Goal: Entertainment & Leisure: Browse casually

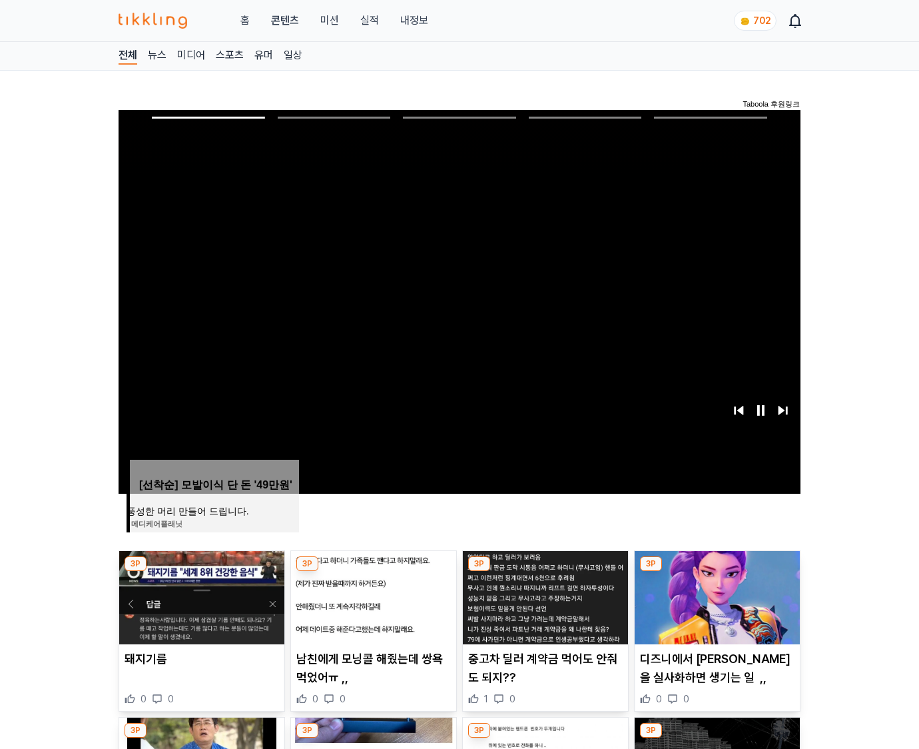
click at [717, 571] on img at bounding box center [717, 597] width 165 height 93
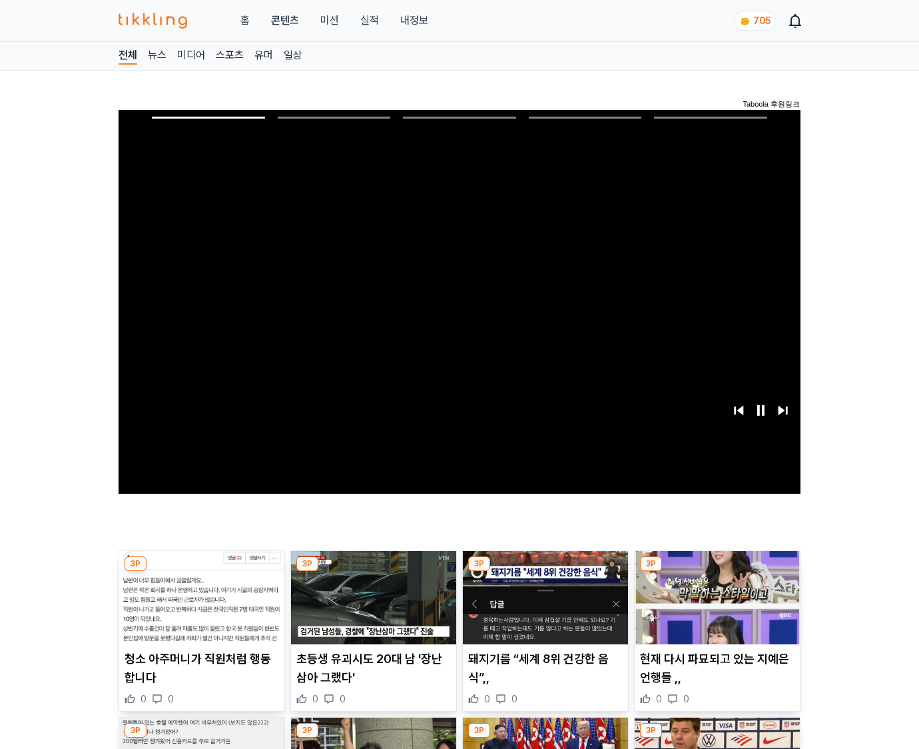
click at [717, 571] on img at bounding box center [717, 597] width 165 height 93
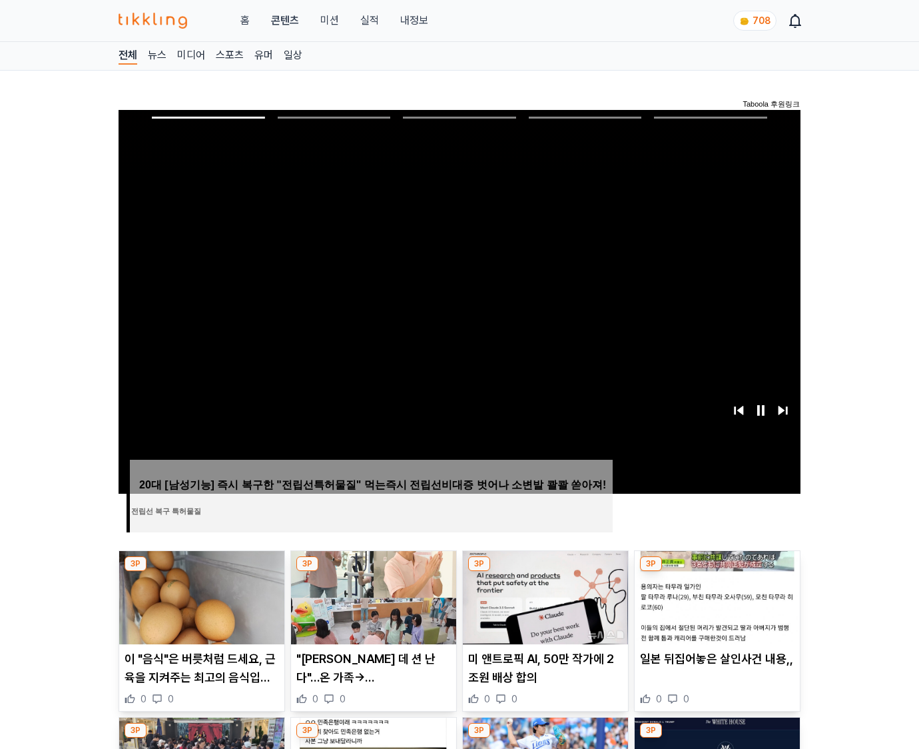
click at [717, 571] on img at bounding box center [717, 597] width 165 height 93
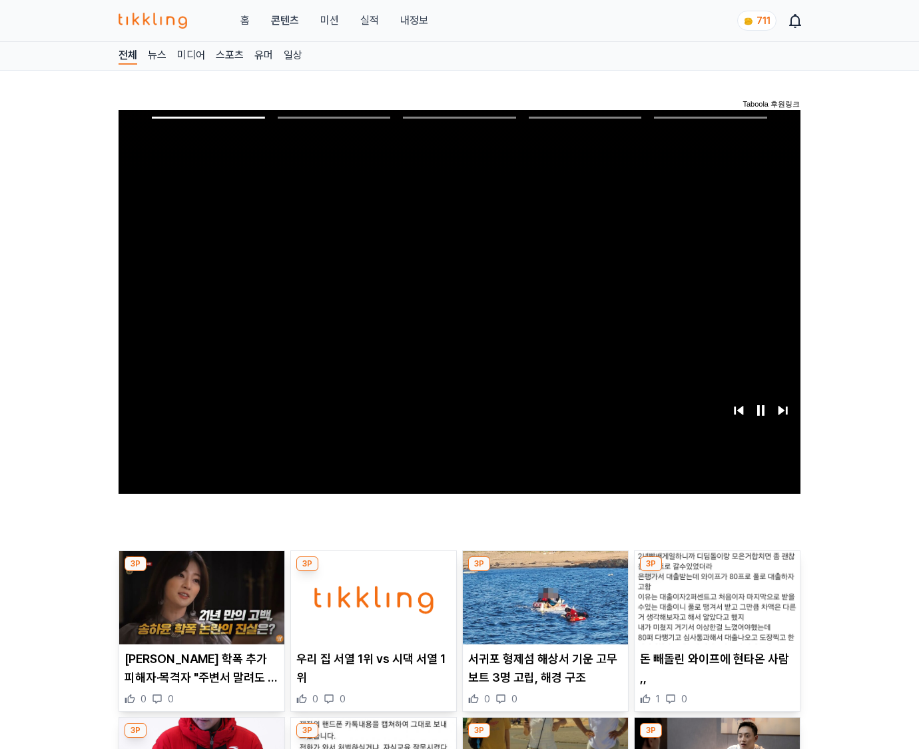
click at [717, 571] on img at bounding box center [717, 597] width 165 height 93
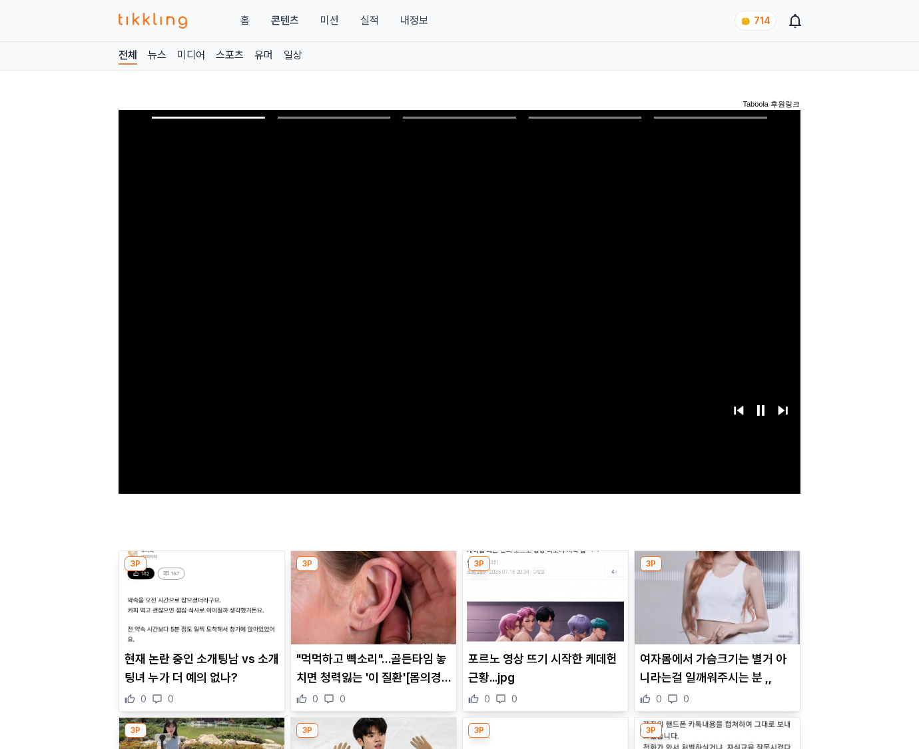
click at [717, 571] on img at bounding box center [717, 597] width 165 height 93
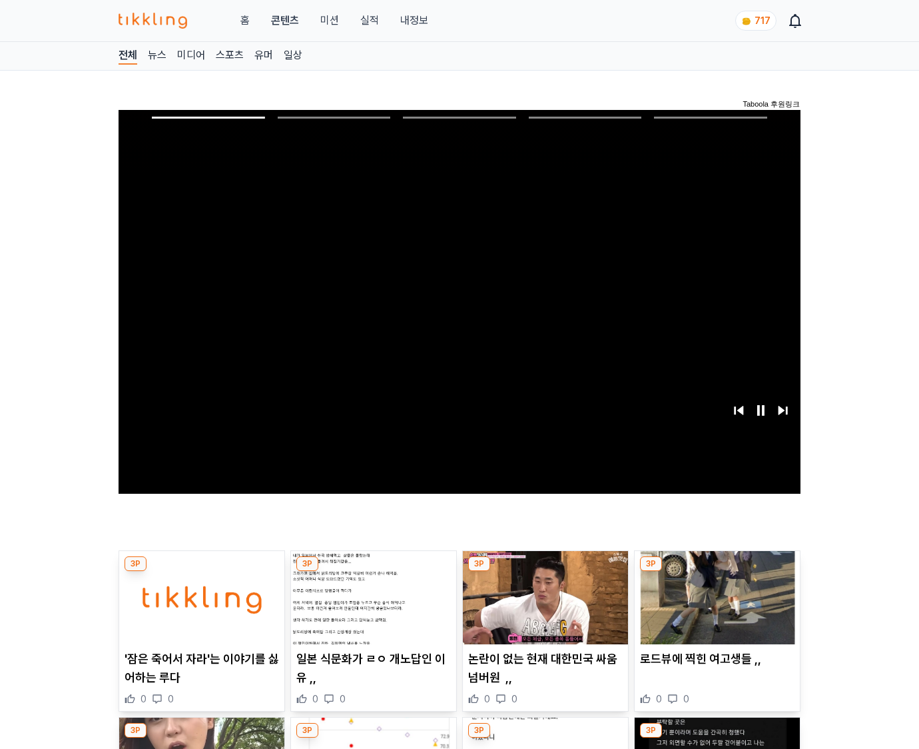
click at [717, 571] on img at bounding box center [717, 597] width 165 height 93
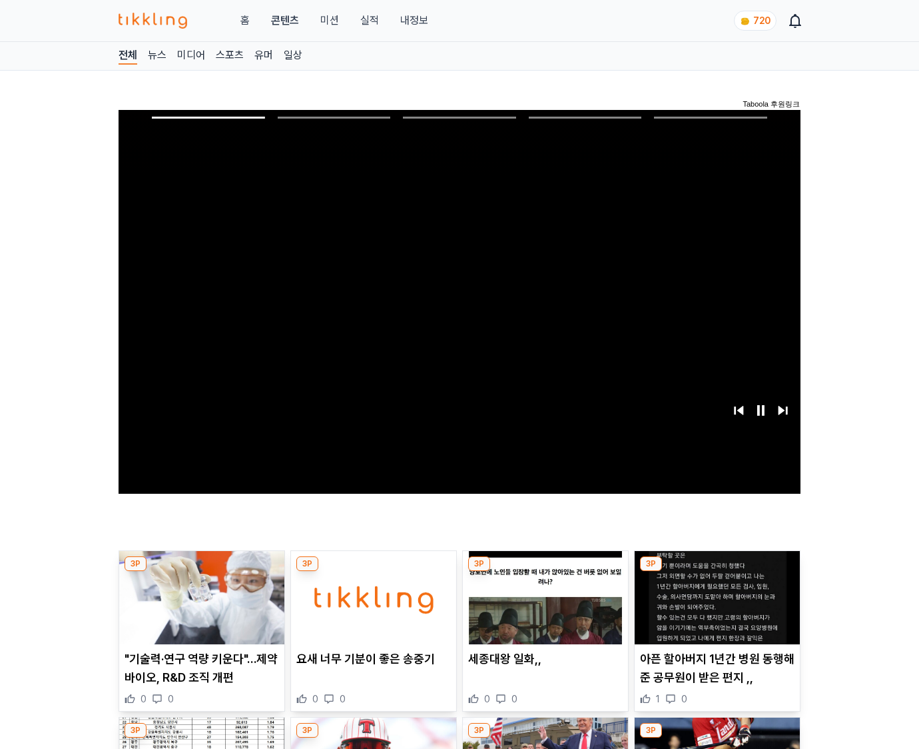
click at [717, 571] on img at bounding box center [717, 597] width 165 height 93
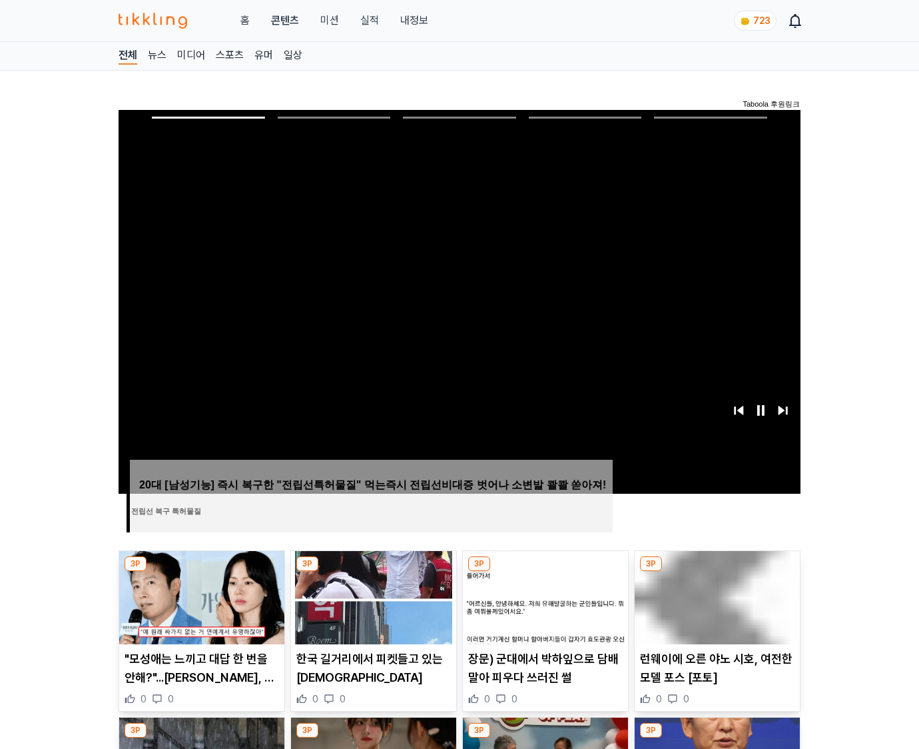
click at [717, 571] on img at bounding box center [717, 597] width 165 height 93
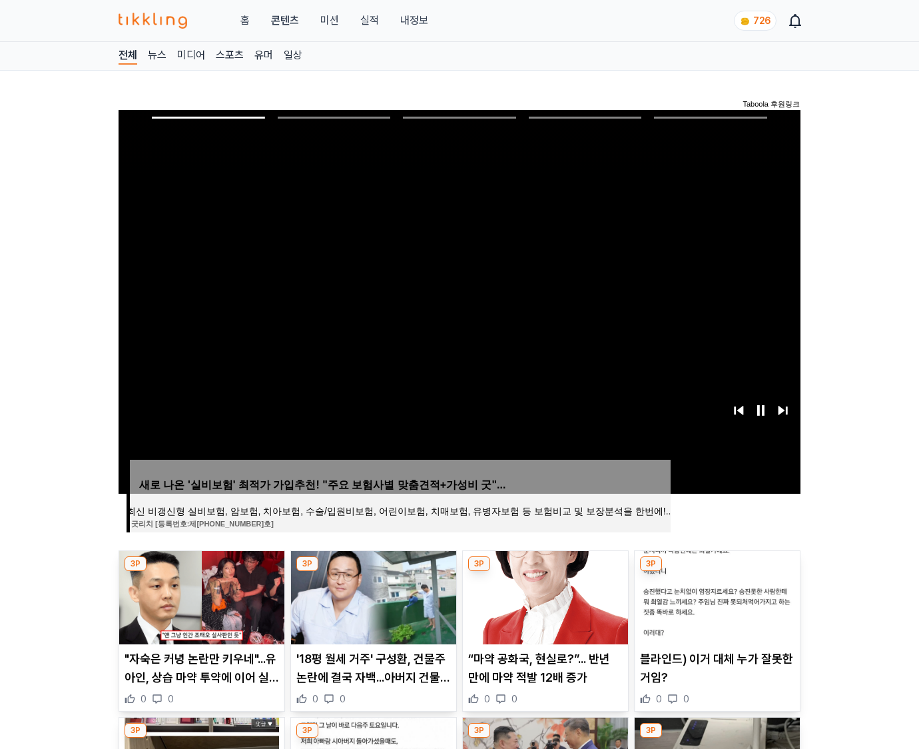
click at [717, 571] on img at bounding box center [717, 597] width 165 height 93
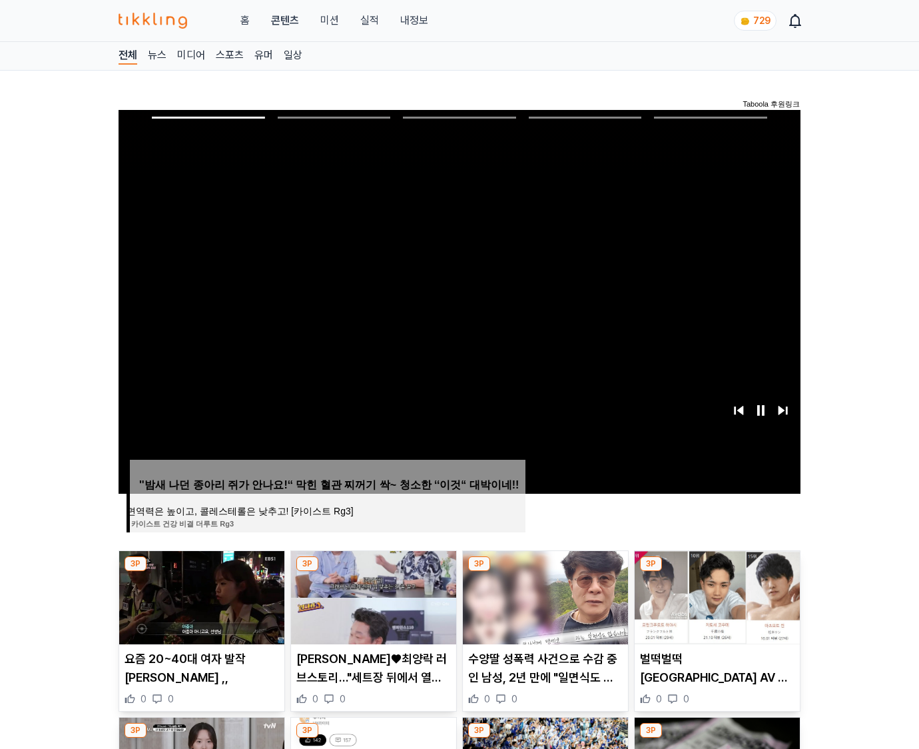
click at [717, 571] on img at bounding box center [717, 597] width 165 height 93
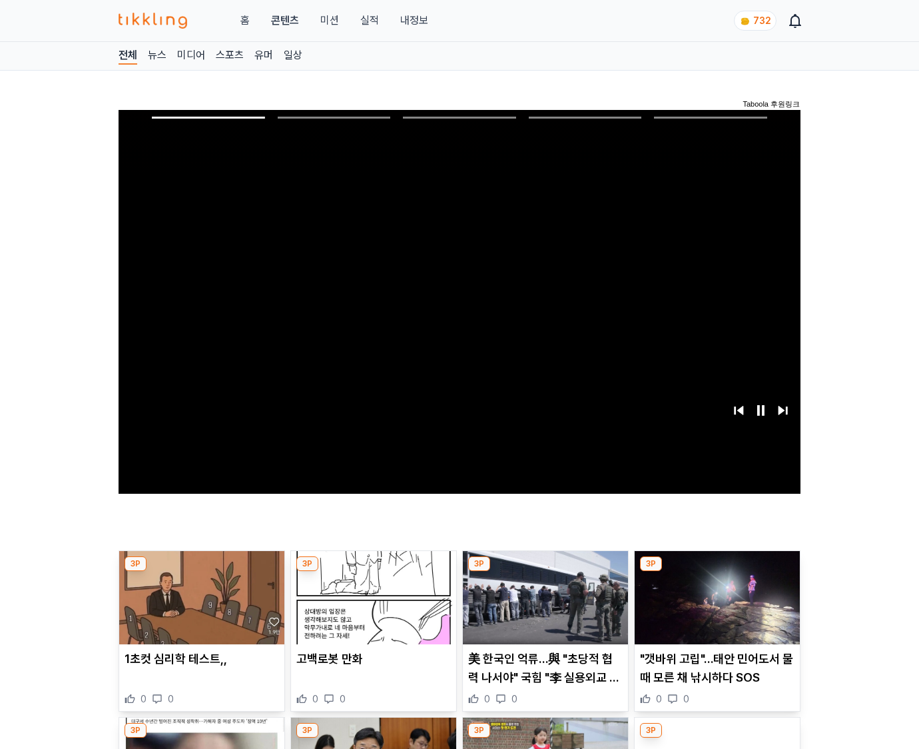
click at [717, 571] on img at bounding box center [717, 597] width 165 height 93
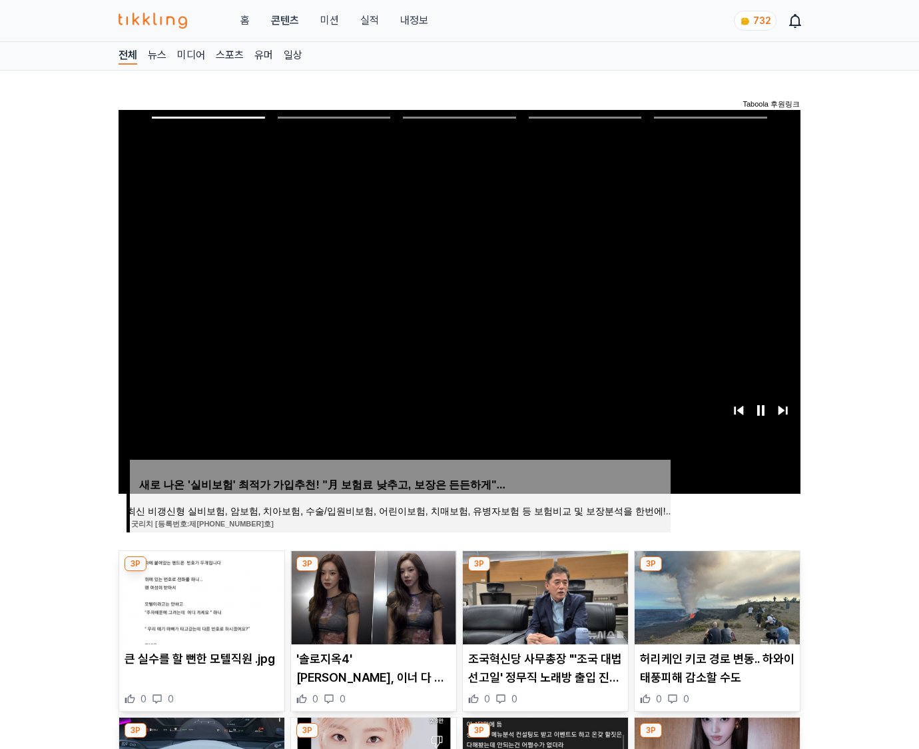
click at [717, 571] on img at bounding box center [717, 597] width 165 height 93
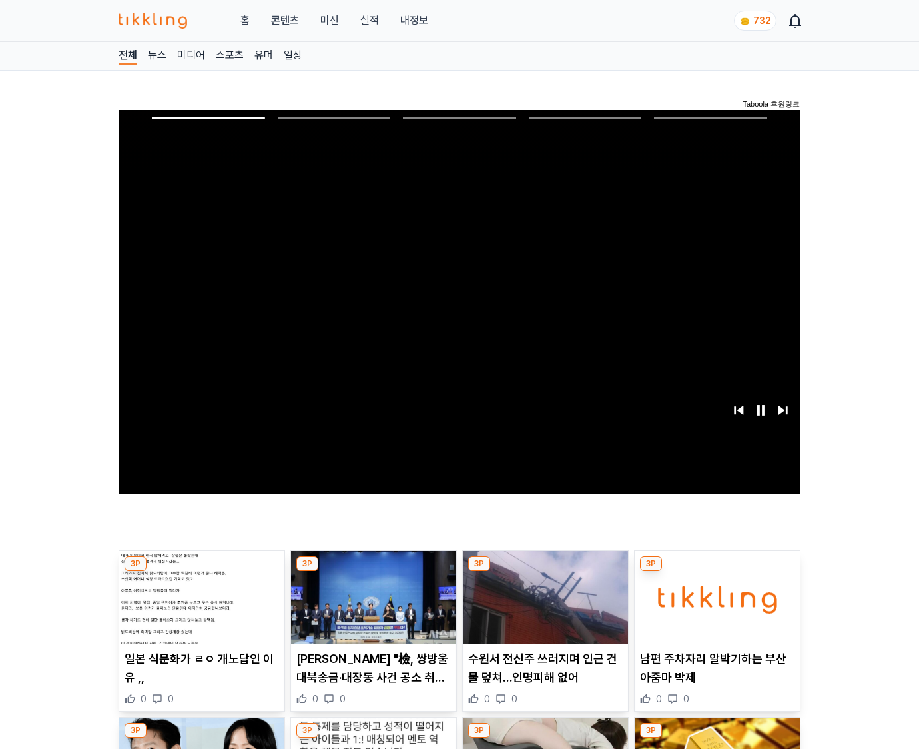
click at [717, 571] on img at bounding box center [717, 597] width 165 height 93
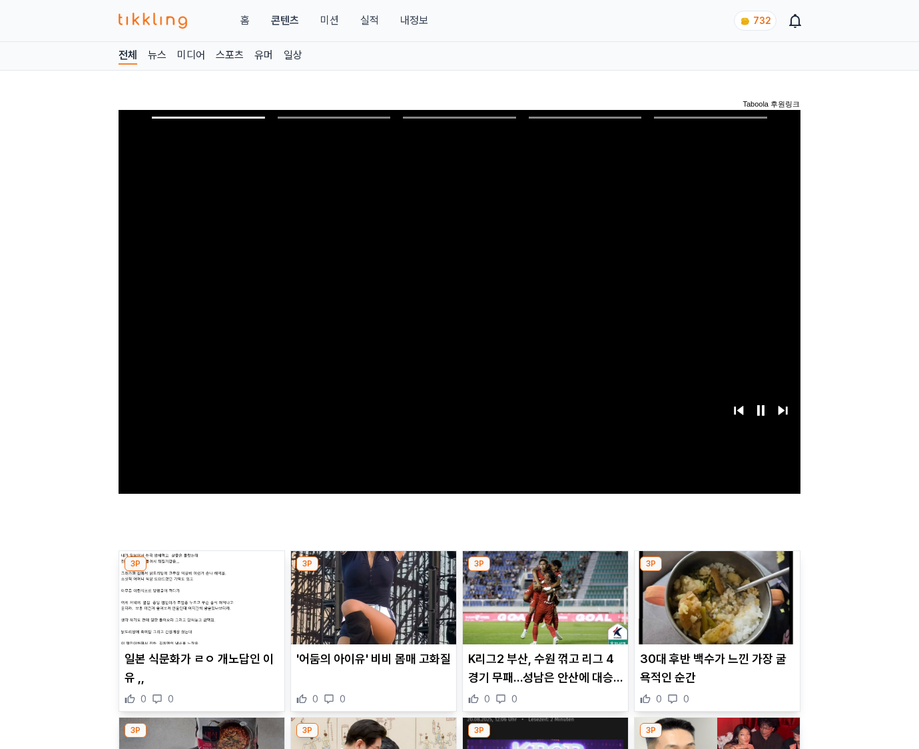
click at [717, 571] on img at bounding box center [717, 597] width 165 height 93
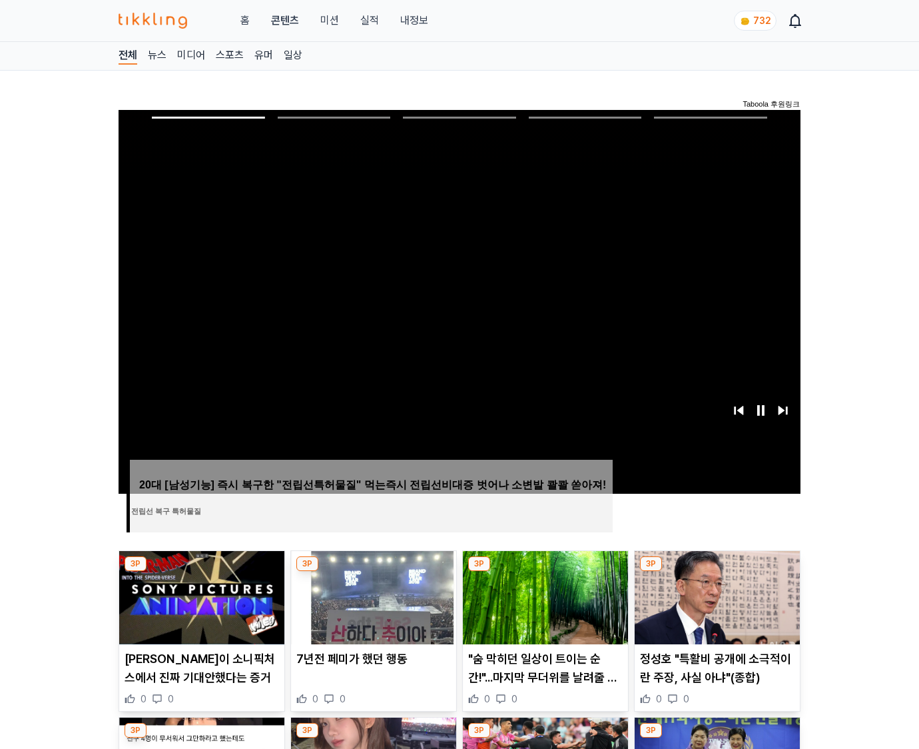
click at [717, 571] on img at bounding box center [717, 597] width 165 height 93
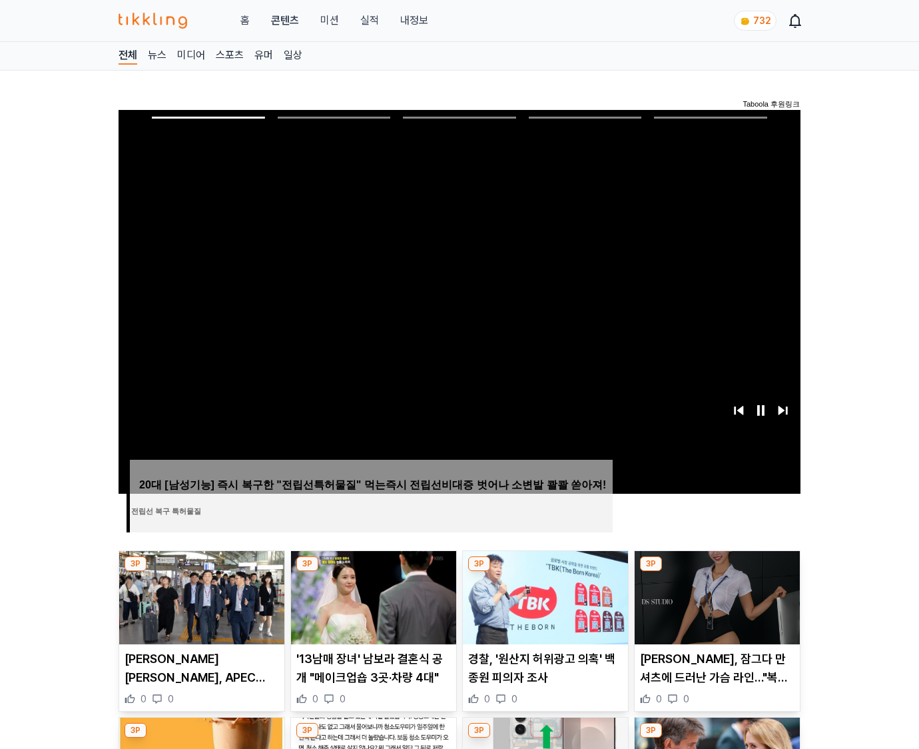
click at [717, 571] on img at bounding box center [717, 597] width 165 height 93
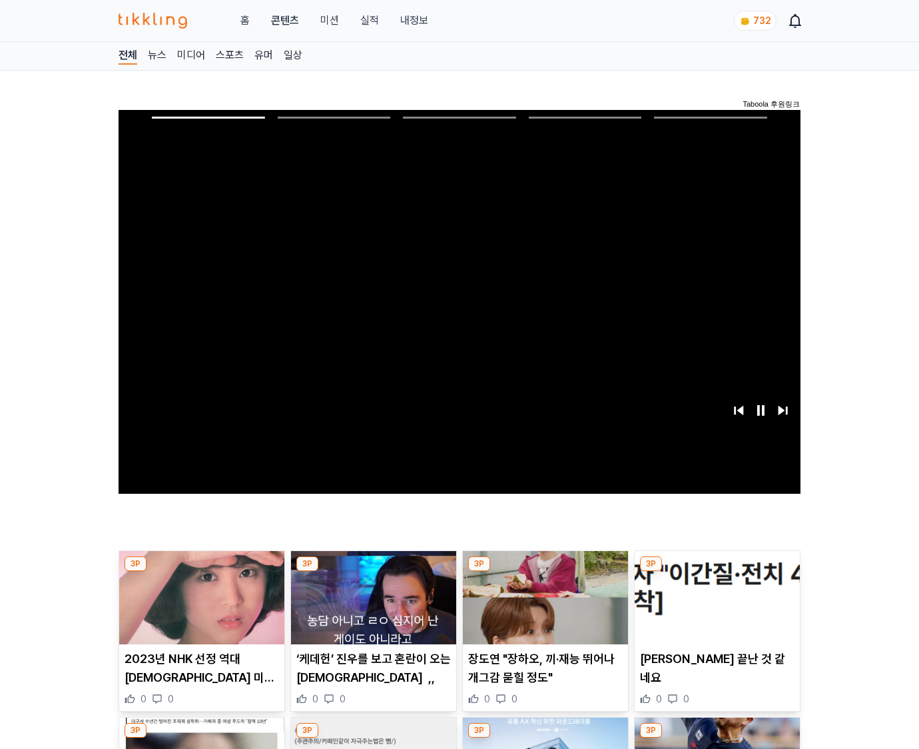
click at [717, 571] on img at bounding box center [717, 597] width 165 height 93
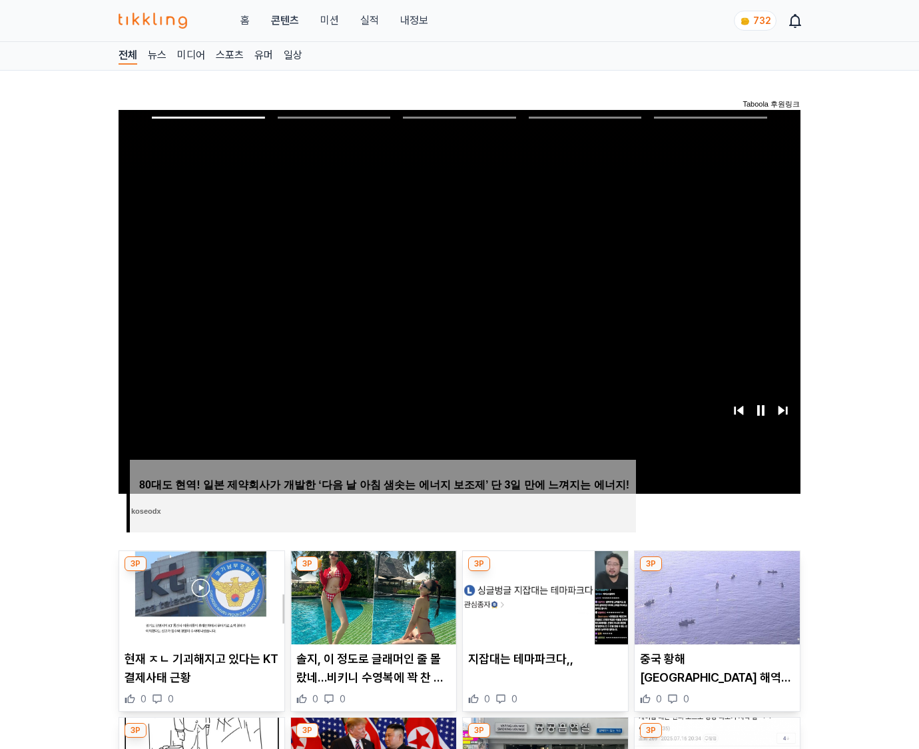
click at [717, 571] on img at bounding box center [717, 597] width 165 height 93
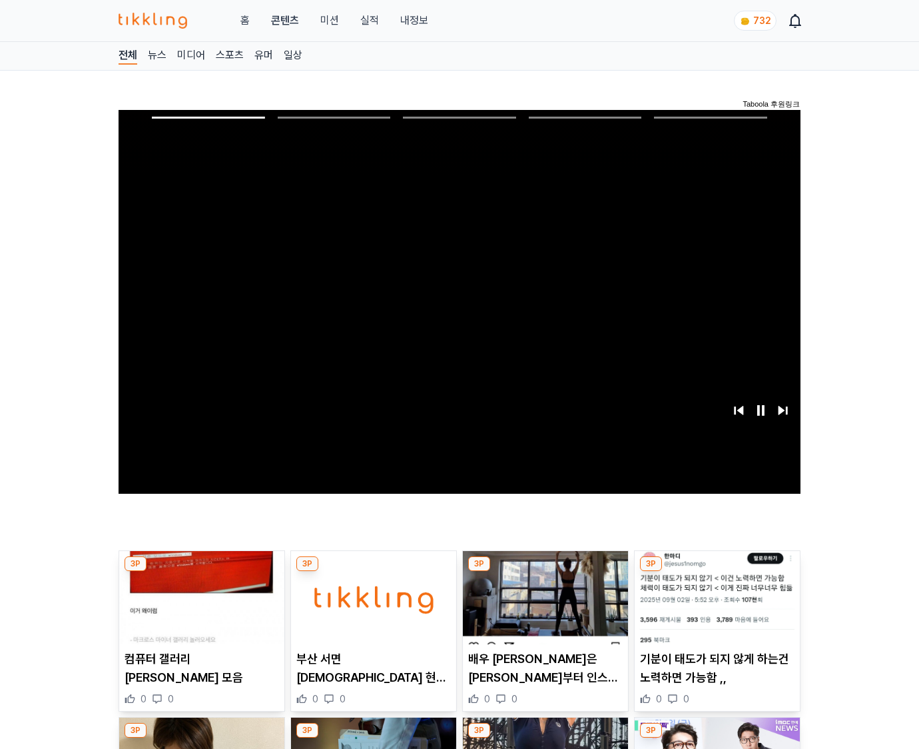
click at [717, 571] on img at bounding box center [717, 597] width 165 height 93
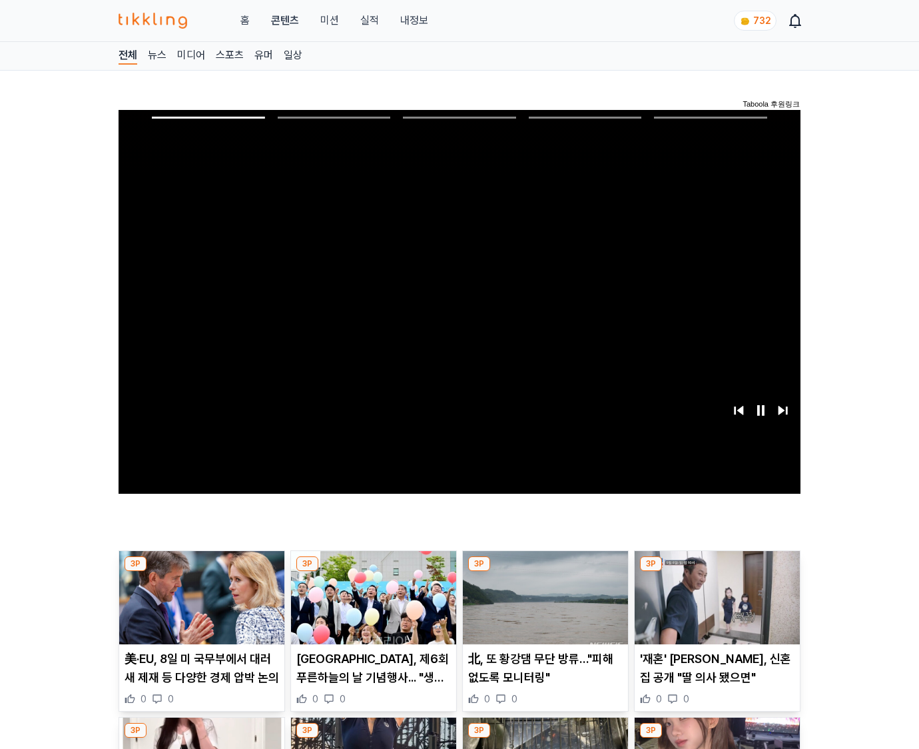
click at [717, 571] on img at bounding box center [717, 597] width 165 height 93
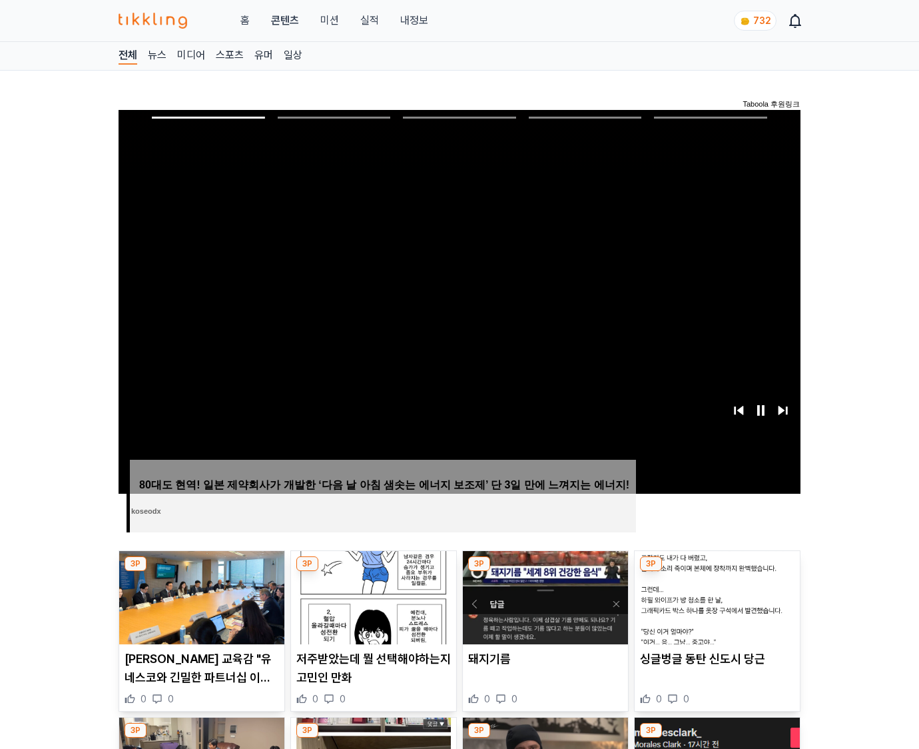
click at [717, 571] on img at bounding box center [717, 597] width 165 height 93
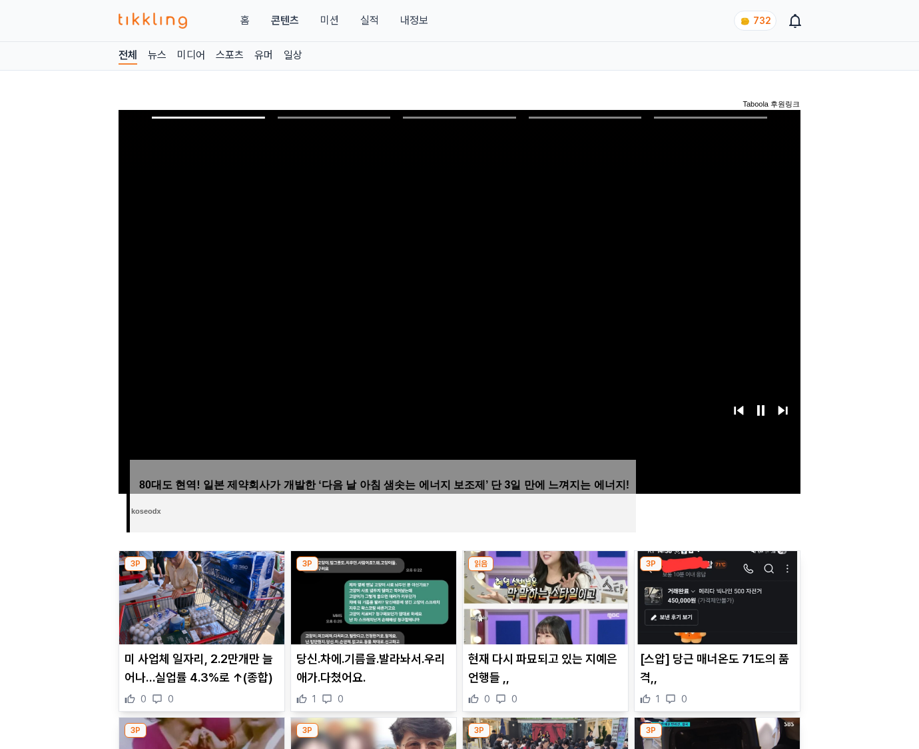
click at [717, 571] on img at bounding box center [717, 597] width 165 height 93
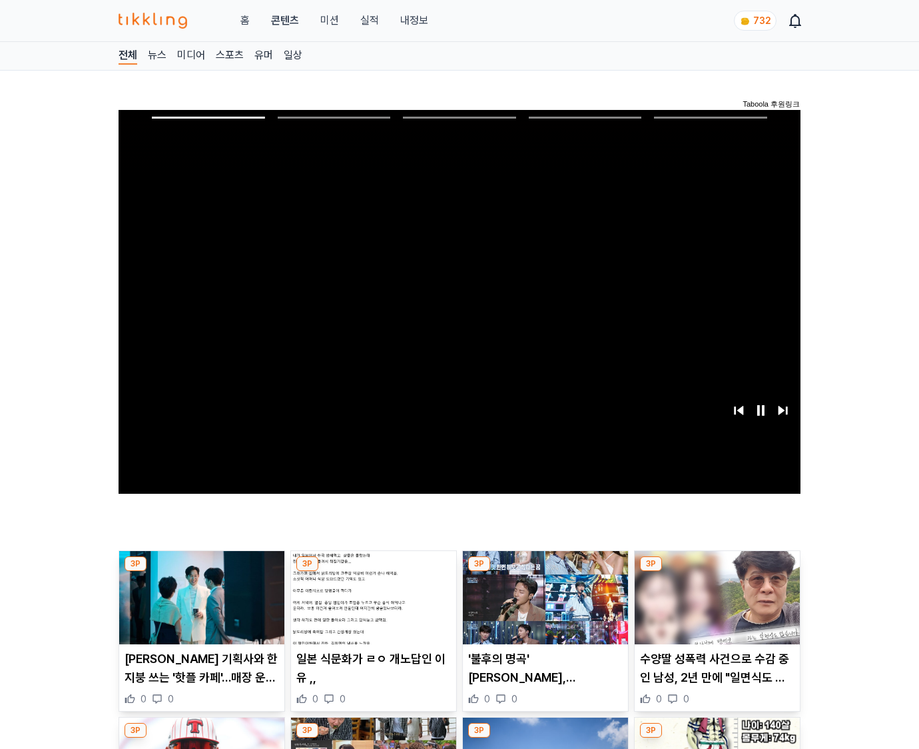
click at [717, 571] on img at bounding box center [717, 597] width 165 height 93
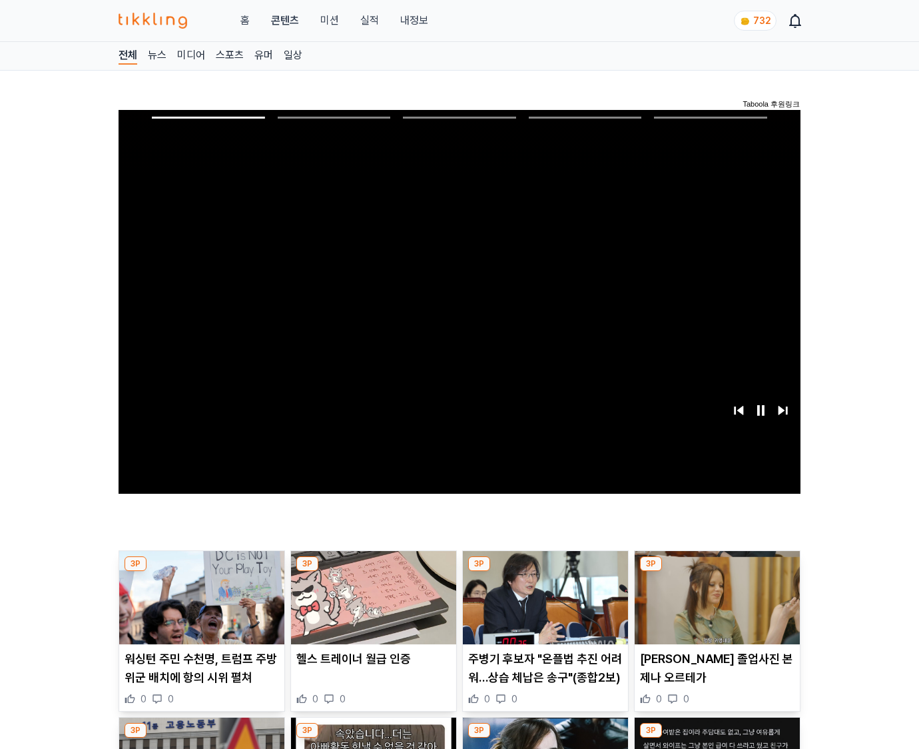
click at [717, 571] on img at bounding box center [717, 597] width 165 height 93
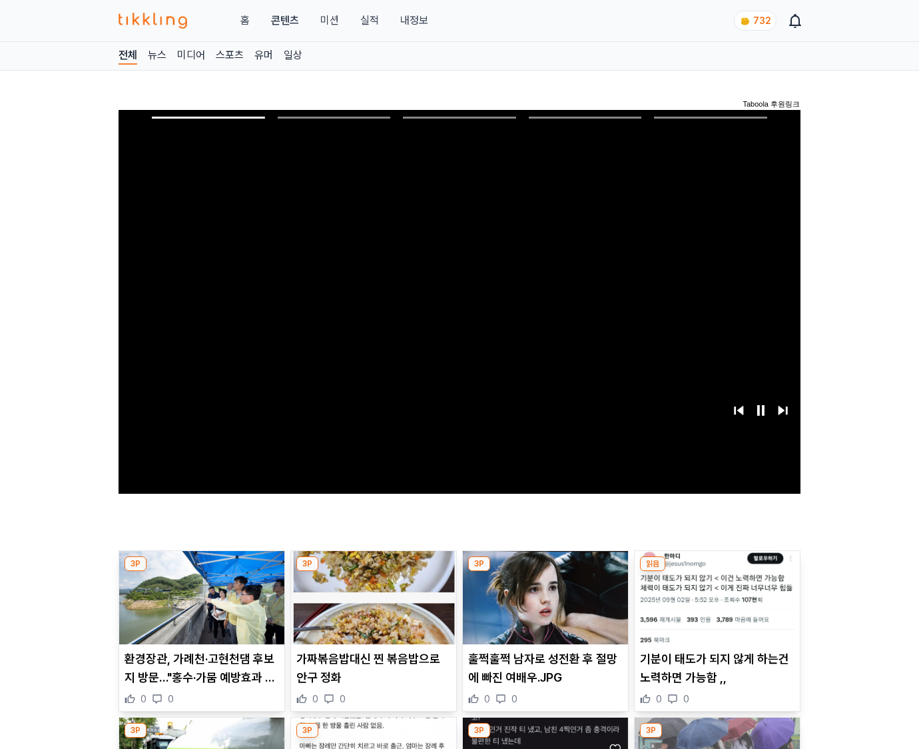
click at [717, 571] on img at bounding box center [717, 597] width 165 height 93
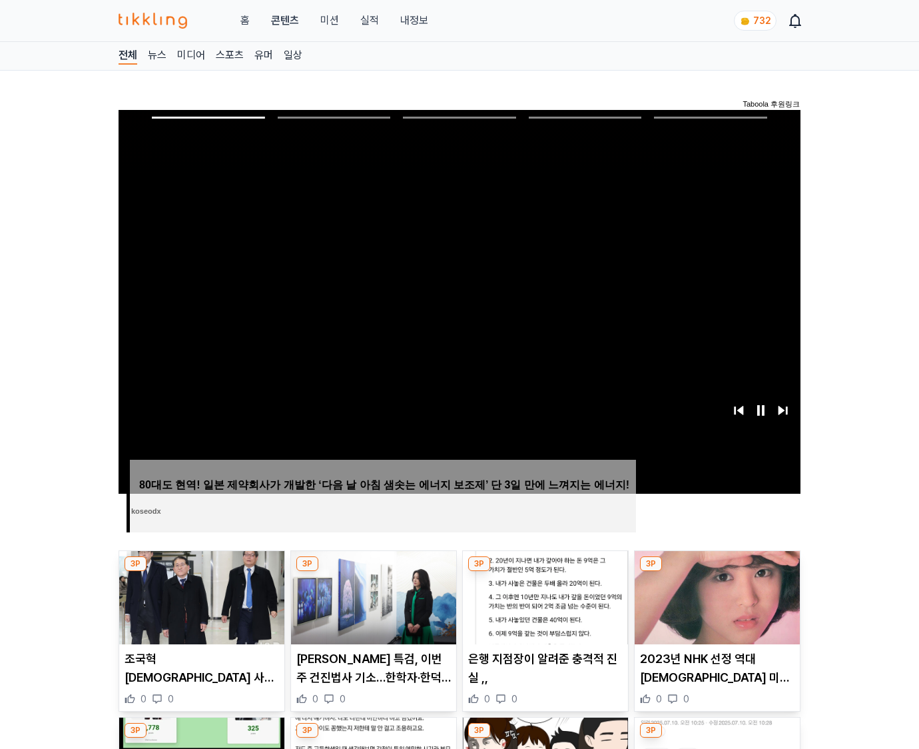
click at [717, 571] on img at bounding box center [717, 597] width 165 height 93
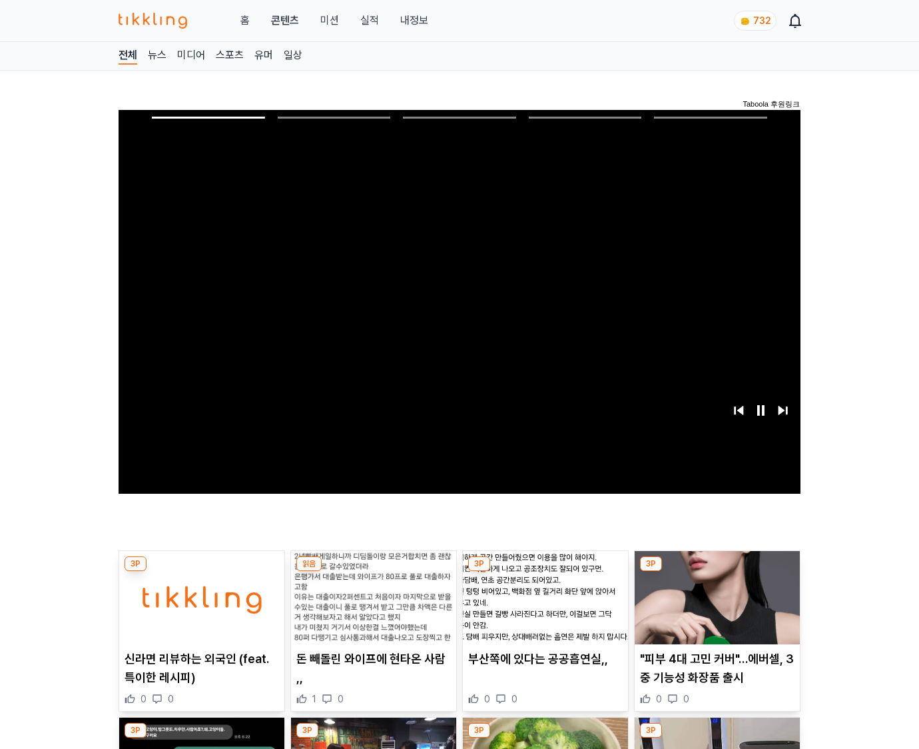
click at [717, 571] on img at bounding box center [717, 597] width 165 height 93
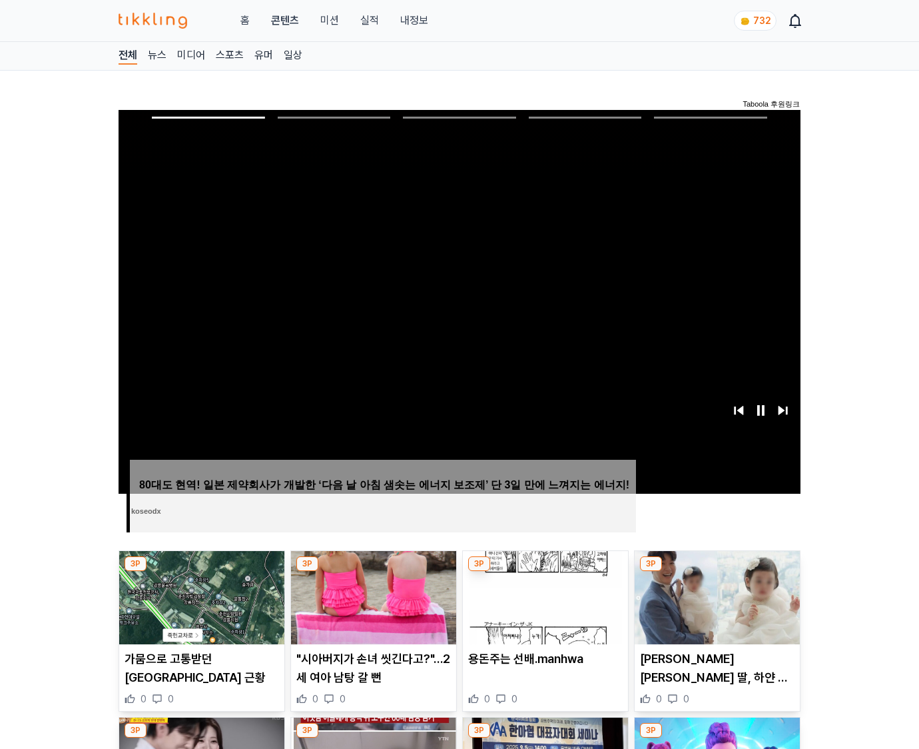
click at [717, 571] on img at bounding box center [717, 597] width 165 height 93
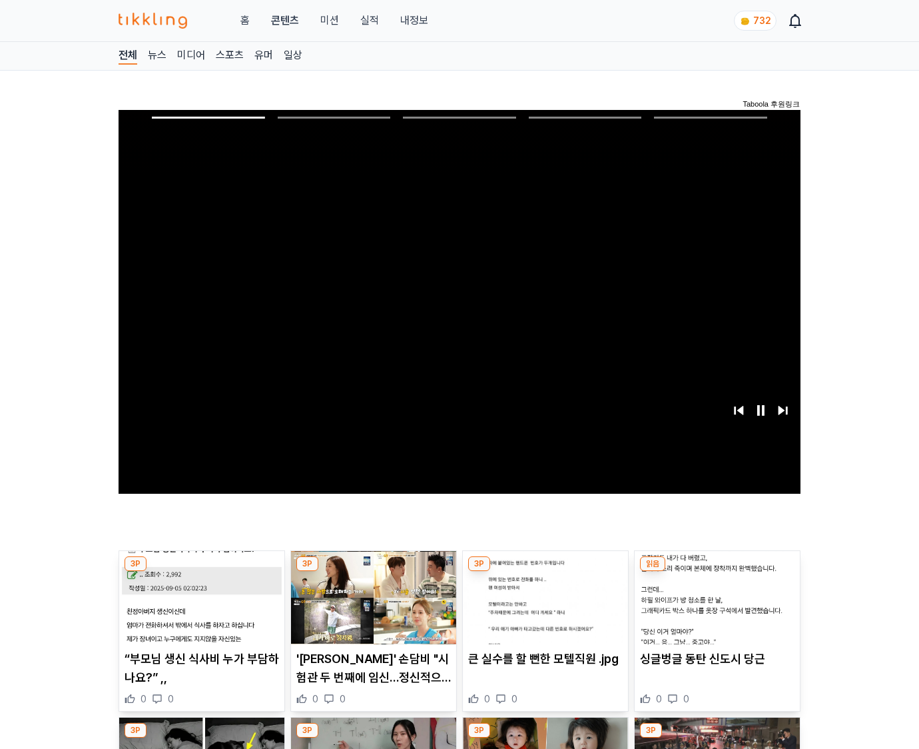
click at [717, 571] on img at bounding box center [717, 597] width 165 height 93
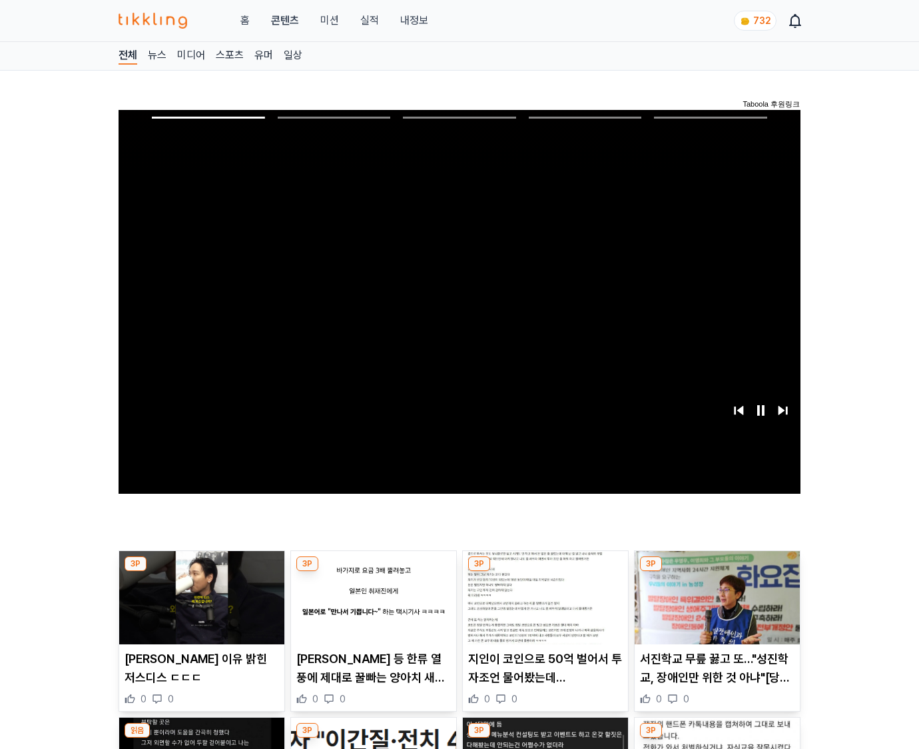
click at [717, 571] on img at bounding box center [717, 597] width 165 height 93
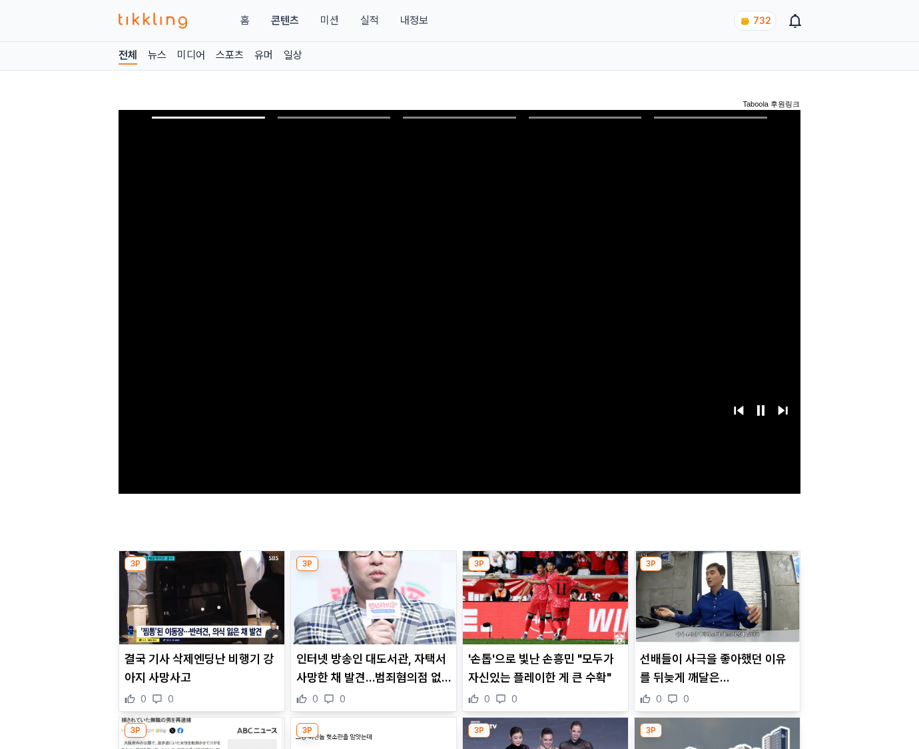
click at [717, 571] on img at bounding box center [717, 597] width 165 height 93
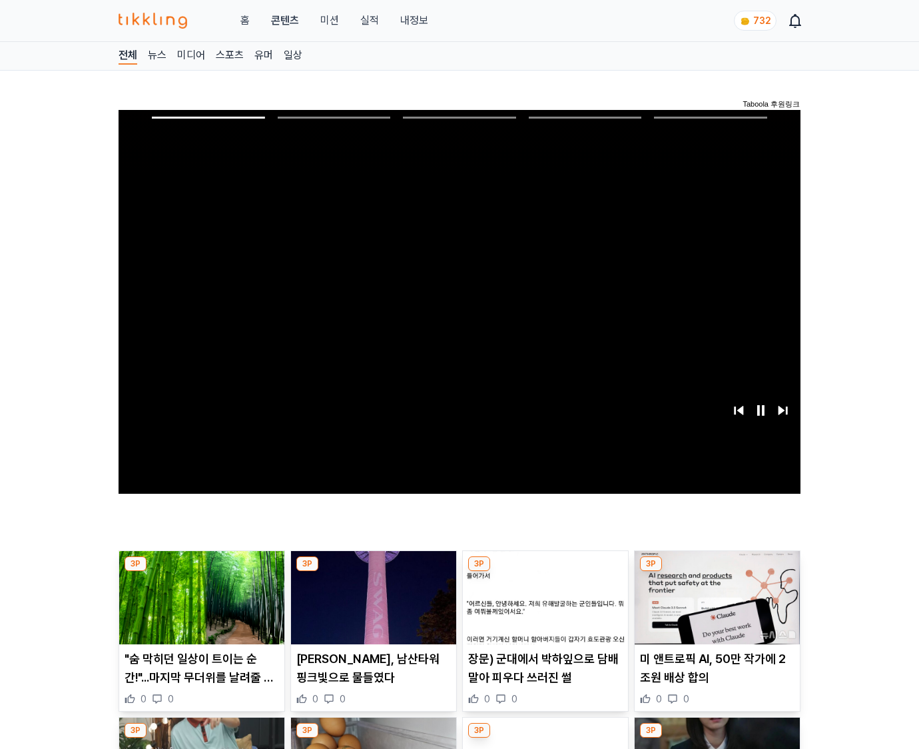
click at [717, 571] on img at bounding box center [717, 597] width 165 height 93
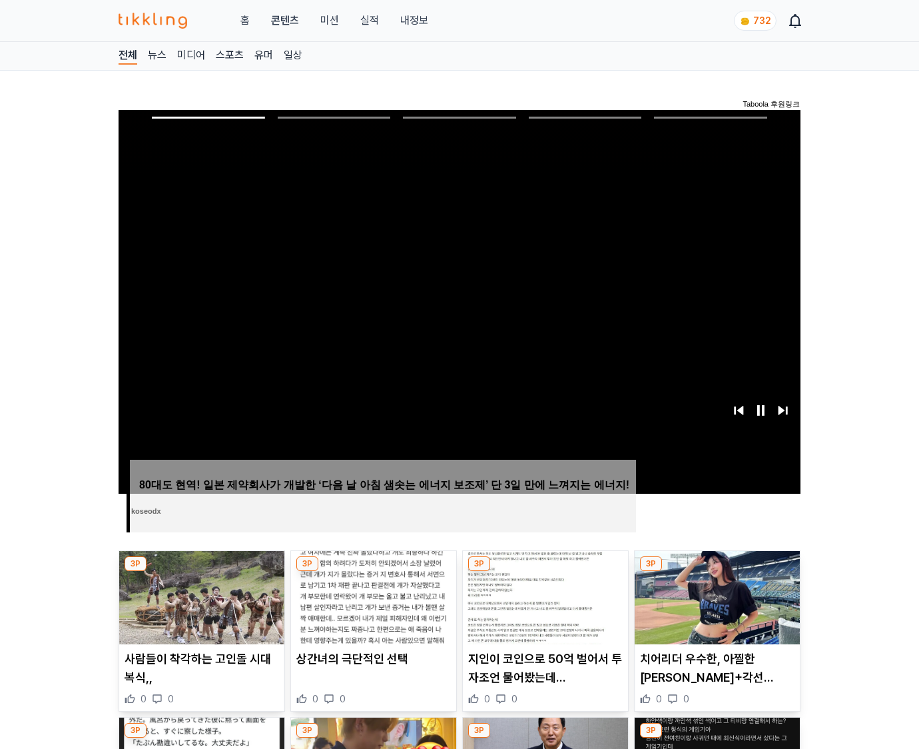
click at [717, 571] on img at bounding box center [717, 597] width 165 height 93
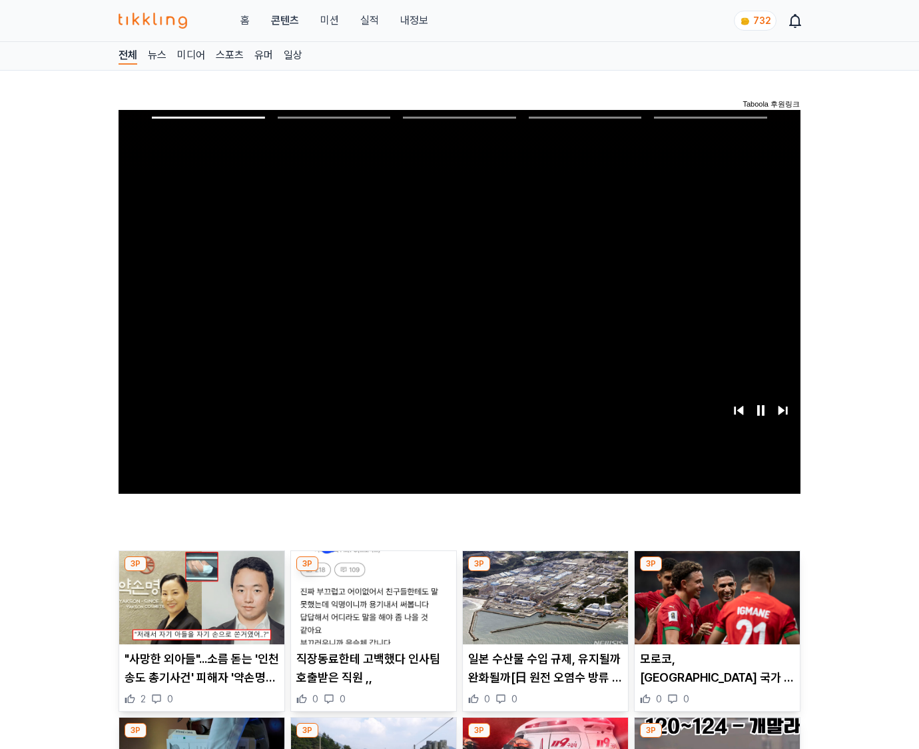
click at [717, 571] on img at bounding box center [717, 597] width 165 height 93
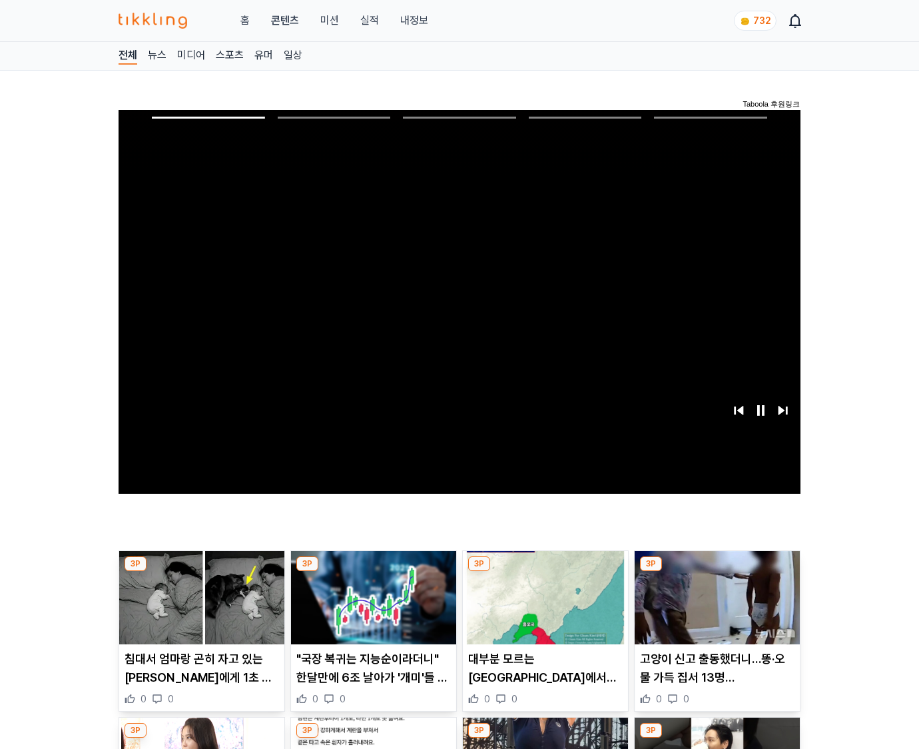
click at [717, 571] on img at bounding box center [717, 597] width 165 height 93
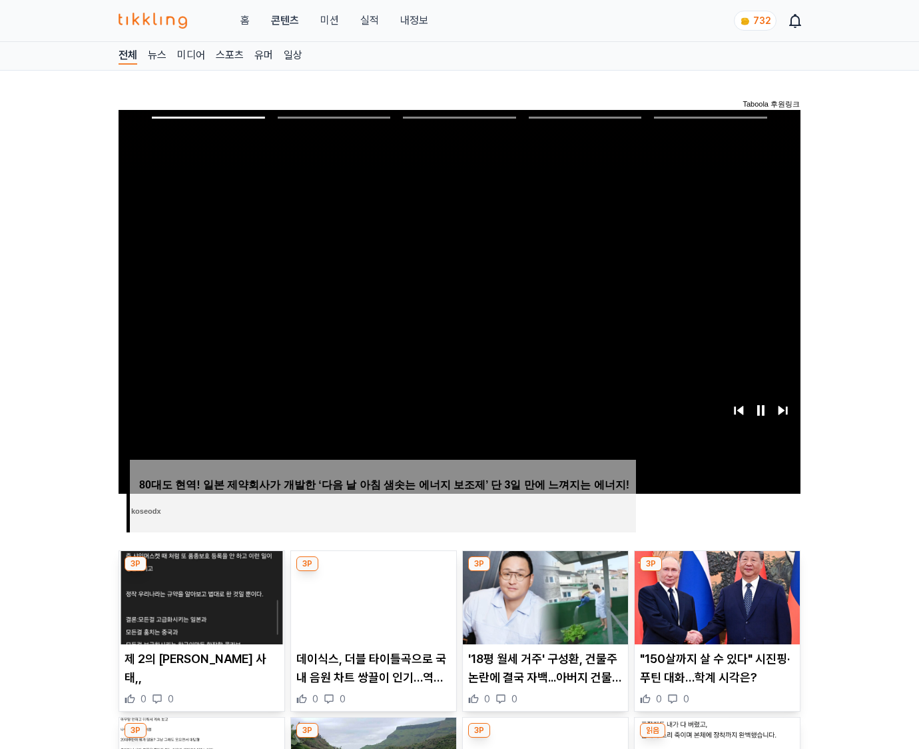
click at [717, 571] on img at bounding box center [717, 597] width 165 height 93
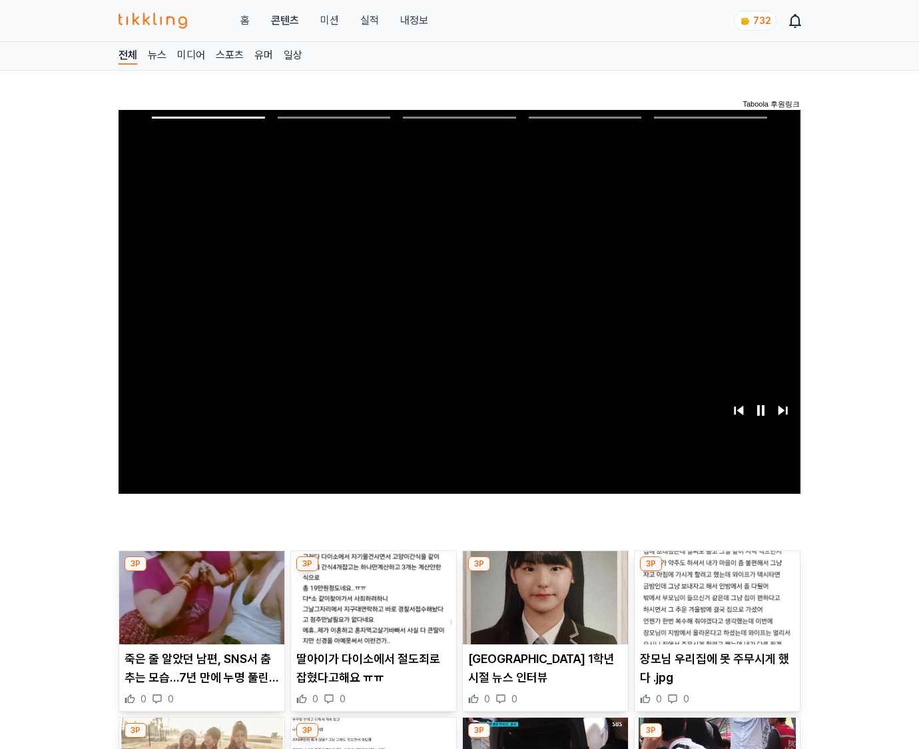
click at [717, 571] on img at bounding box center [717, 597] width 165 height 93
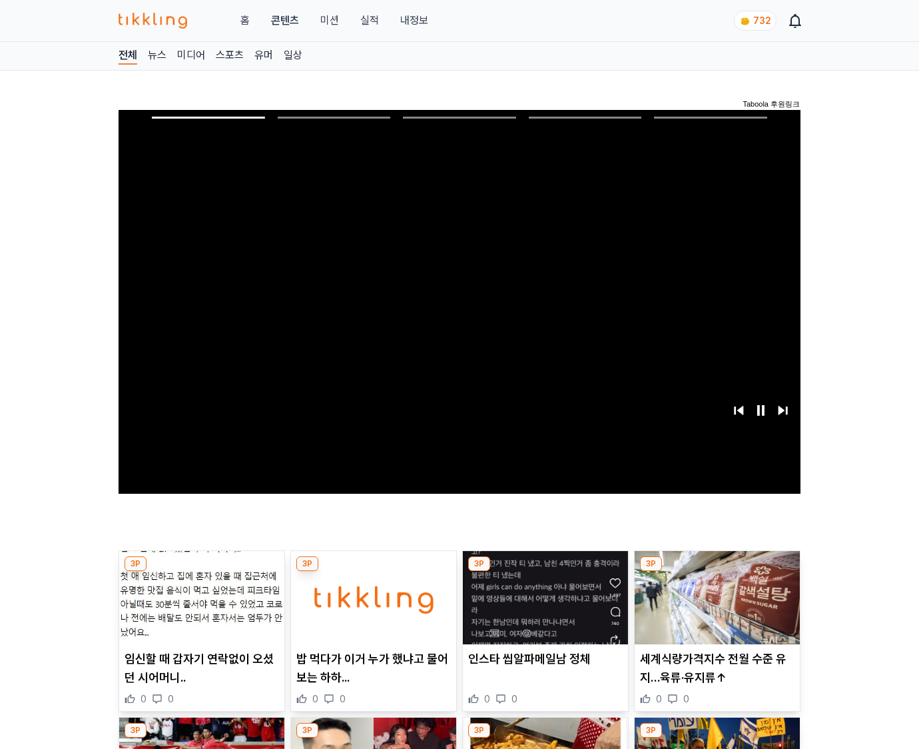
click at [717, 571] on img at bounding box center [717, 597] width 165 height 93
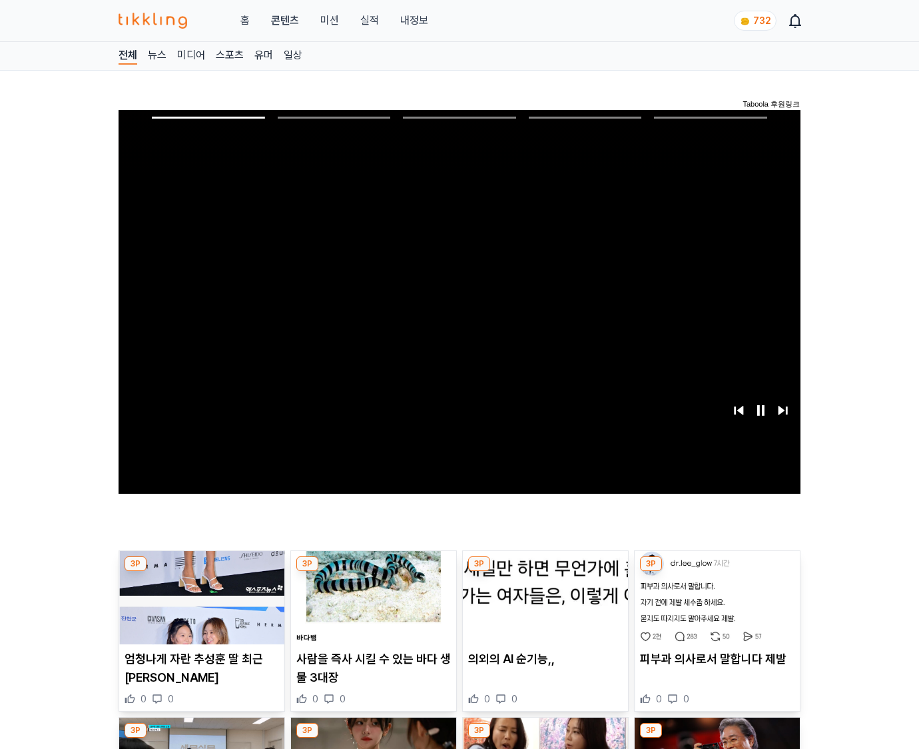
click at [717, 571] on img at bounding box center [717, 597] width 165 height 93
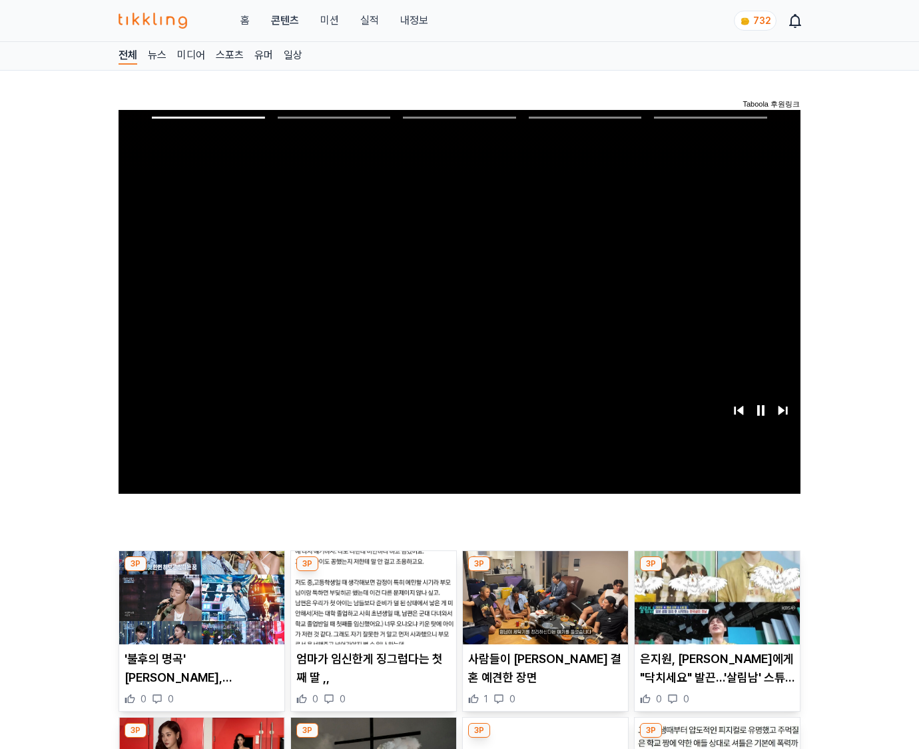
click at [717, 571] on img at bounding box center [717, 597] width 165 height 93
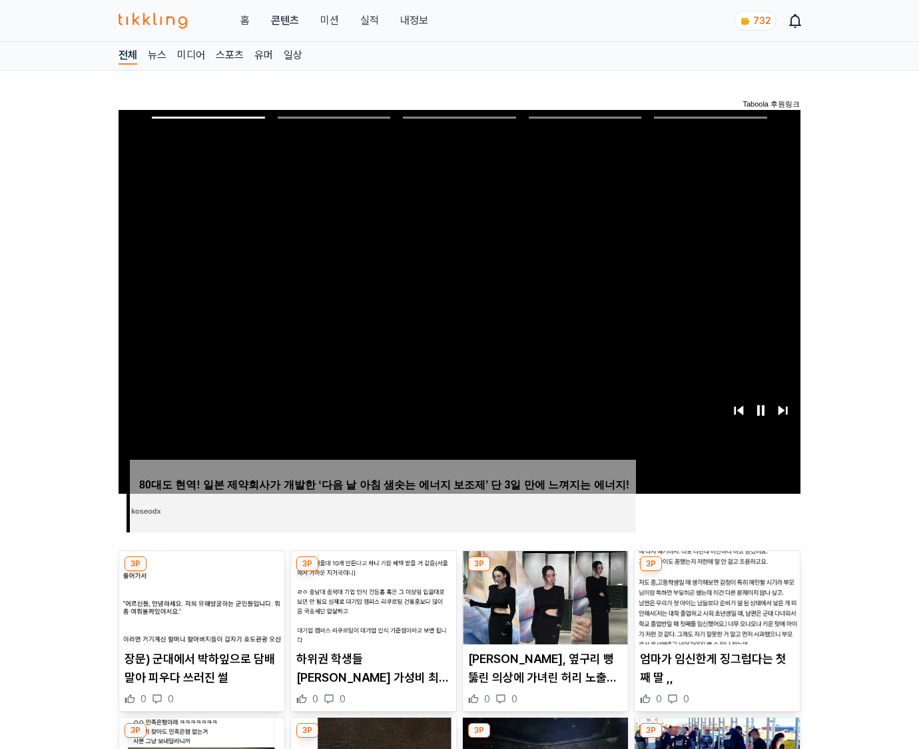
click at [717, 571] on img at bounding box center [717, 597] width 165 height 93
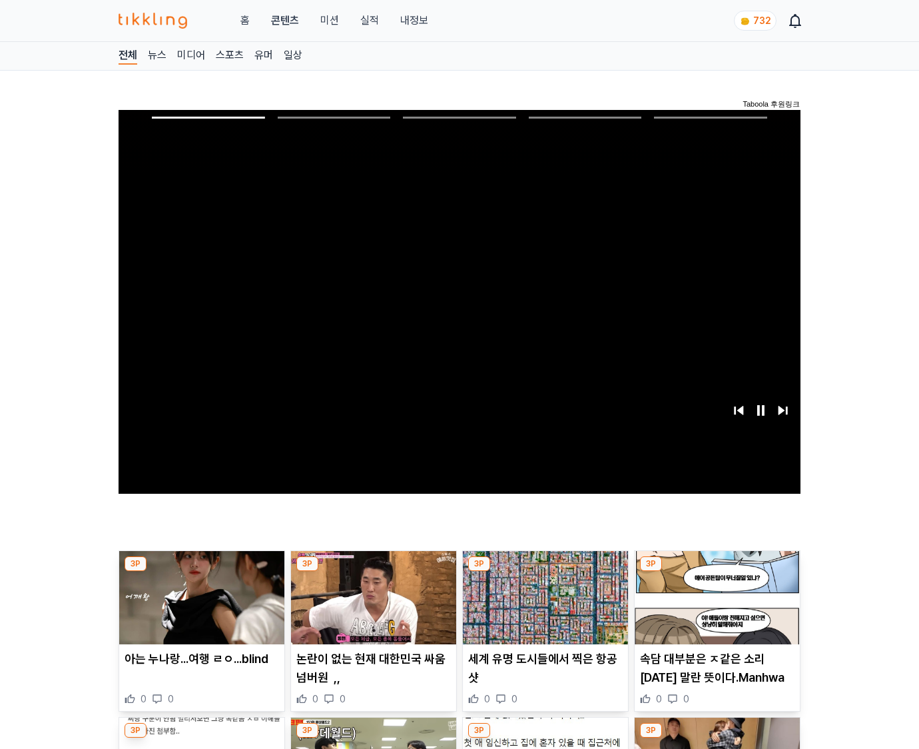
click at [717, 571] on img at bounding box center [717, 597] width 165 height 93
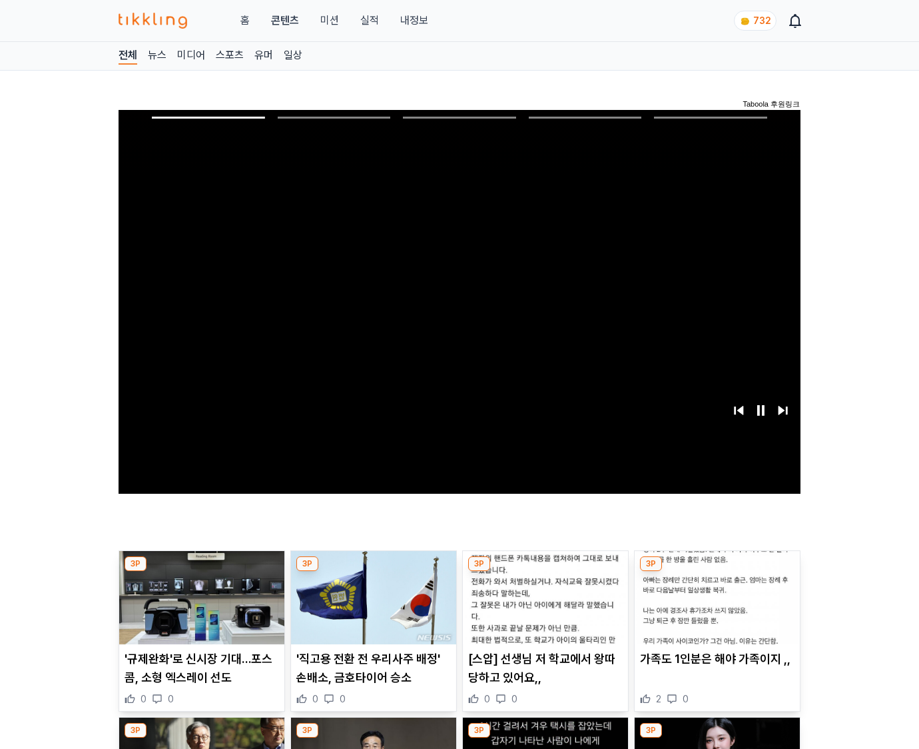
click at [717, 571] on img at bounding box center [717, 597] width 165 height 93
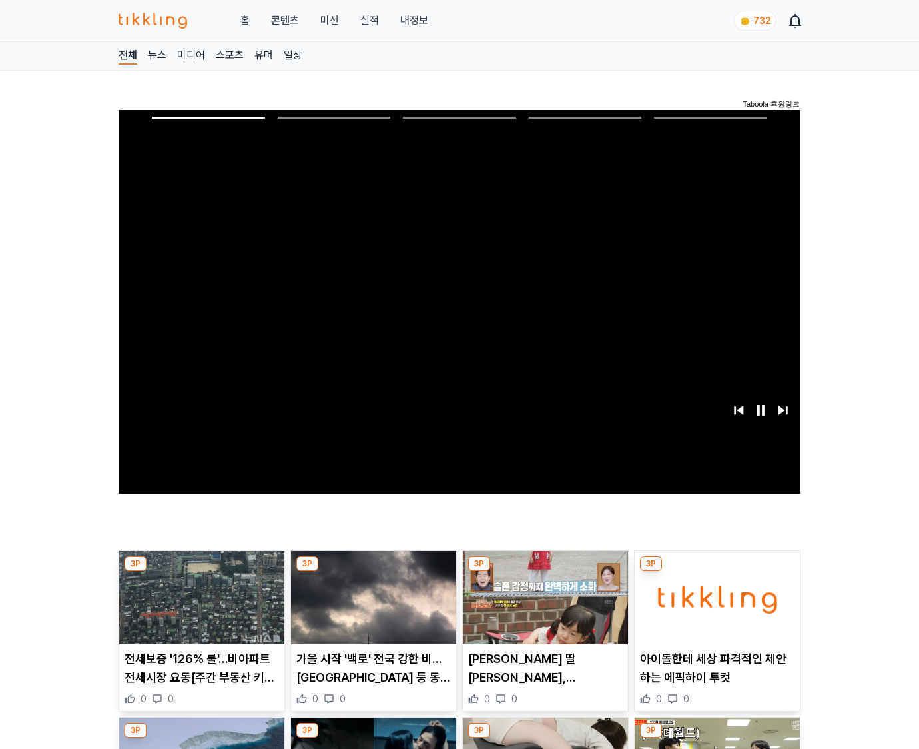
click at [717, 571] on img at bounding box center [717, 597] width 165 height 93
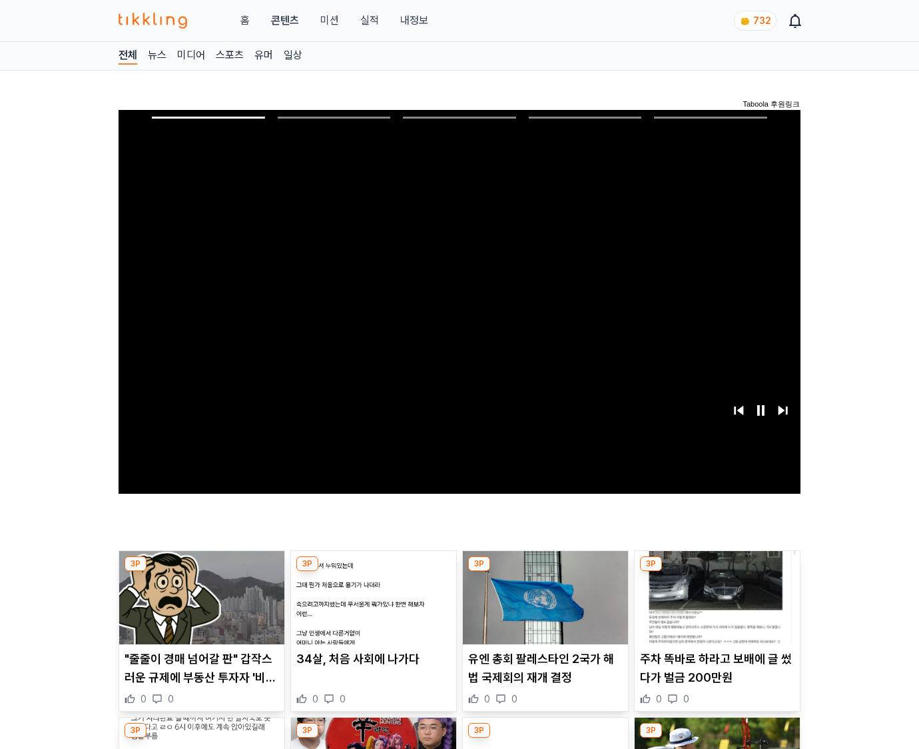
click at [717, 571] on img at bounding box center [717, 597] width 165 height 93
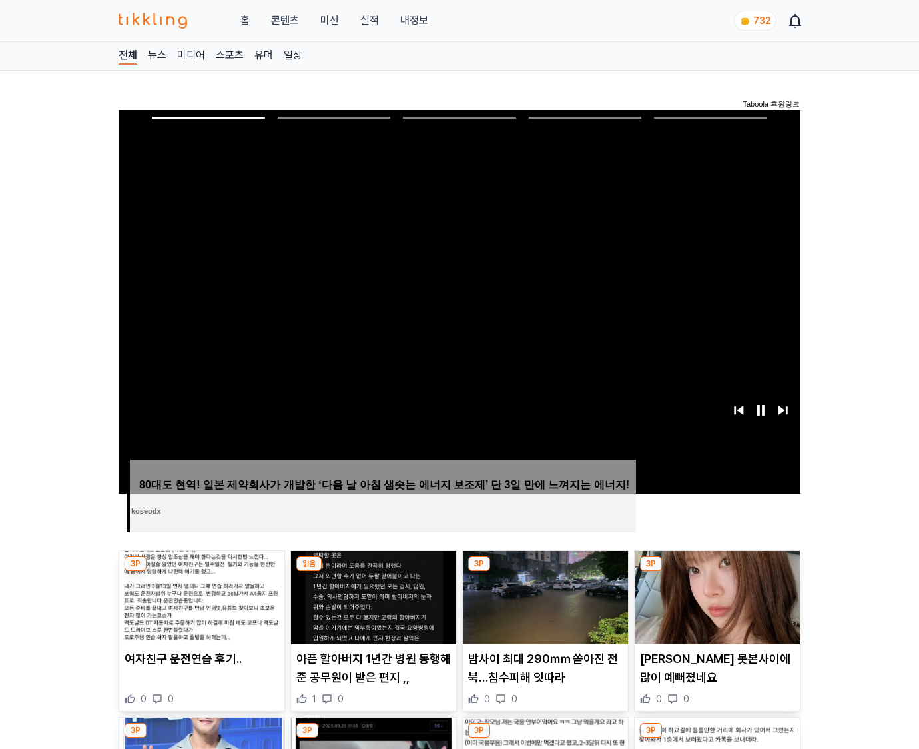
click at [717, 571] on img at bounding box center [717, 597] width 165 height 93
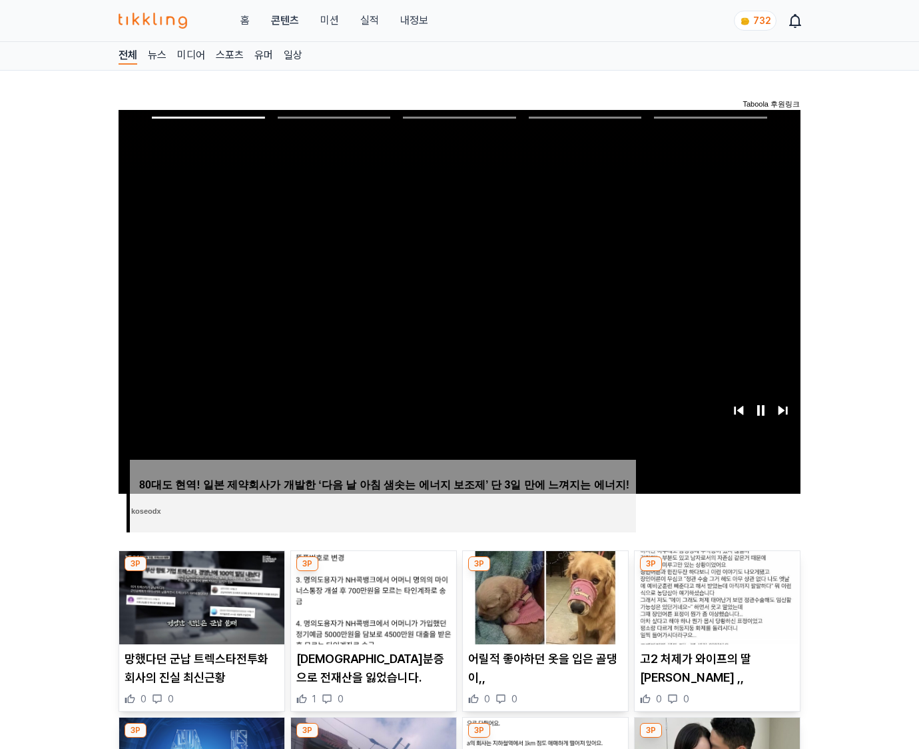
click at [717, 571] on img at bounding box center [717, 597] width 165 height 93
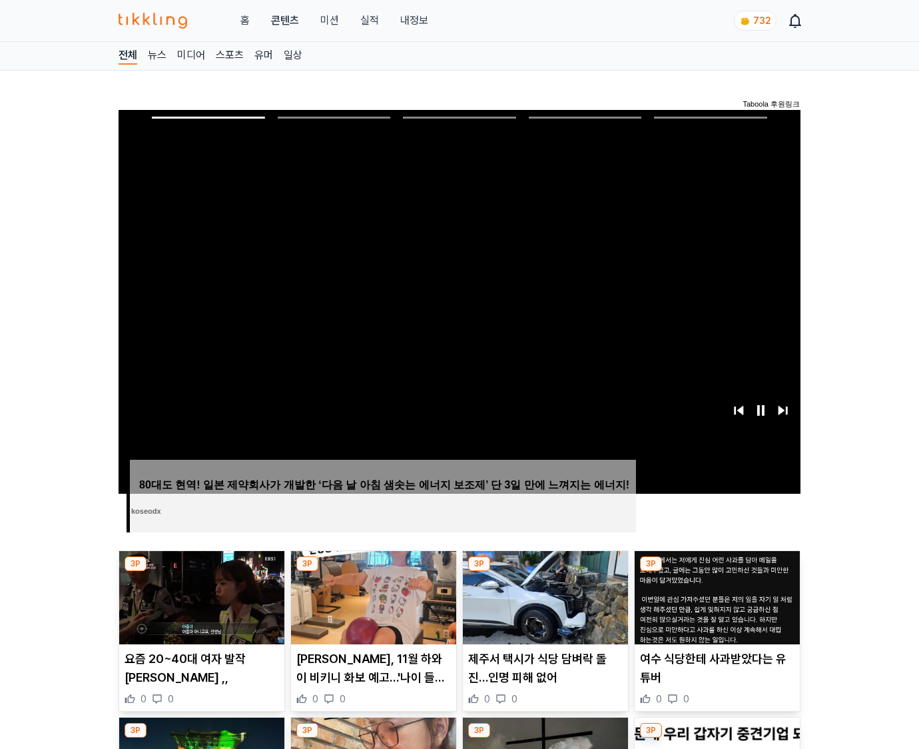
click at [717, 571] on img at bounding box center [717, 597] width 165 height 93
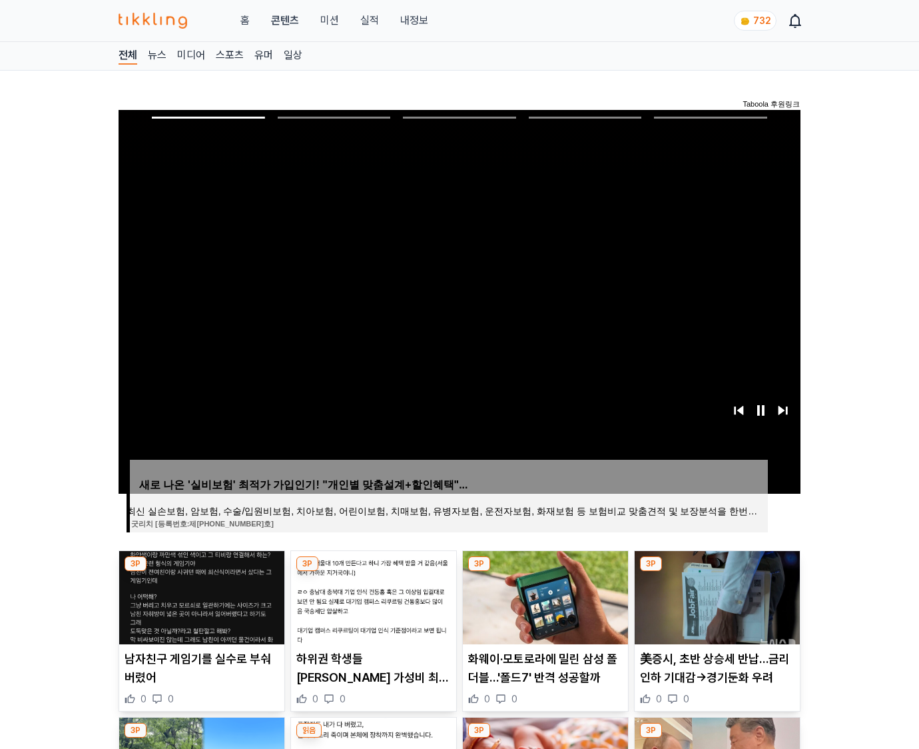
click at [717, 571] on img at bounding box center [717, 597] width 165 height 93
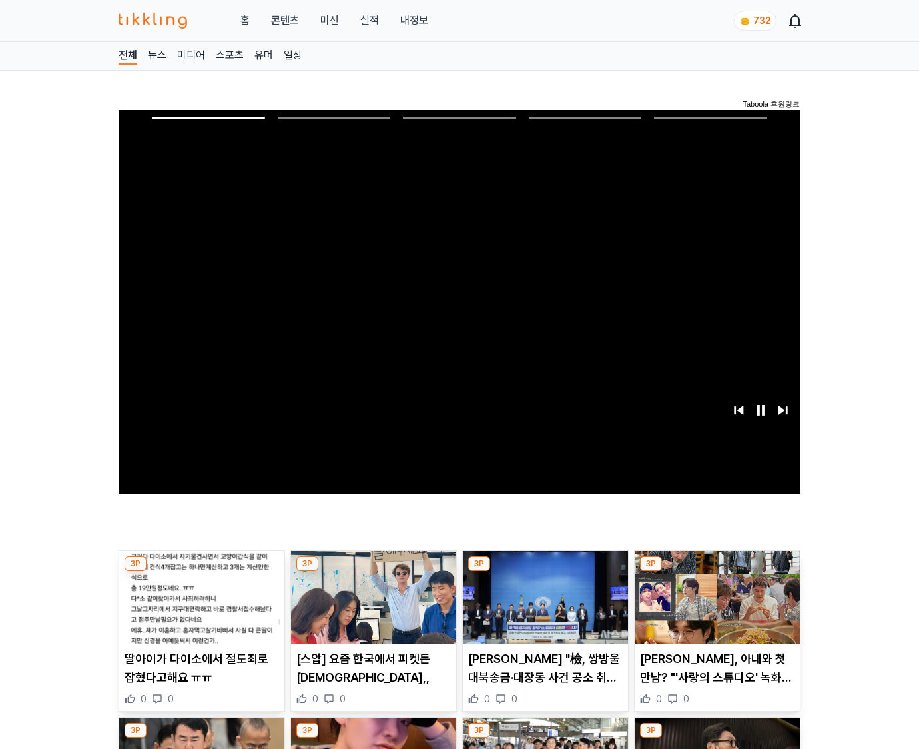
click at [717, 571] on img at bounding box center [717, 597] width 165 height 93
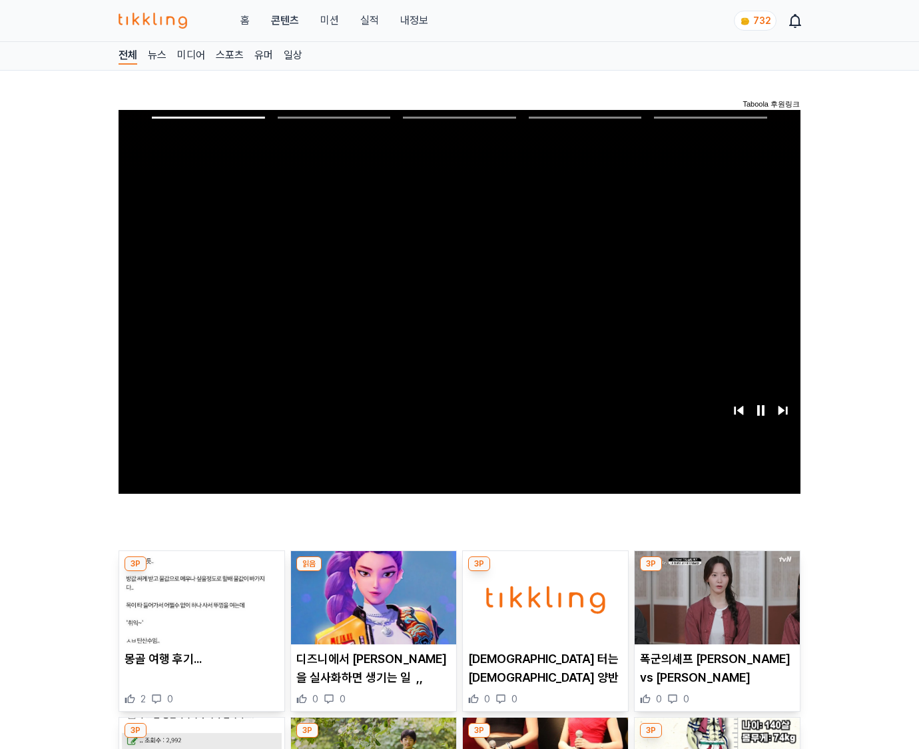
click at [717, 571] on img at bounding box center [717, 597] width 165 height 93
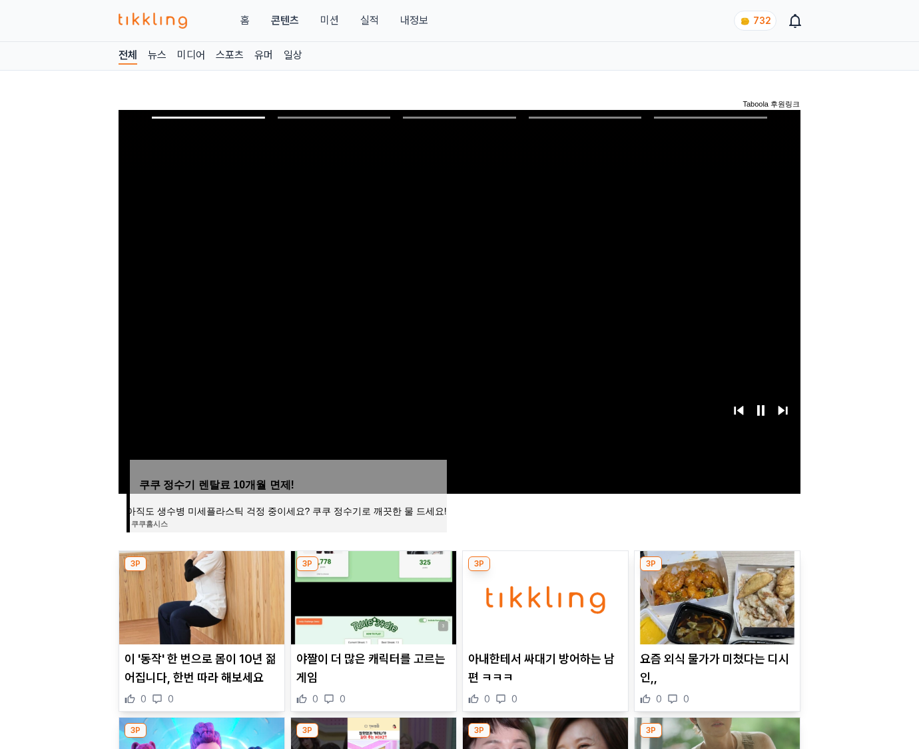
click at [717, 571] on img at bounding box center [717, 597] width 165 height 93
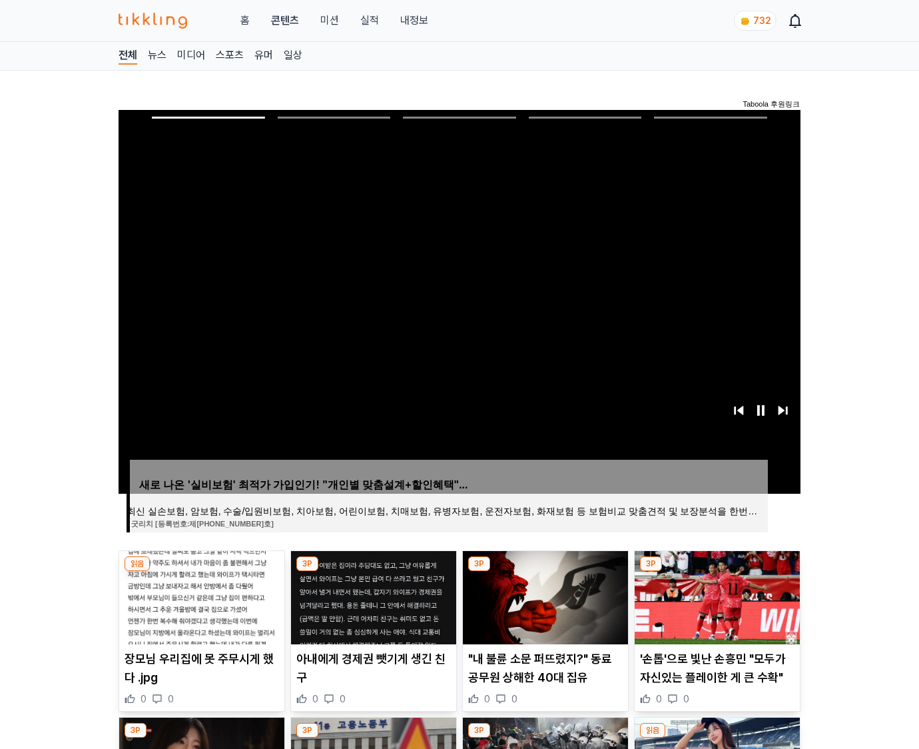
click at [717, 571] on img at bounding box center [717, 597] width 165 height 93
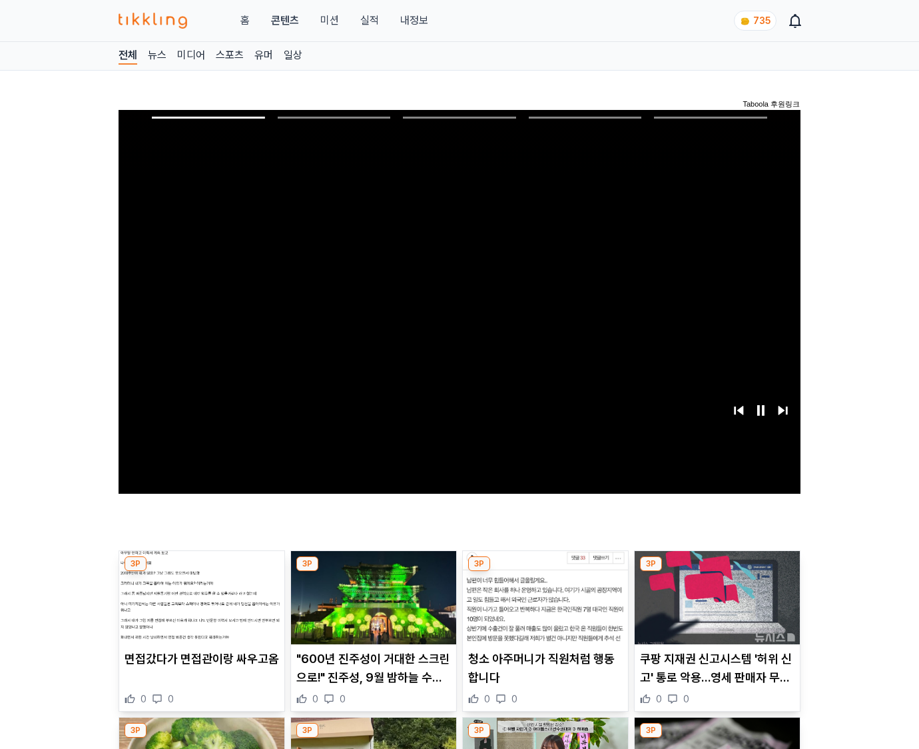
click at [717, 571] on img at bounding box center [717, 597] width 165 height 93
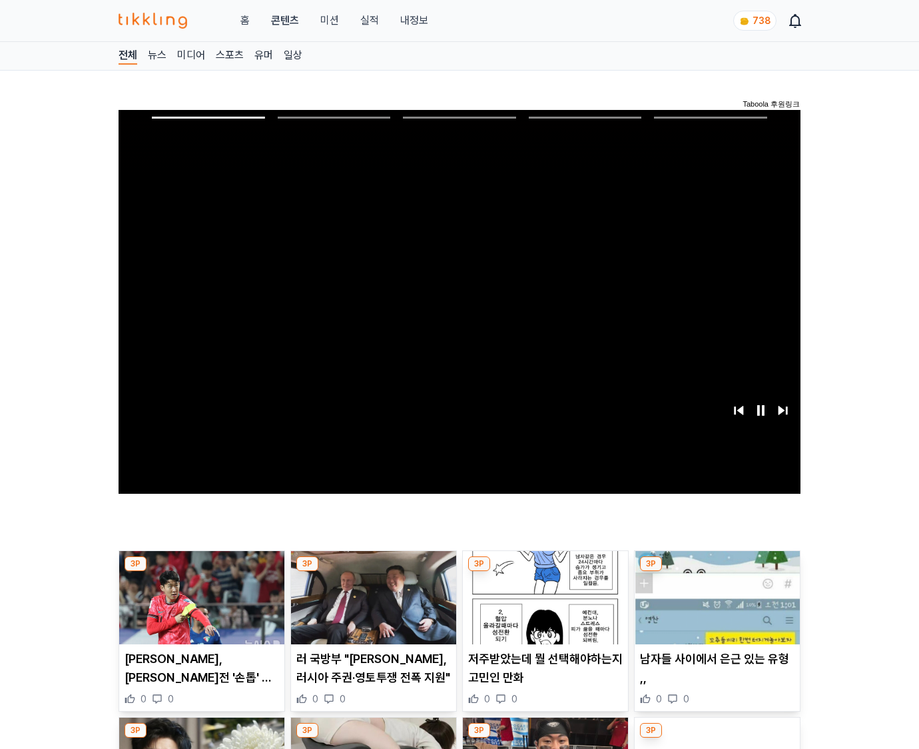
click at [717, 571] on img at bounding box center [717, 597] width 165 height 93
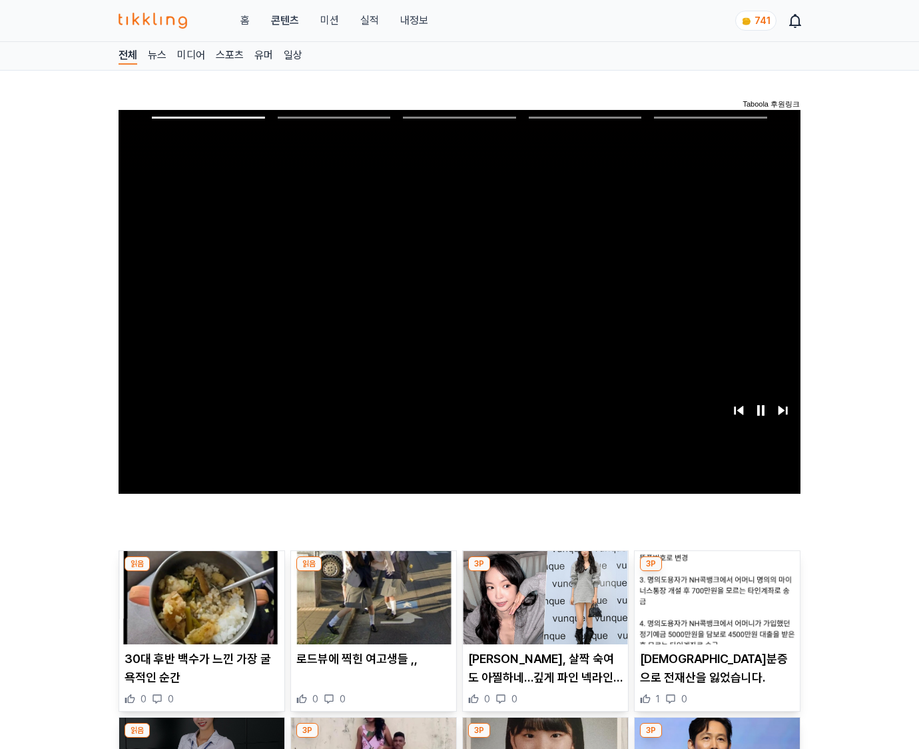
click at [717, 571] on img at bounding box center [717, 597] width 165 height 93
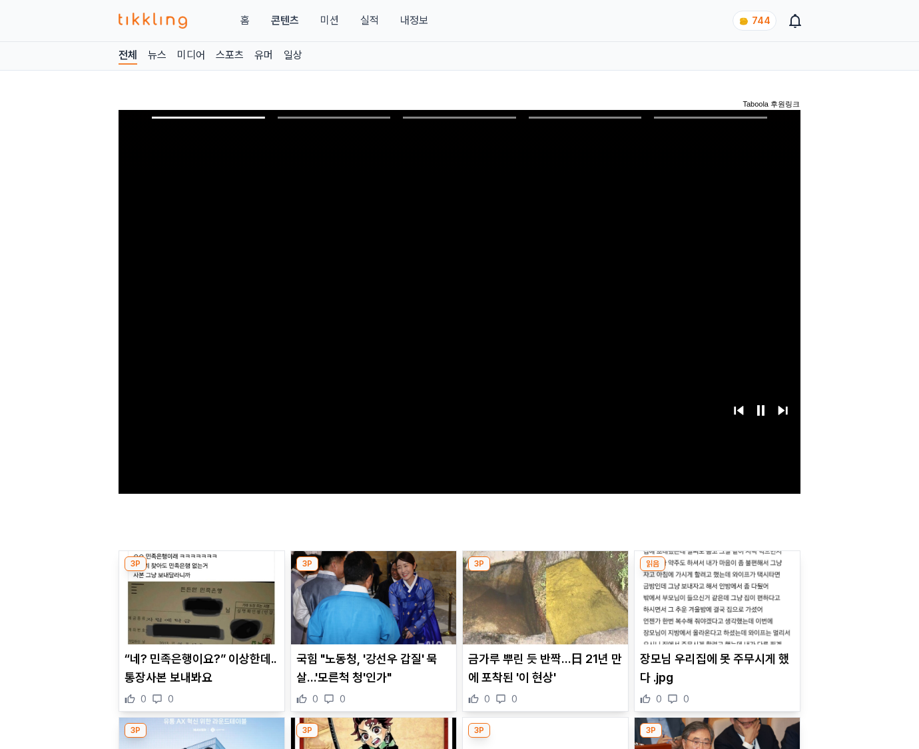
click at [717, 571] on img at bounding box center [717, 597] width 165 height 93
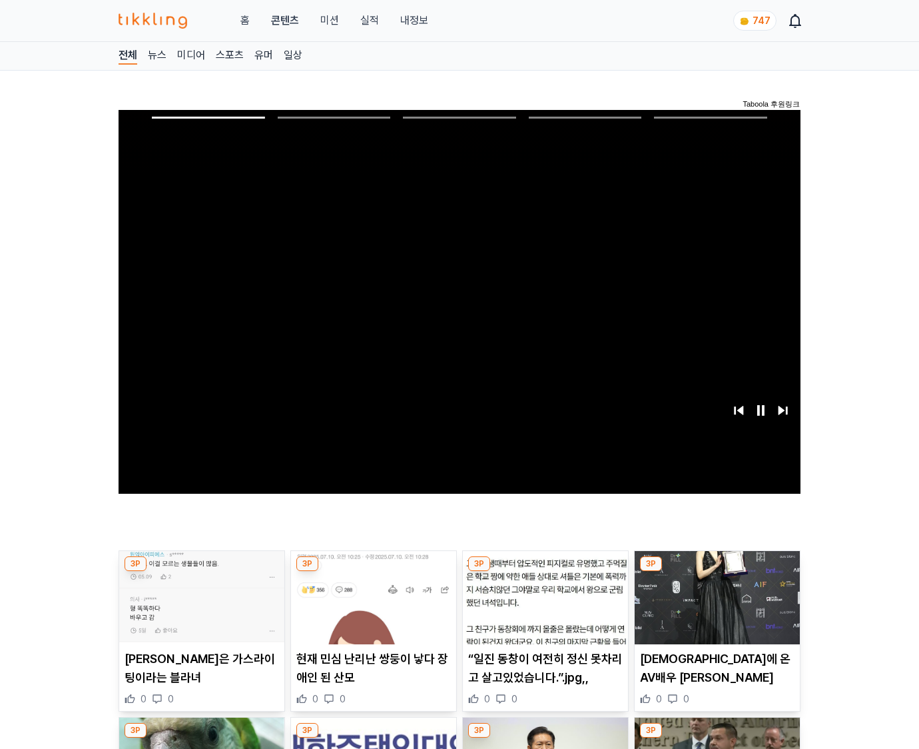
click at [717, 571] on img at bounding box center [717, 597] width 165 height 93
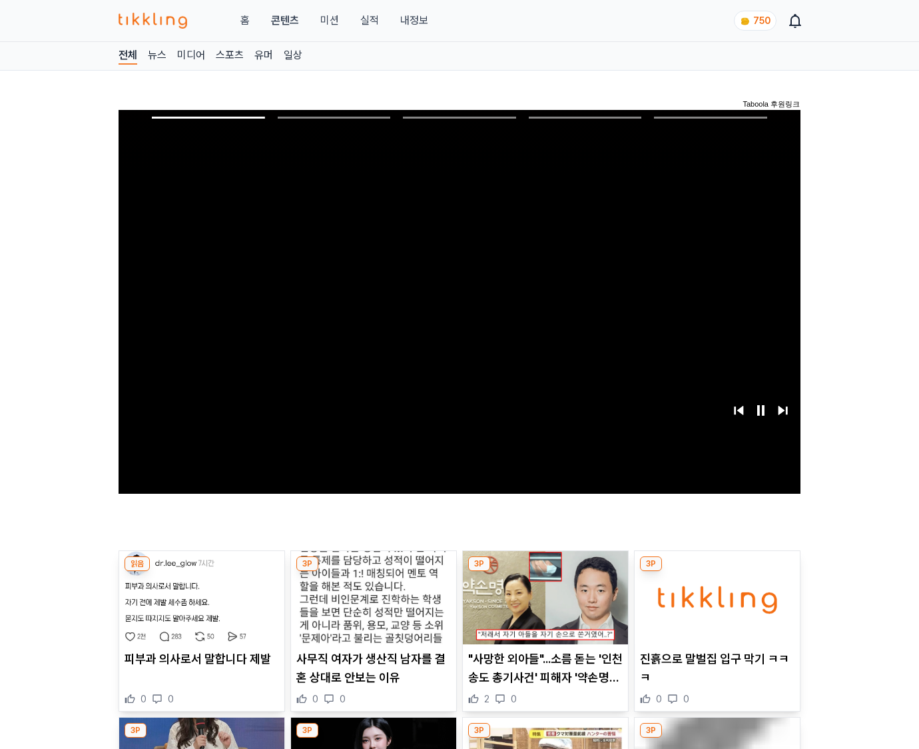
click at [717, 571] on img at bounding box center [717, 597] width 165 height 93
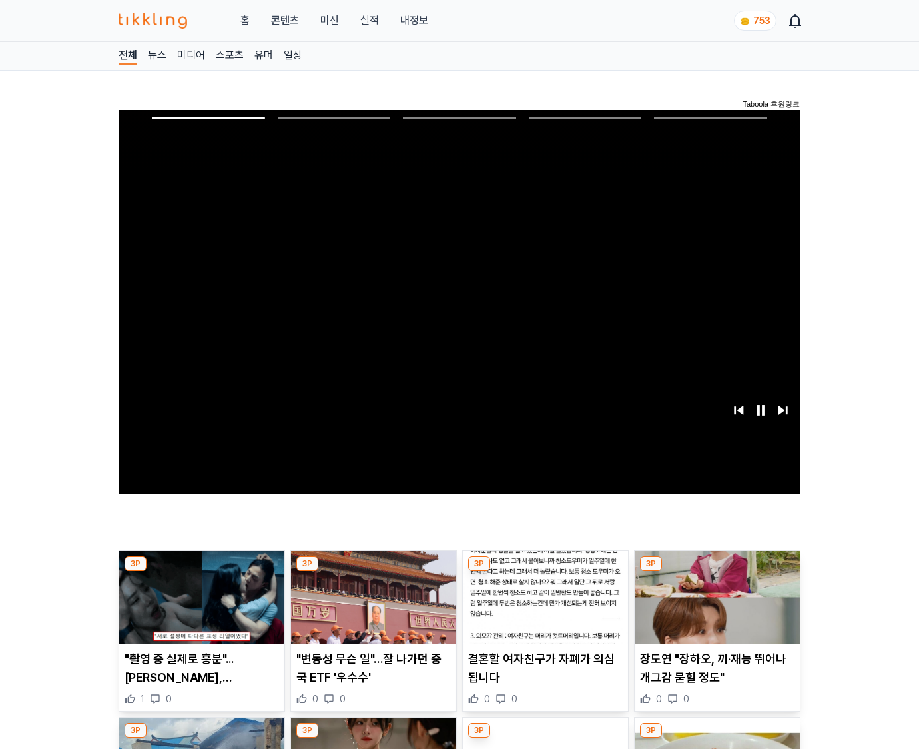
click at [717, 571] on img at bounding box center [717, 597] width 165 height 93
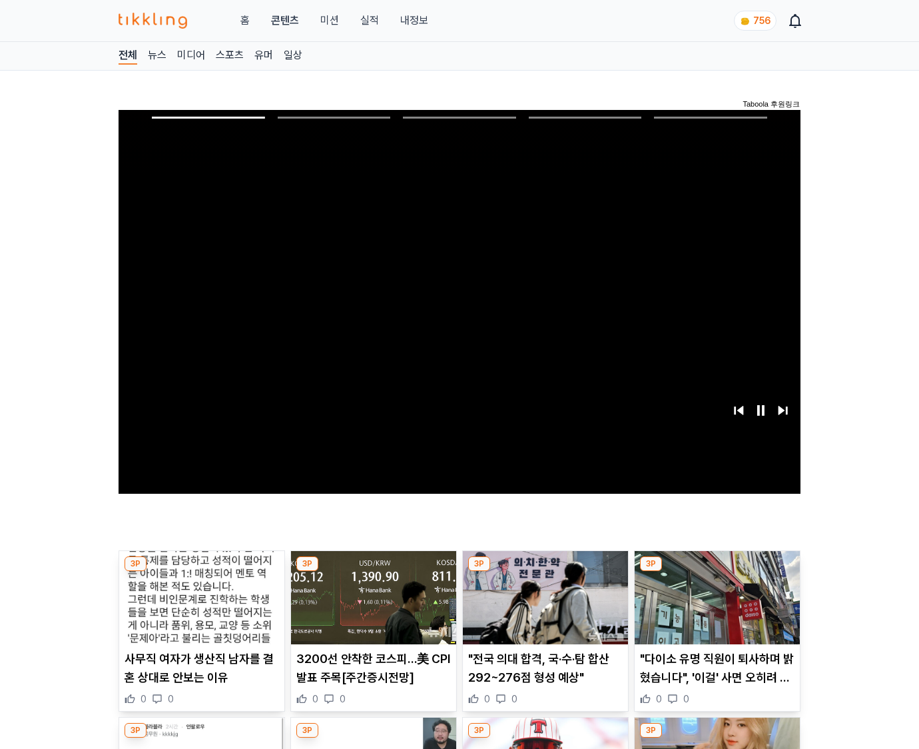
click at [717, 571] on img at bounding box center [717, 597] width 165 height 93
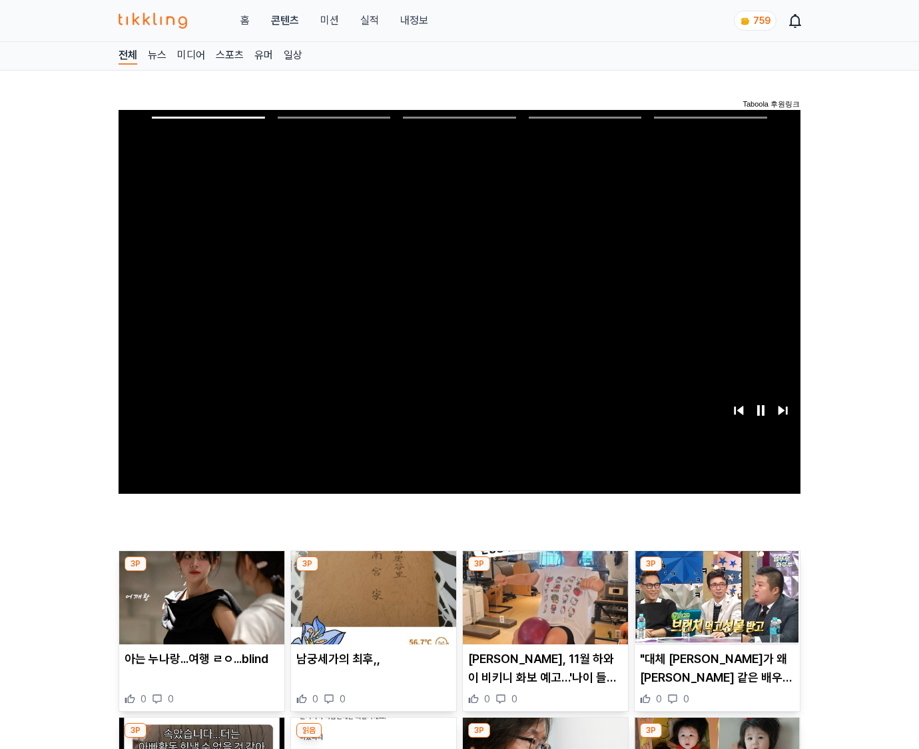
click at [717, 571] on img at bounding box center [717, 597] width 165 height 93
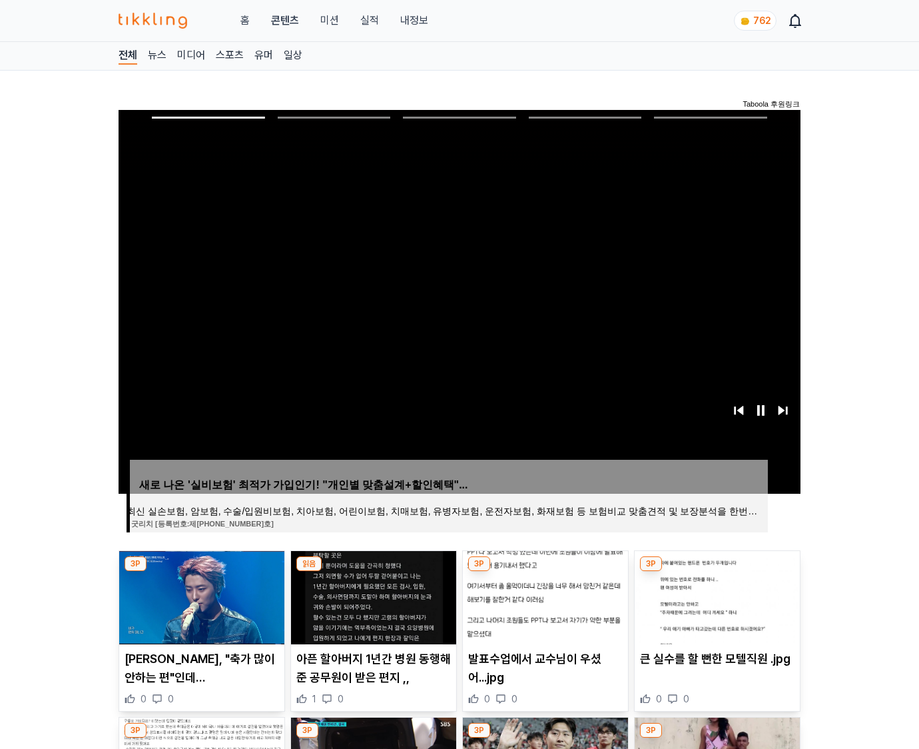
click at [717, 571] on img at bounding box center [717, 597] width 165 height 93
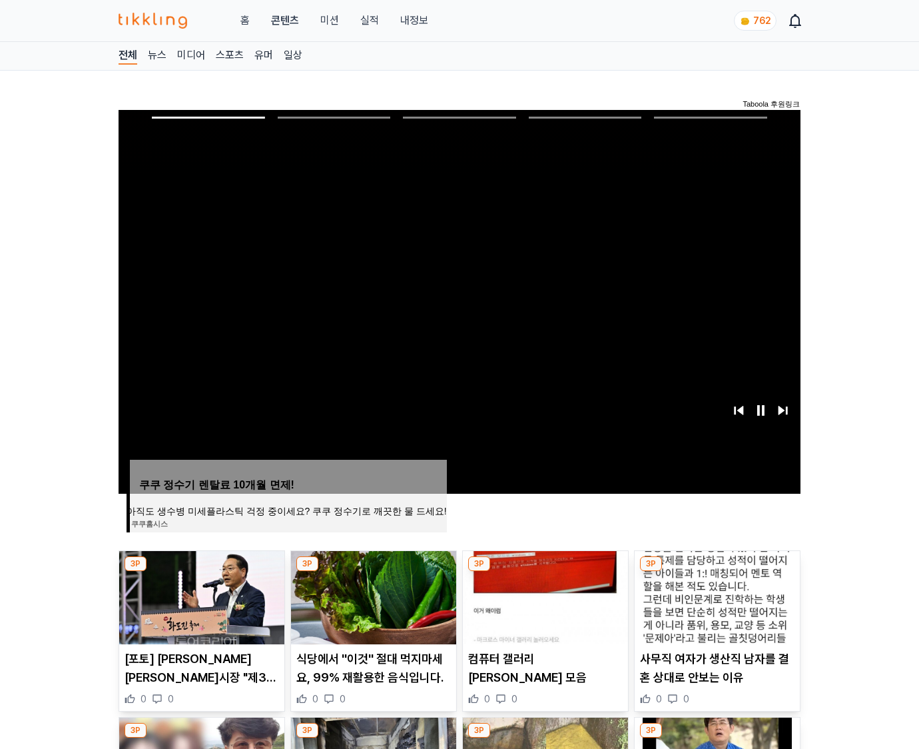
click at [717, 571] on img at bounding box center [717, 597] width 165 height 93
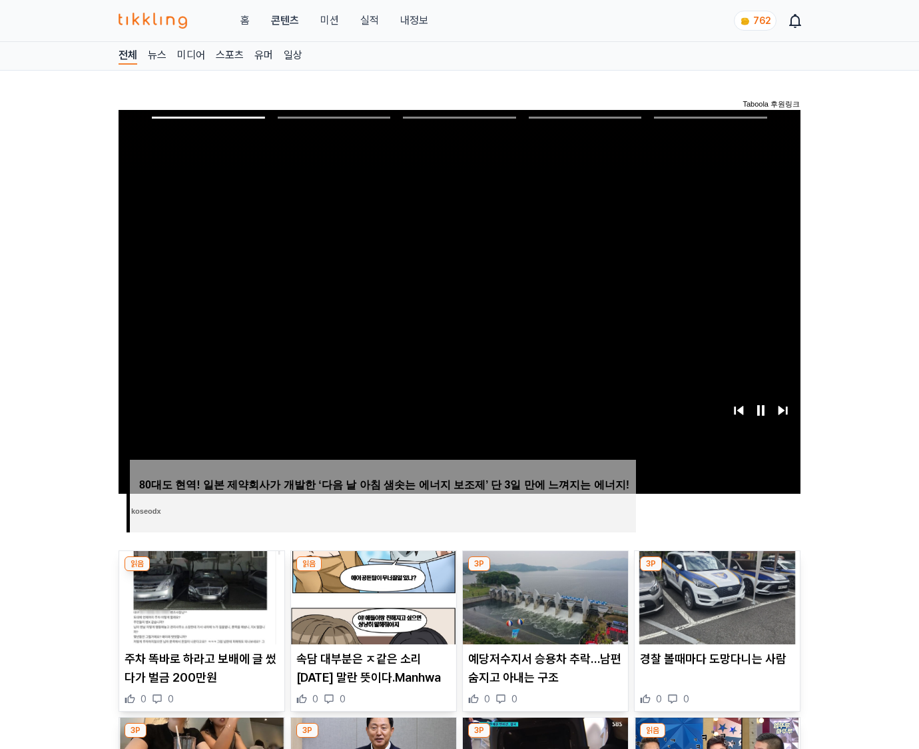
click at [717, 571] on img at bounding box center [717, 597] width 165 height 93
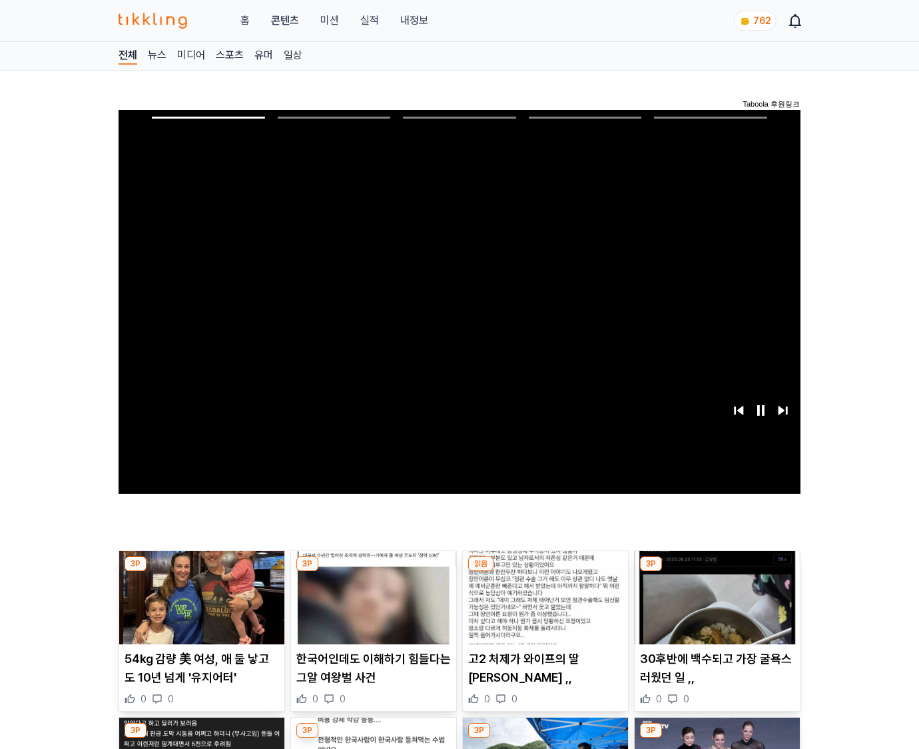
click at [717, 571] on img at bounding box center [717, 597] width 165 height 93
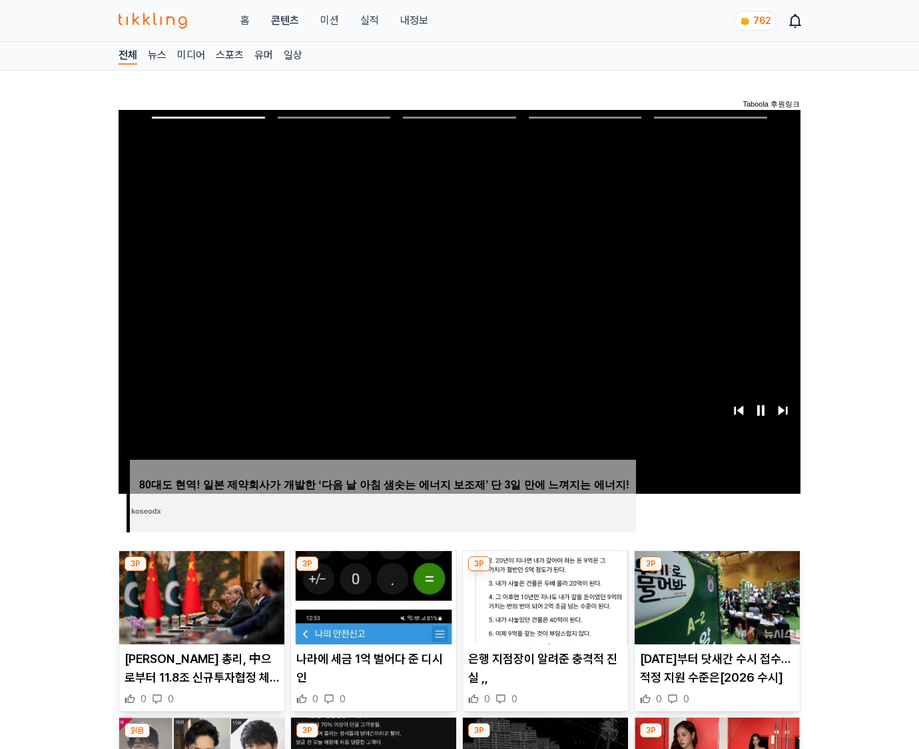
click at [717, 571] on img at bounding box center [717, 597] width 165 height 93
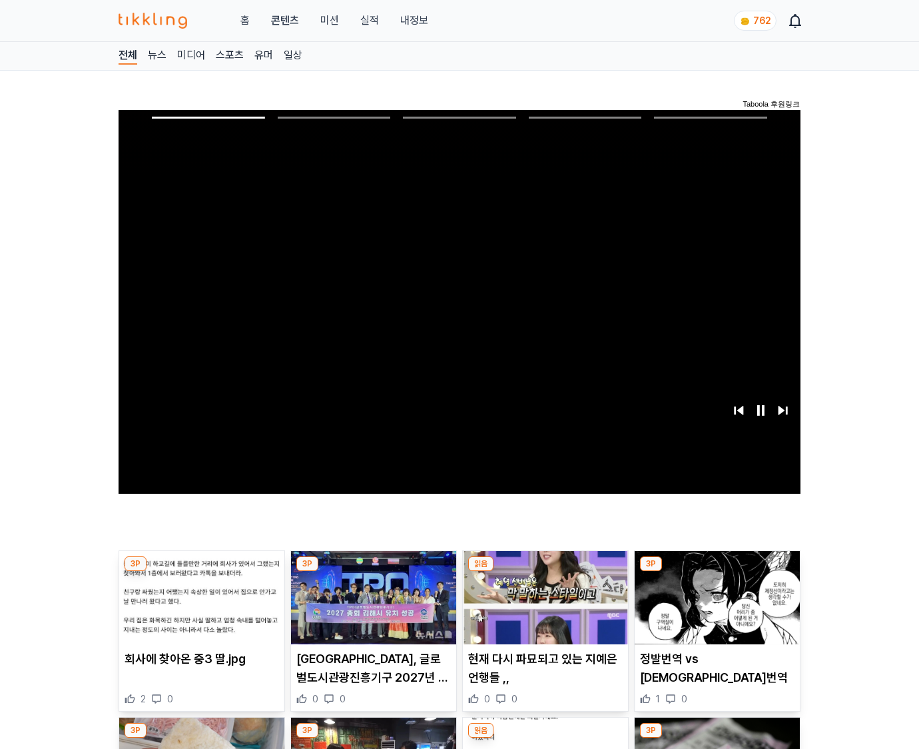
click at [717, 571] on img at bounding box center [717, 597] width 165 height 93
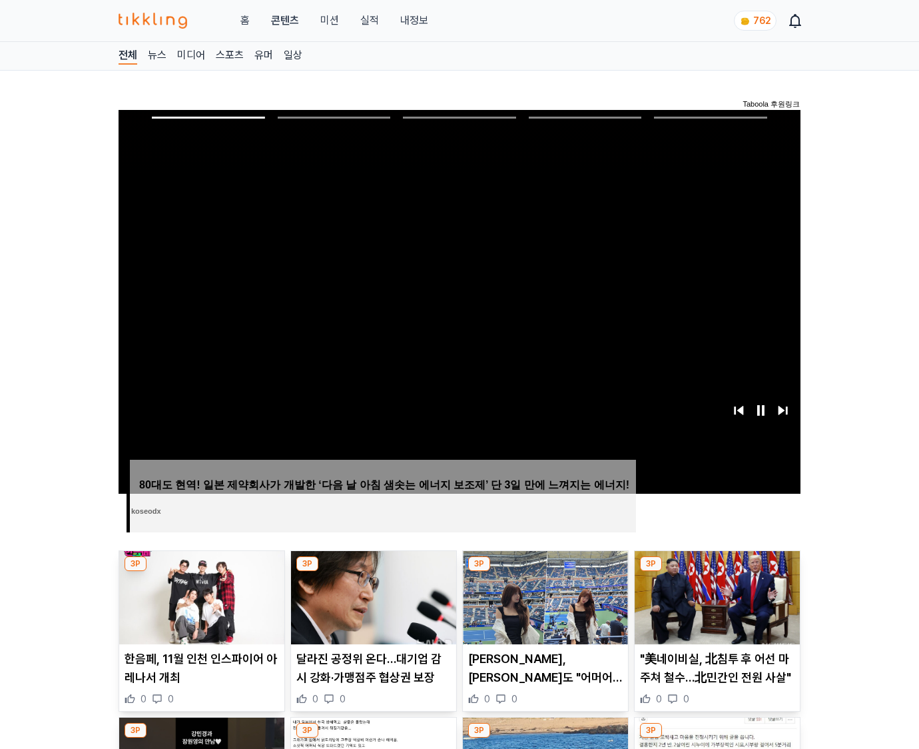
click at [717, 571] on img at bounding box center [717, 597] width 165 height 93
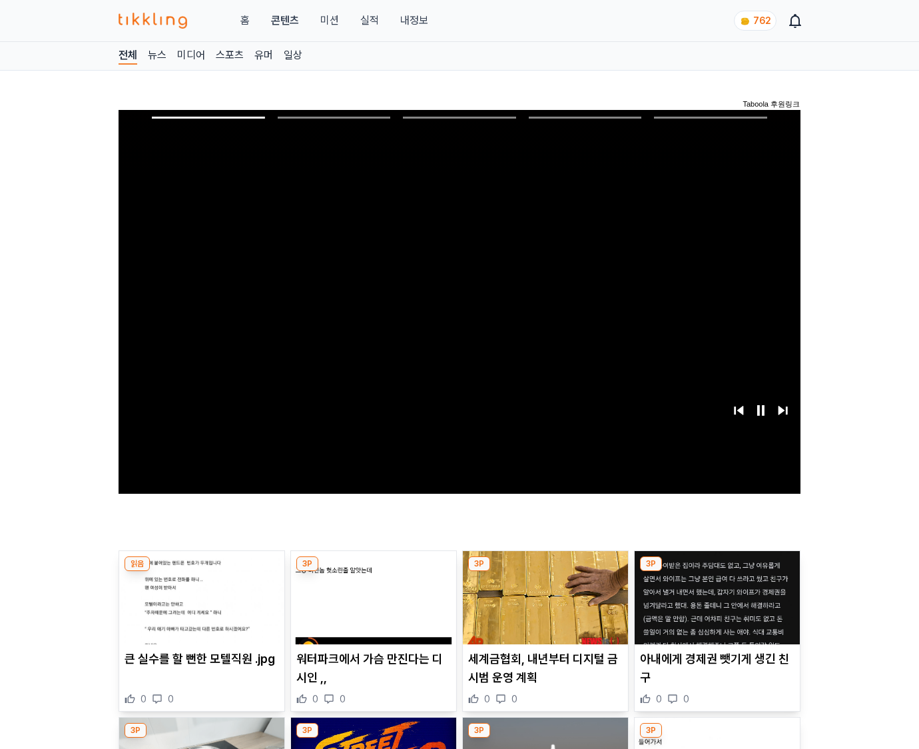
click at [717, 571] on img at bounding box center [717, 597] width 165 height 93
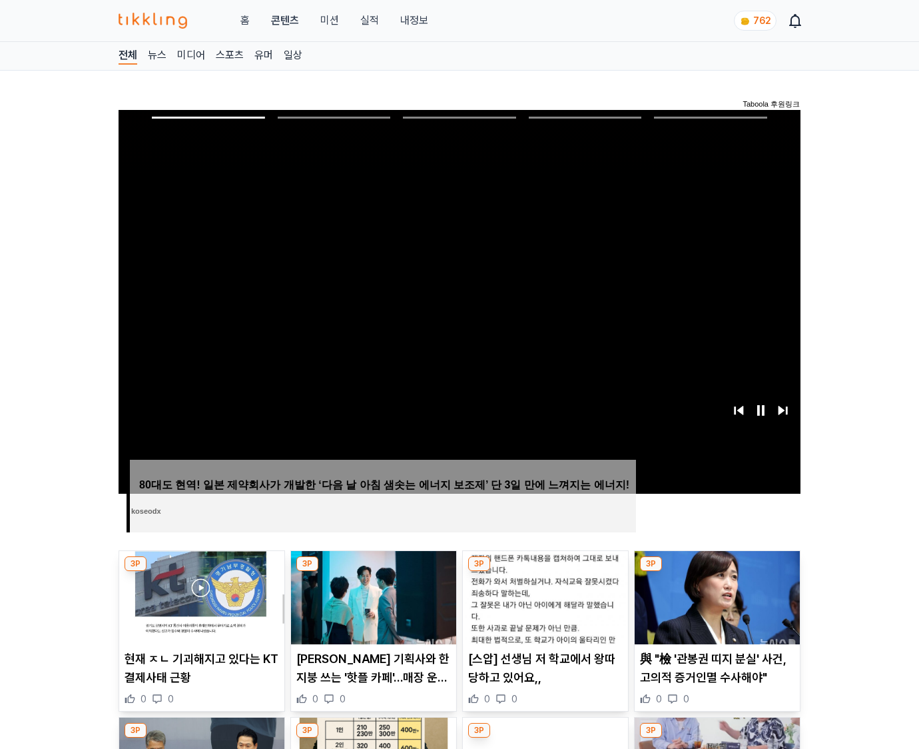
click at [717, 571] on img at bounding box center [717, 597] width 165 height 93
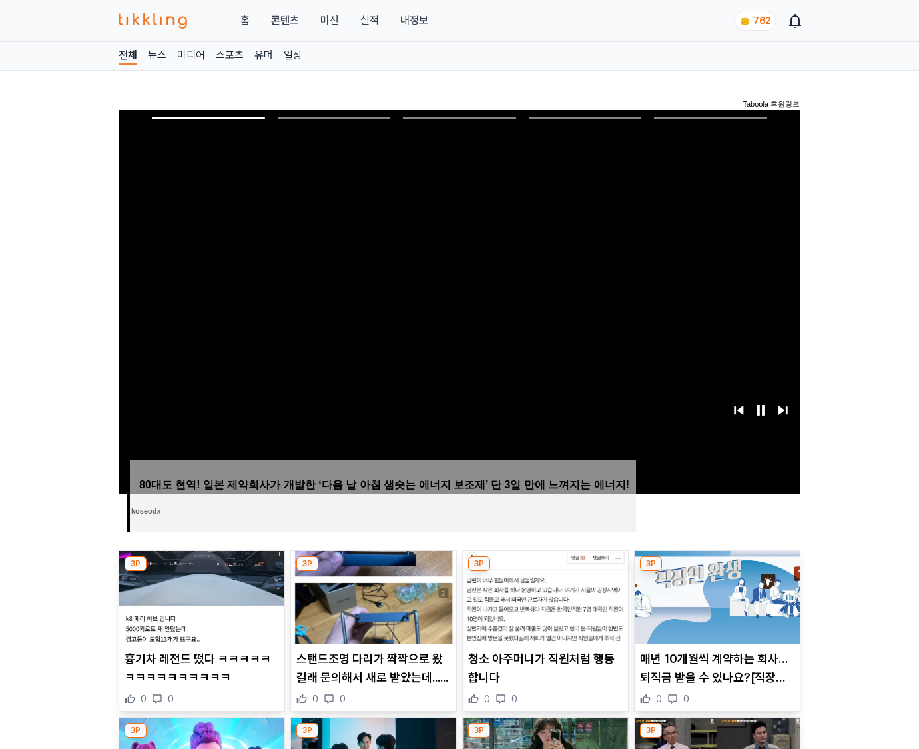
click at [717, 571] on img at bounding box center [717, 597] width 165 height 93
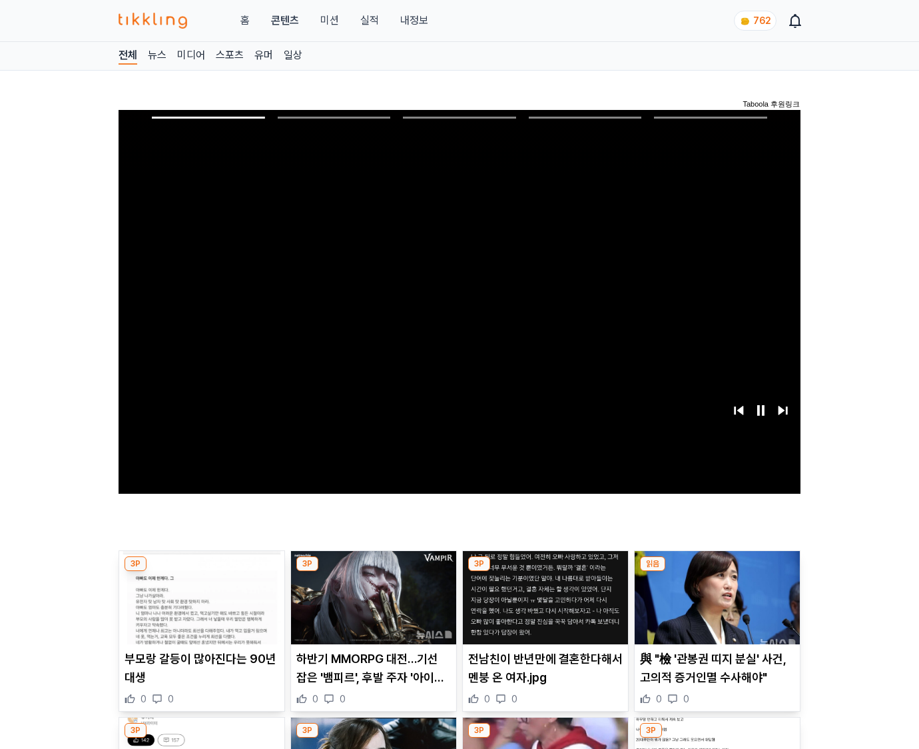
click at [717, 571] on img at bounding box center [717, 597] width 165 height 93
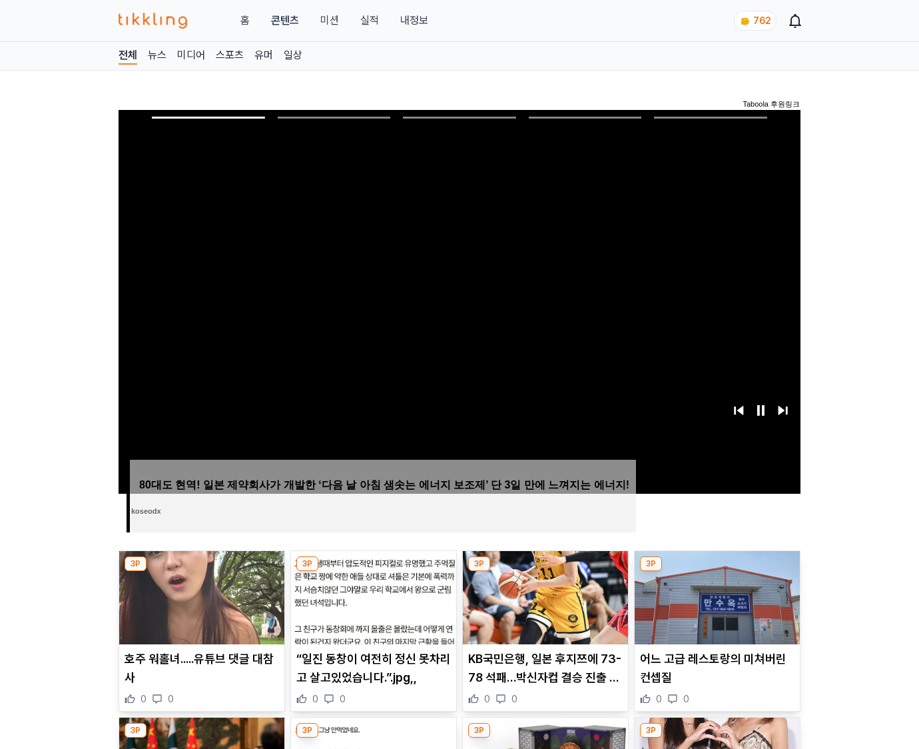
click at [717, 571] on img at bounding box center [717, 597] width 165 height 93
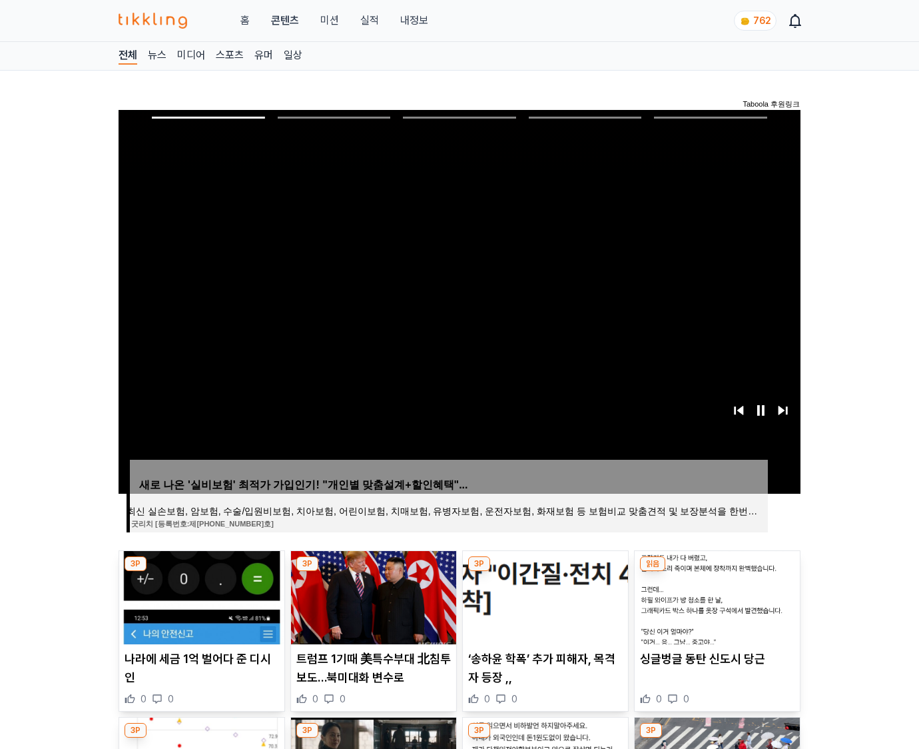
click at [717, 571] on img at bounding box center [717, 597] width 165 height 93
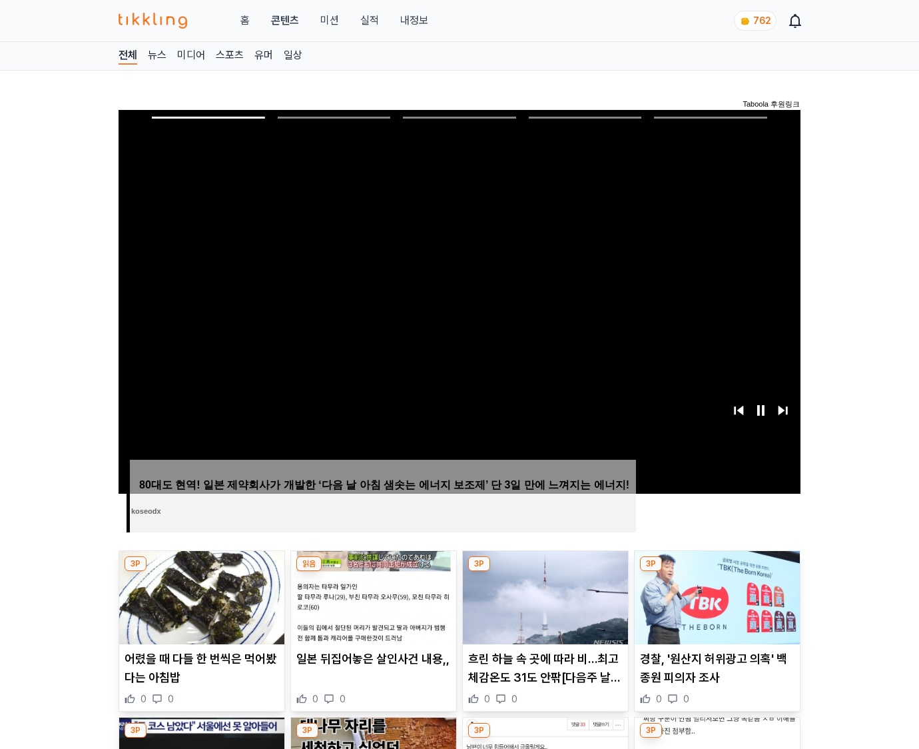
click at [717, 571] on img at bounding box center [717, 597] width 165 height 93
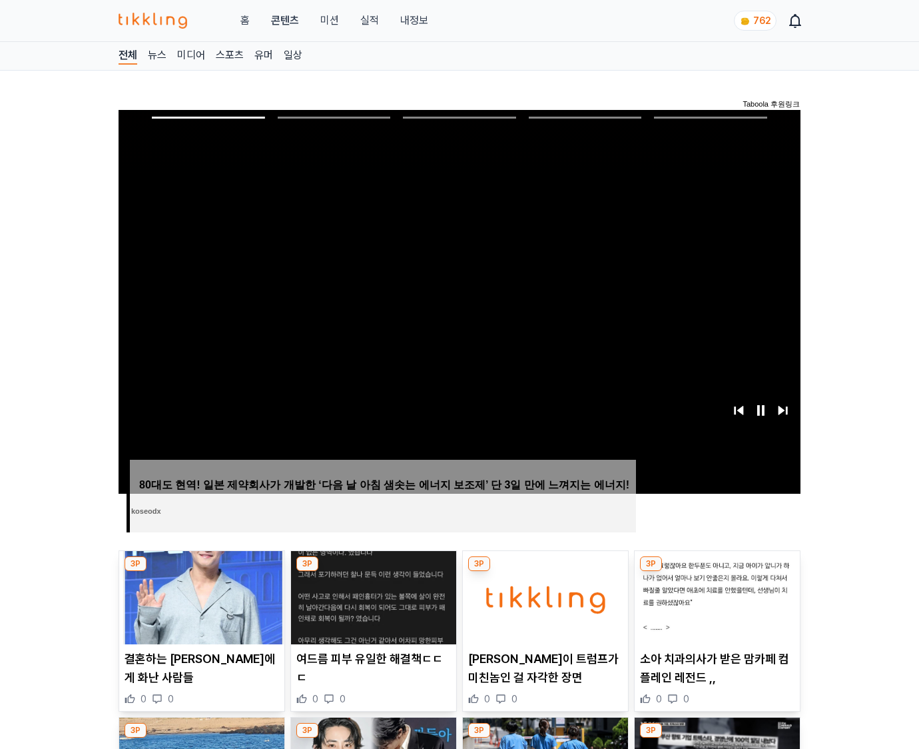
click at [717, 571] on img at bounding box center [717, 597] width 165 height 93
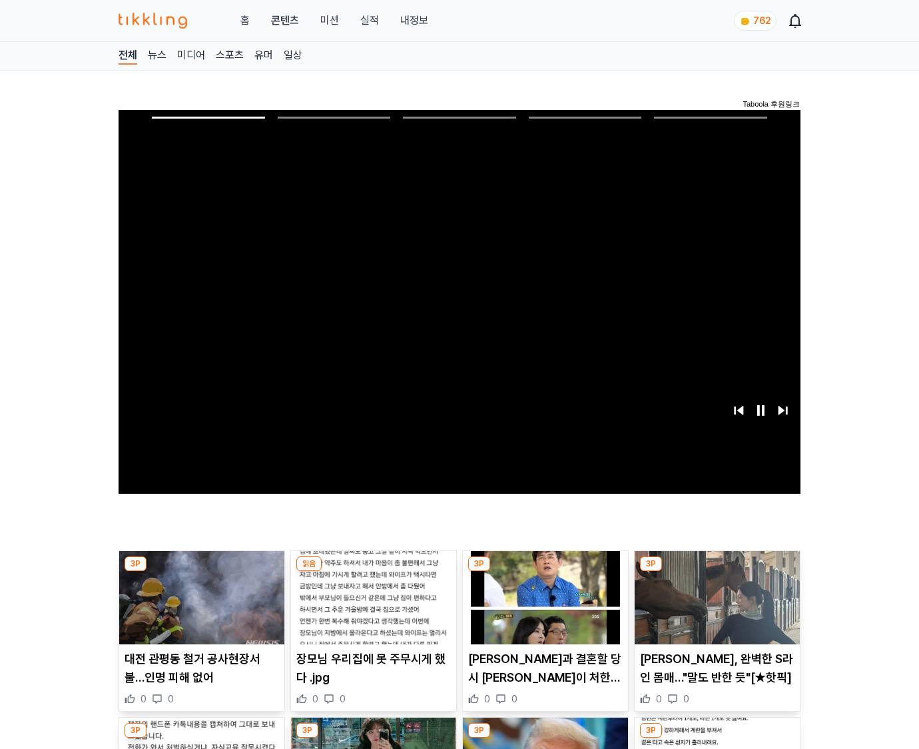
click at [717, 571] on img at bounding box center [717, 597] width 165 height 93
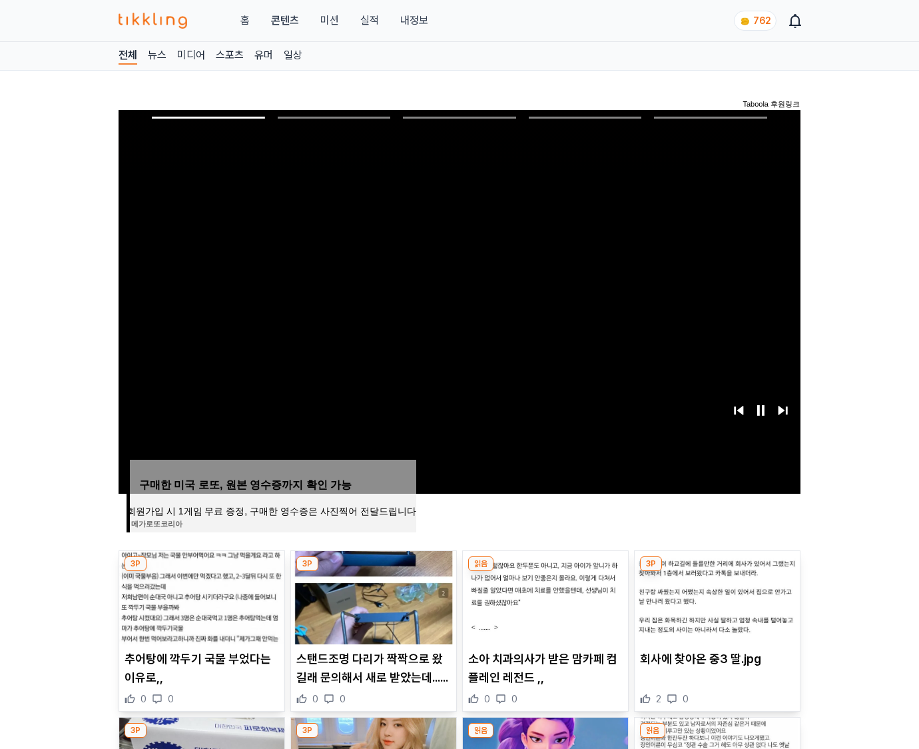
click at [717, 571] on img at bounding box center [717, 597] width 165 height 93
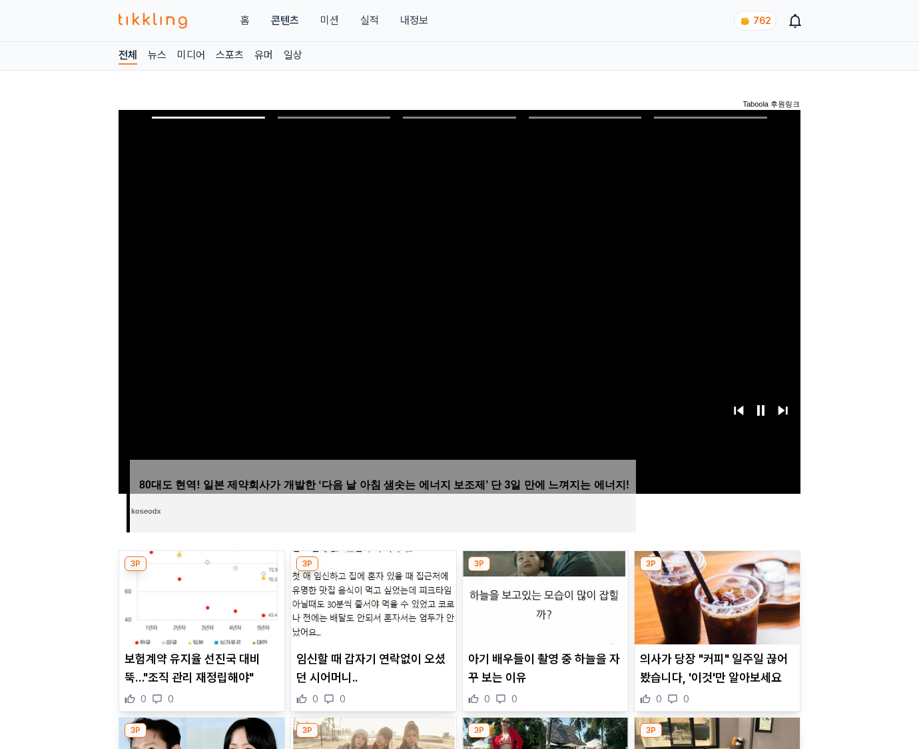
click at [717, 571] on img at bounding box center [717, 597] width 165 height 93
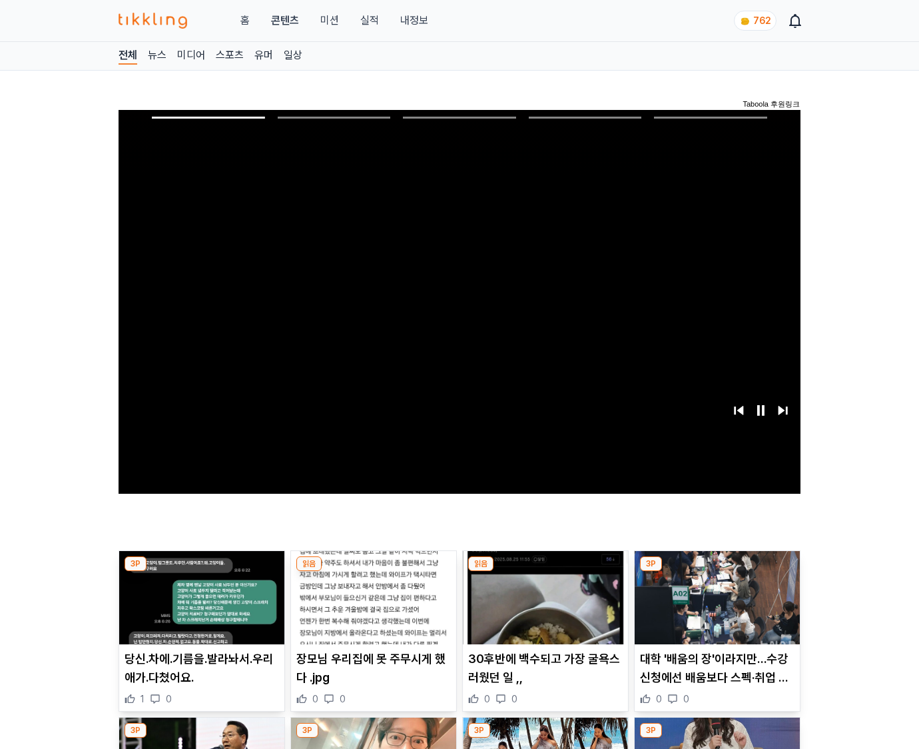
click at [717, 571] on img at bounding box center [717, 597] width 165 height 93
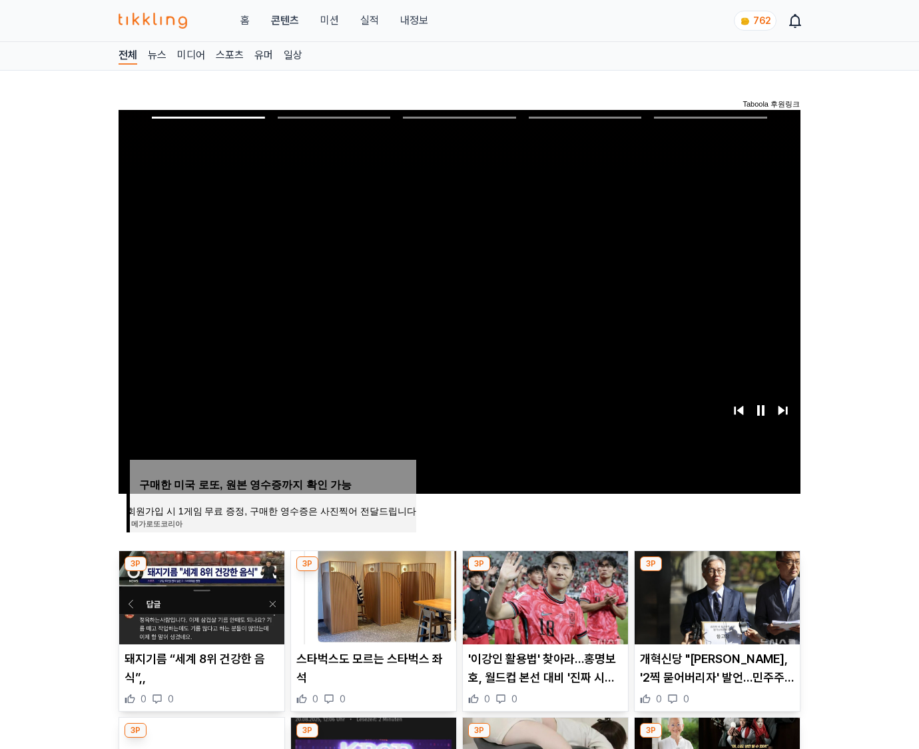
click at [717, 571] on img at bounding box center [717, 597] width 165 height 93
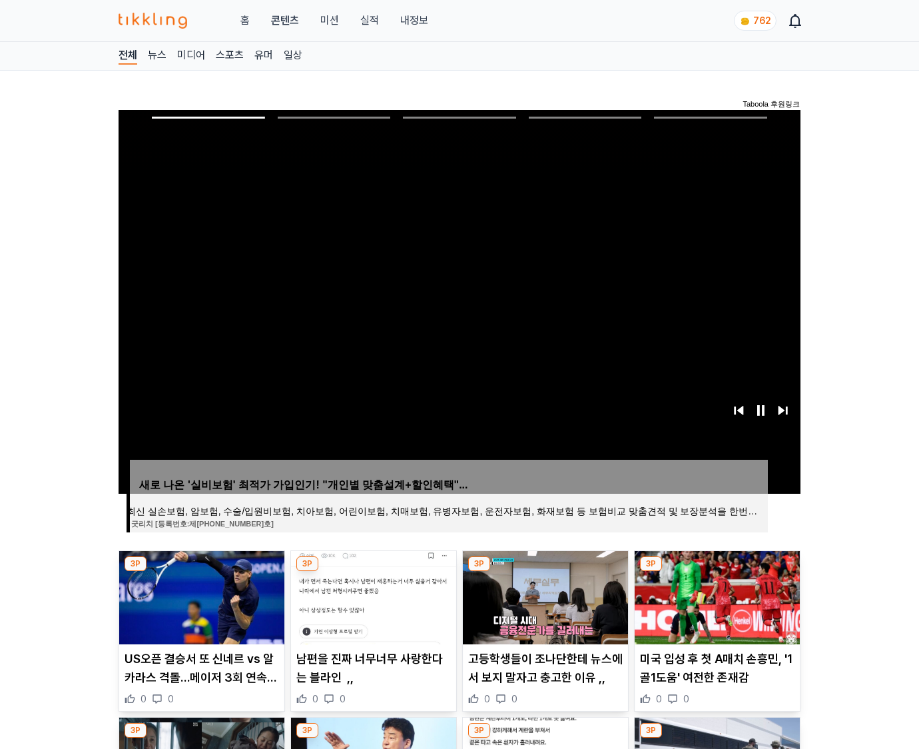
click at [717, 571] on img at bounding box center [717, 597] width 165 height 93
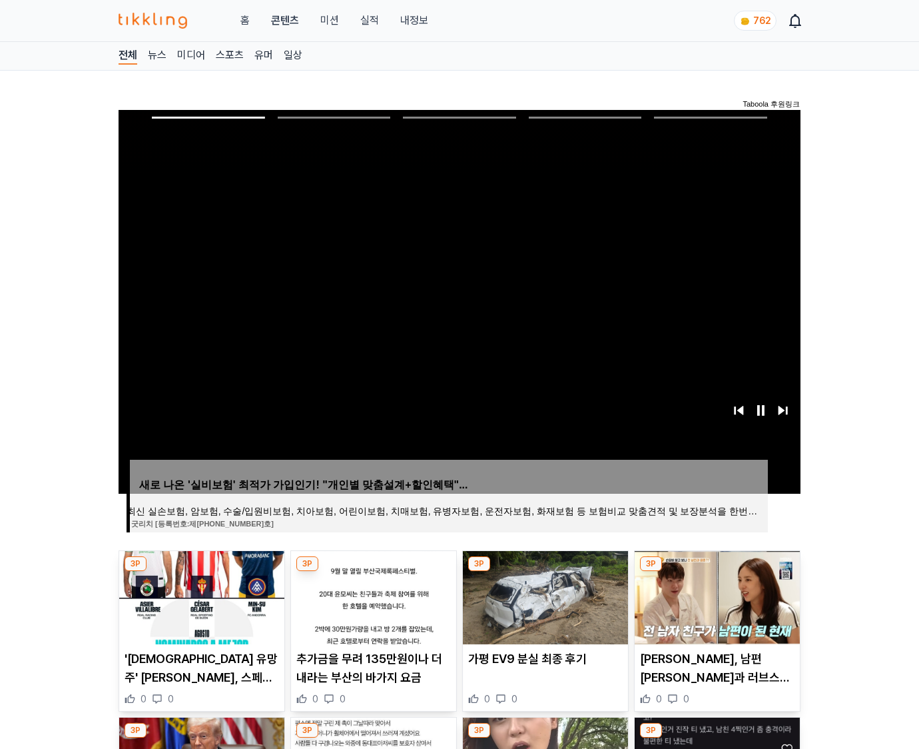
click at [717, 571] on img at bounding box center [717, 597] width 165 height 93
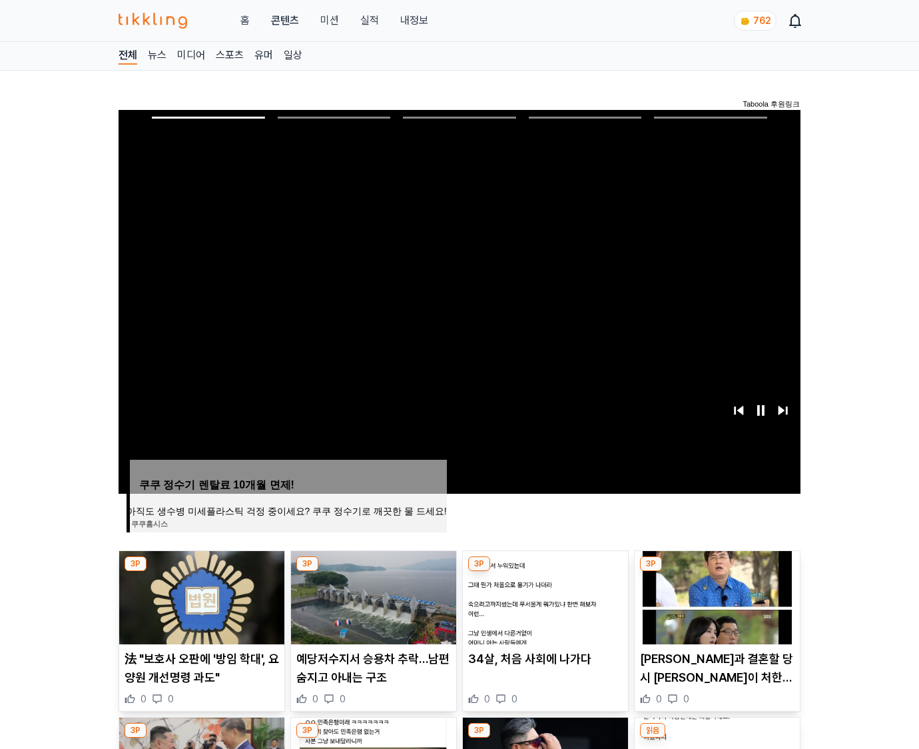
click at [717, 571] on img at bounding box center [717, 597] width 165 height 93
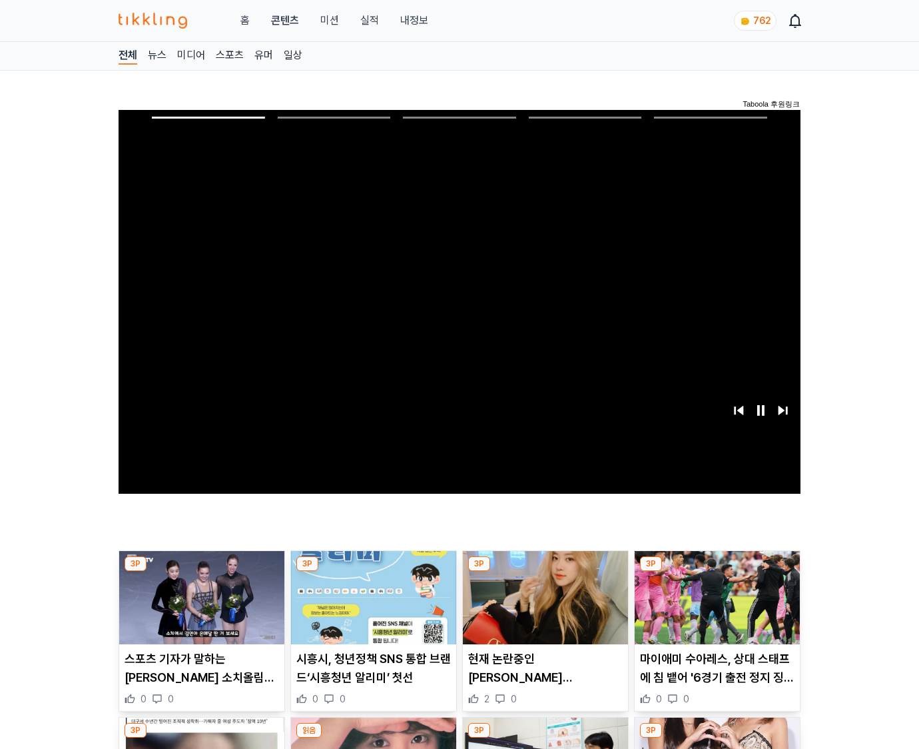
click at [717, 571] on img at bounding box center [717, 597] width 165 height 93
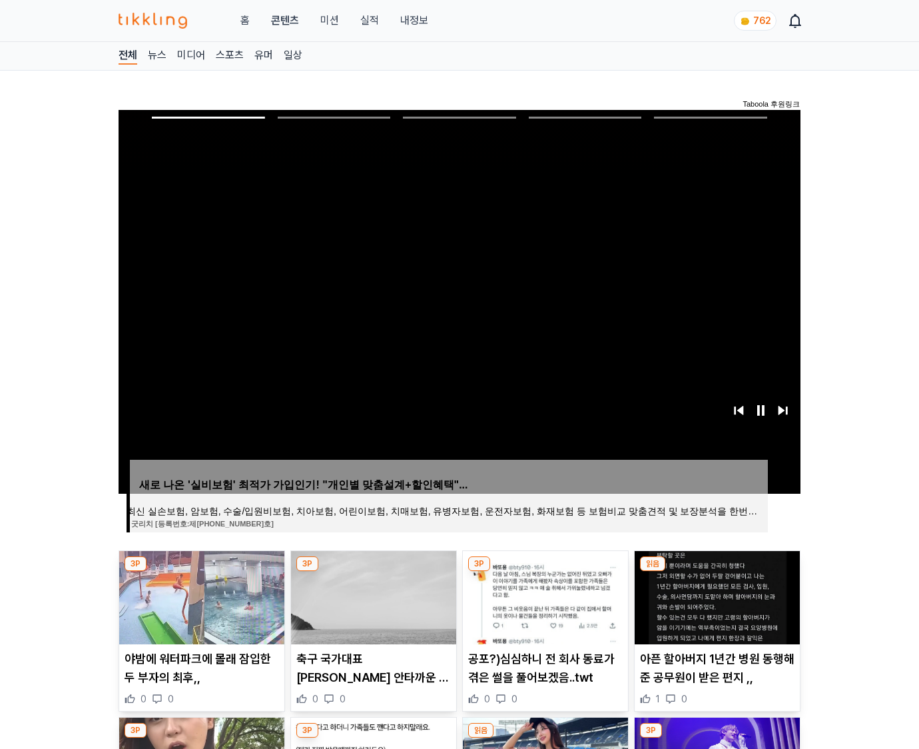
click at [717, 571] on img at bounding box center [717, 597] width 165 height 93
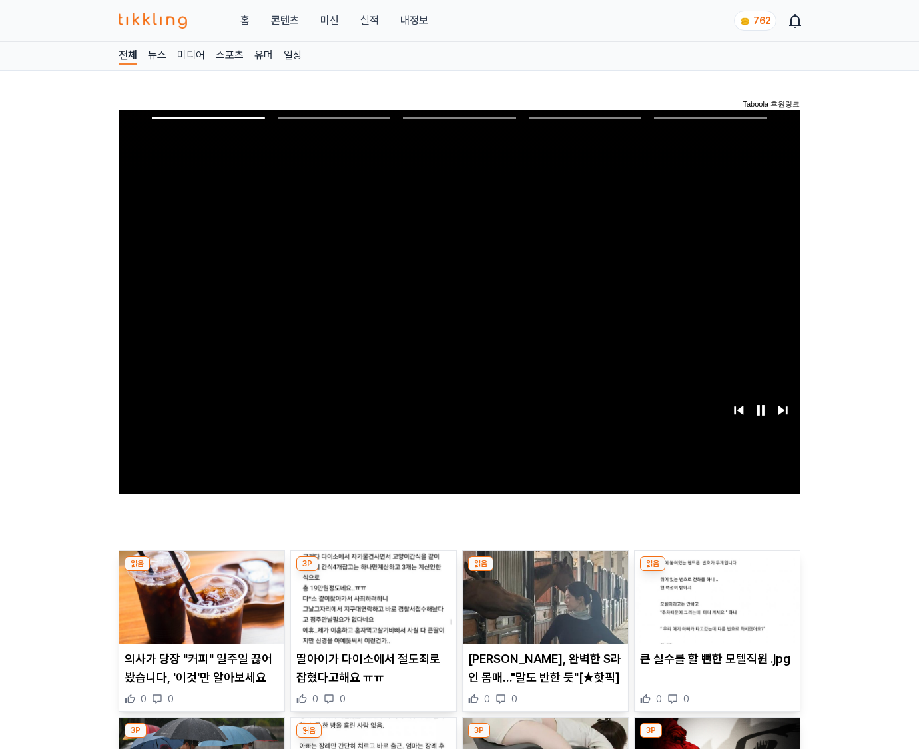
click at [717, 571] on img at bounding box center [717, 597] width 165 height 93
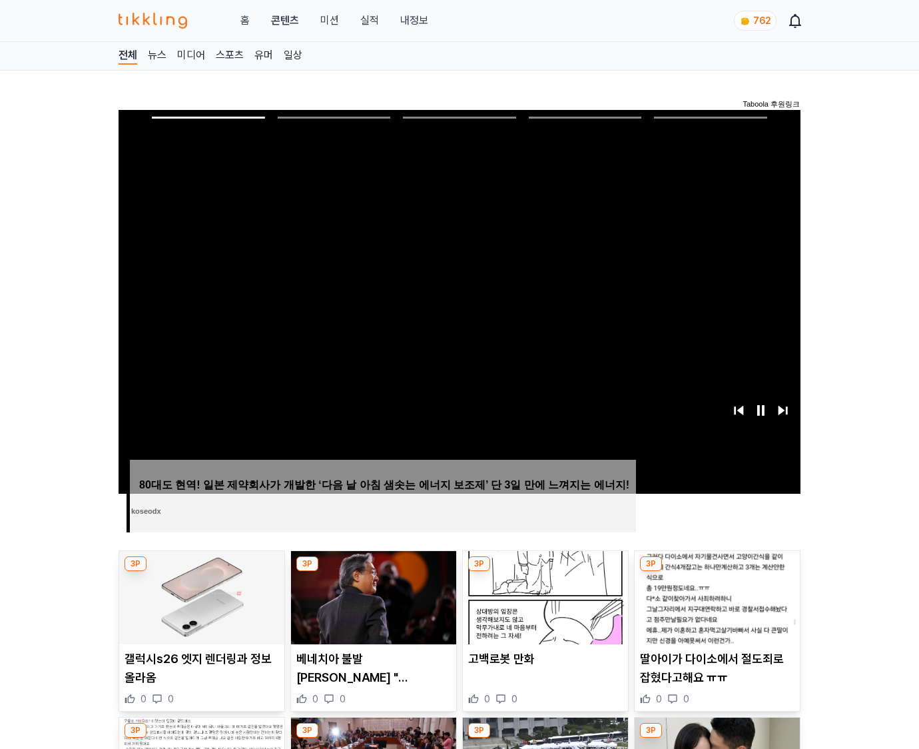
click at [717, 571] on img at bounding box center [717, 597] width 165 height 93
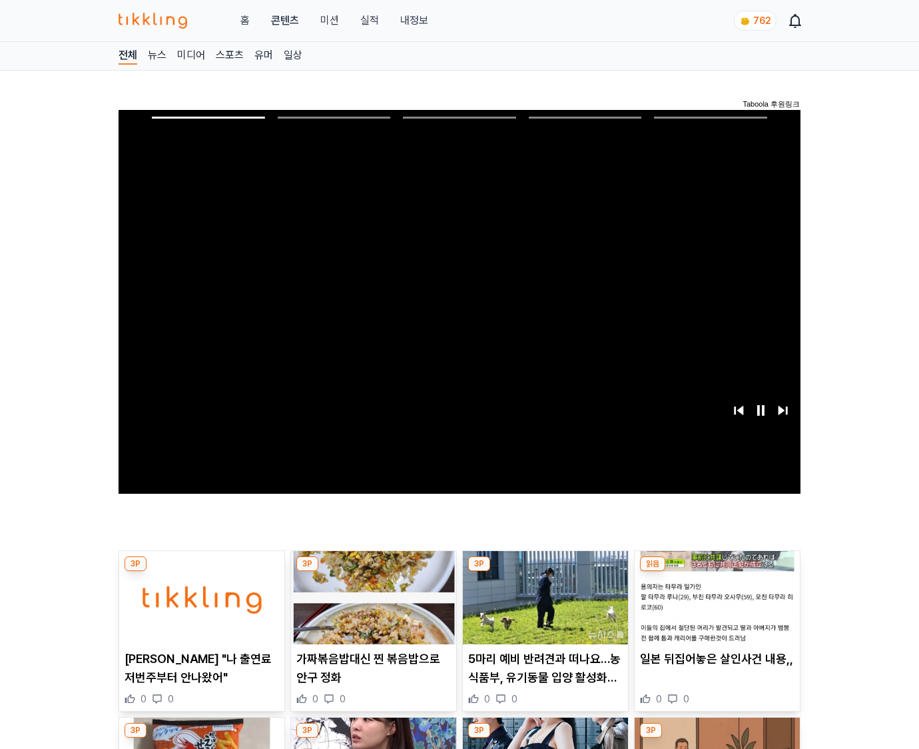
click at [717, 571] on img at bounding box center [717, 597] width 165 height 93
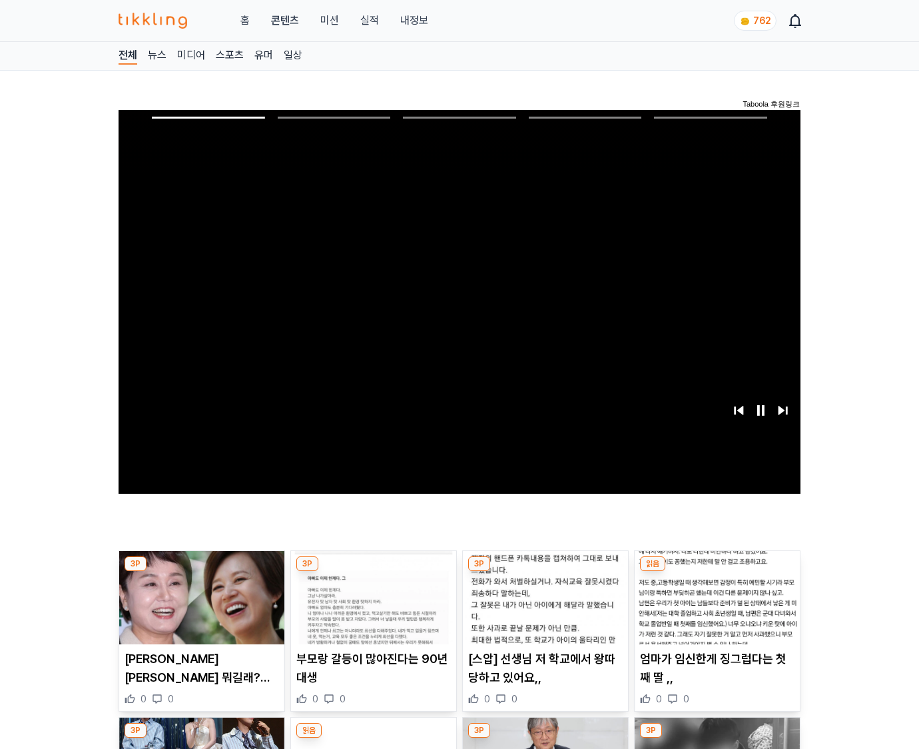
click at [717, 571] on img at bounding box center [717, 597] width 165 height 93
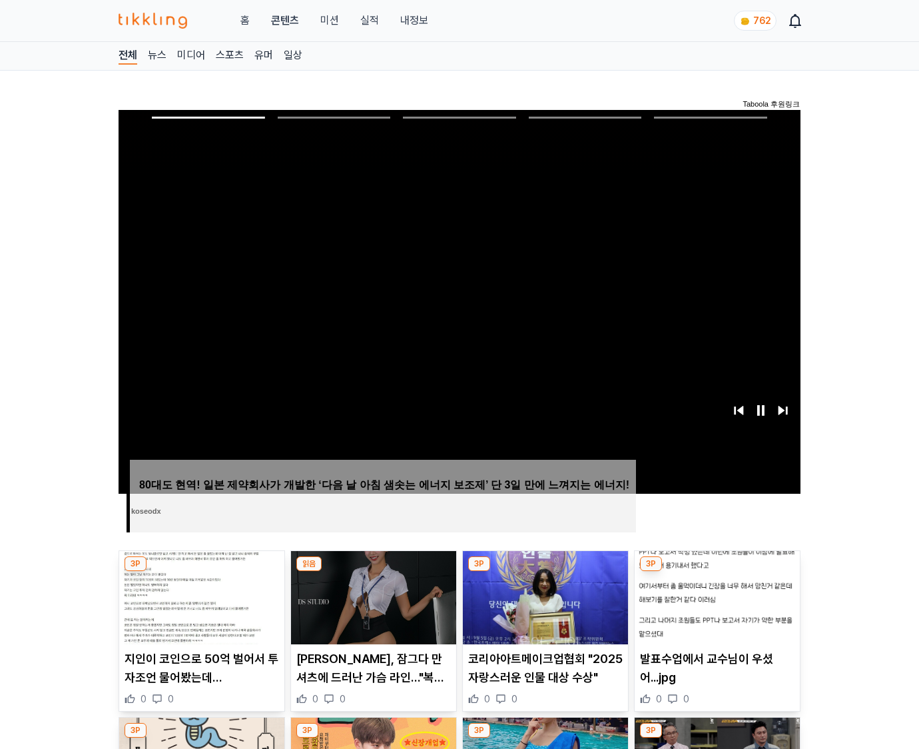
click at [717, 571] on img at bounding box center [717, 597] width 165 height 93
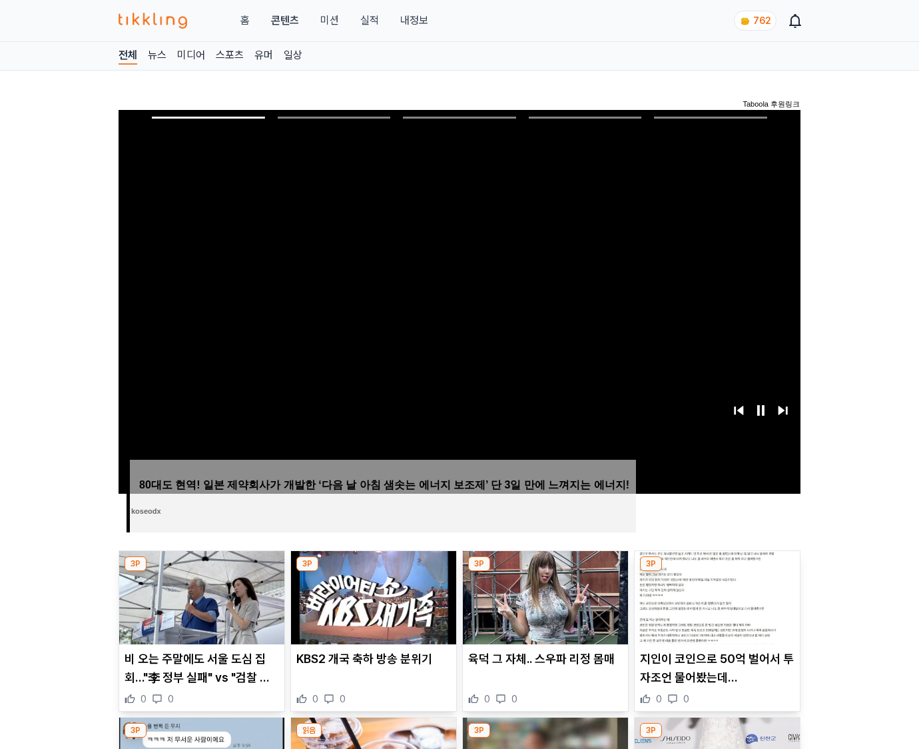
click at [717, 571] on img at bounding box center [717, 597] width 165 height 93
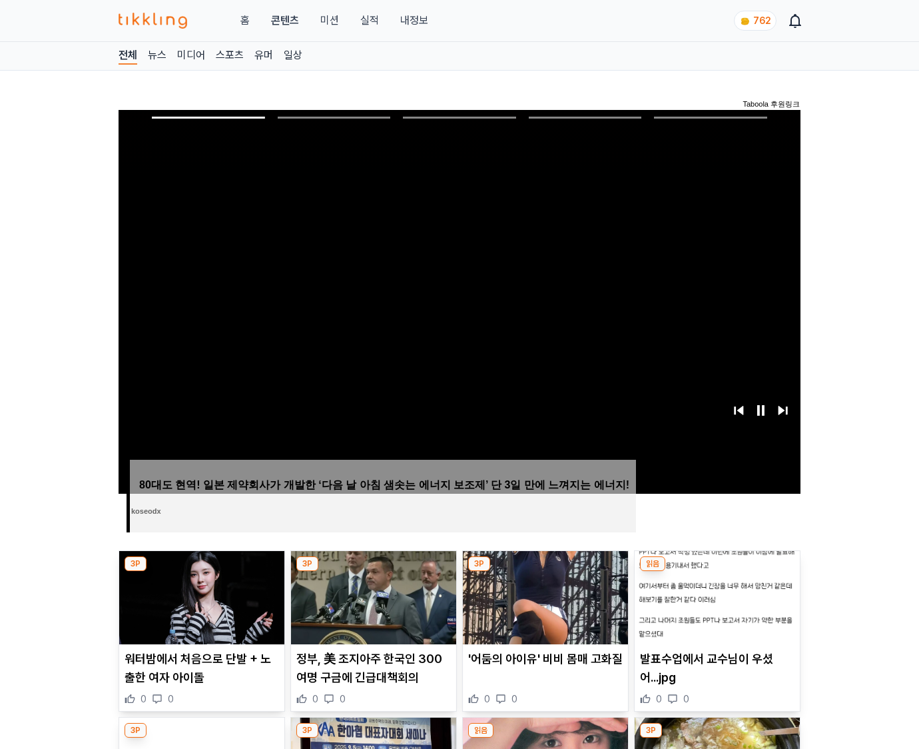
click at [717, 571] on img at bounding box center [717, 597] width 165 height 93
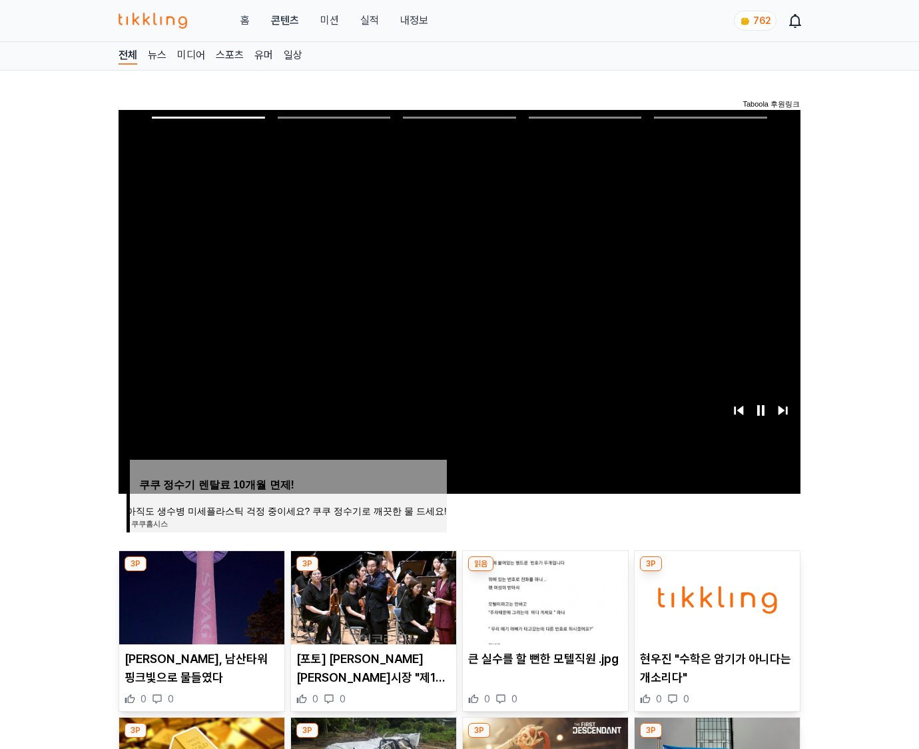
click at [717, 571] on img at bounding box center [717, 597] width 165 height 93
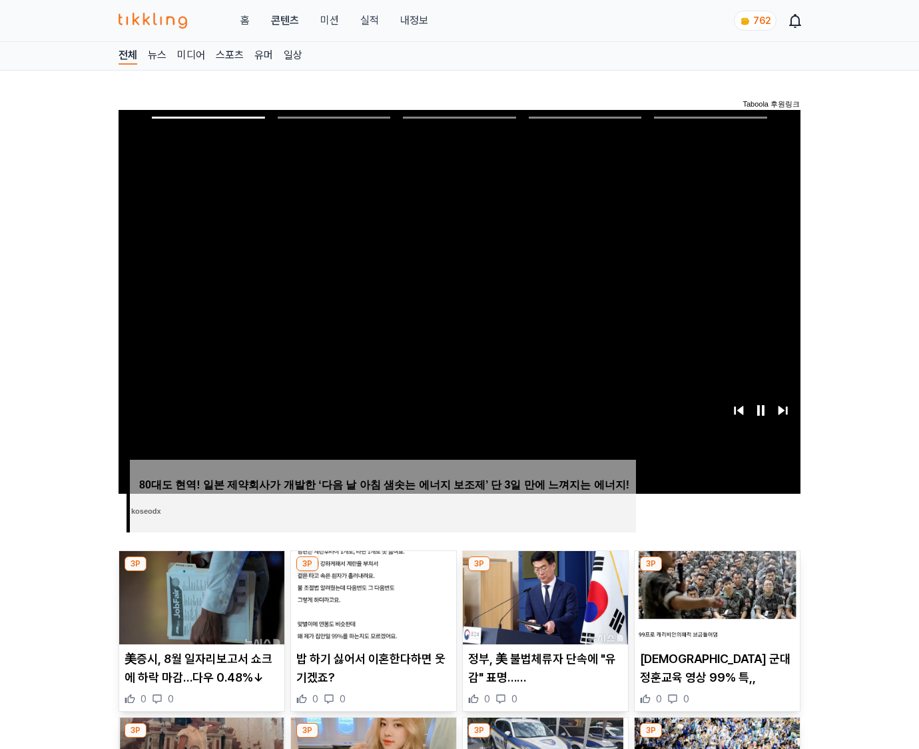
click at [717, 571] on img at bounding box center [717, 597] width 165 height 93
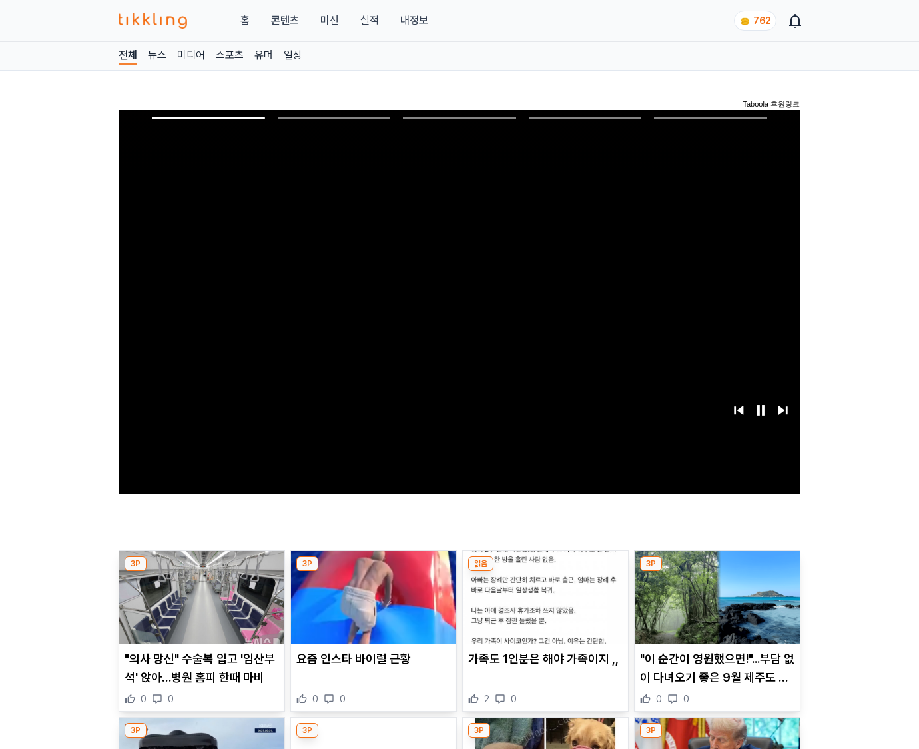
click at [717, 571] on img at bounding box center [717, 597] width 165 height 93
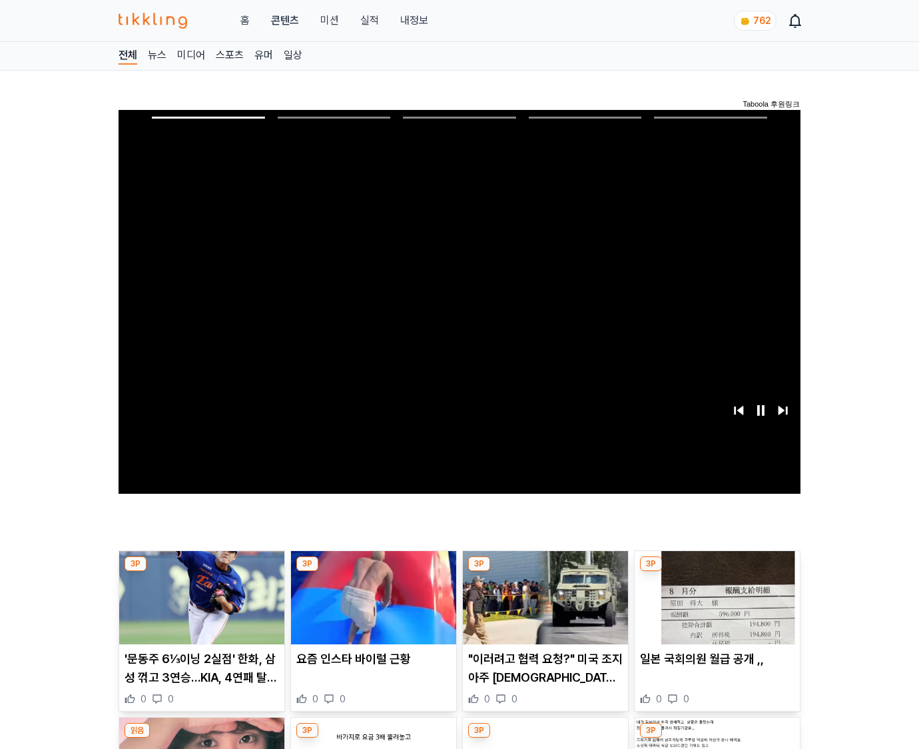
click at [717, 571] on img at bounding box center [717, 597] width 165 height 93
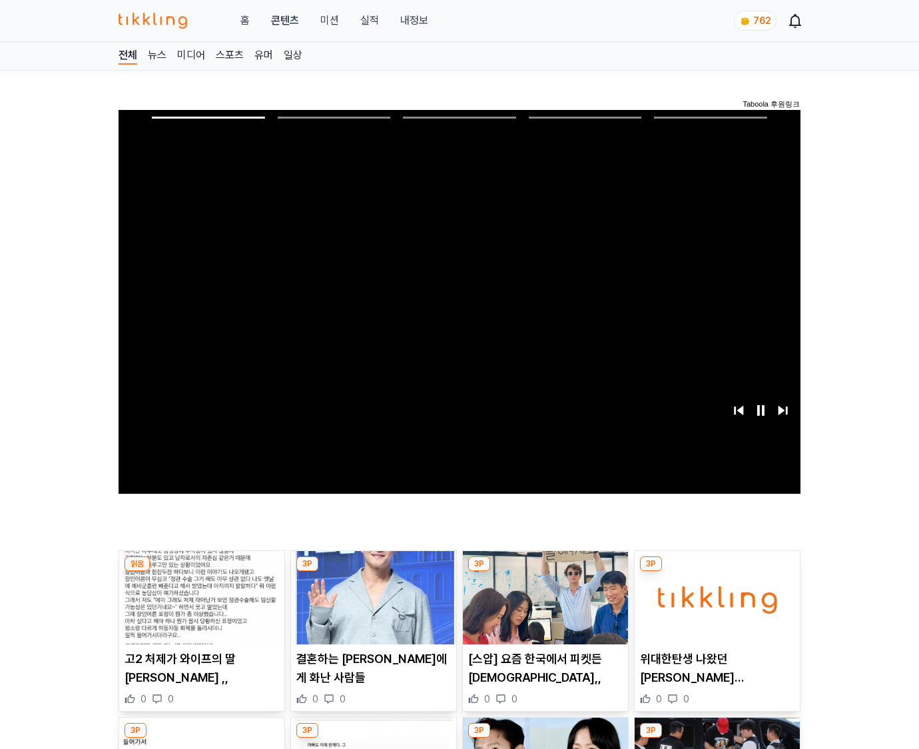
click at [717, 571] on img at bounding box center [717, 597] width 165 height 93
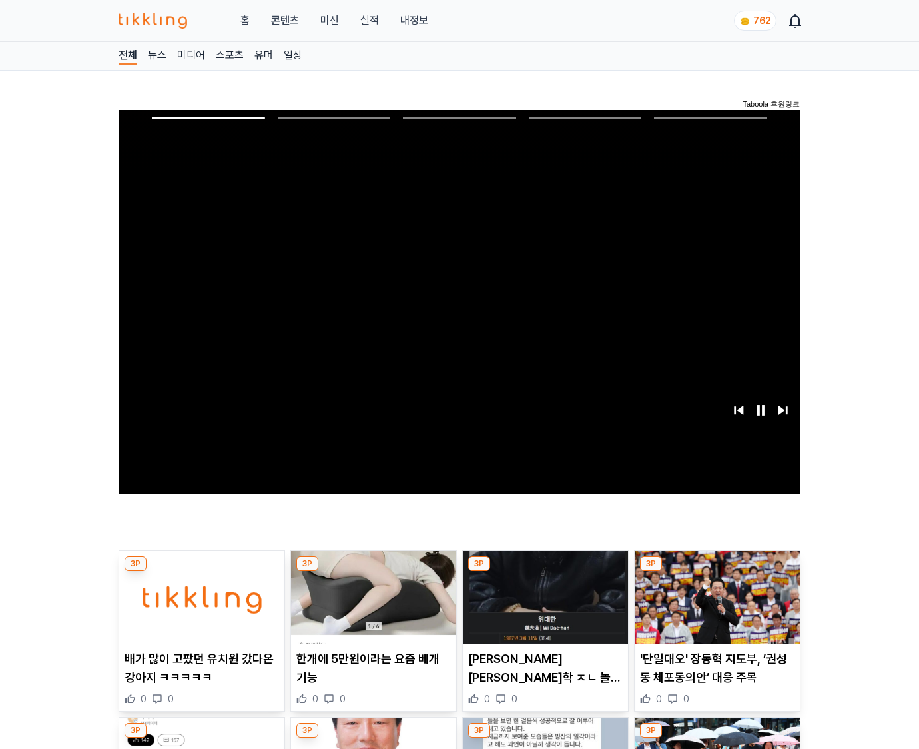
click at [717, 571] on img at bounding box center [717, 597] width 165 height 93
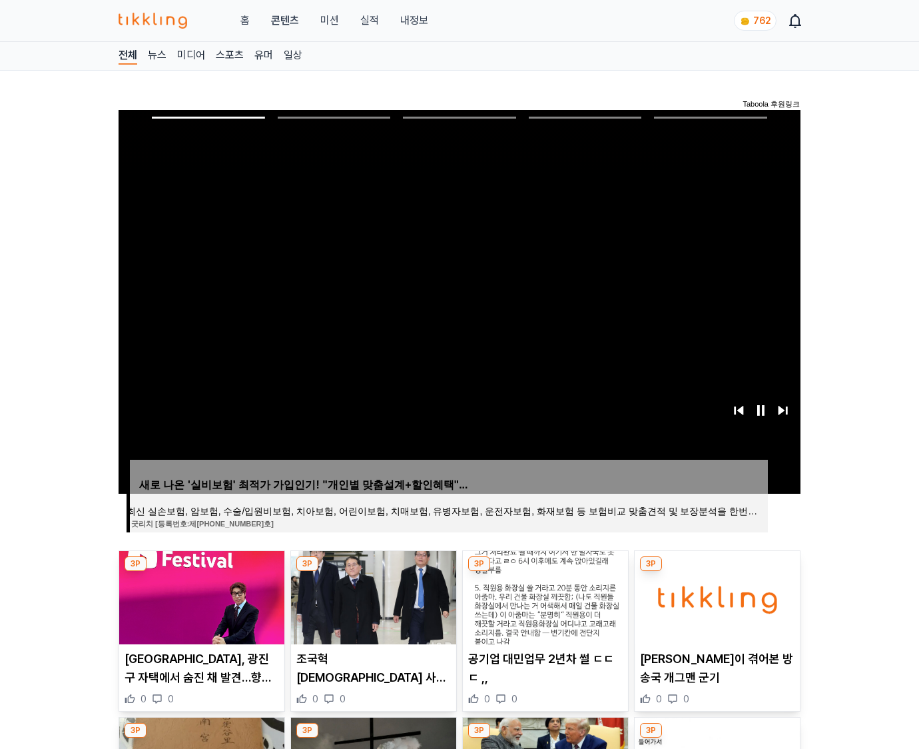
click at [717, 571] on img at bounding box center [717, 597] width 165 height 93
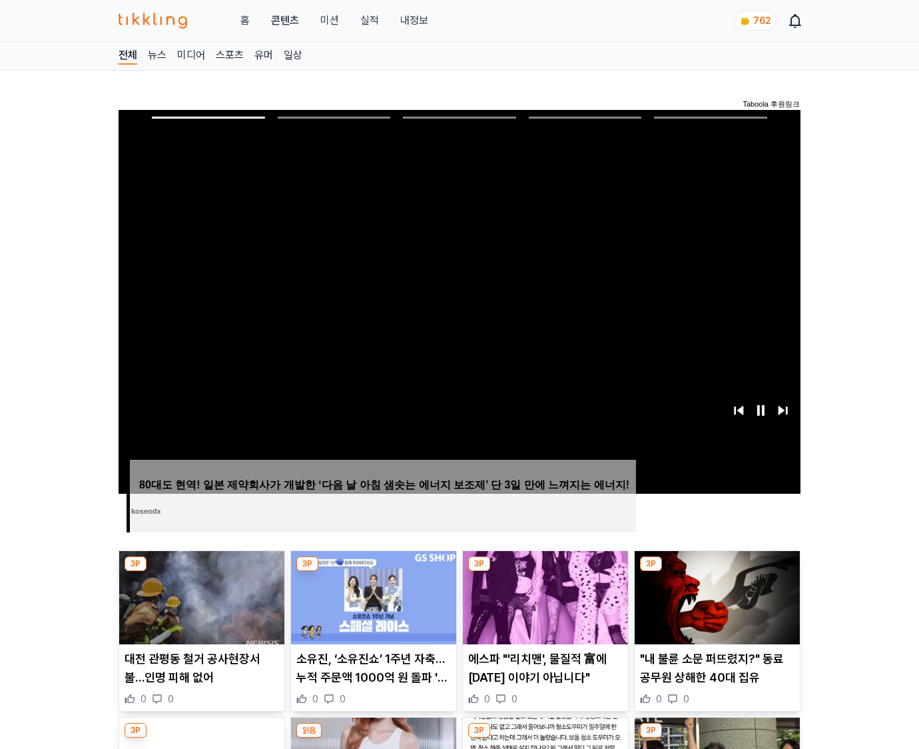
click at [717, 571] on img at bounding box center [717, 597] width 165 height 93
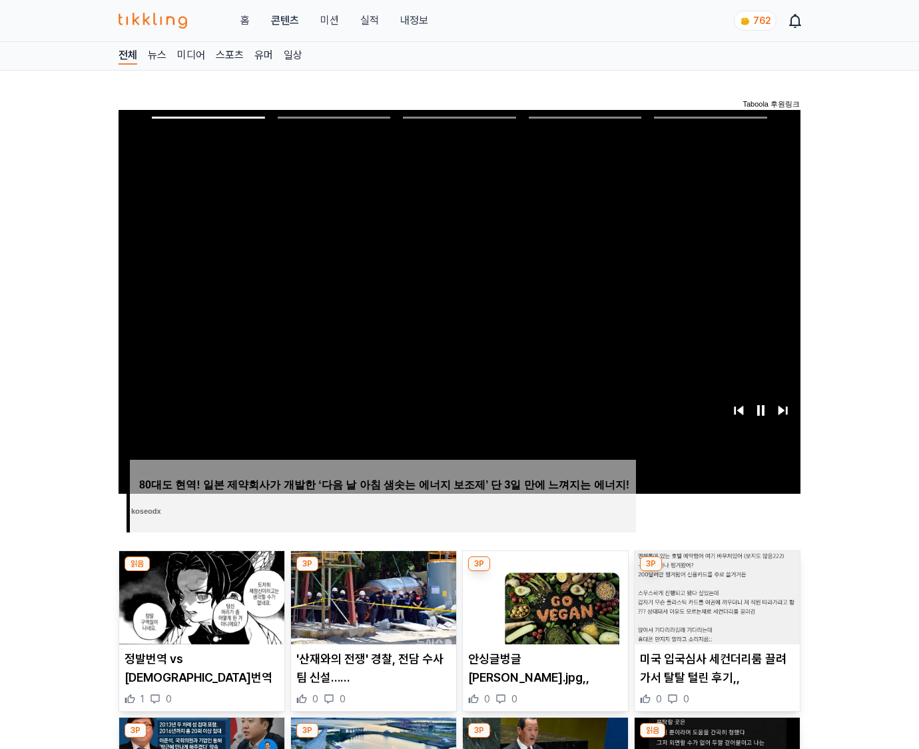
click at [717, 571] on img at bounding box center [717, 597] width 165 height 93
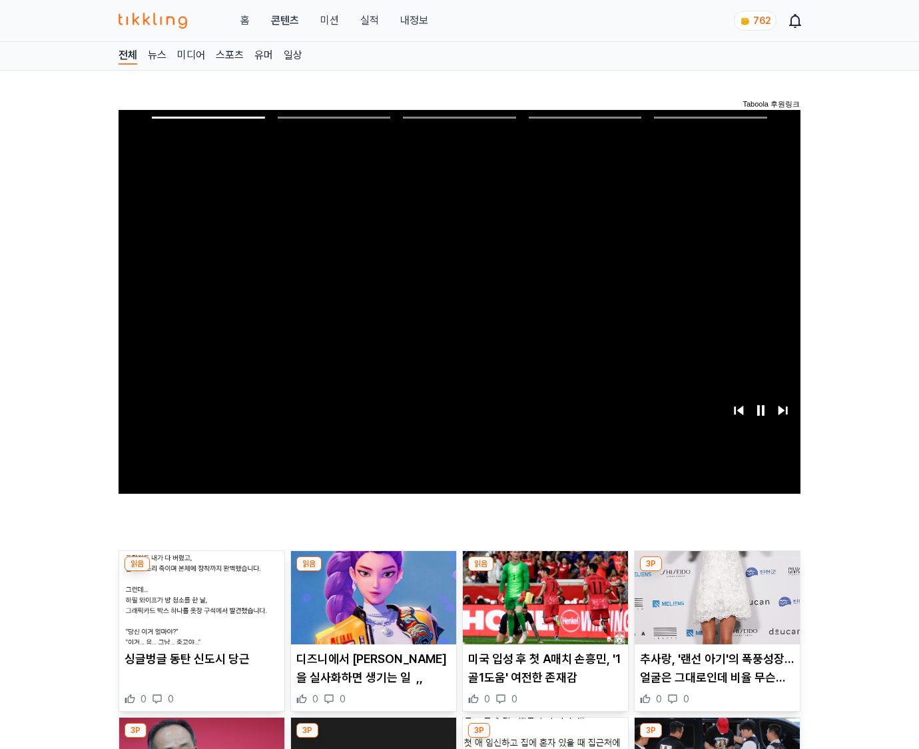
click at [717, 571] on img at bounding box center [717, 597] width 165 height 93
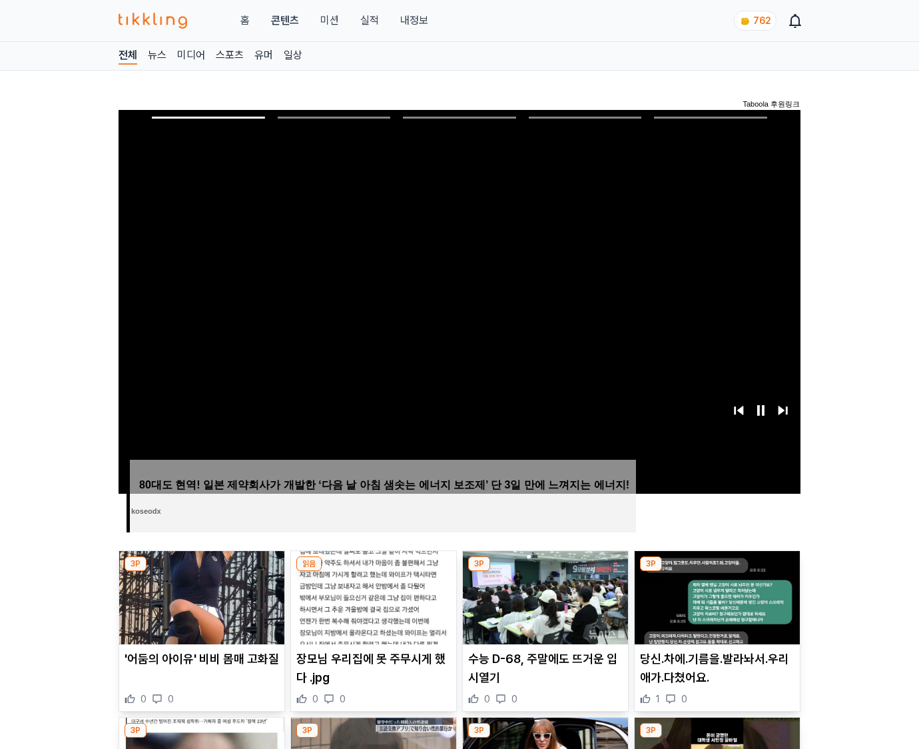
click at [717, 571] on img at bounding box center [717, 597] width 165 height 93
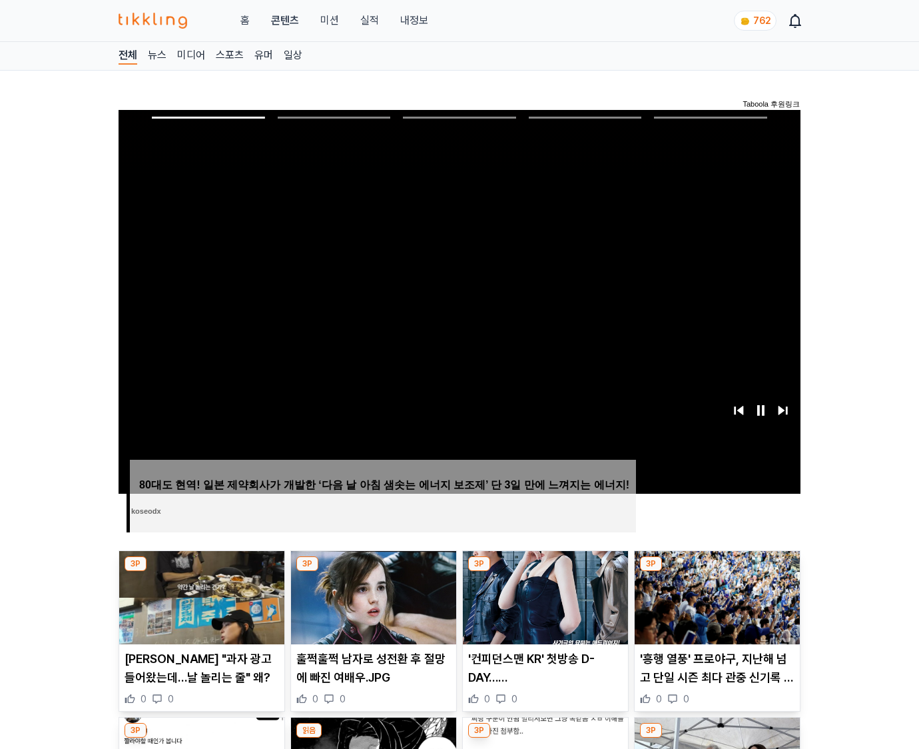
click at [717, 571] on img at bounding box center [717, 597] width 165 height 93
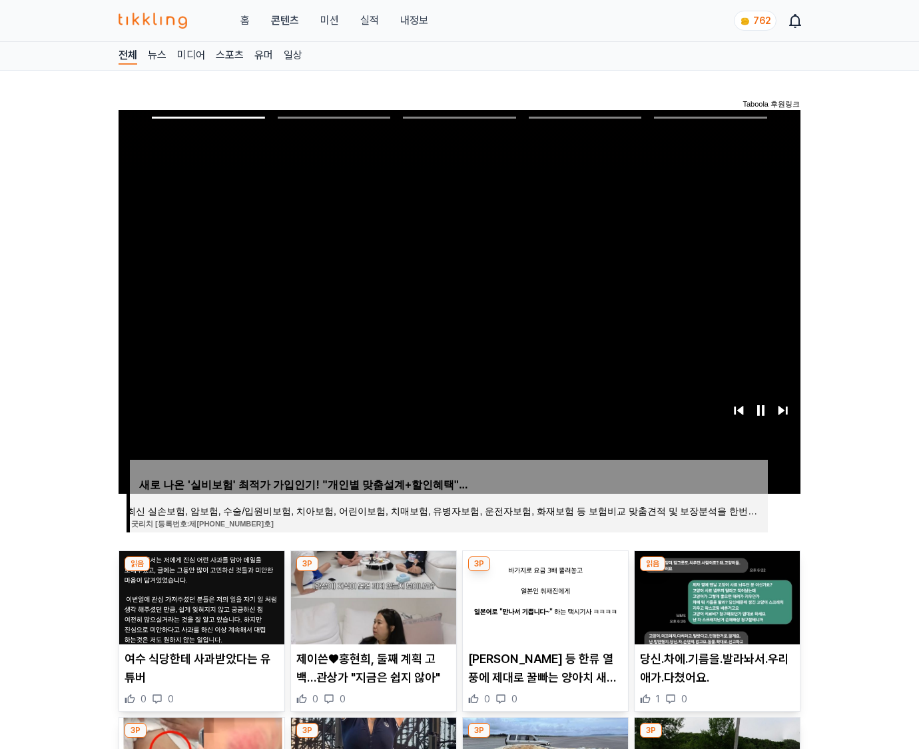
click at [717, 571] on img at bounding box center [717, 597] width 165 height 93
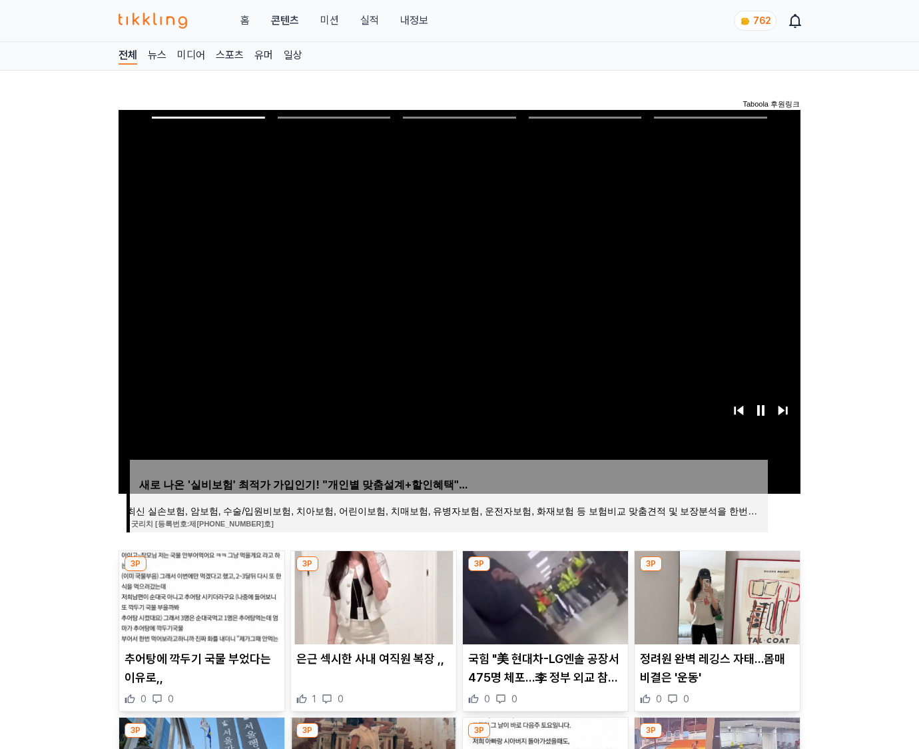
click at [717, 571] on img at bounding box center [717, 597] width 165 height 93
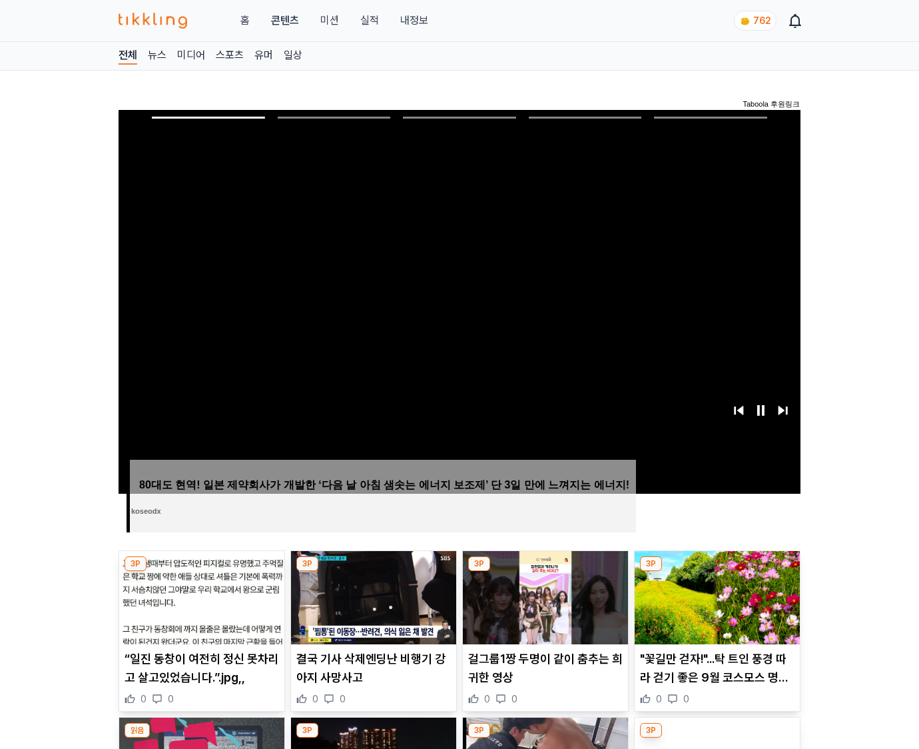
click at [717, 571] on img at bounding box center [717, 597] width 165 height 93
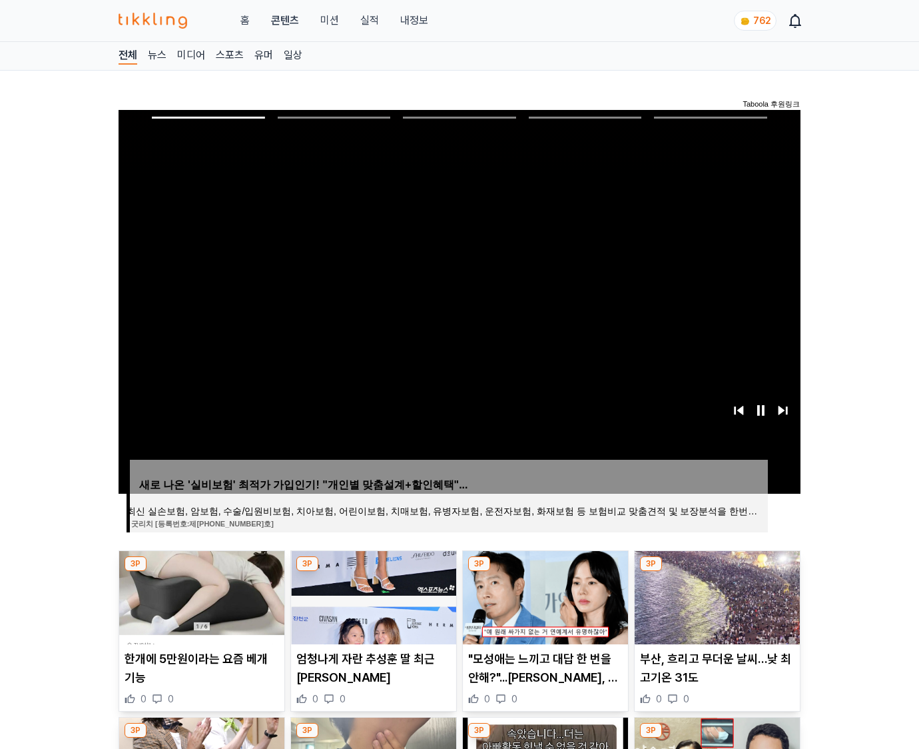
click at [717, 571] on img at bounding box center [717, 597] width 165 height 93
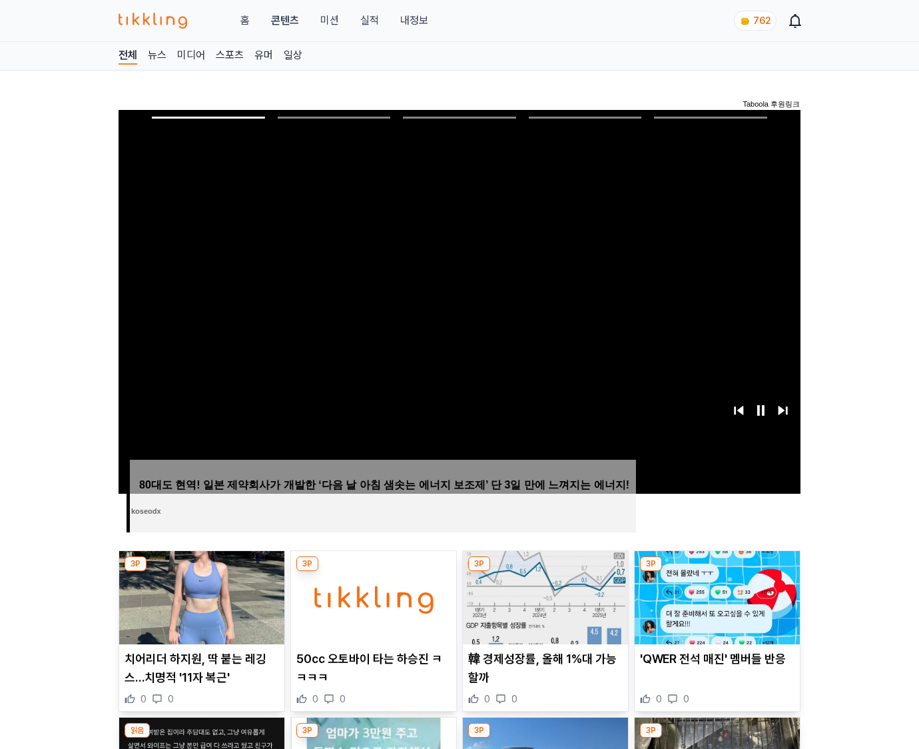
click at [717, 571] on img at bounding box center [717, 597] width 165 height 93
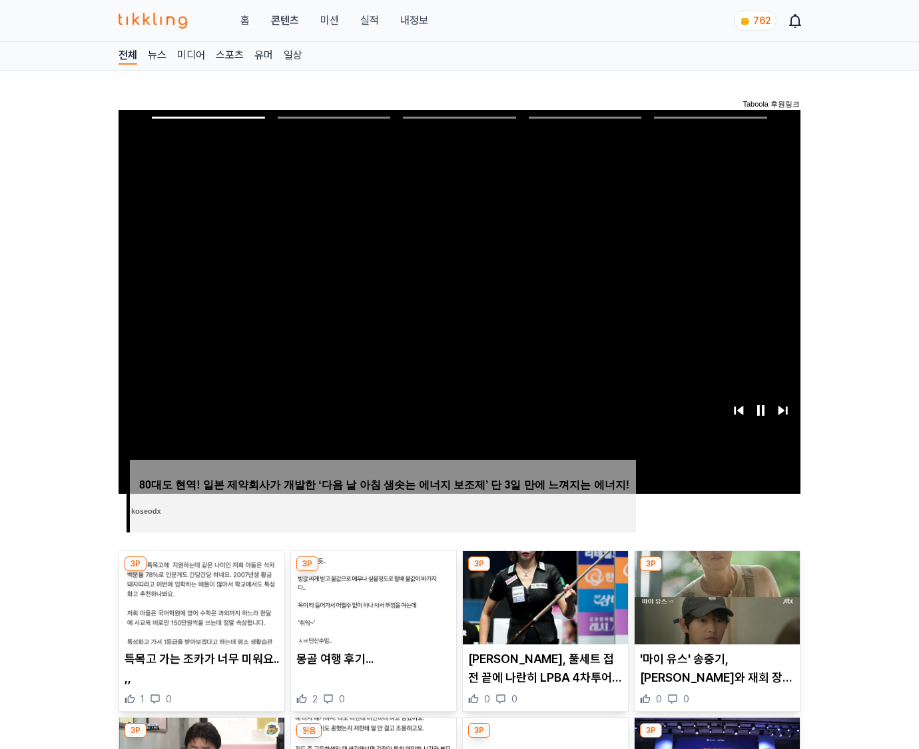
click at [717, 571] on img at bounding box center [717, 597] width 165 height 93
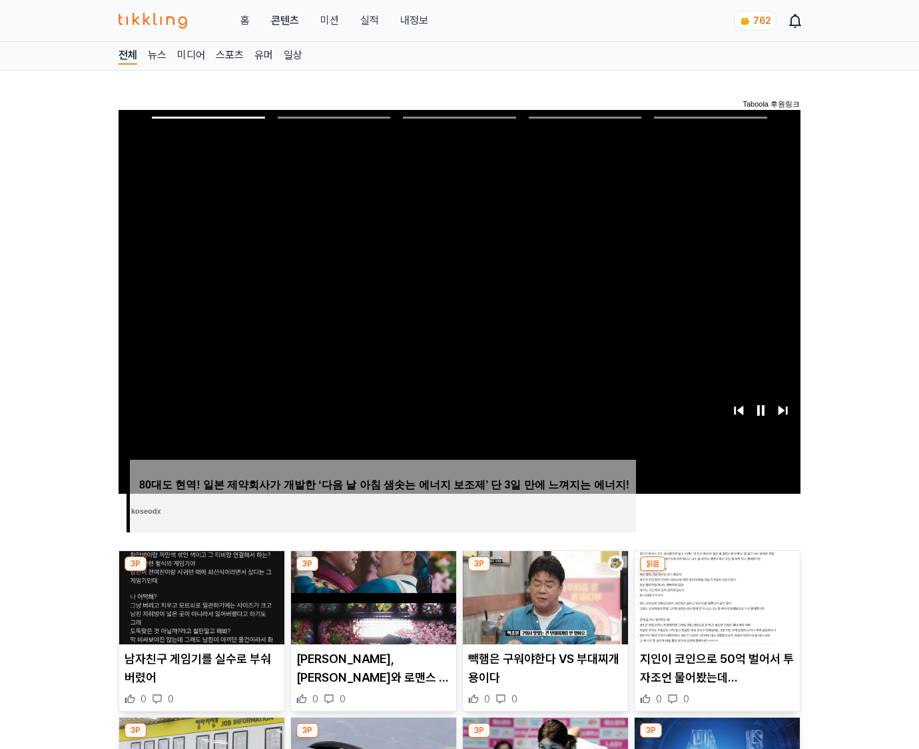
click at [717, 571] on img at bounding box center [717, 597] width 165 height 93
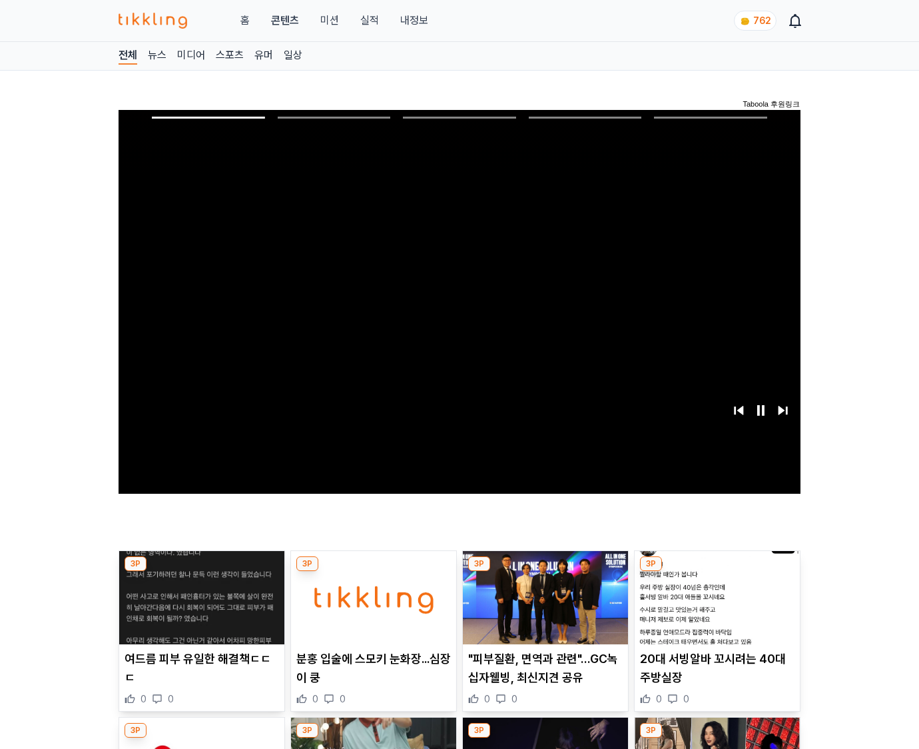
click at [717, 571] on img at bounding box center [717, 597] width 165 height 93
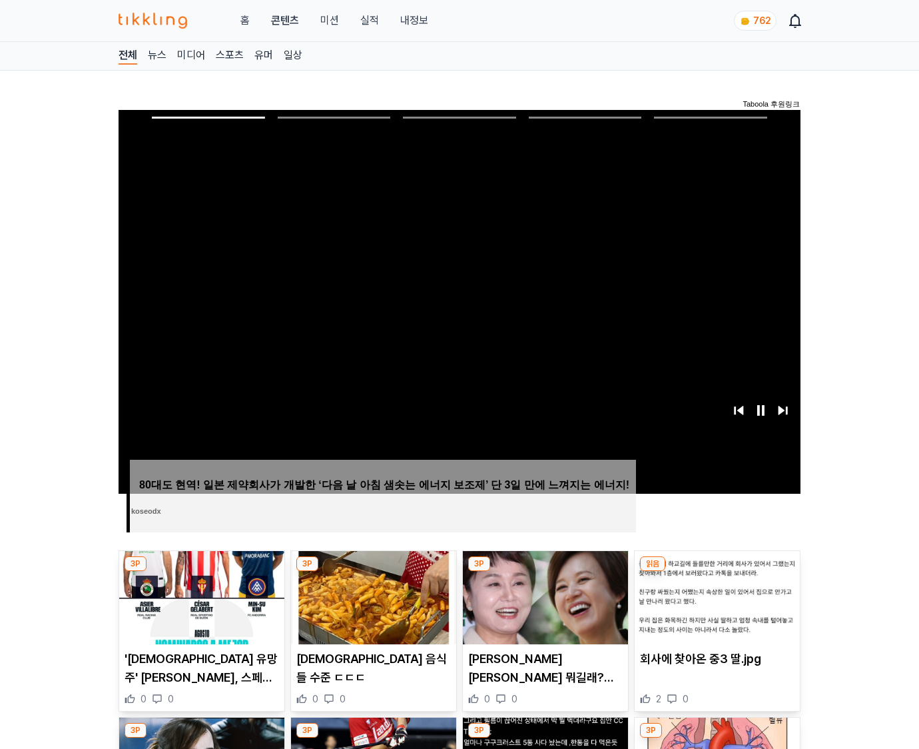
click at [717, 571] on img at bounding box center [717, 597] width 165 height 93
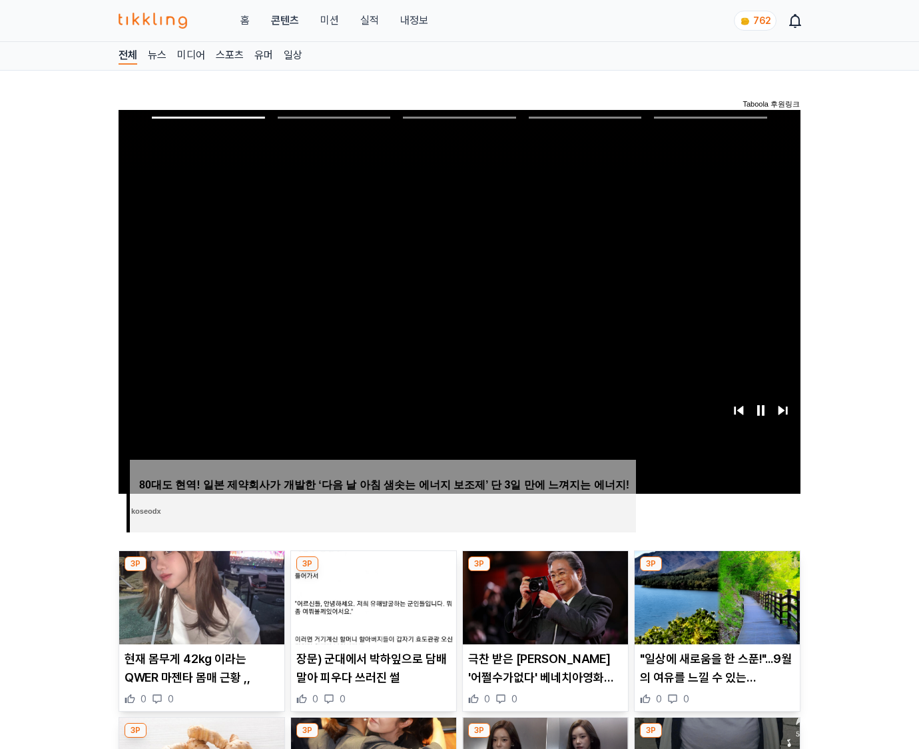
click at [717, 571] on img at bounding box center [717, 597] width 165 height 93
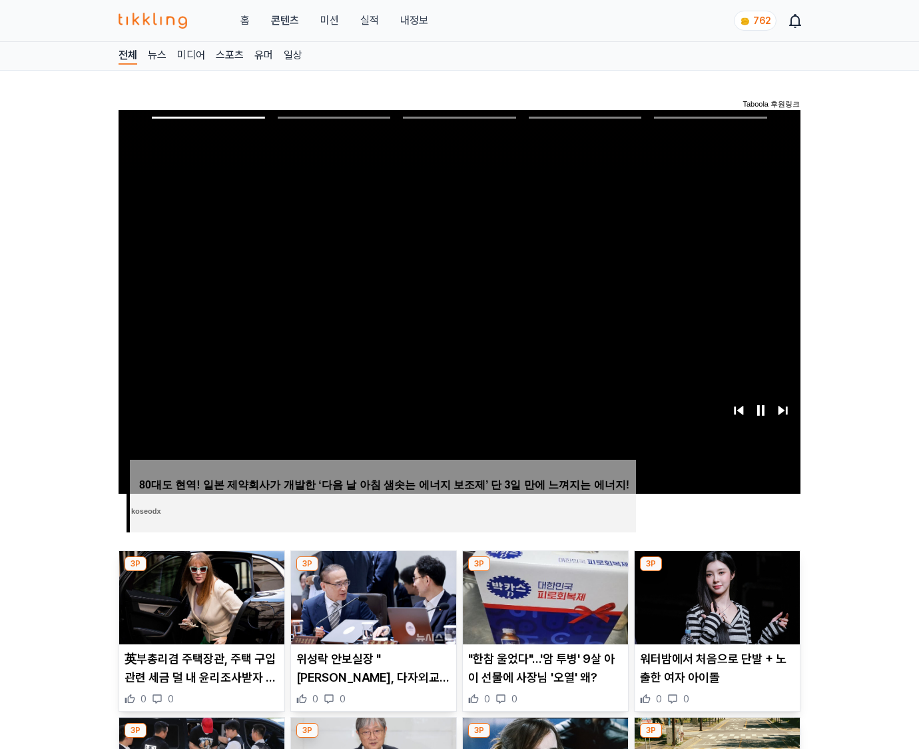
click at [717, 571] on img at bounding box center [717, 597] width 165 height 93
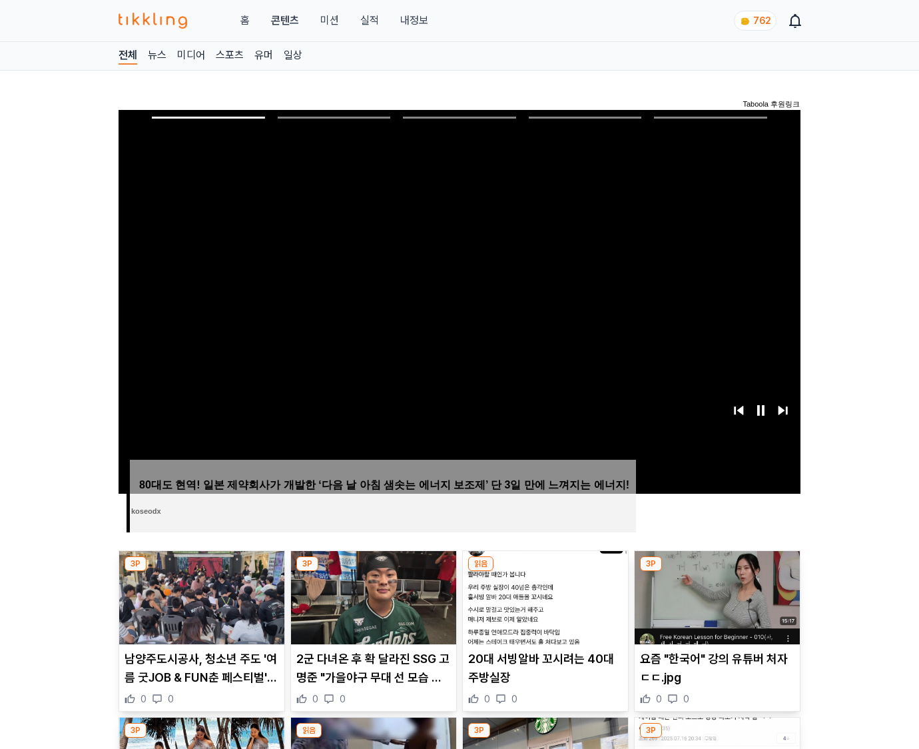
click at [717, 571] on img at bounding box center [717, 597] width 165 height 93
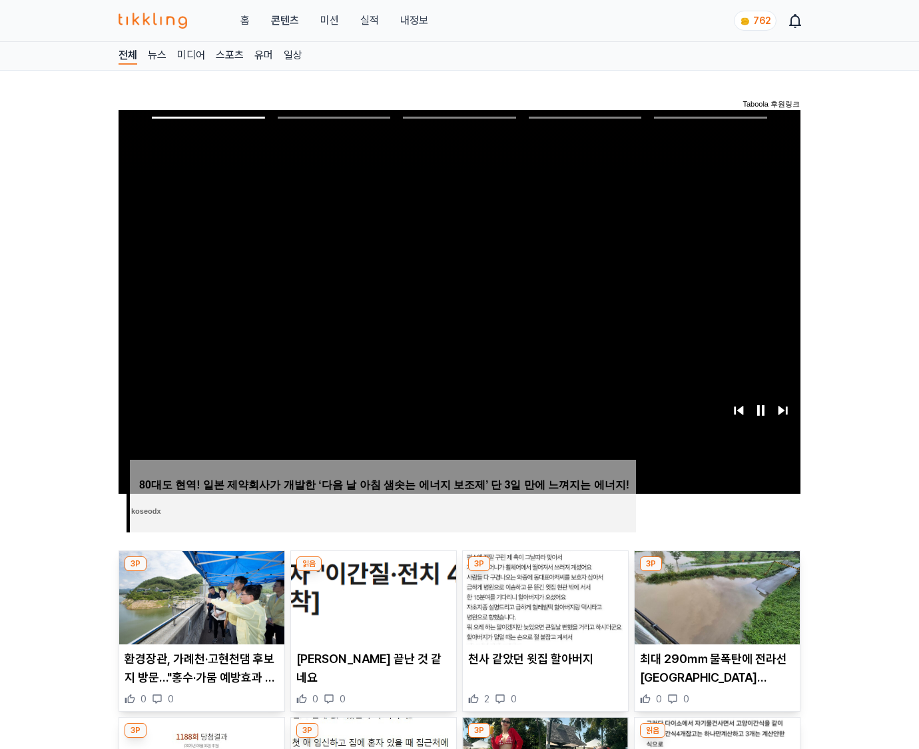
click at [717, 571] on img at bounding box center [717, 597] width 165 height 93
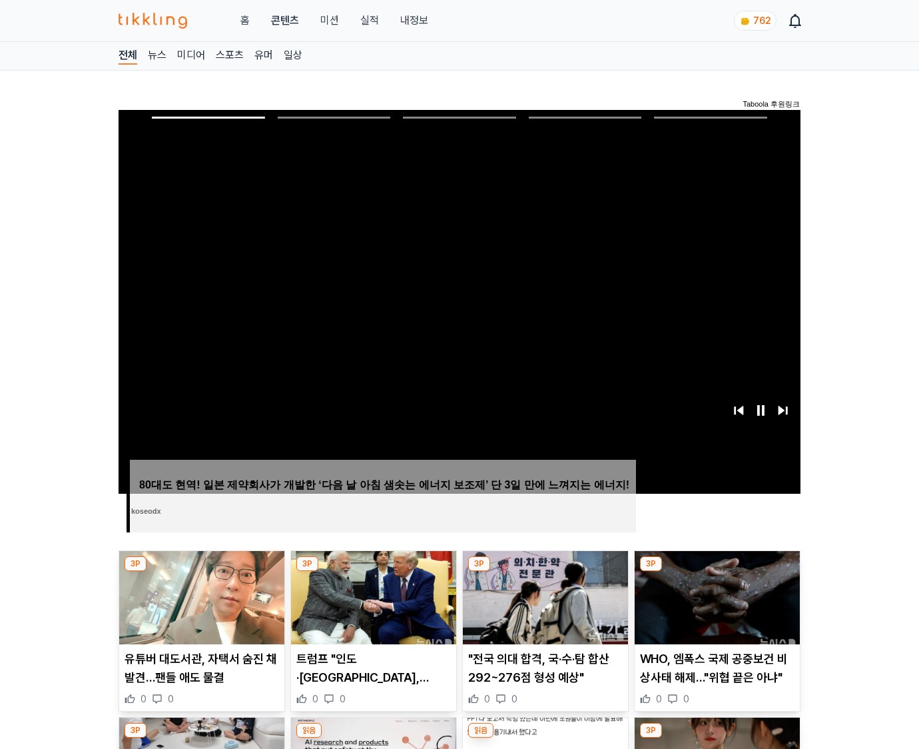
click at [717, 571] on img at bounding box center [717, 597] width 165 height 93
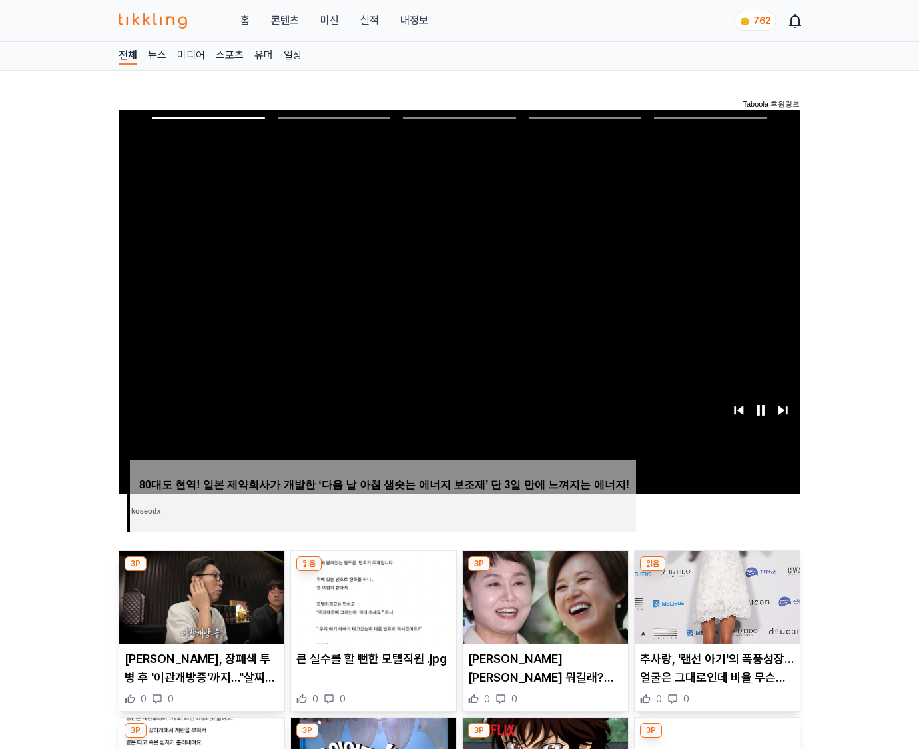
click at [717, 571] on img at bounding box center [717, 597] width 165 height 93
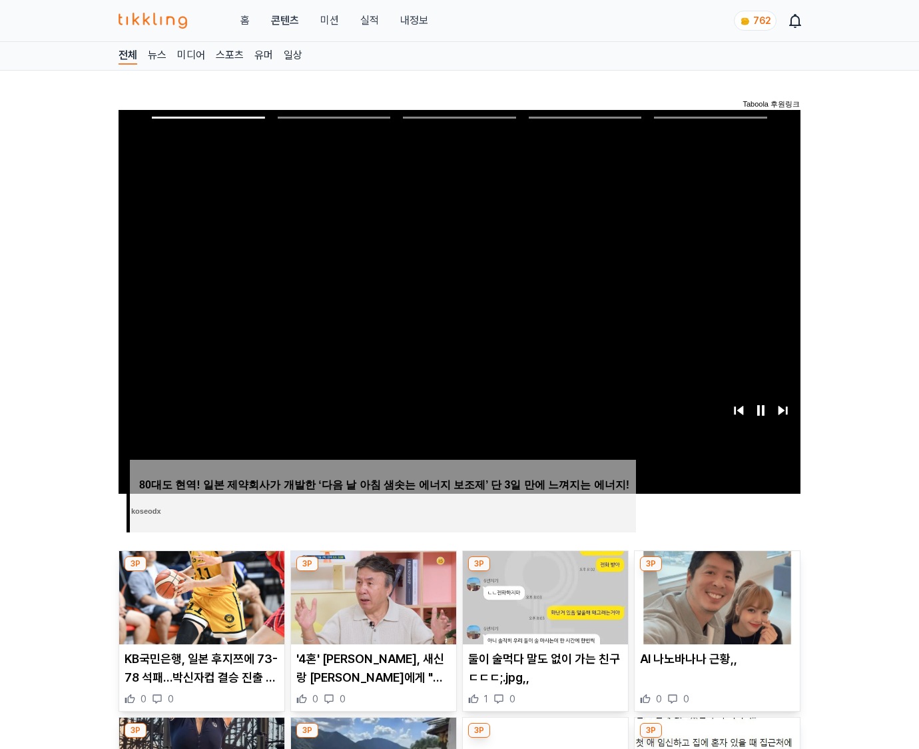
click at [717, 571] on img at bounding box center [717, 597] width 165 height 93
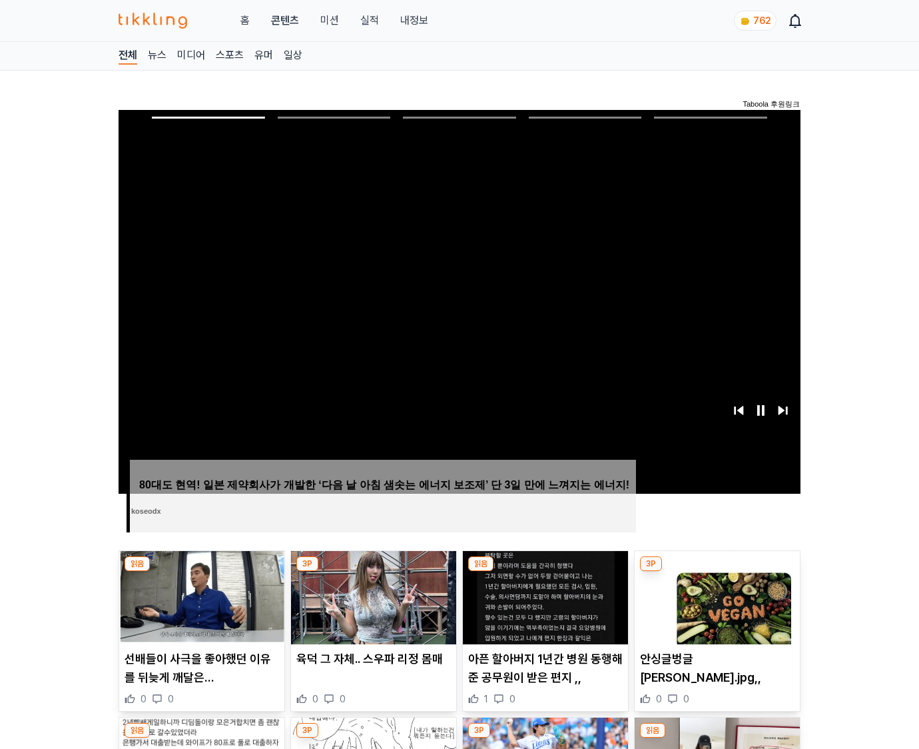
click at [717, 571] on img at bounding box center [717, 597] width 165 height 93
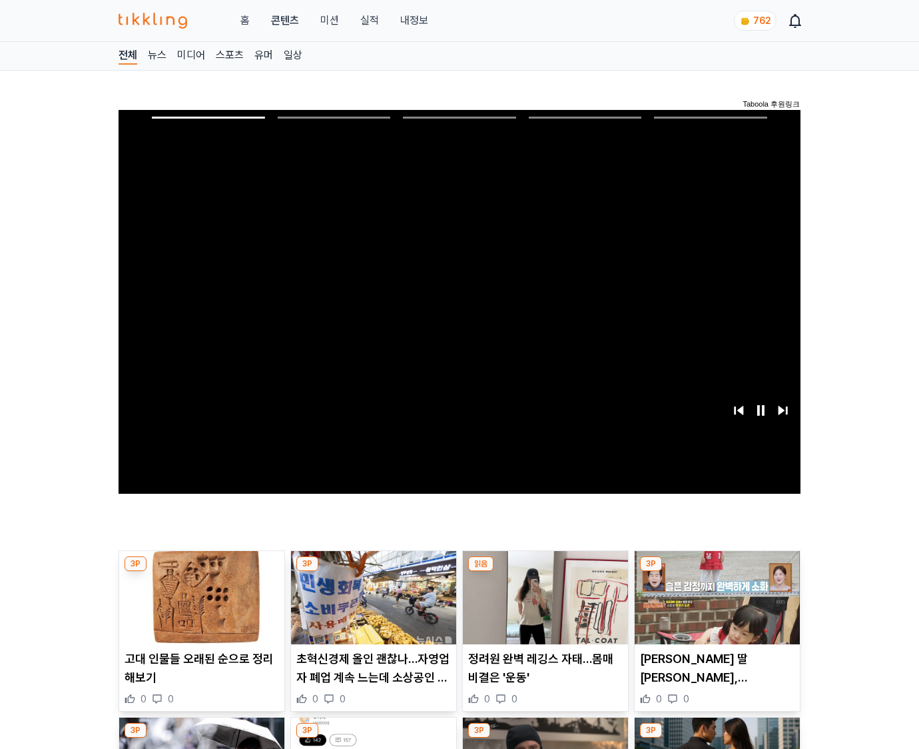
click at [717, 571] on img at bounding box center [717, 597] width 165 height 93
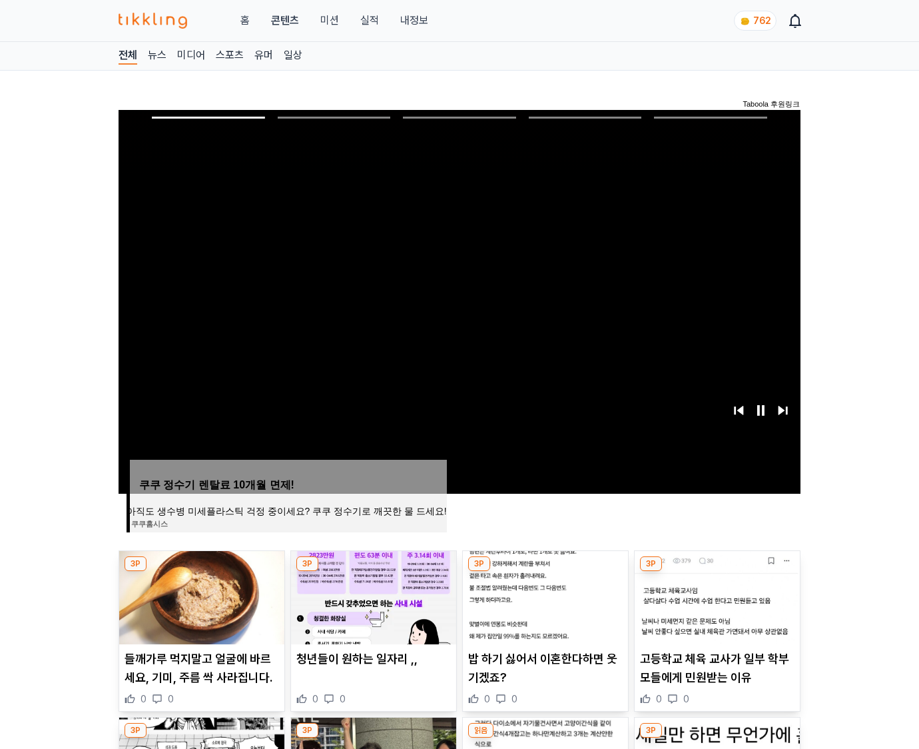
click at [717, 571] on img at bounding box center [717, 597] width 165 height 93
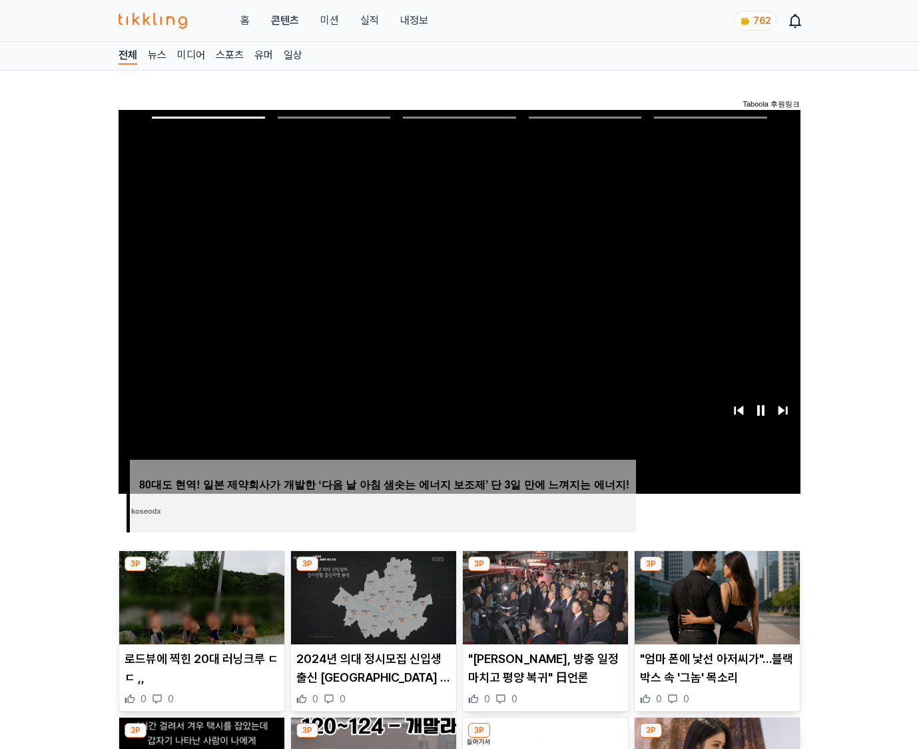
click at [717, 571] on img at bounding box center [717, 597] width 165 height 93
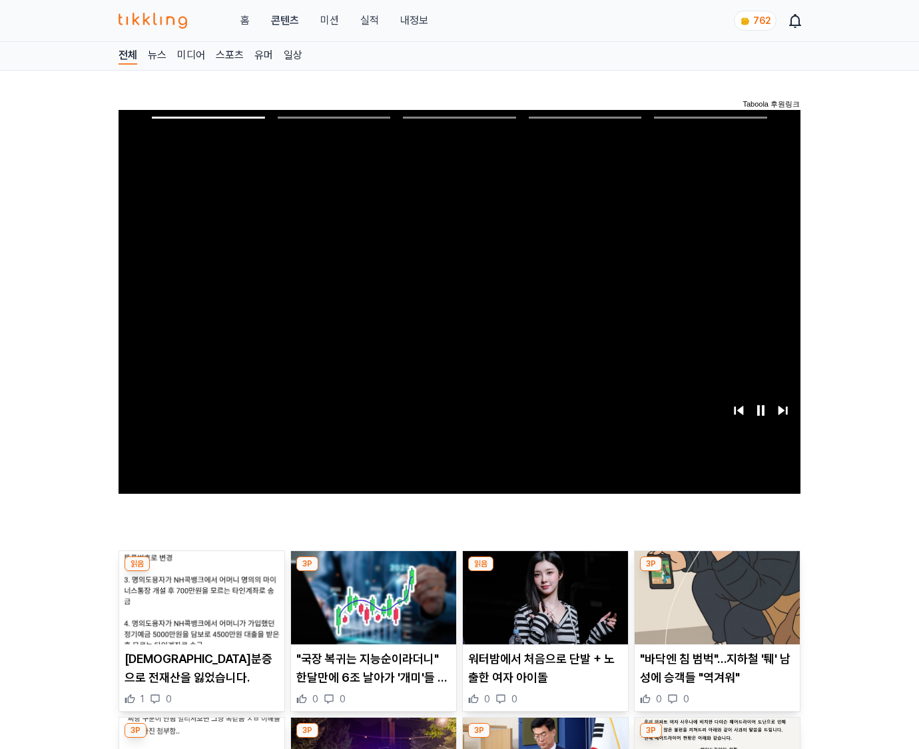
click at [717, 571] on img at bounding box center [717, 597] width 165 height 93
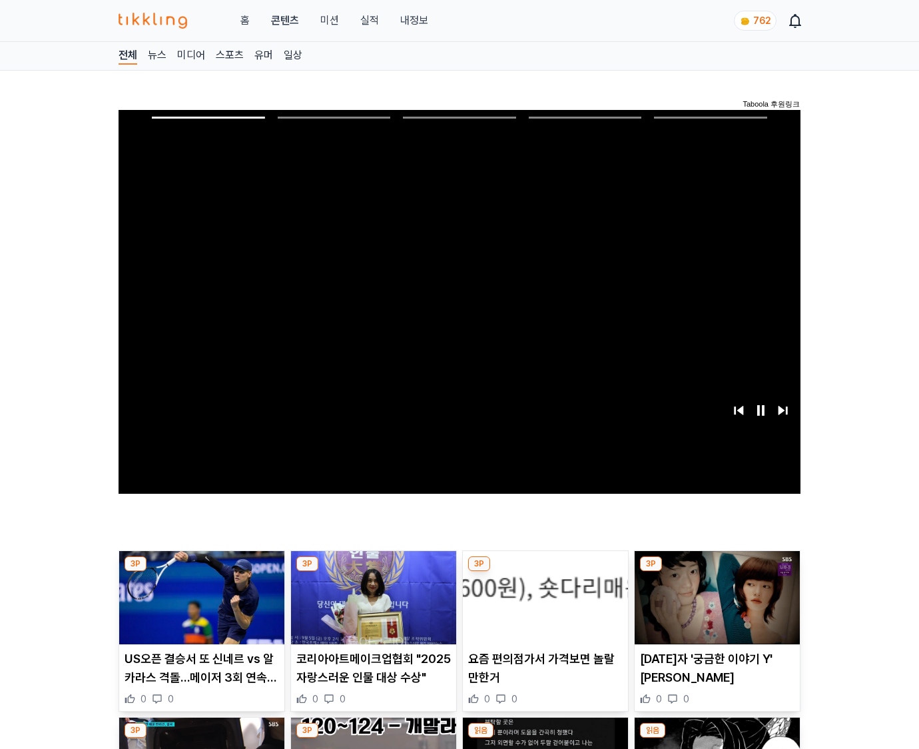
click at [717, 571] on img at bounding box center [717, 597] width 165 height 93
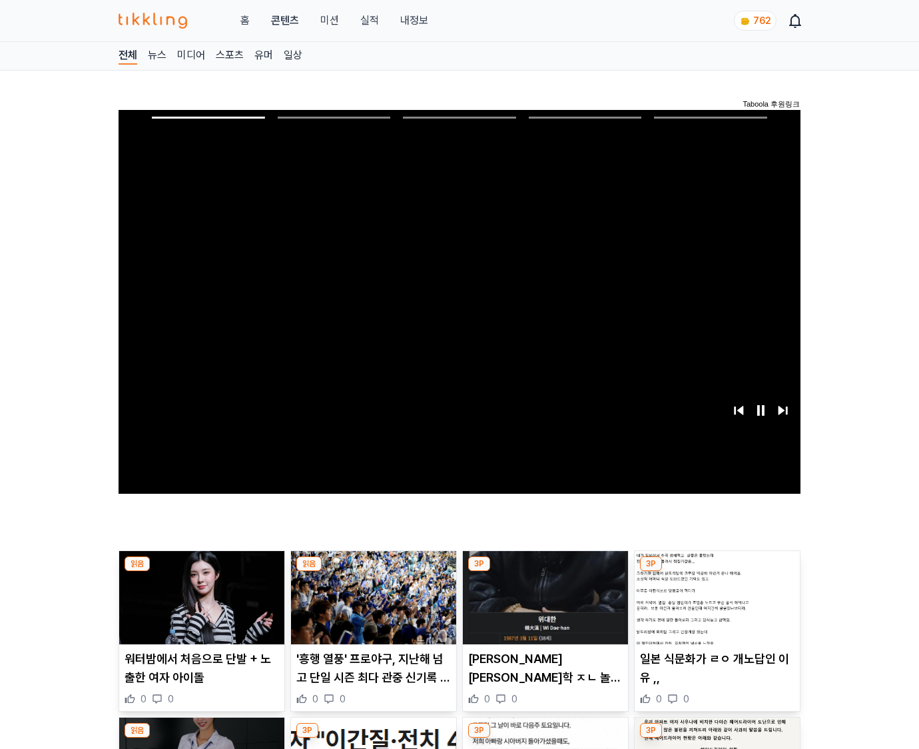
click at [717, 571] on img at bounding box center [717, 597] width 165 height 93
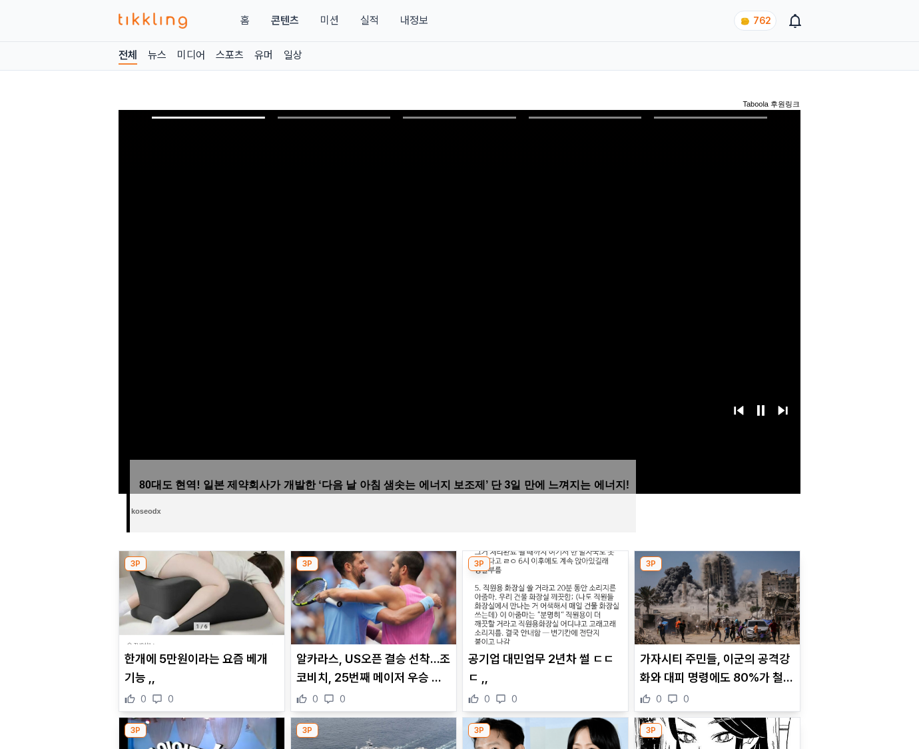
click at [717, 571] on img at bounding box center [717, 597] width 165 height 93
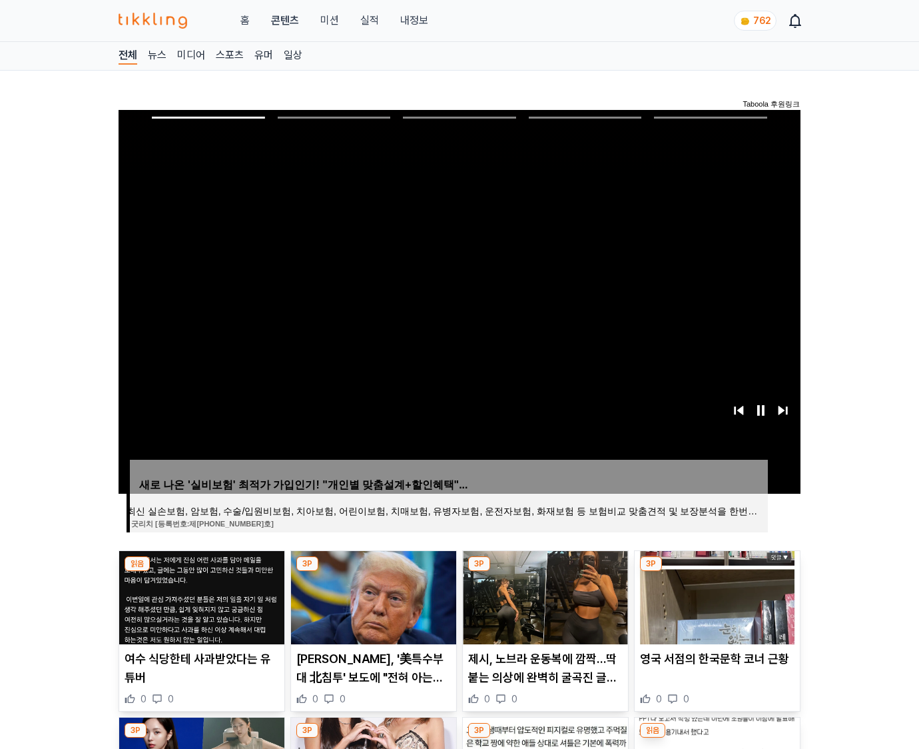
click at [717, 571] on img at bounding box center [717, 597] width 165 height 93
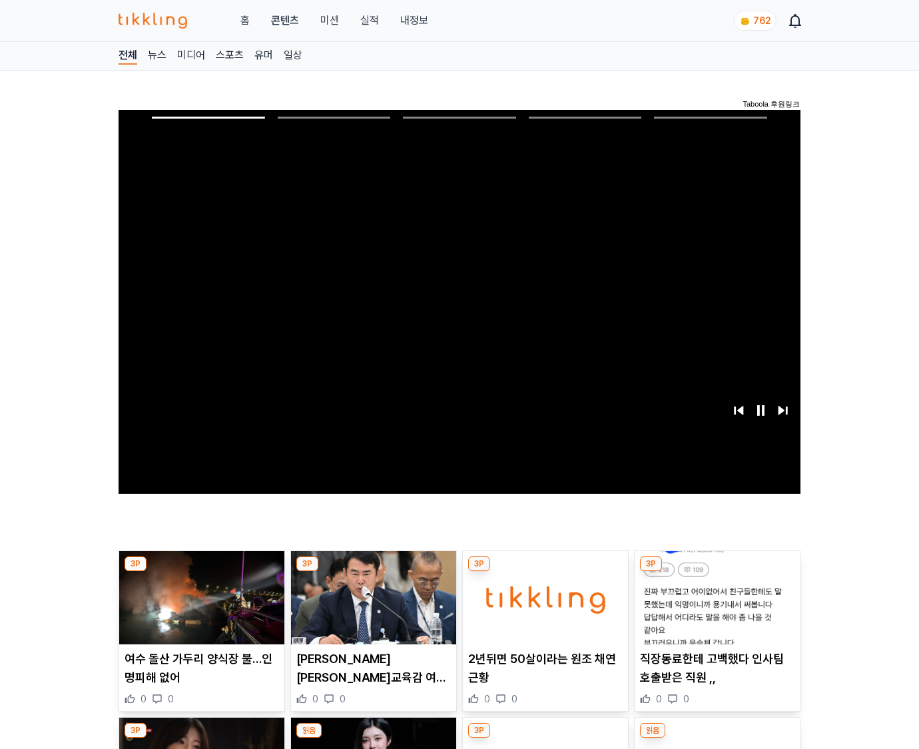
click at [717, 571] on img at bounding box center [717, 597] width 165 height 93
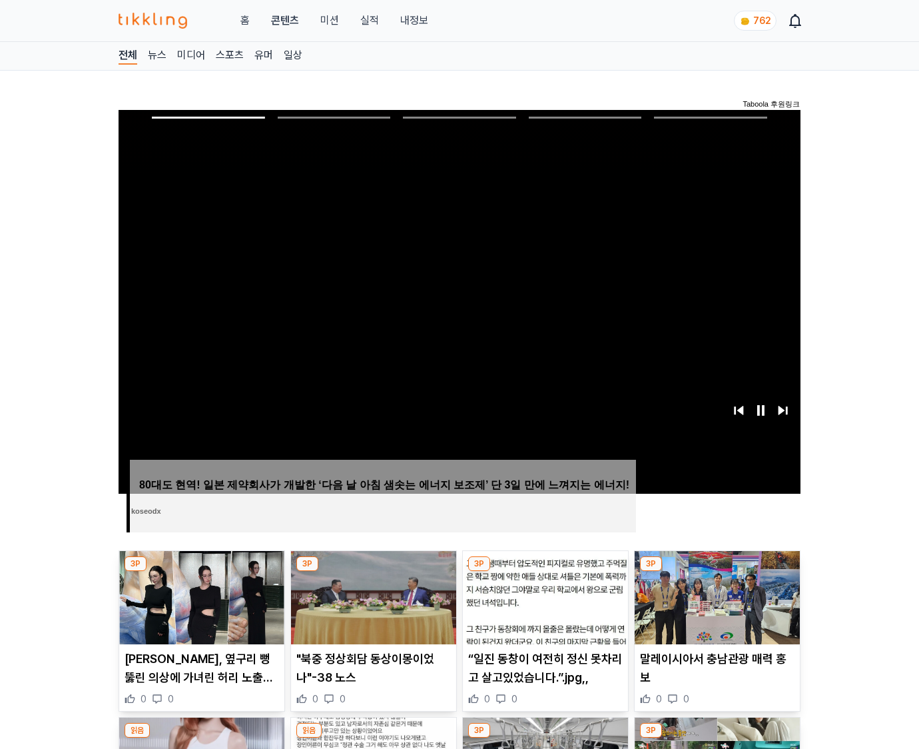
click at [717, 571] on img at bounding box center [717, 597] width 165 height 93
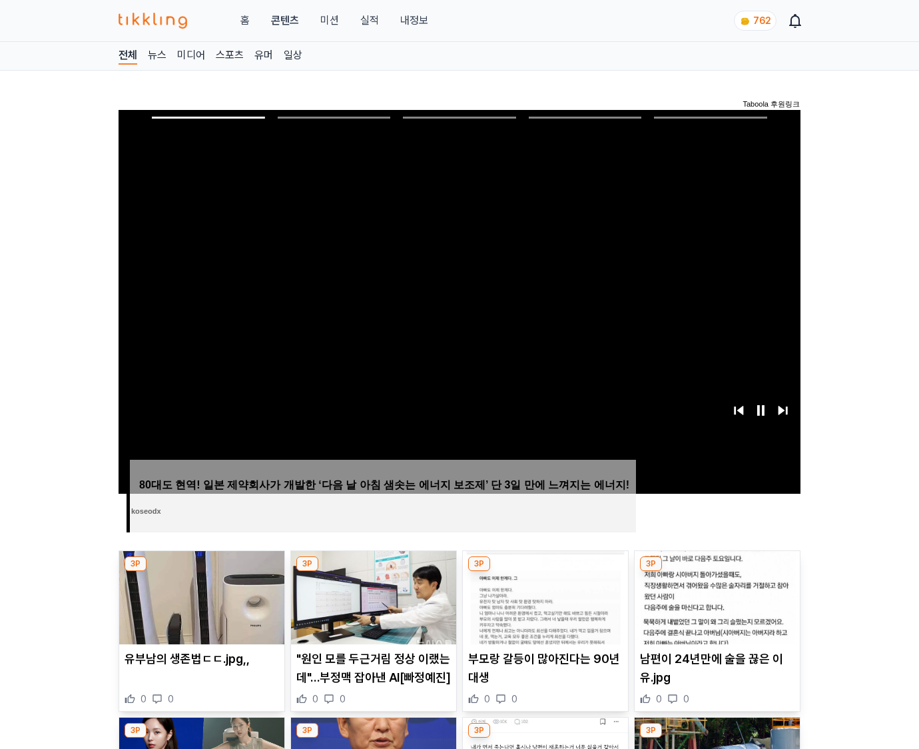
click at [717, 571] on img at bounding box center [717, 597] width 165 height 93
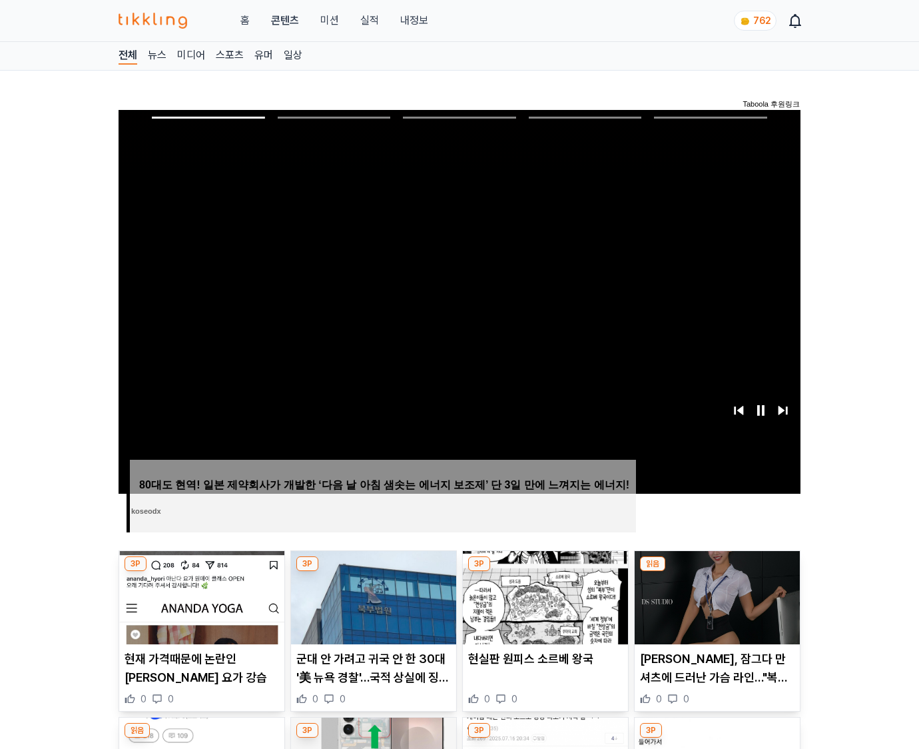
click at [717, 571] on img at bounding box center [717, 597] width 165 height 93
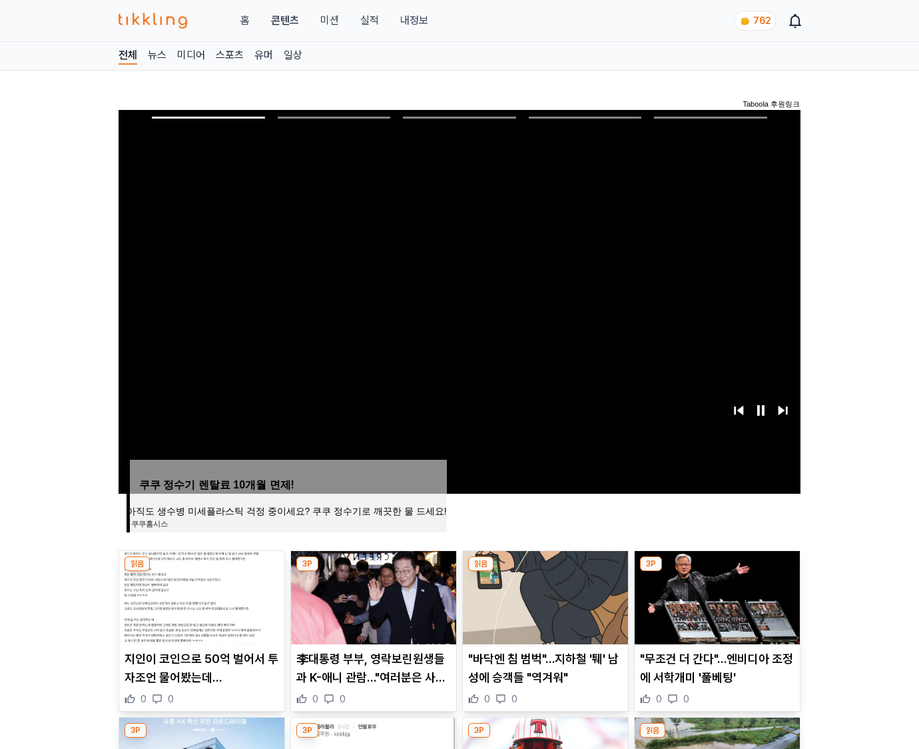
click at [717, 571] on img at bounding box center [717, 597] width 165 height 93
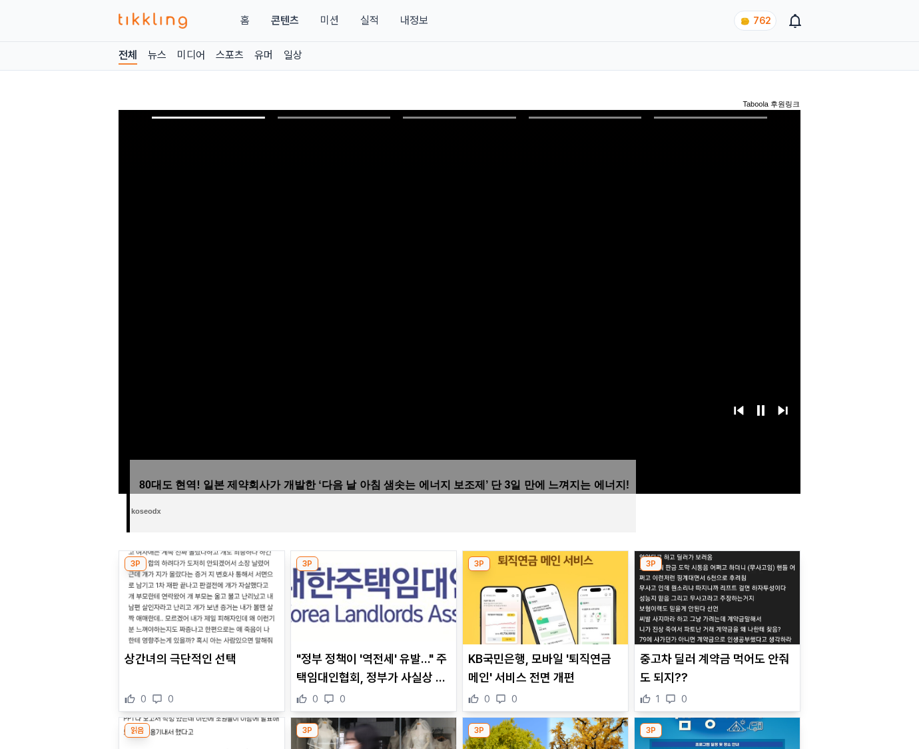
click at [717, 571] on img at bounding box center [717, 597] width 165 height 93
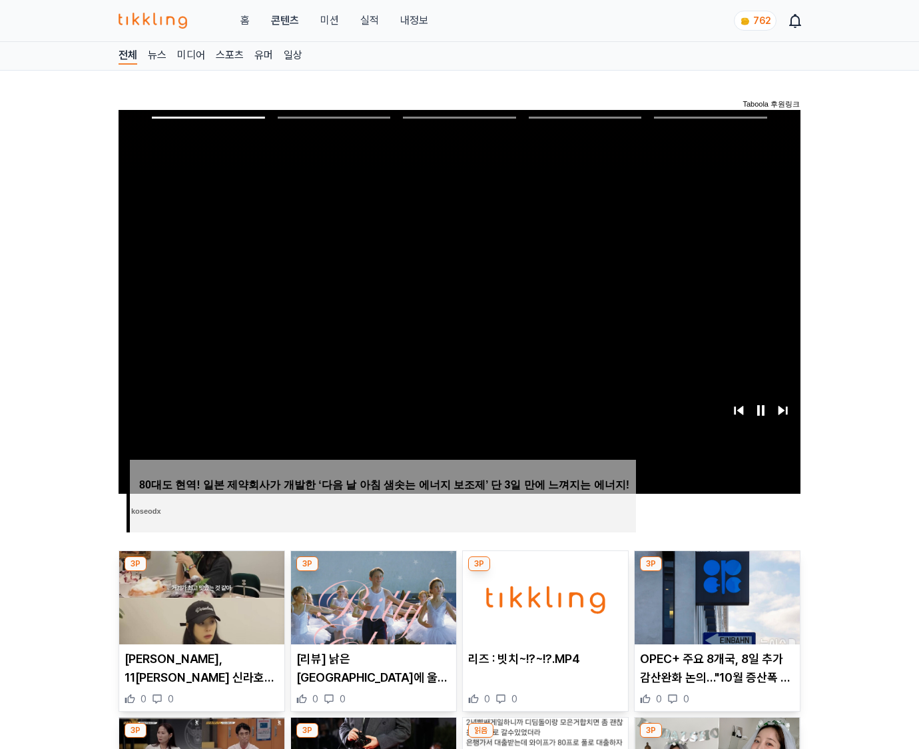
click at [717, 571] on img at bounding box center [717, 597] width 165 height 93
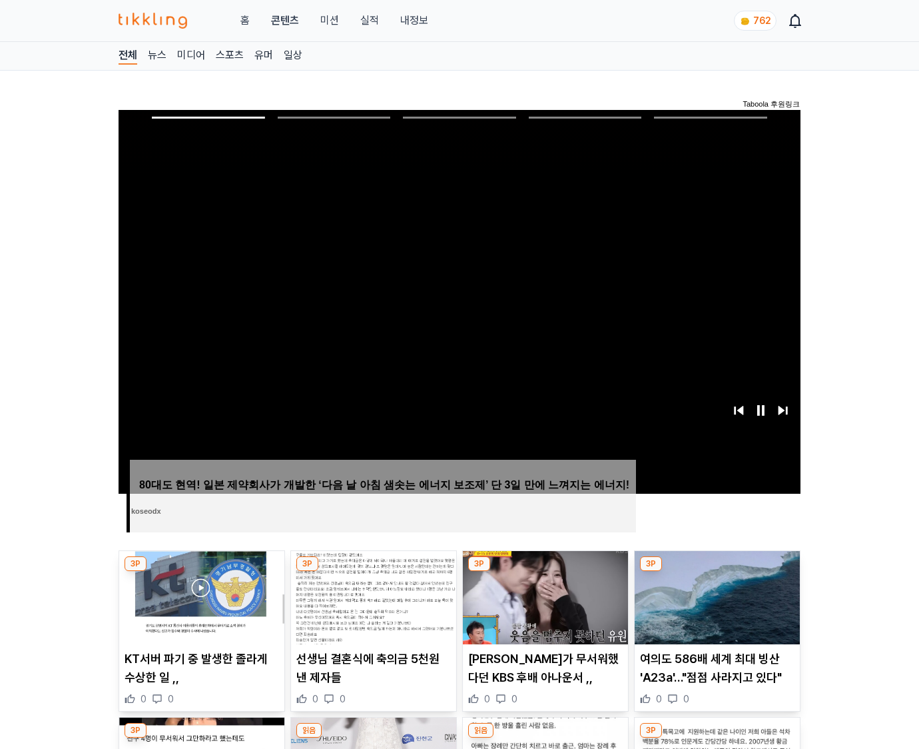
click at [717, 571] on img at bounding box center [717, 597] width 165 height 93
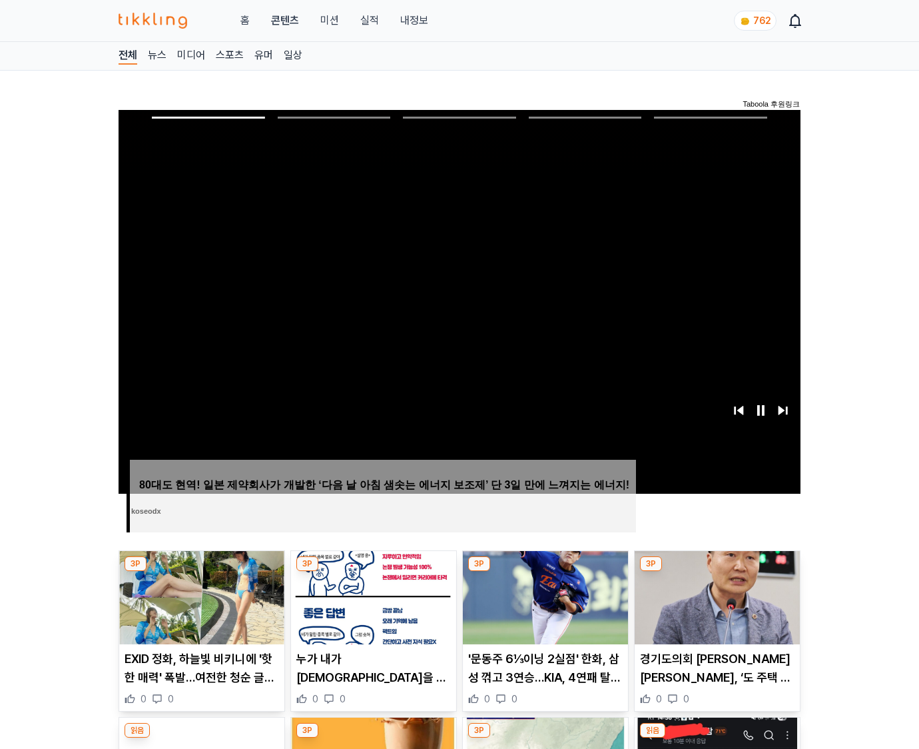
click at [717, 571] on img at bounding box center [717, 597] width 165 height 93
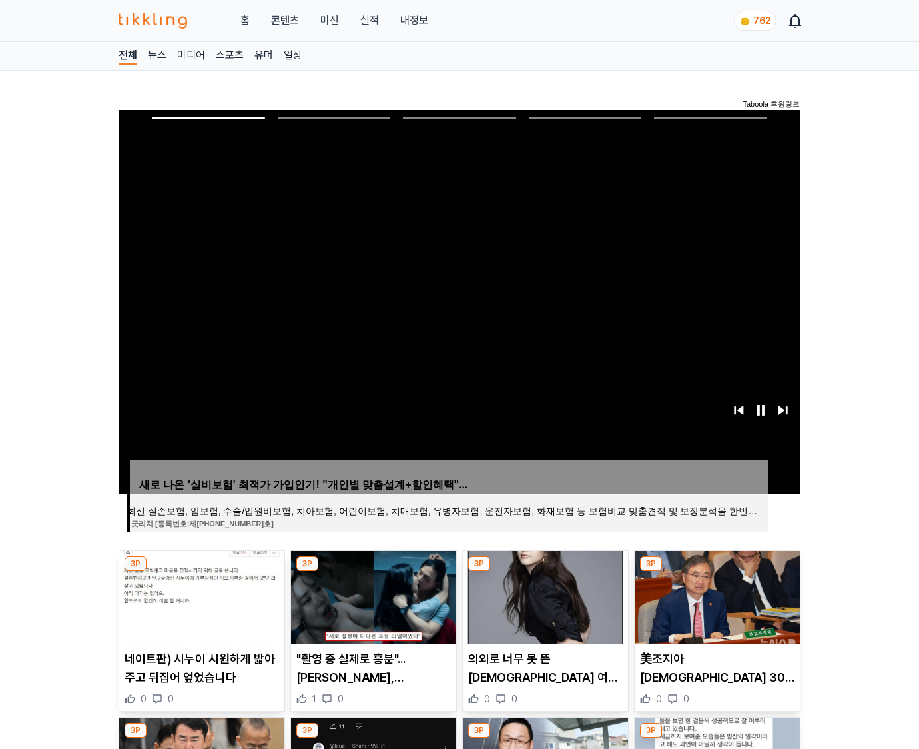
click at [717, 571] on img at bounding box center [717, 597] width 165 height 93
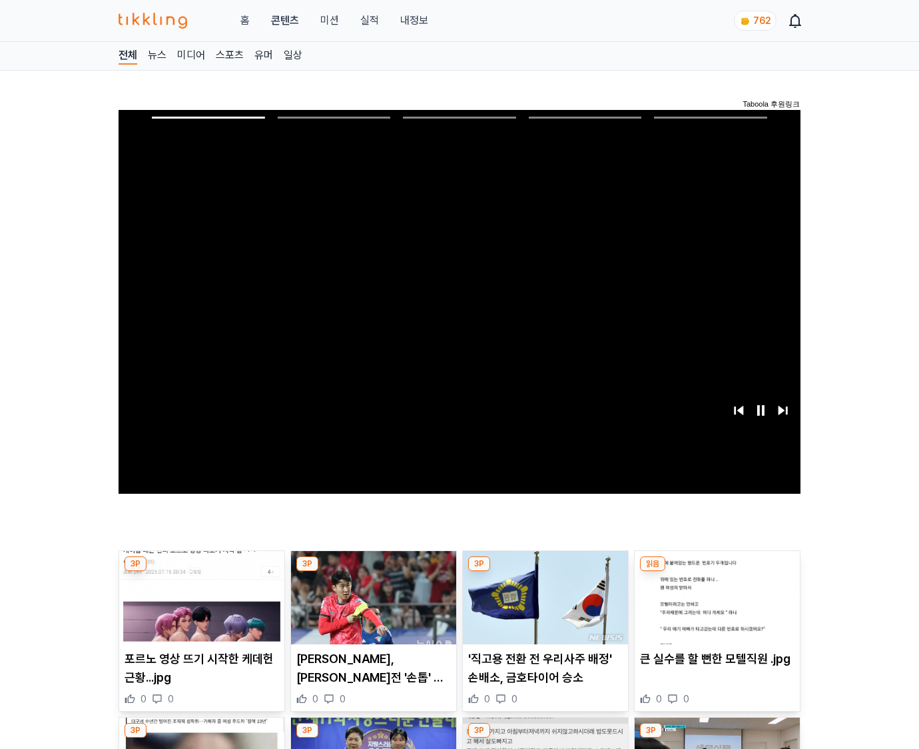
click at [717, 571] on img at bounding box center [717, 597] width 165 height 93
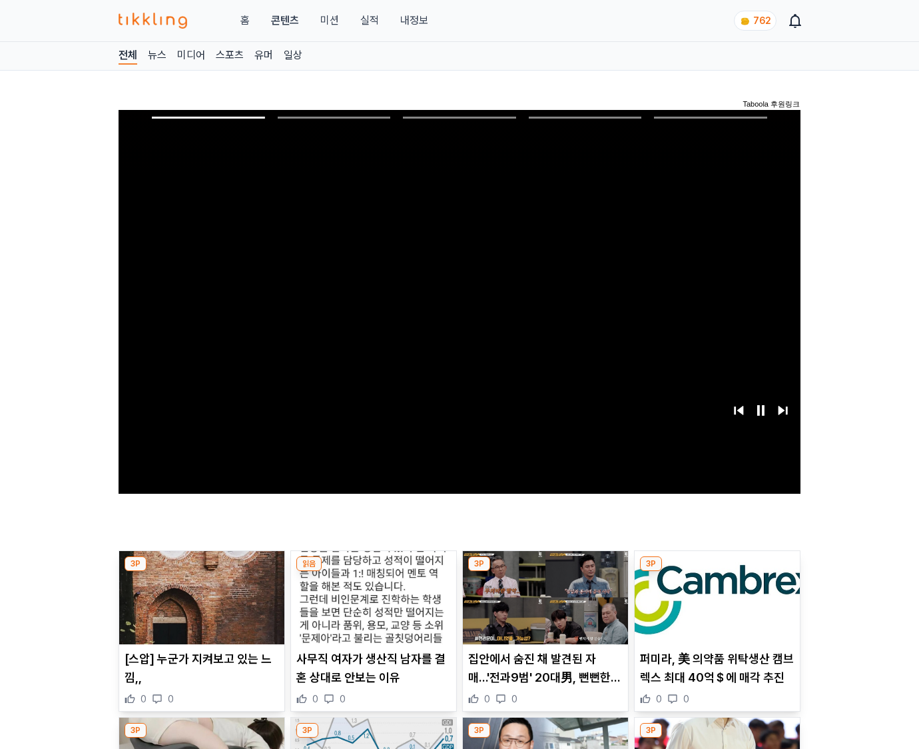
click at [717, 571] on img at bounding box center [717, 597] width 165 height 93
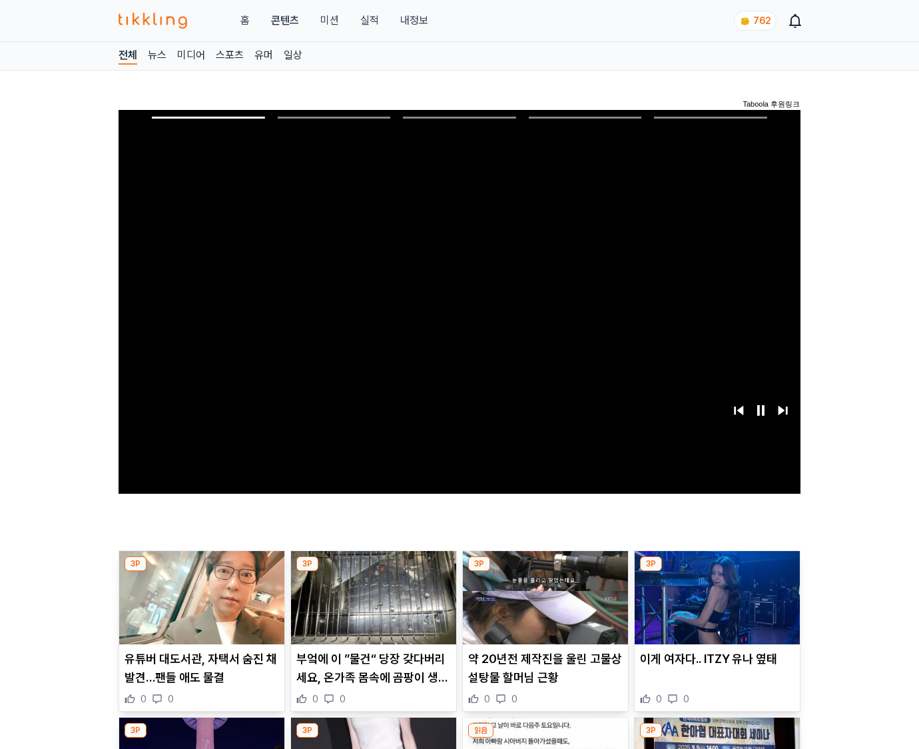
click at [717, 571] on img at bounding box center [717, 597] width 165 height 93
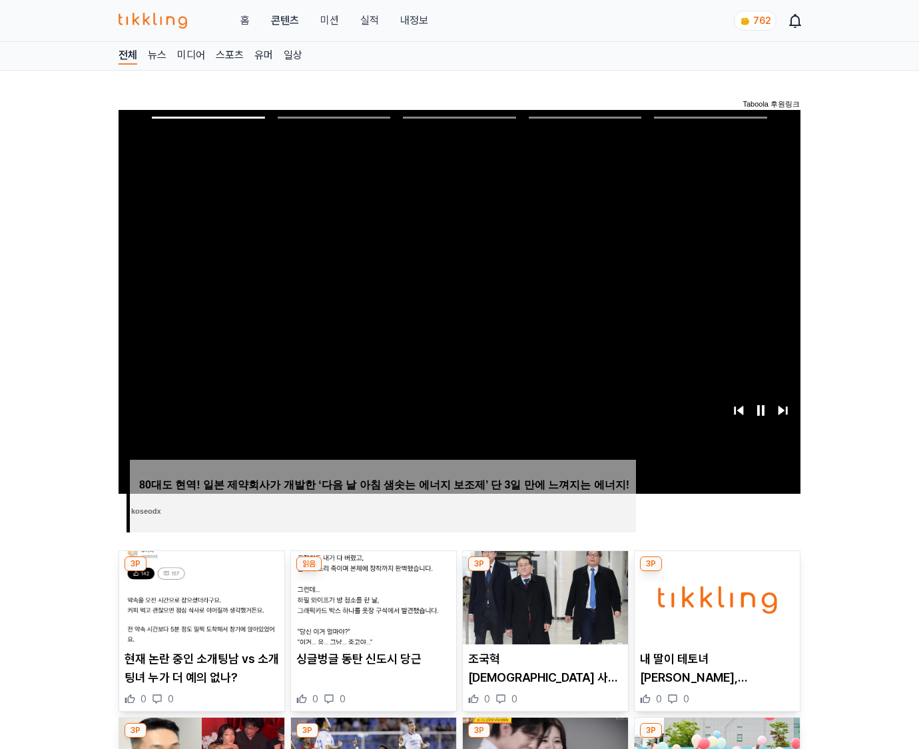
click at [717, 571] on img at bounding box center [717, 597] width 165 height 93
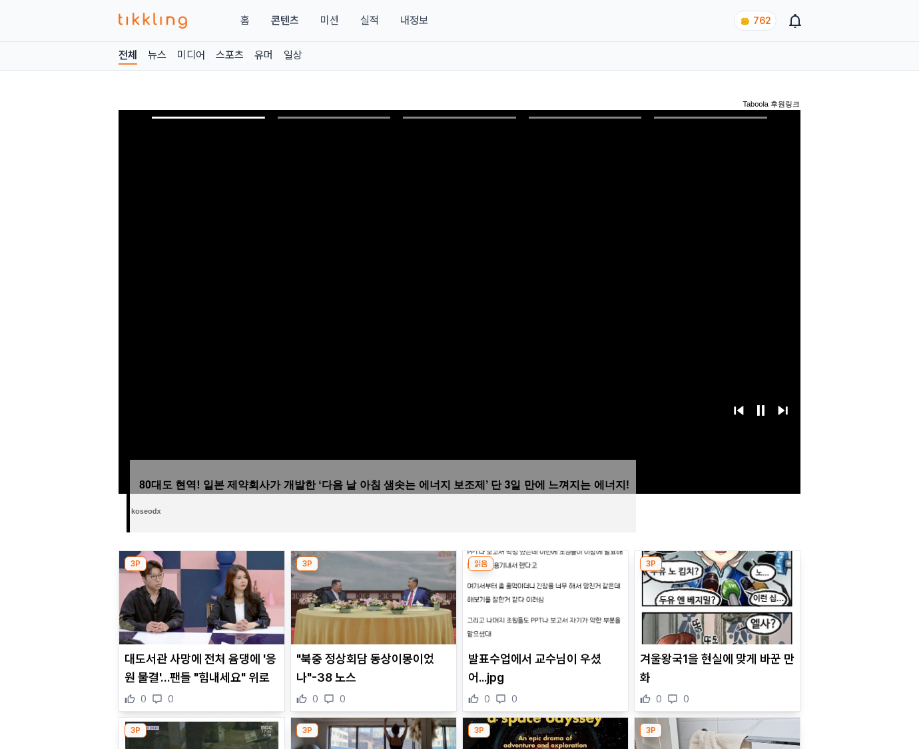
click at [717, 571] on img at bounding box center [717, 597] width 165 height 93
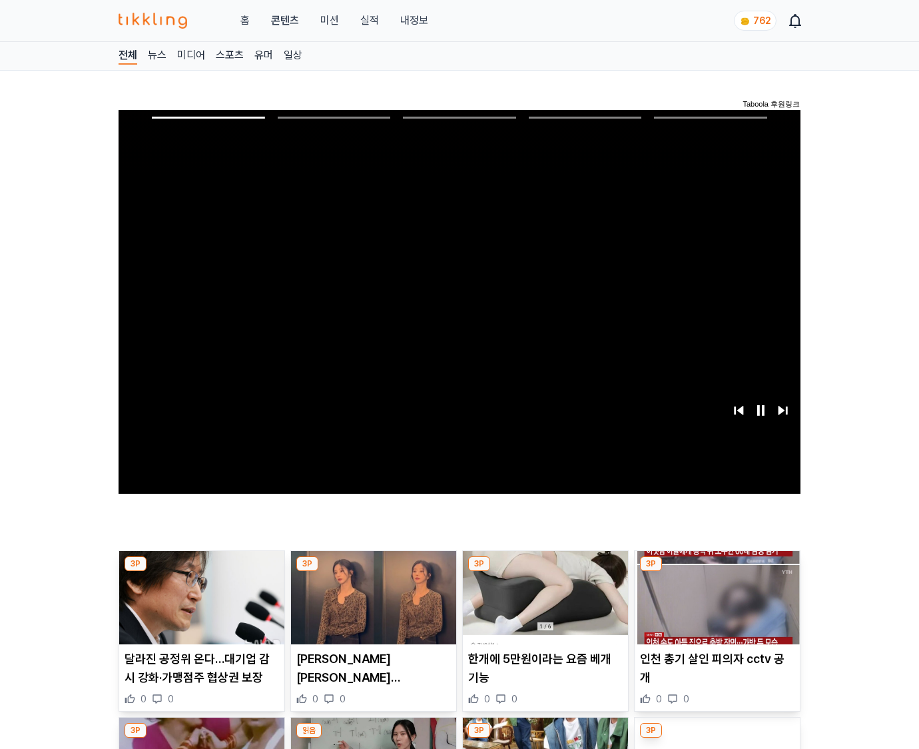
click at [717, 571] on img at bounding box center [717, 597] width 165 height 93
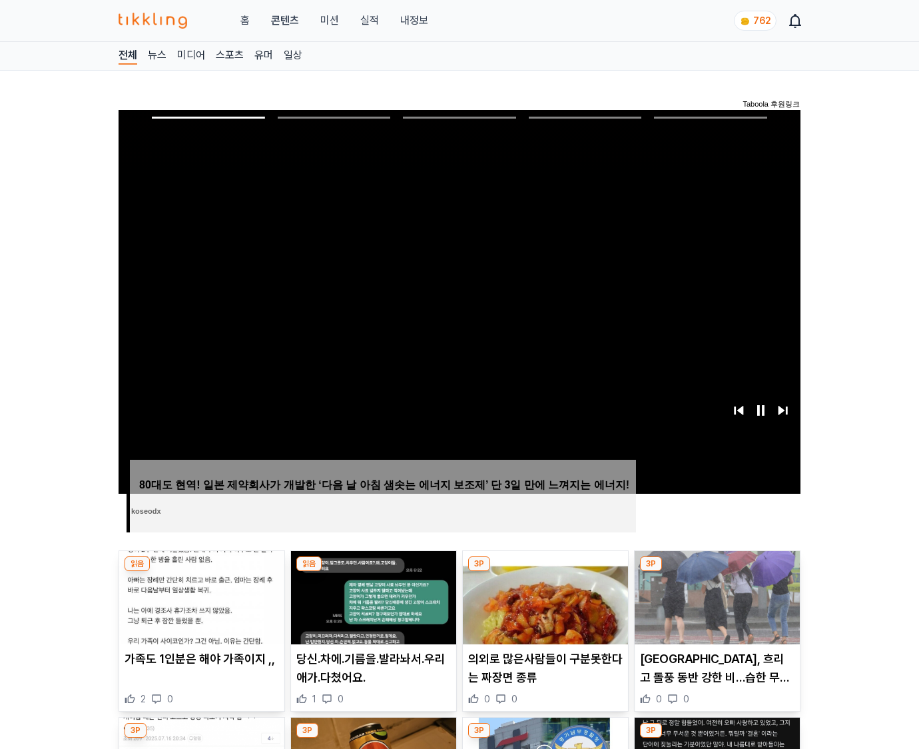
click at [717, 571] on img at bounding box center [717, 597] width 165 height 93
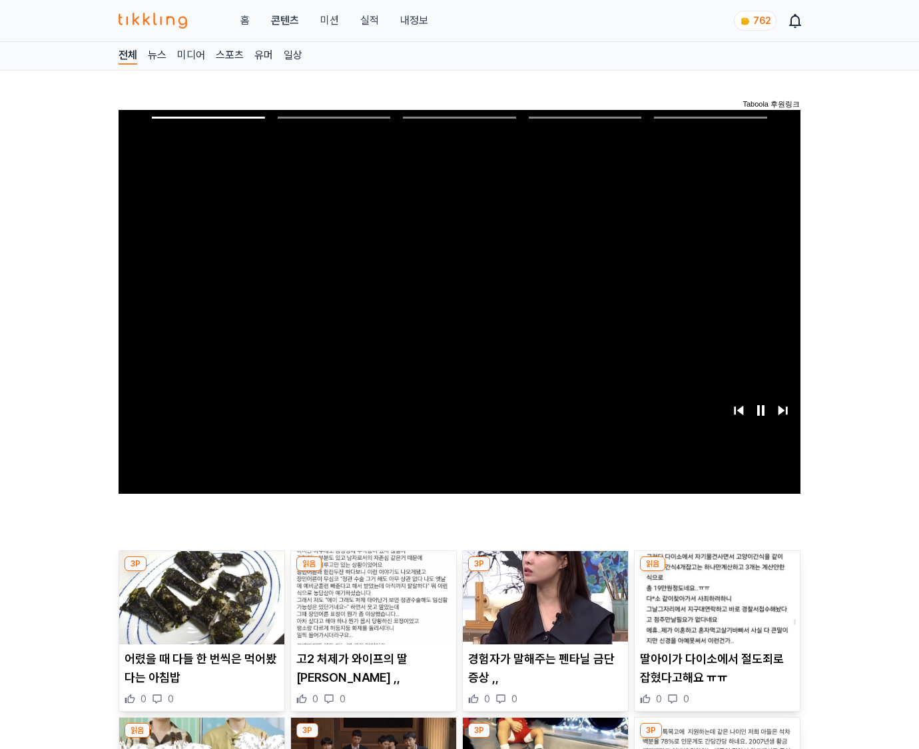
click at [717, 571] on img at bounding box center [717, 597] width 165 height 93
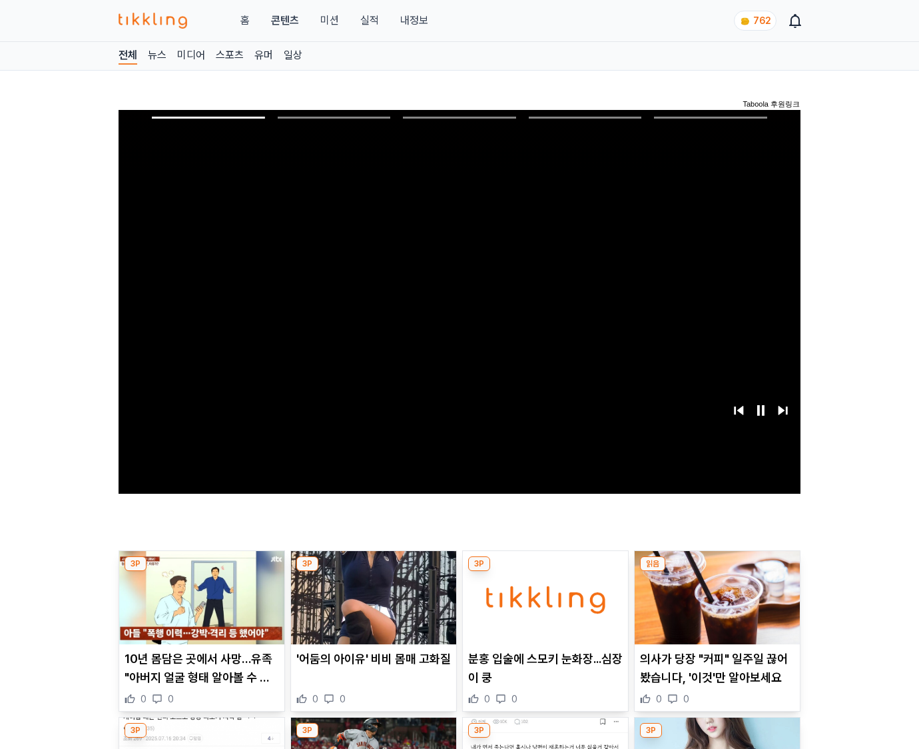
click at [717, 571] on img at bounding box center [717, 597] width 165 height 93
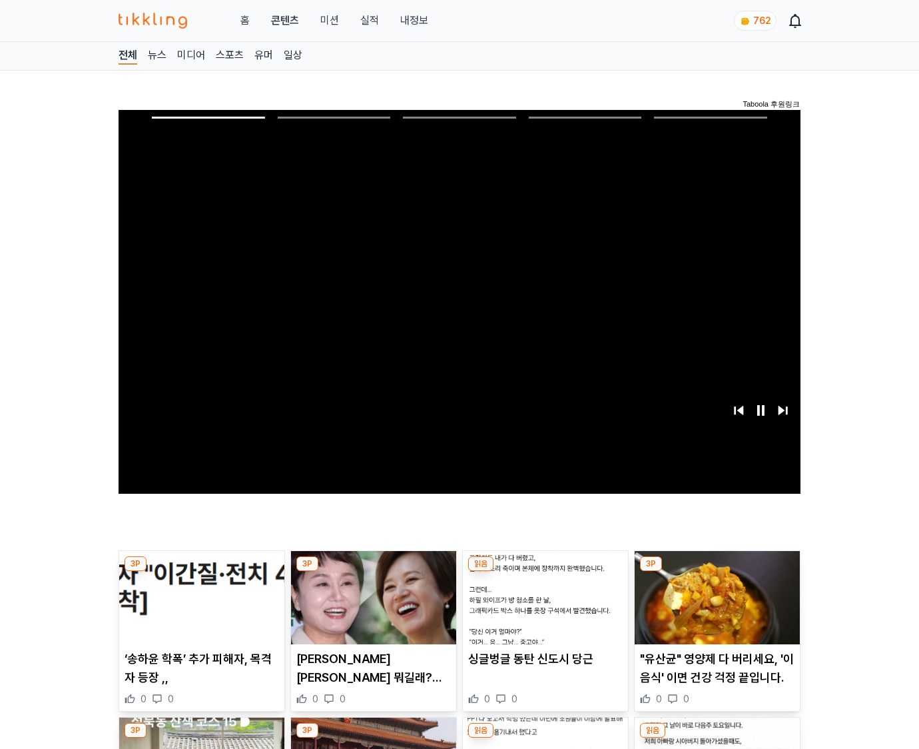
click at [717, 571] on img at bounding box center [717, 597] width 165 height 93
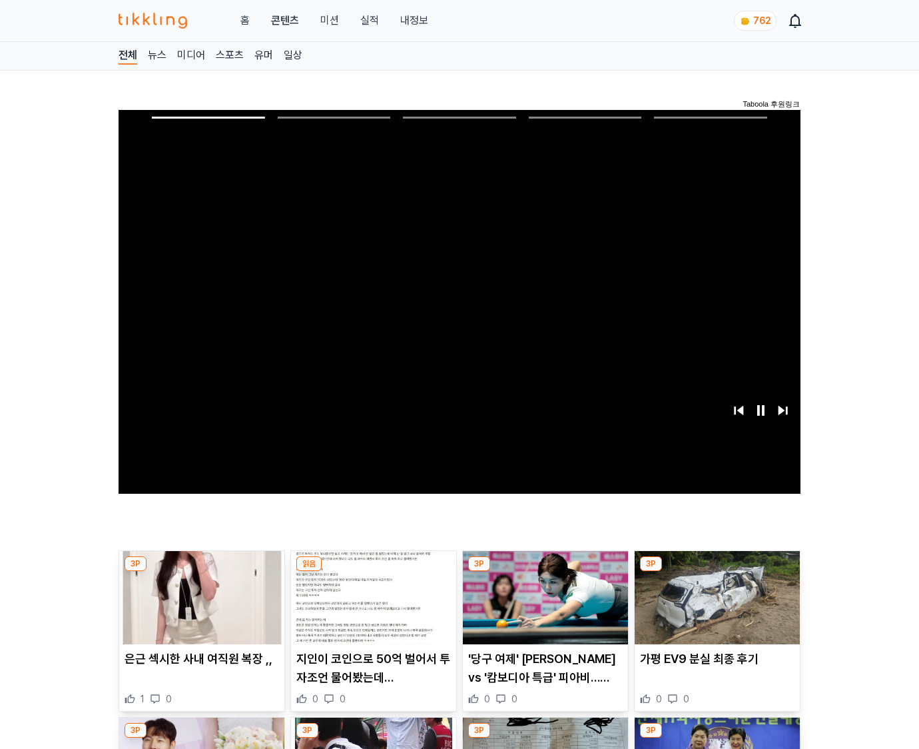
click at [717, 571] on img at bounding box center [717, 597] width 165 height 93
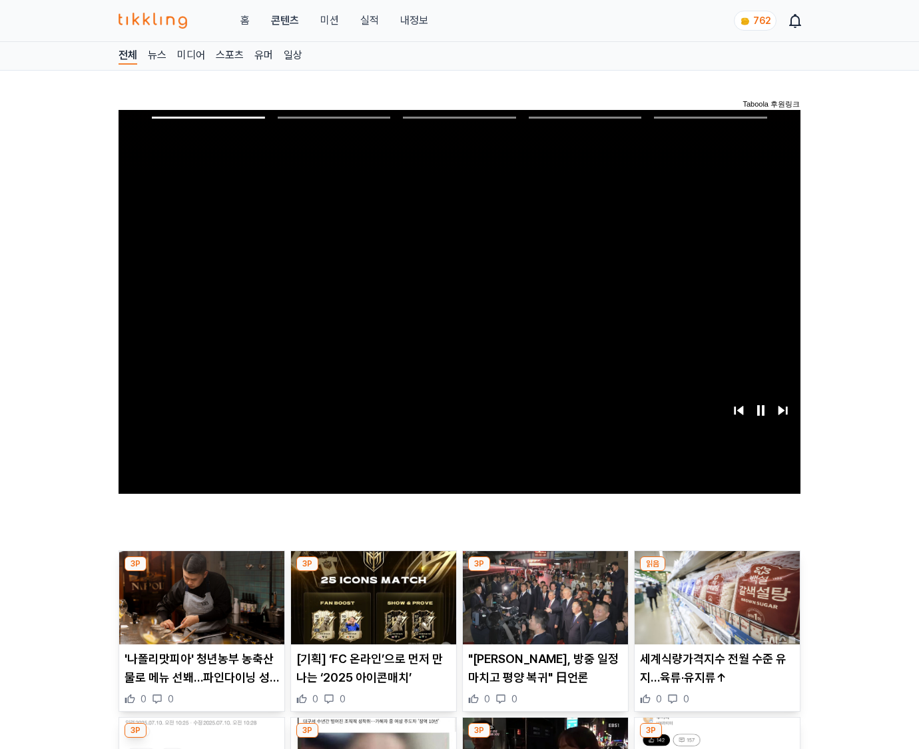
click at [717, 571] on img at bounding box center [717, 597] width 165 height 93
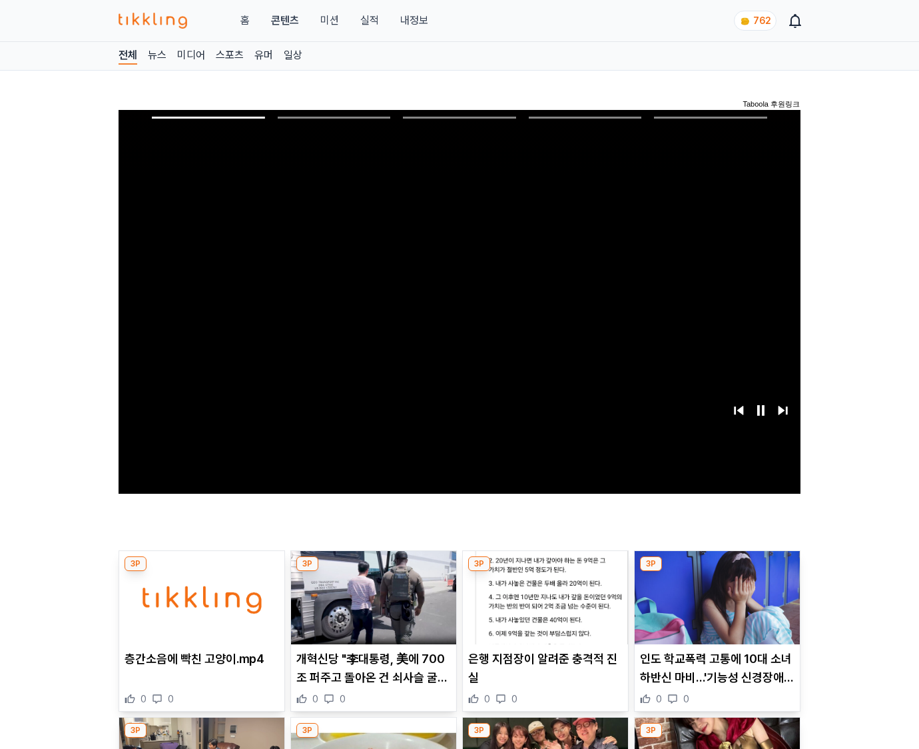
click at [717, 571] on img at bounding box center [717, 597] width 165 height 93
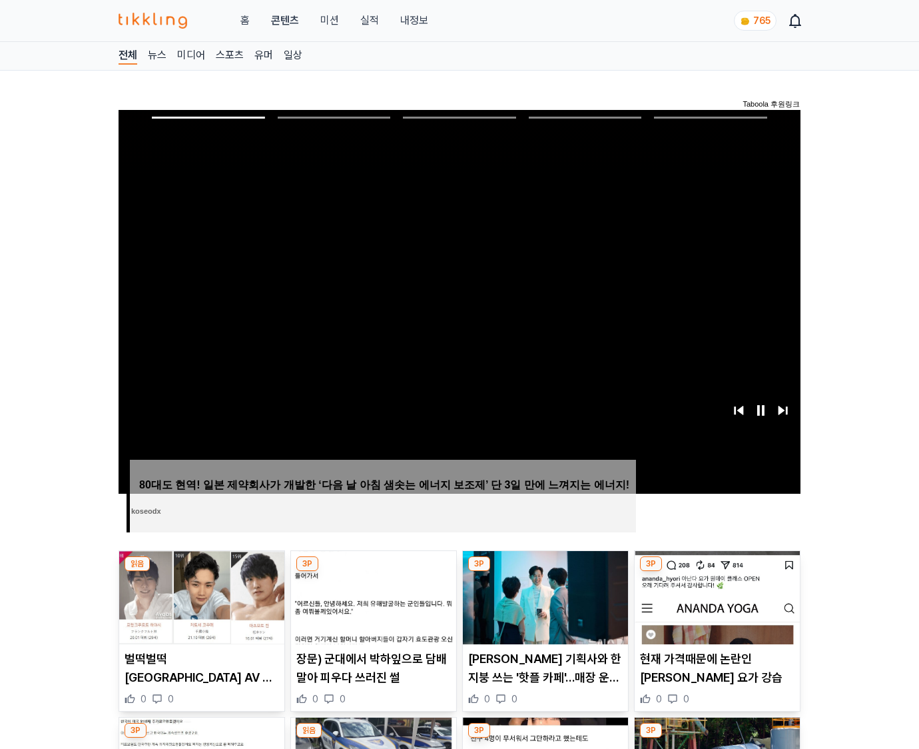
click at [717, 571] on img at bounding box center [717, 597] width 165 height 93
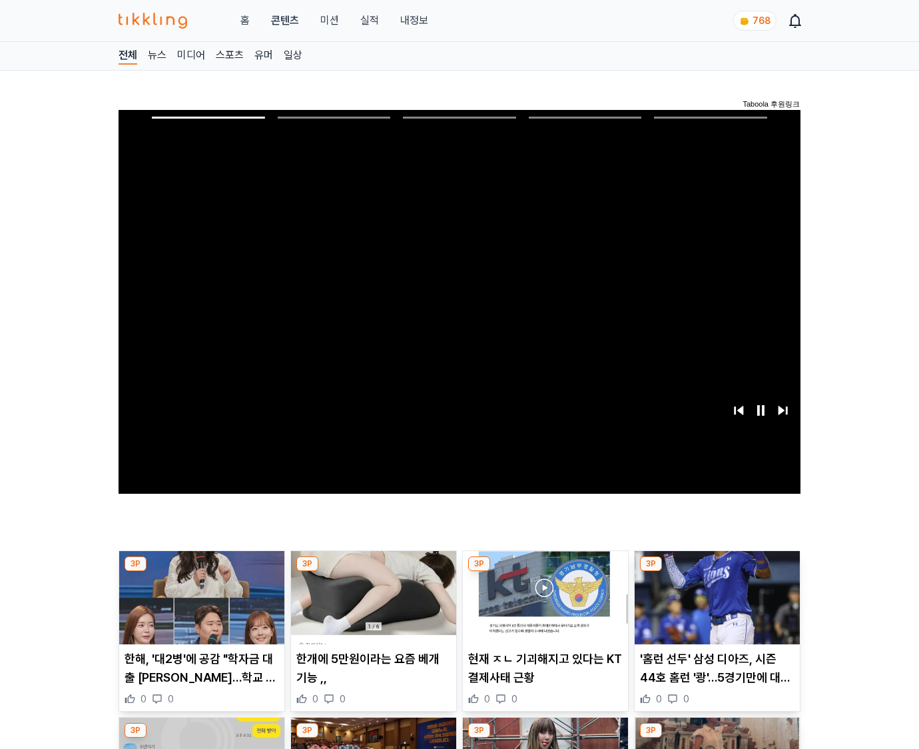
click at [717, 571] on img at bounding box center [717, 597] width 165 height 93
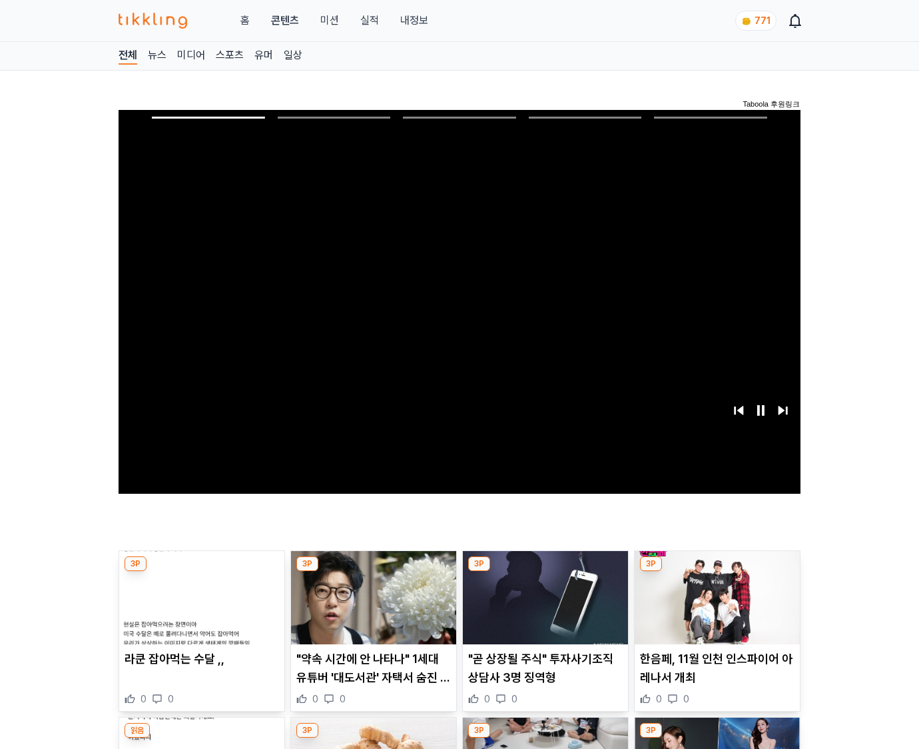
click at [717, 571] on img at bounding box center [717, 597] width 165 height 93
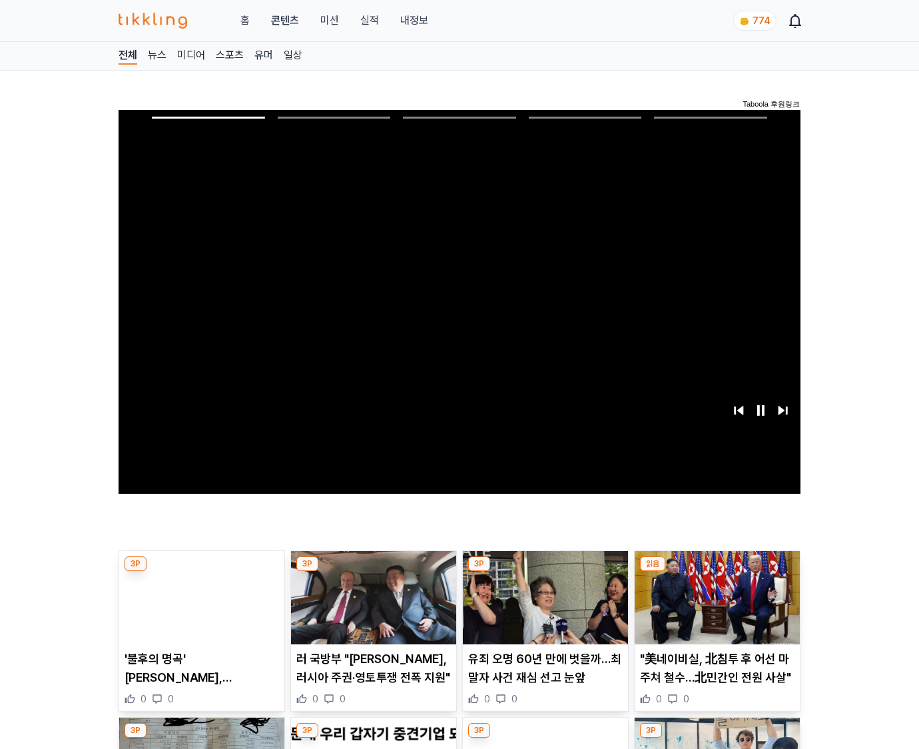
click at [717, 571] on img at bounding box center [717, 597] width 165 height 93
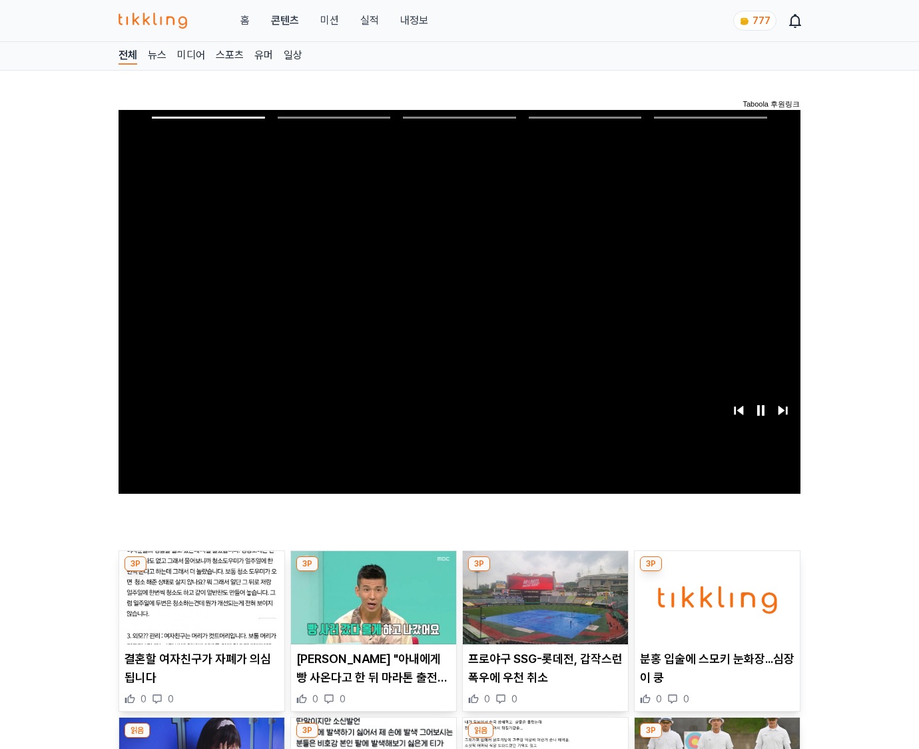
click at [717, 571] on img at bounding box center [717, 597] width 165 height 93
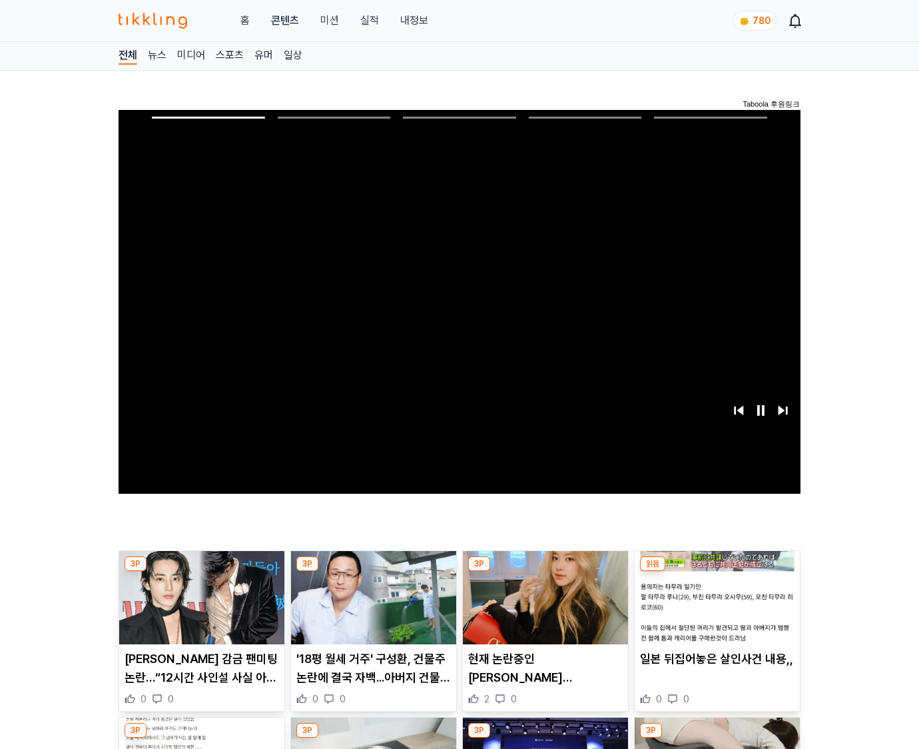
click at [717, 571] on img at bounding box center [717, 597] width 165 height 93
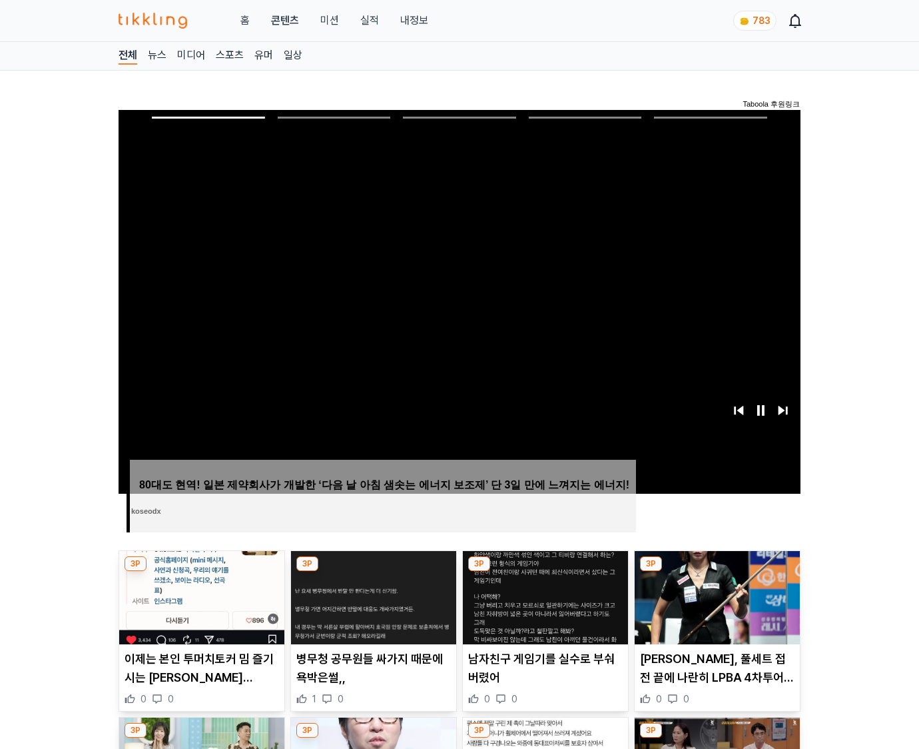
click at [717, 571] on img at bounding box center [717, 597] width 165 height 93
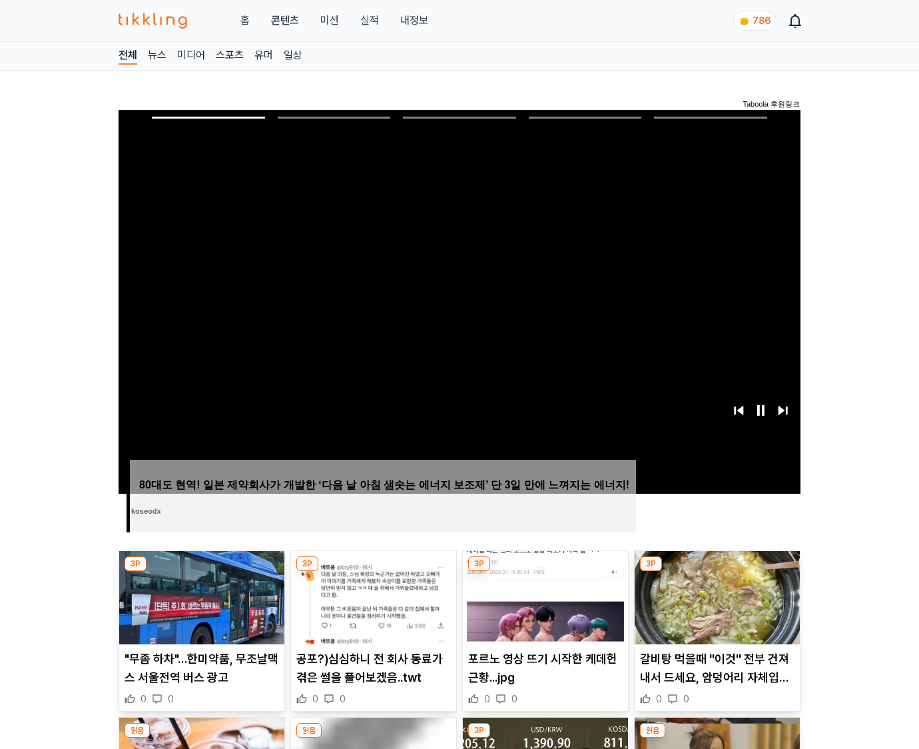
click at [717, 571] on img at bounding box center [717, 597] width 165 height 93
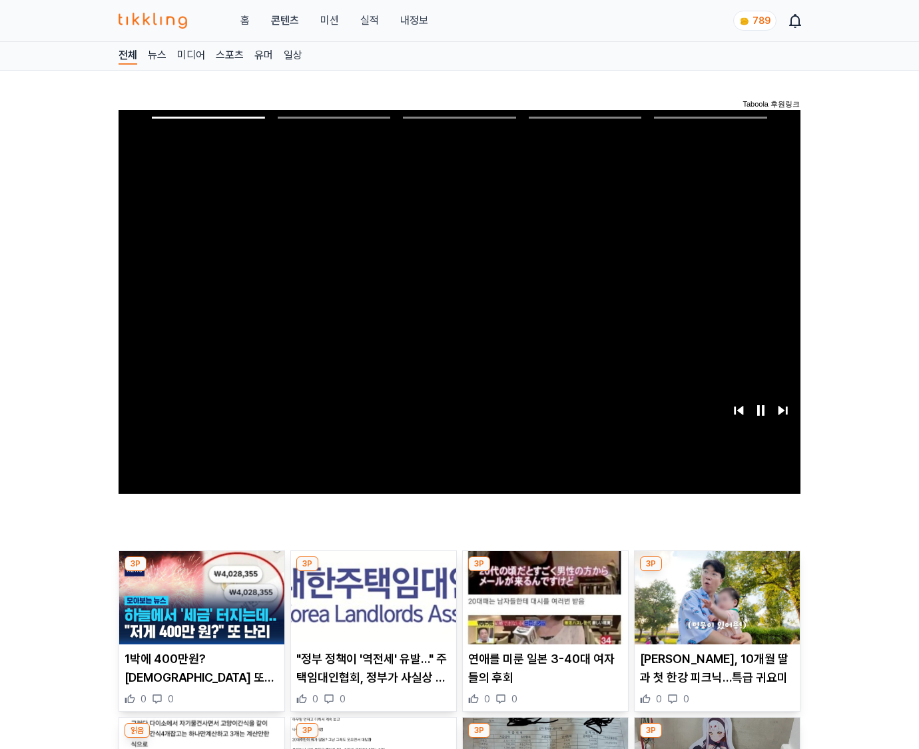
click at [717, 571] on img at bounding box center [717, 597] width 165 height 93
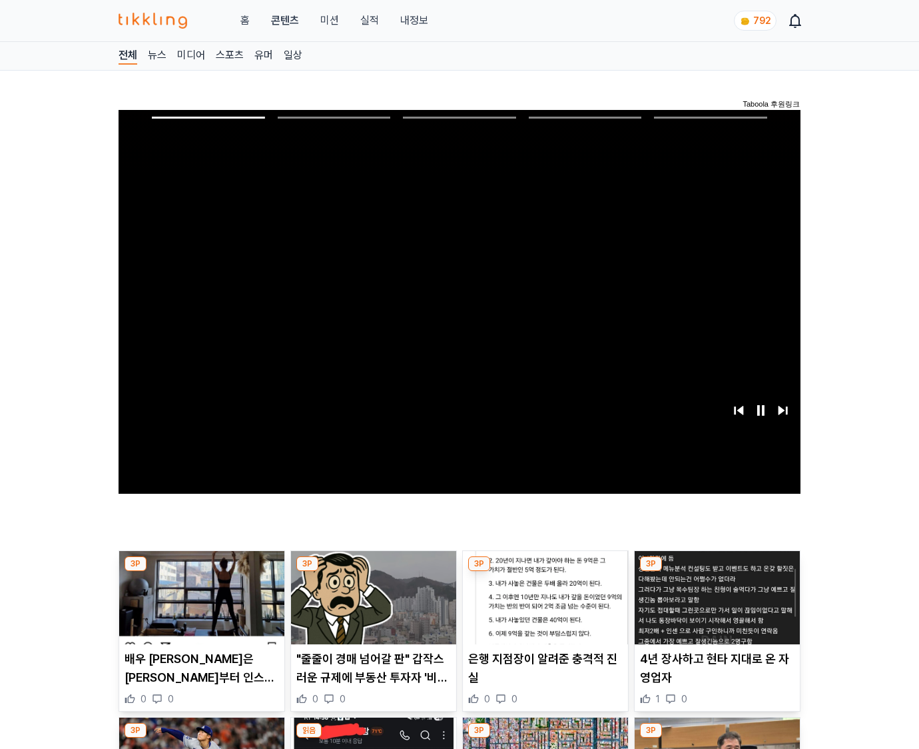
click at [717, 571] on img at bounding box center [717, 597] width 165 height 93
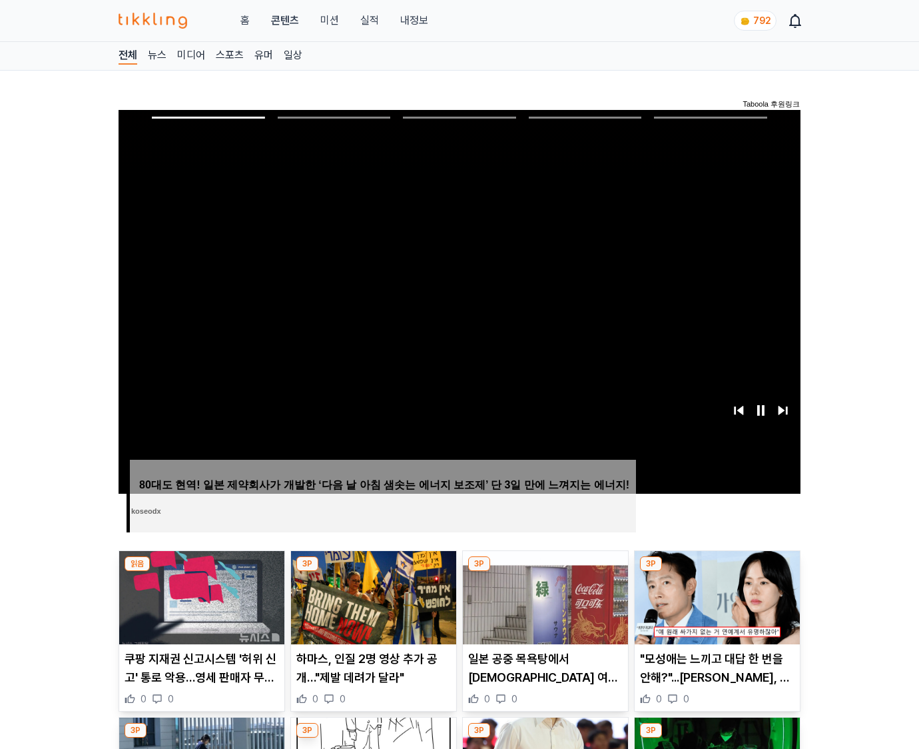
click at [717, 571] on img at bounding box center [717, 597] width 165 height 93
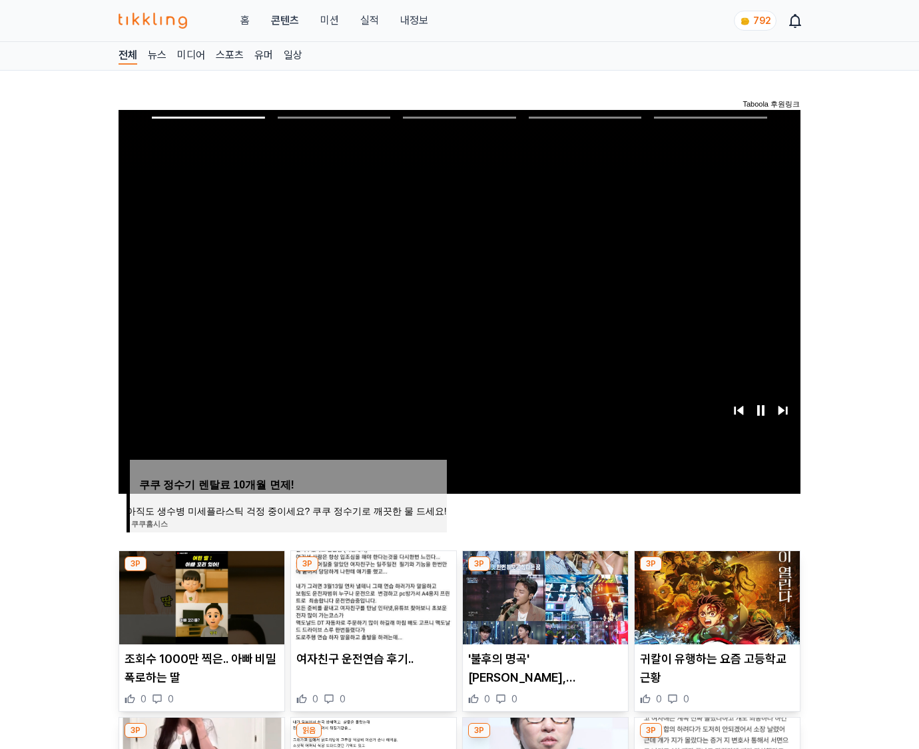
click at [717, 571] on img at bounding box center [717, 597] width 165 height 93
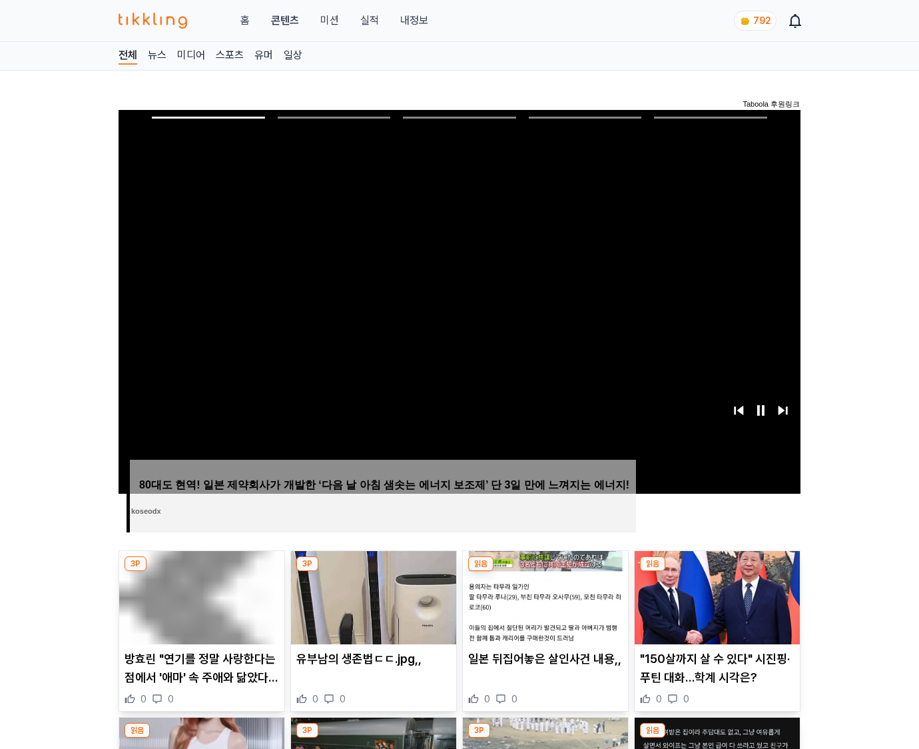
click at [717, 571] on img at bounding box center [717, 597] width 165 height 93
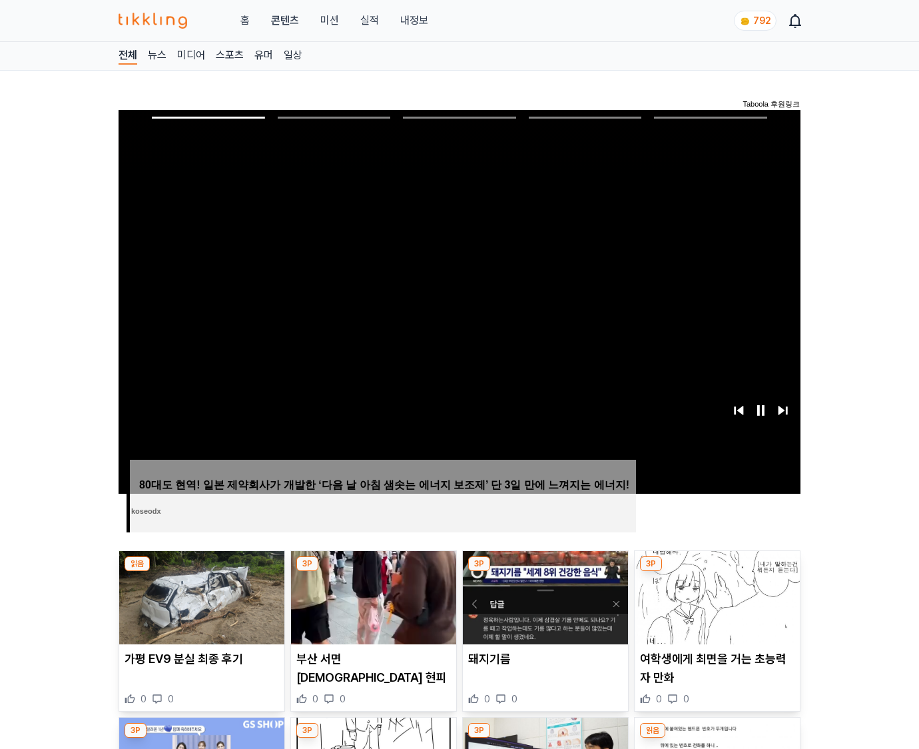
click at [717, 571] on img at bounding box center [717, 597] width 165 height 93
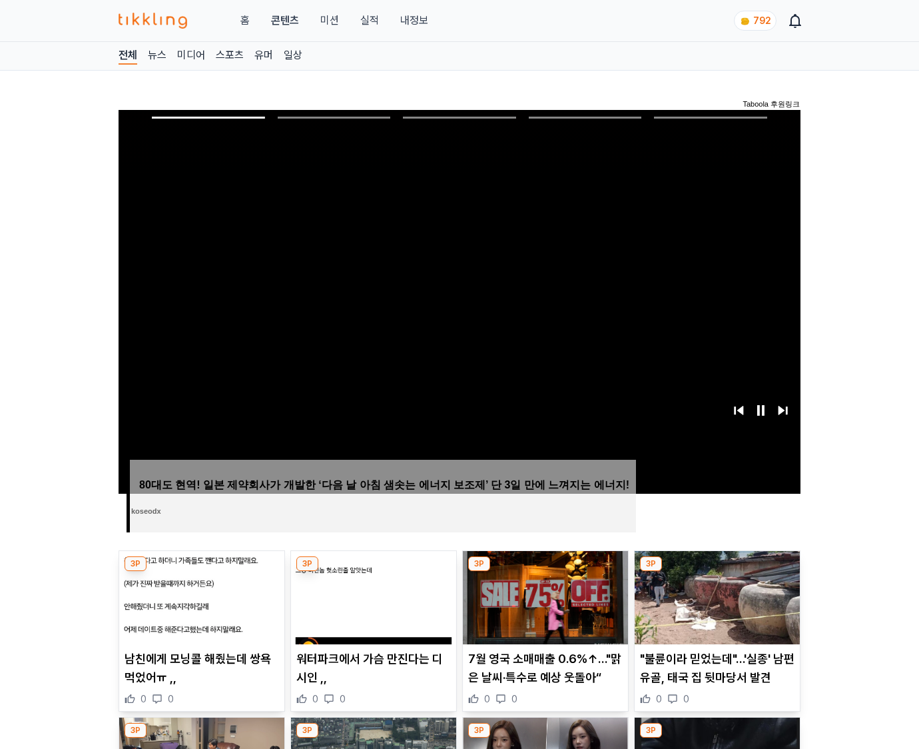
click at [717, 571] on img at bounding box center [717, 597] width 165 height 93
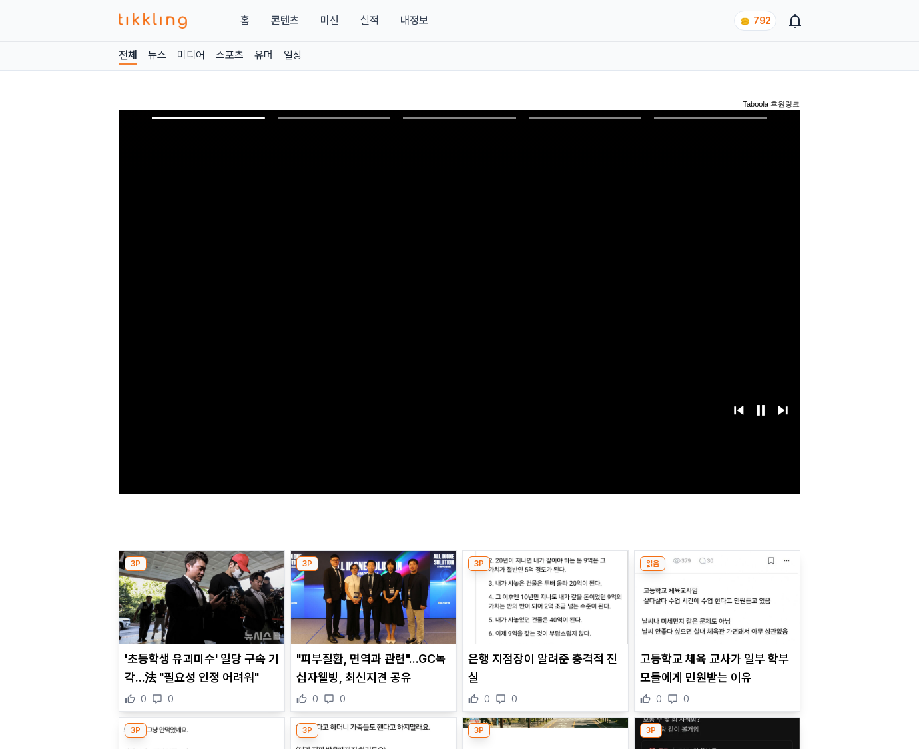
click at [717, 571] on img at bounding box center [717, 597] width 165 height 93
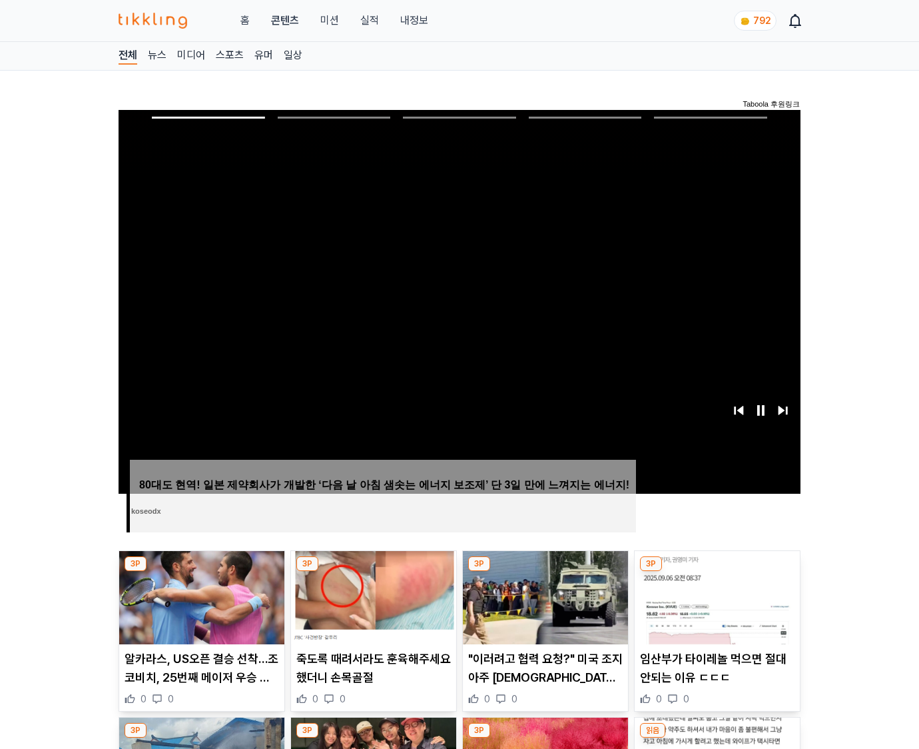
click at [717, 571] on img at bounding box center [717, 597] width 165 height 93
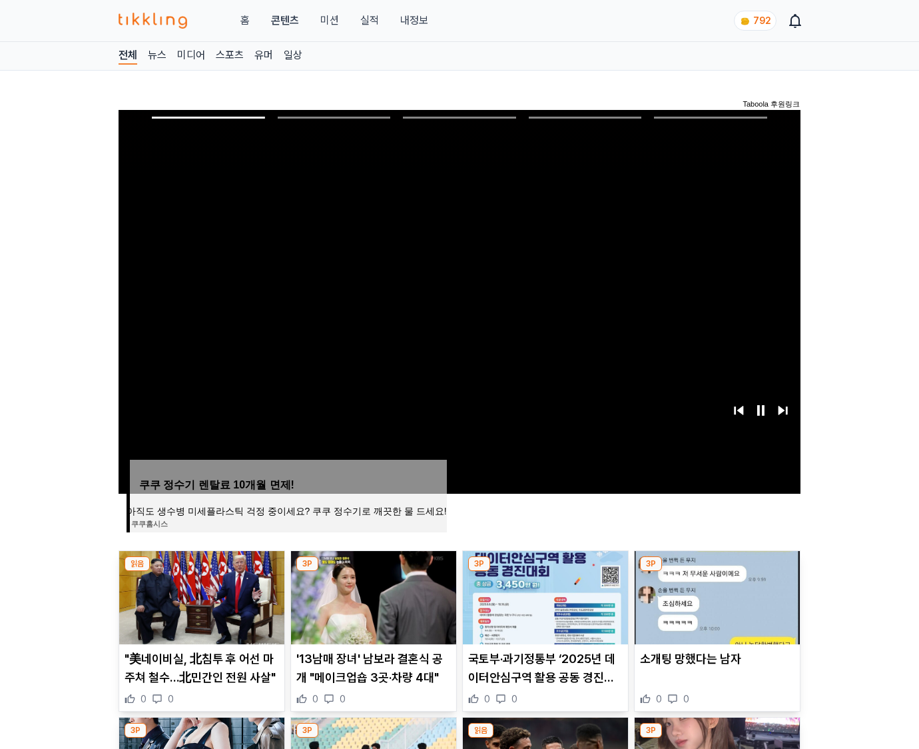
click at [717, 571] on img at bounding box center [717, 597] width 165 height 93
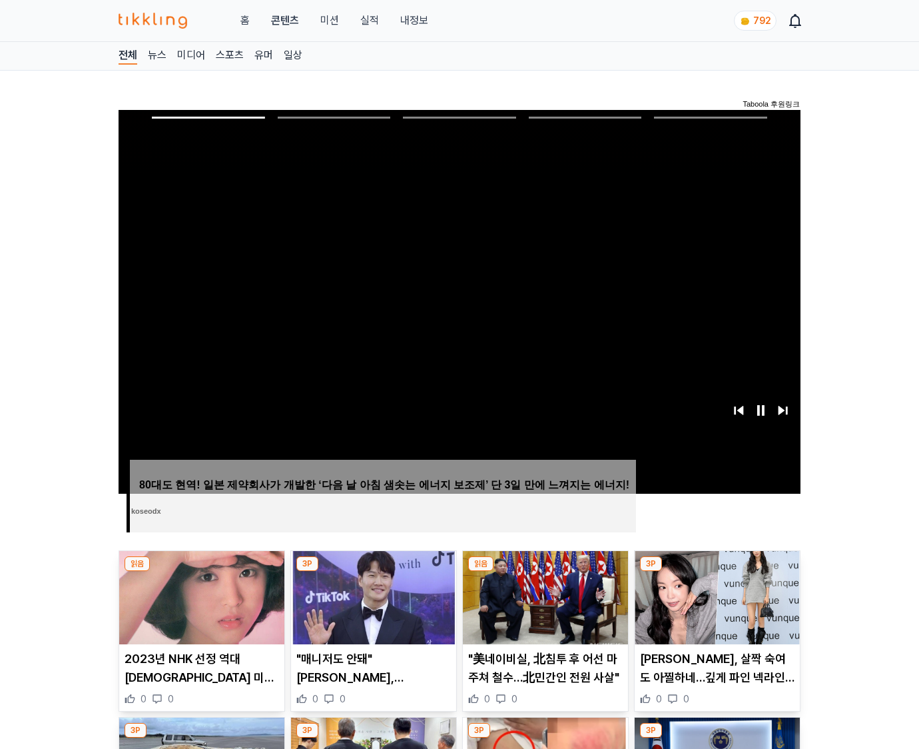
click at [717, 571] on img at bounding box center [717, 597] width 165 height 93
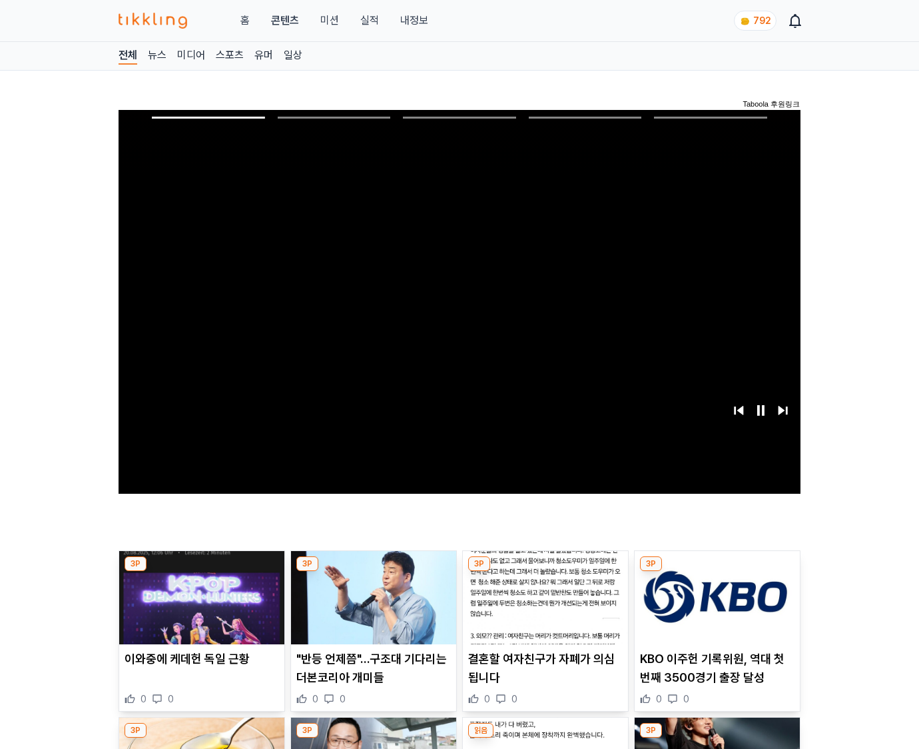
click at [717, 571] on img at bounding box center [717, 597] width 165 height 93
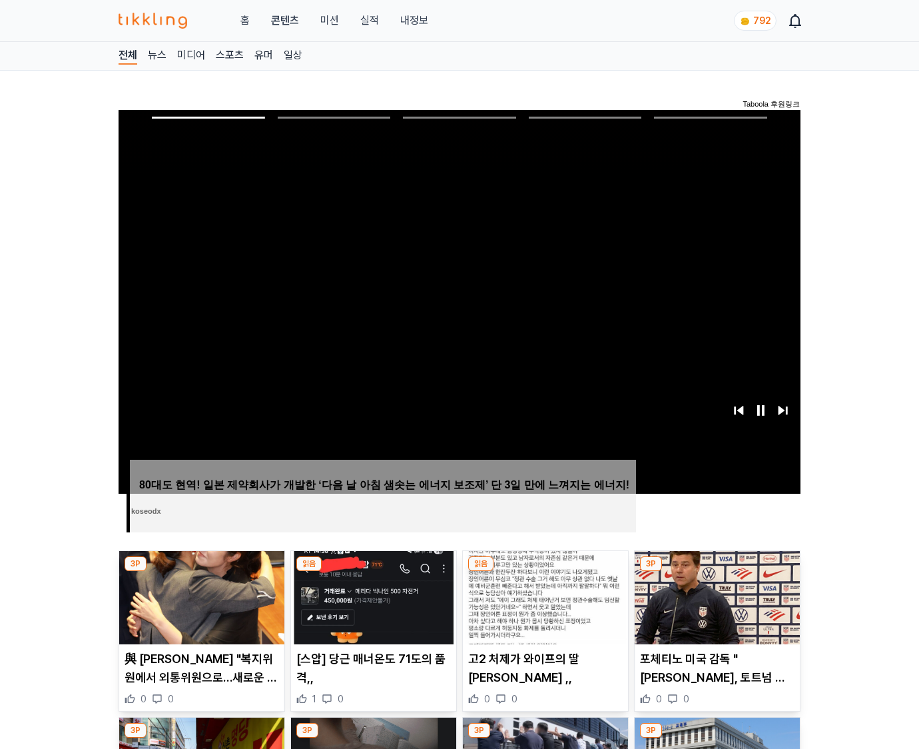
click at [717, 571] on img at bounding box center [717, 597] width 165 height 93
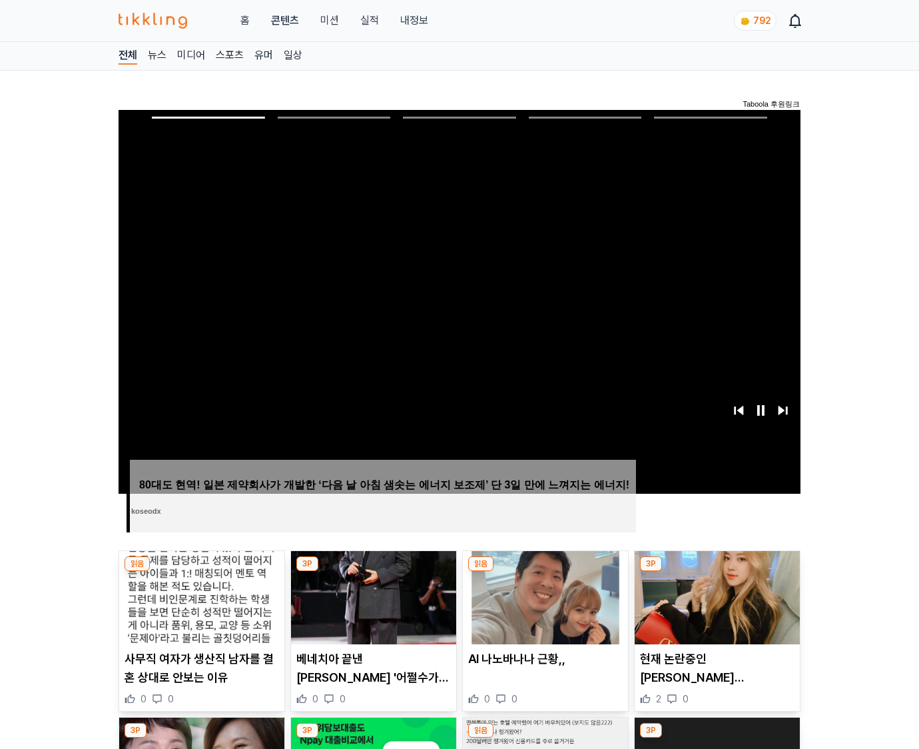
click at [717, 571] on img at bounding box center [717, 597] width 165 height 93
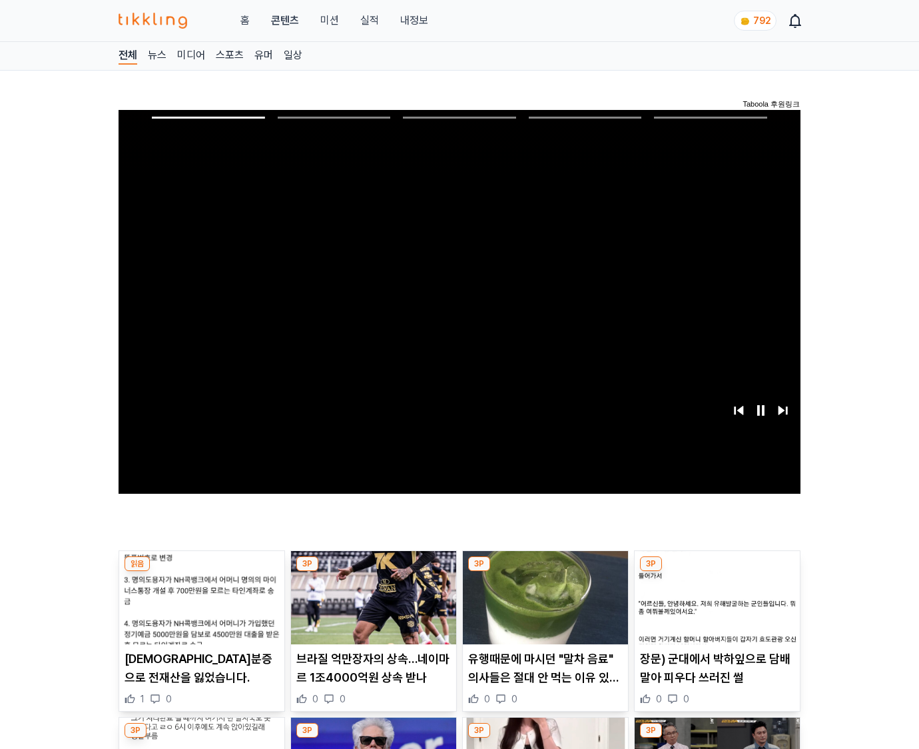
click at [717, 571] on img at bounding box center [717, 597] width 165 height 93
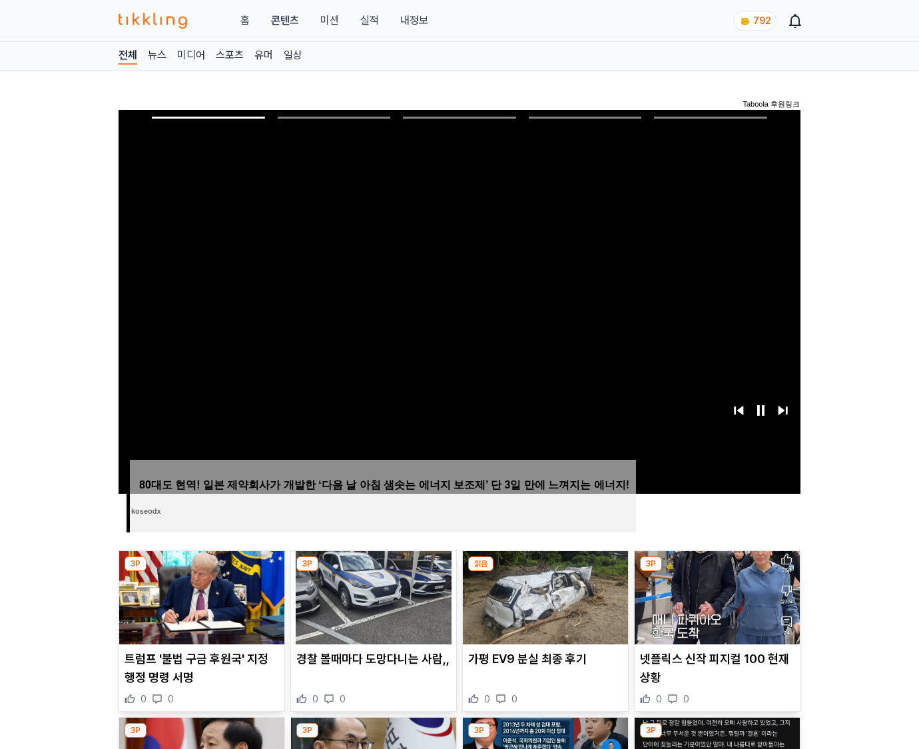
click at [717, 571] on img at bounding box center [717, 597] width 165 height 93
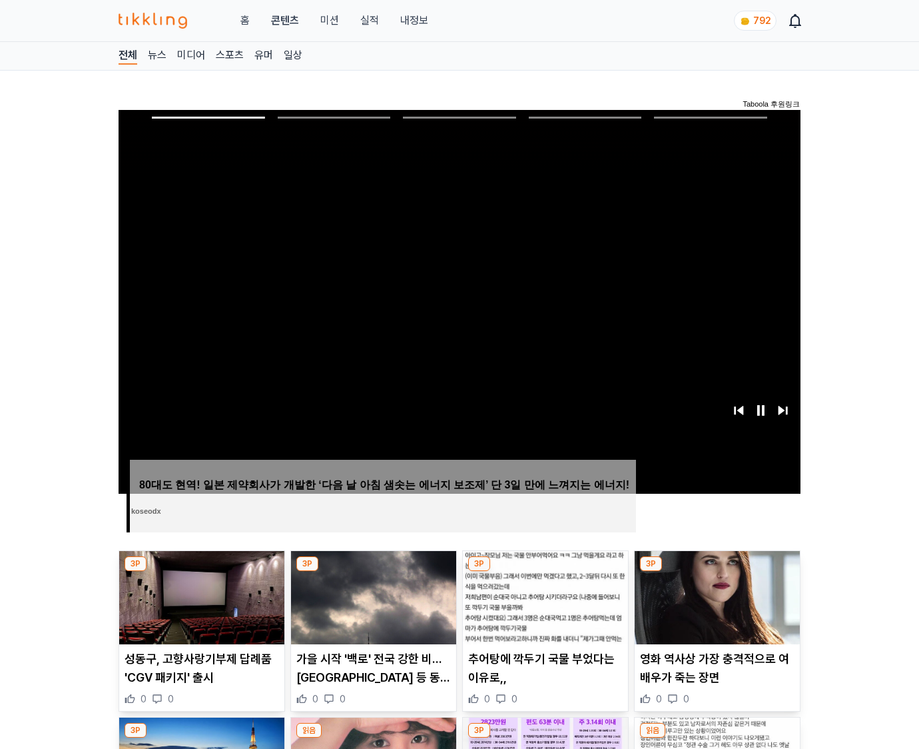
click at [717, 571] on img at bounding box center [717, 597] width 165 height 93
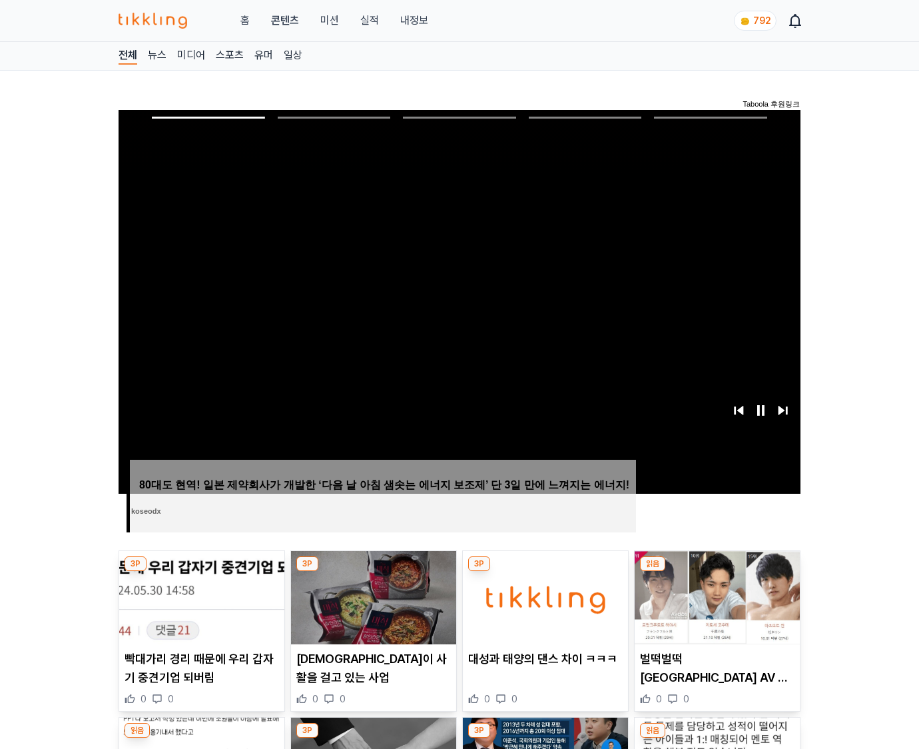
click at [717, 571] on img at bounding box center [717, 597] width 165 height 93
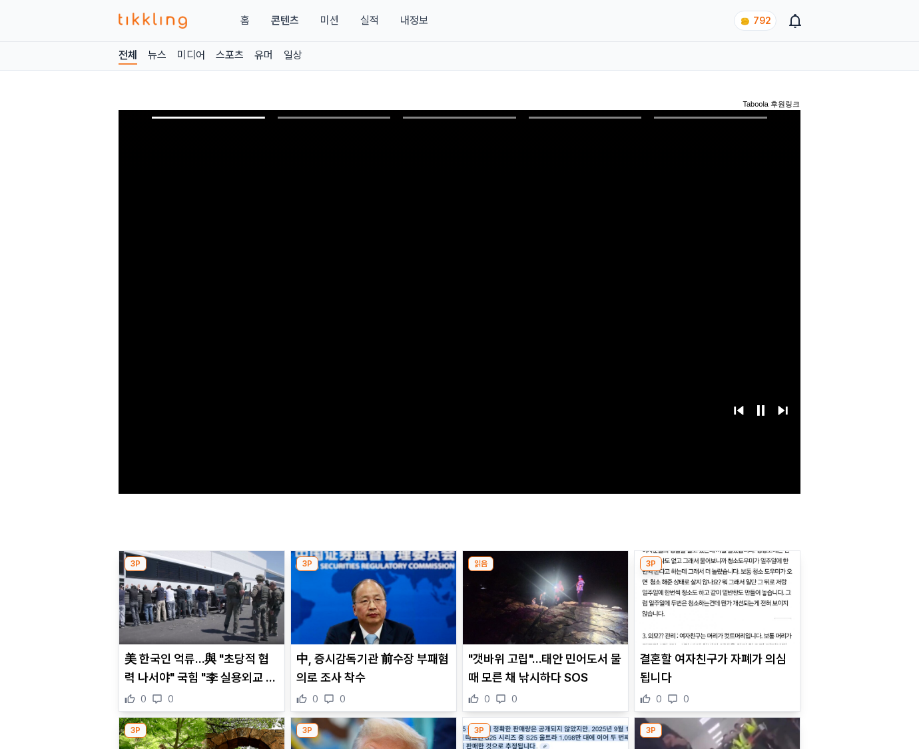
click at [717, 571] on img at bounding box center [717, 597] width 165 height 93
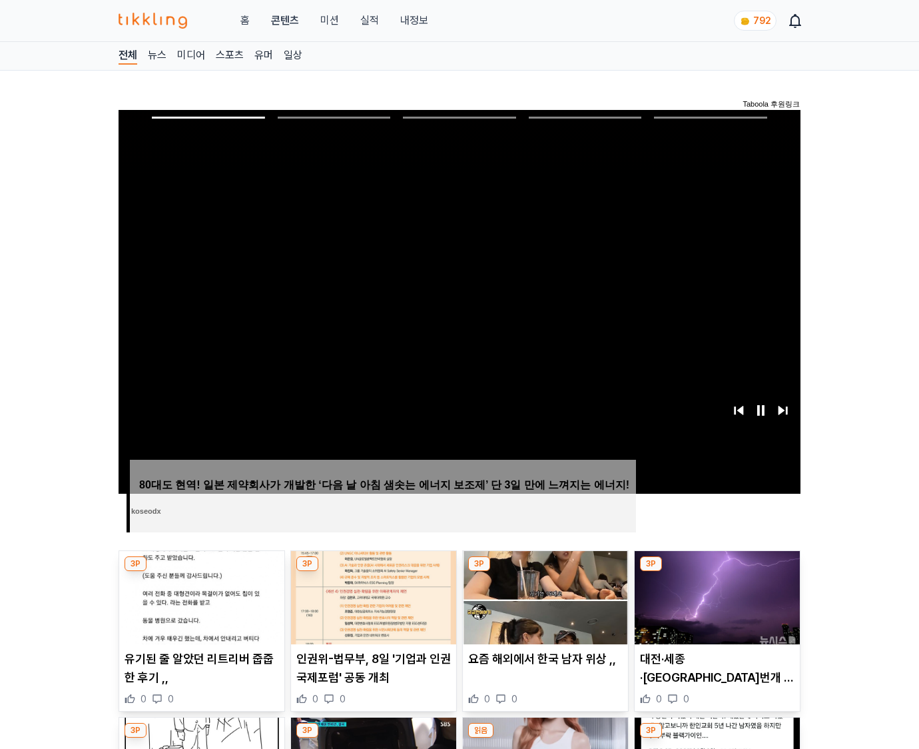
click at [717, 571] on img at bounding box center [717, 597] width 165 height 93
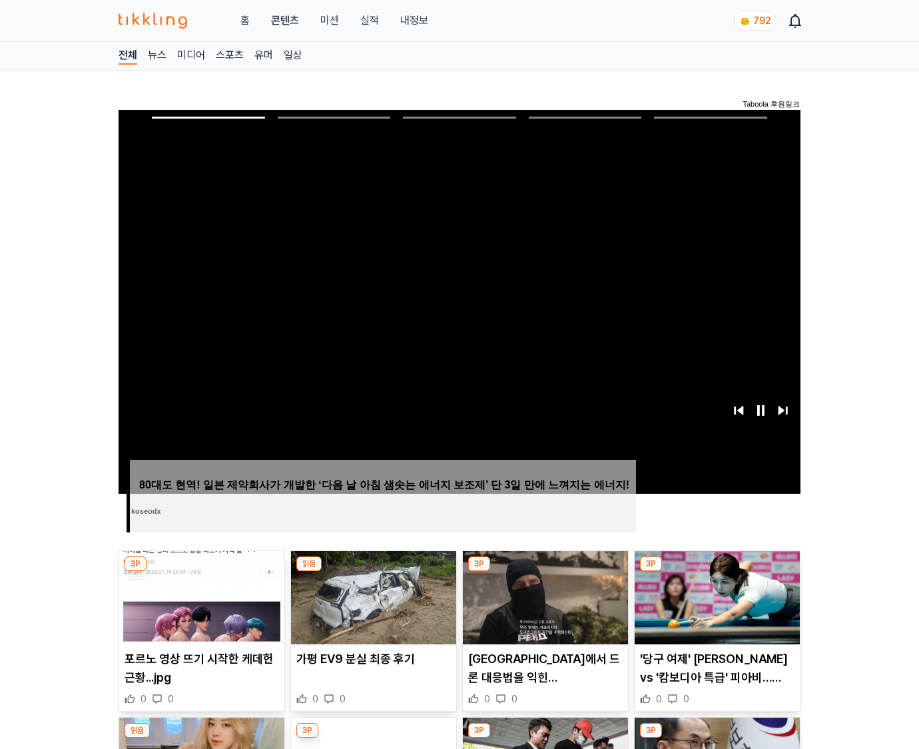
click at [717, 571] on img at bounding box center [717, 597] width 165 height 93
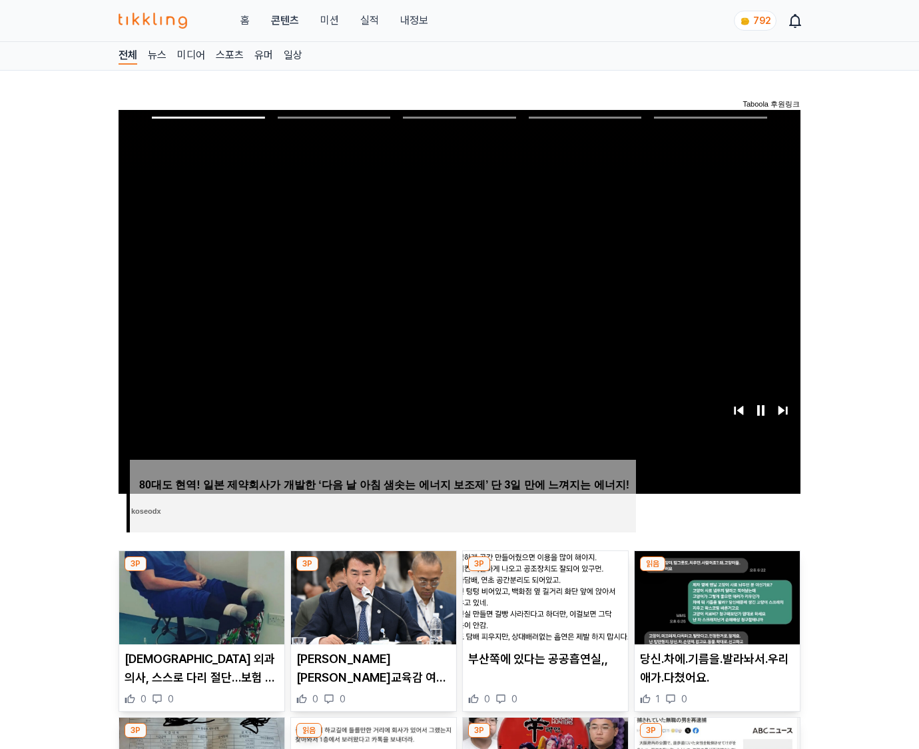
click at [717, 571] on img at bounding box center [717, 597] width 165 height 93
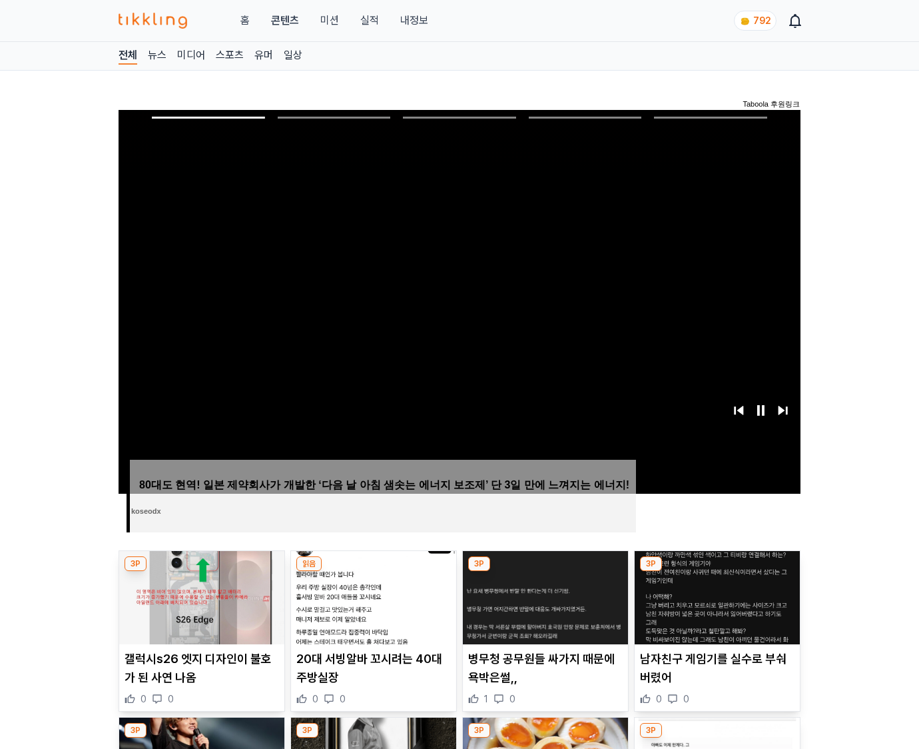
click at [717, 571] on img at bounding box center [717, 597] width 165 height 93
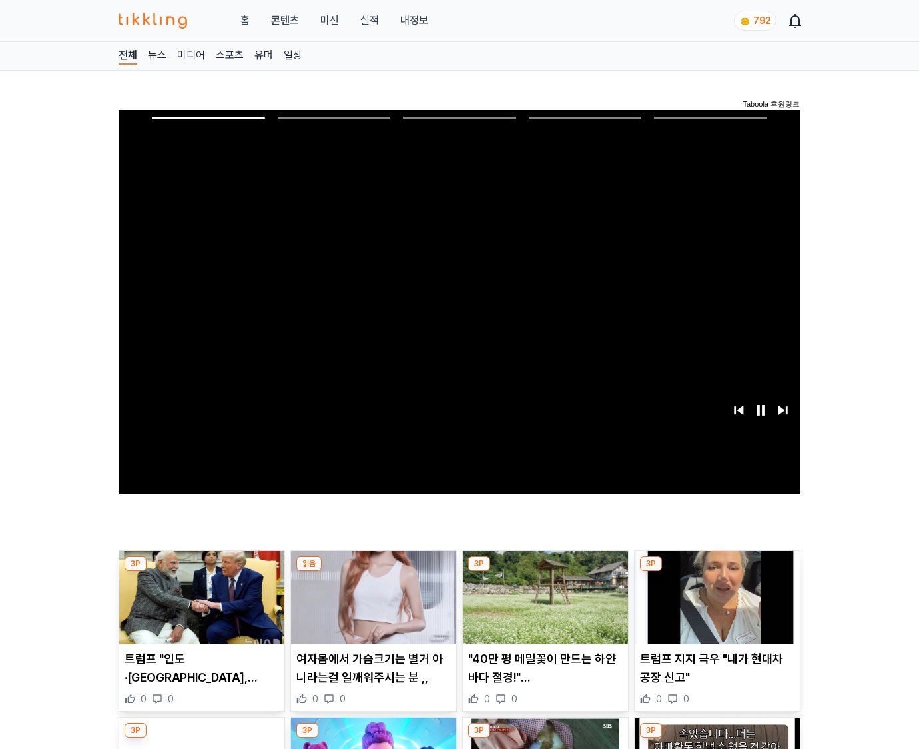
click at [717, 571] on img at bounding box center [717, 597] width 165 height 93
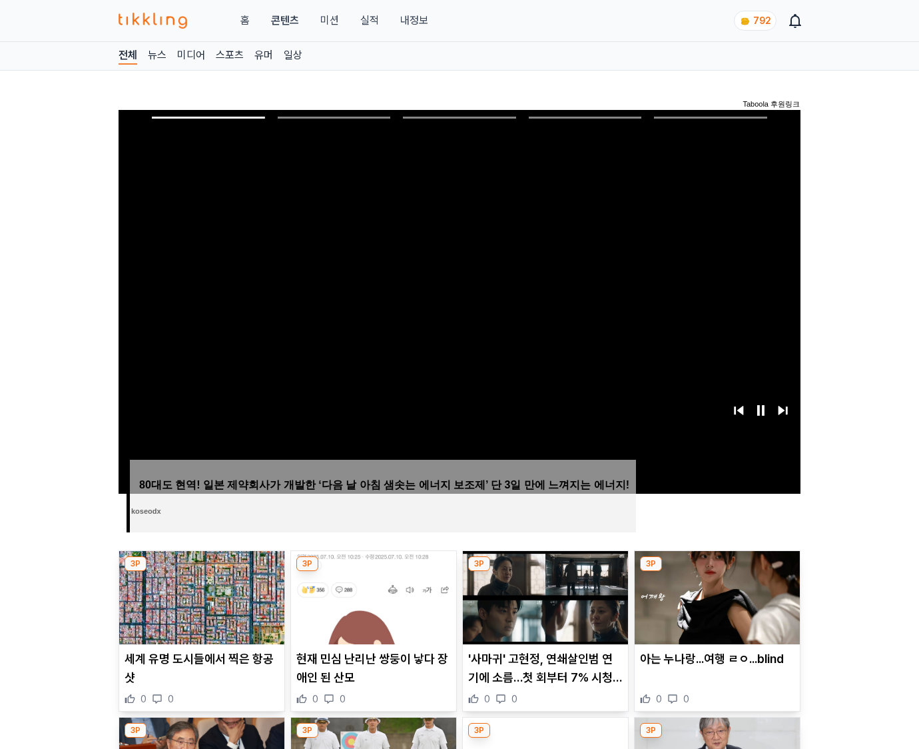
click at [717, 571] on img at bounding box center [717, 597] width 165 height 93
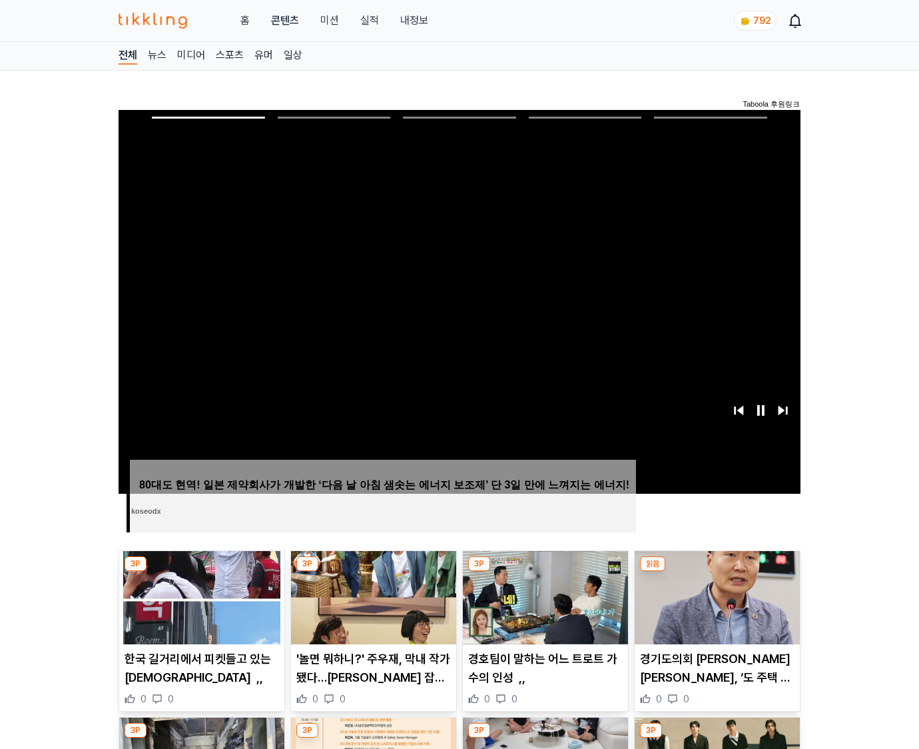
click at [717, 571] on img at bounding box center [717, 597] width 165 height 93
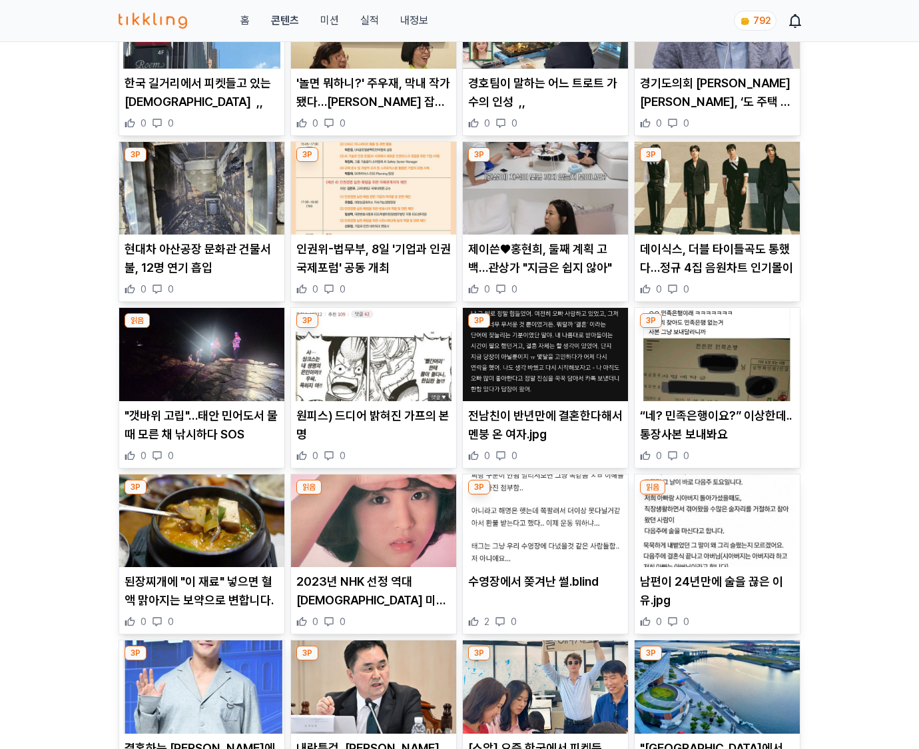
scroll to position [1965, 0]
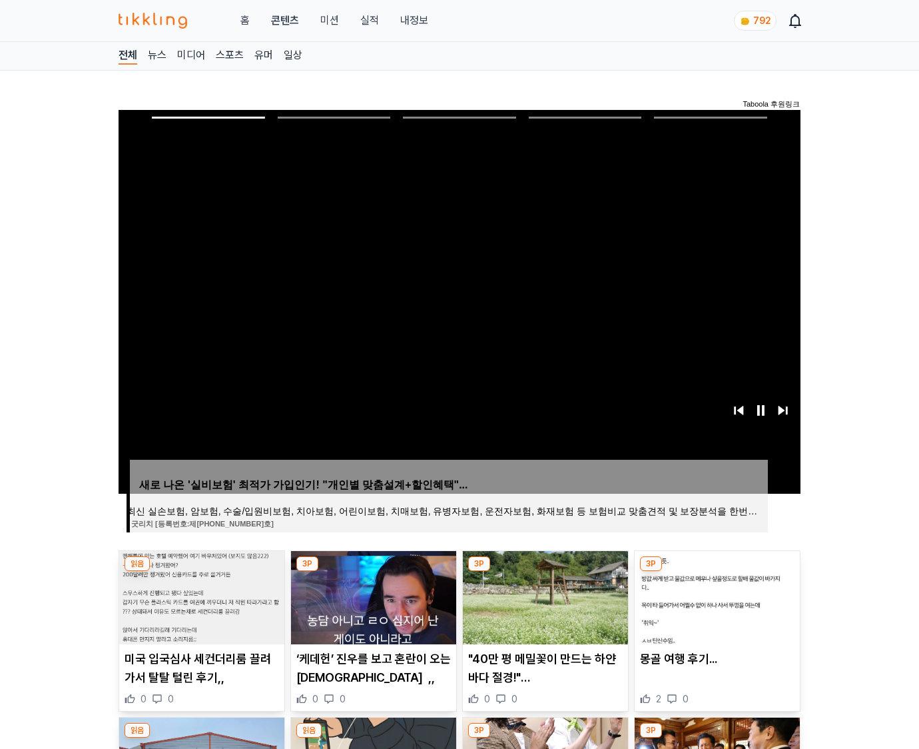
click at [717, 571] on img at bounding box center [717, 597] width 165 height 93
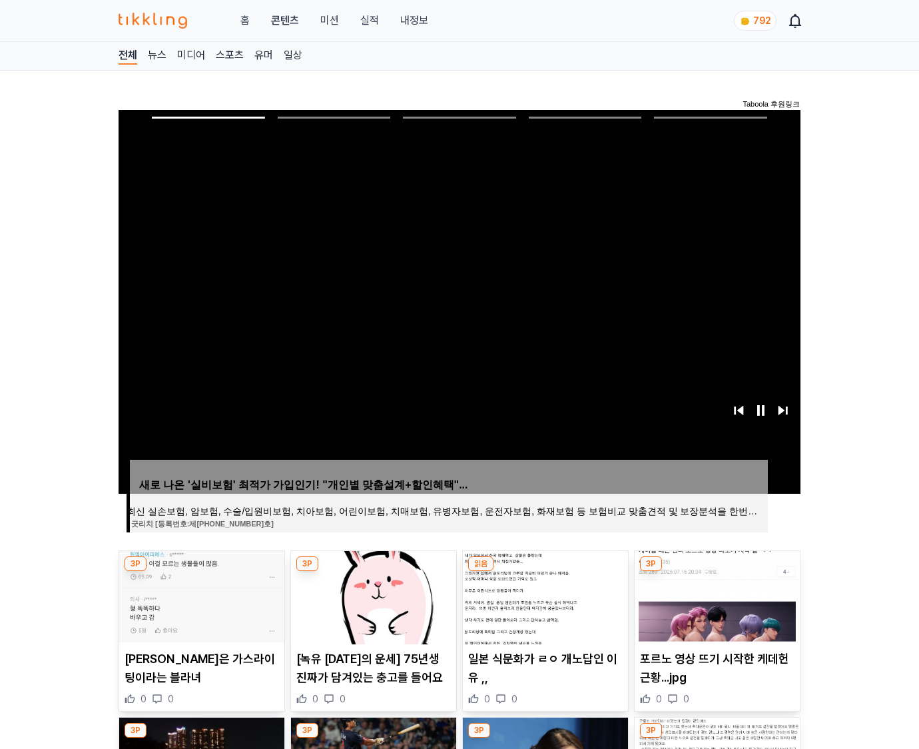
click at [717, 571] on img at bounding box center [717, 597] width 165 height 93
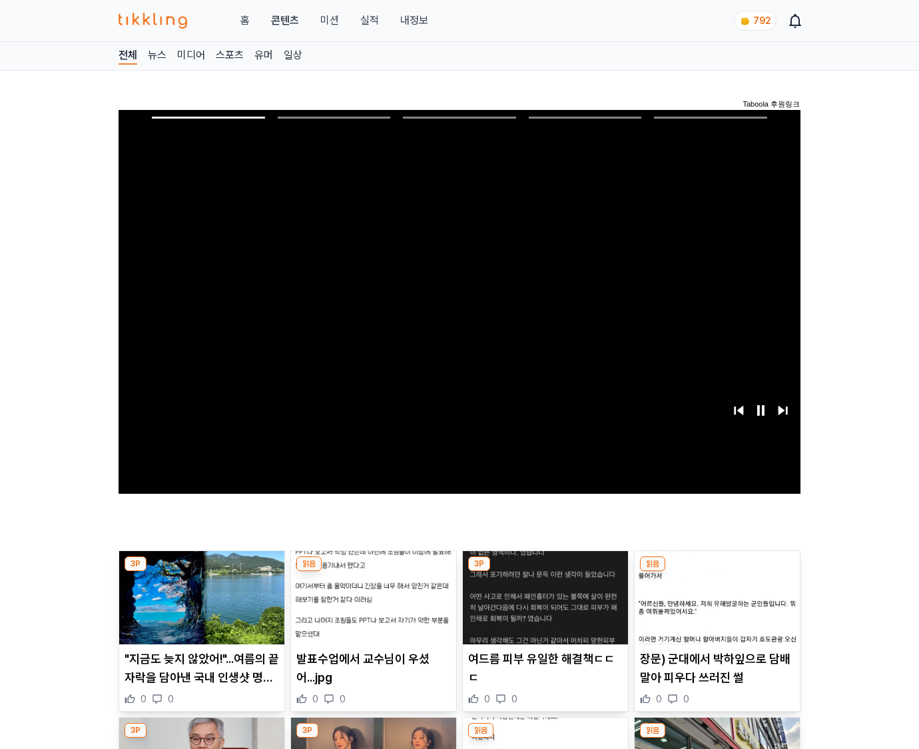
click at [717, 571] on img at bounding box center [717, 597] width 165 height 93
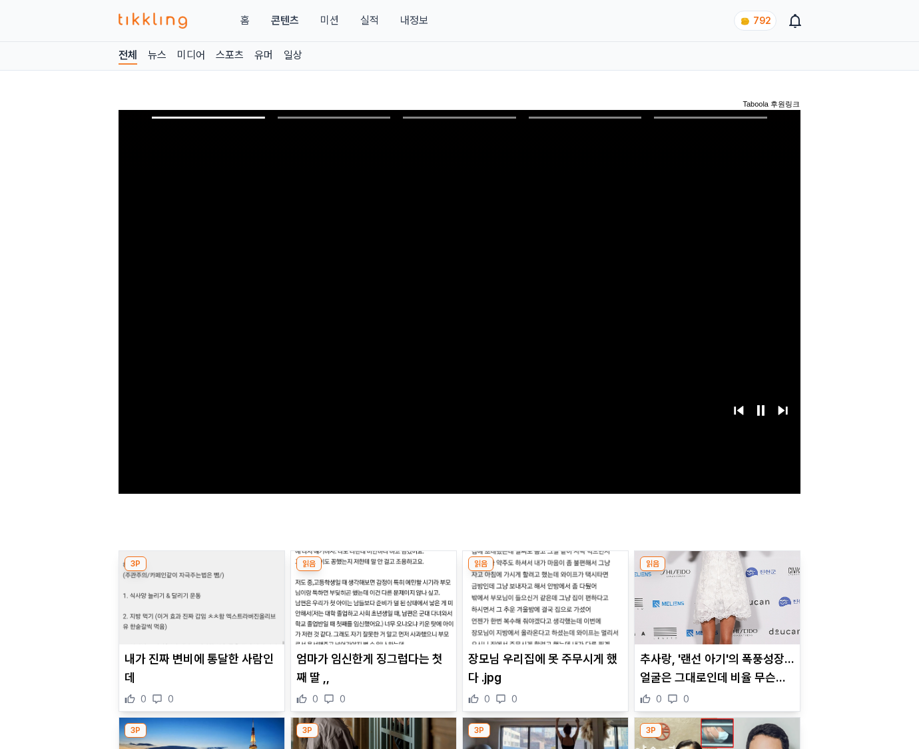
click at [717, 571] on img at bounding box center [717, 597] width 165 height 93
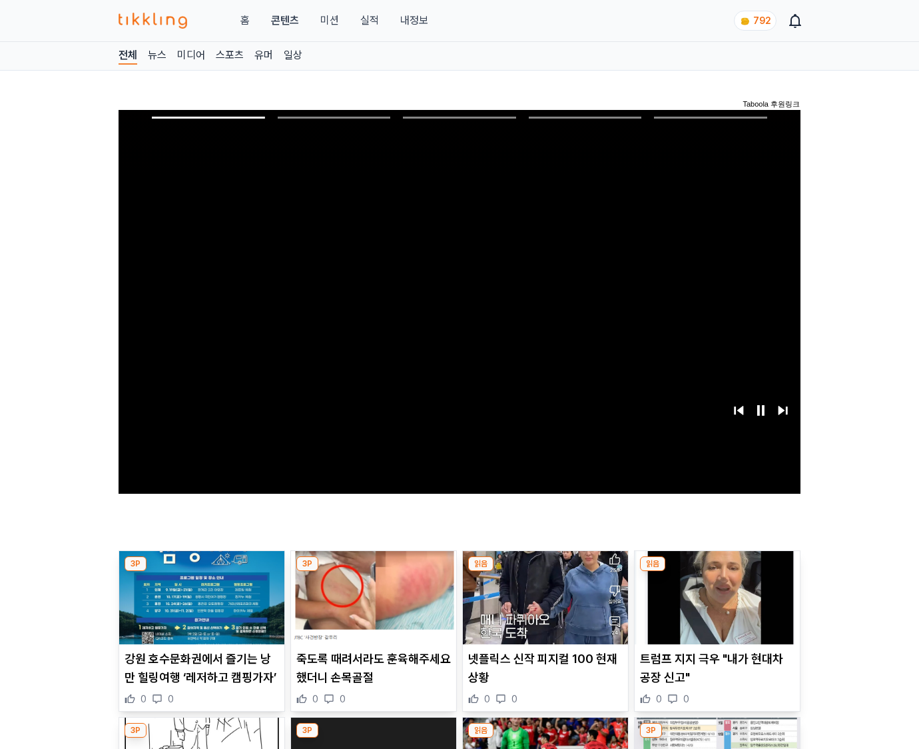
click at [717, 571] on img at bounding box center [717, 597] width 165 height 93
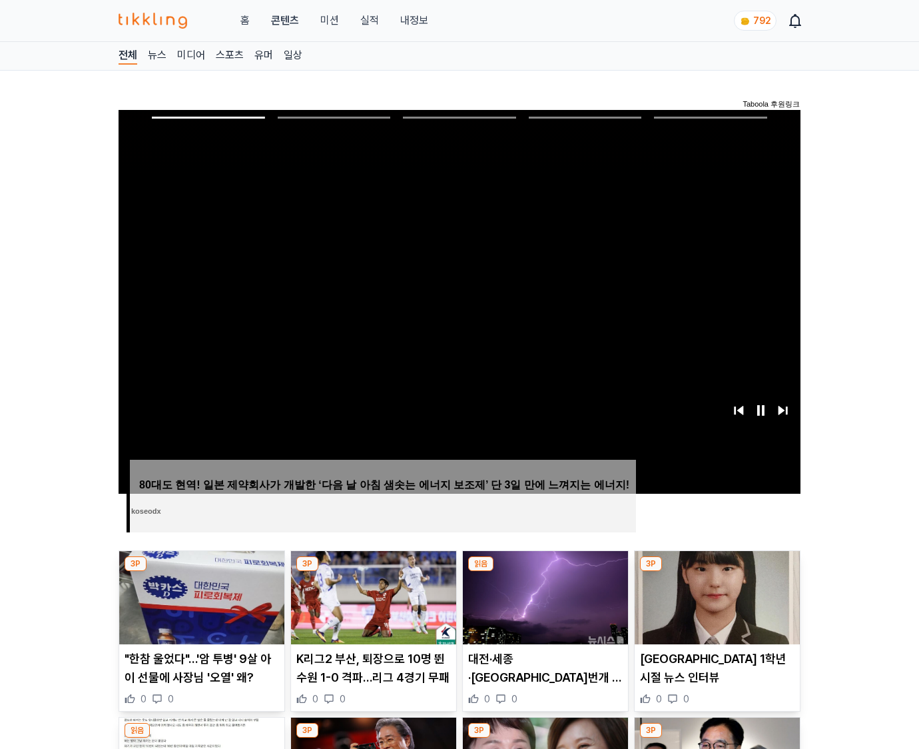
click at [717, 571] on img at bounding box center [717, 597] width 165 height 93
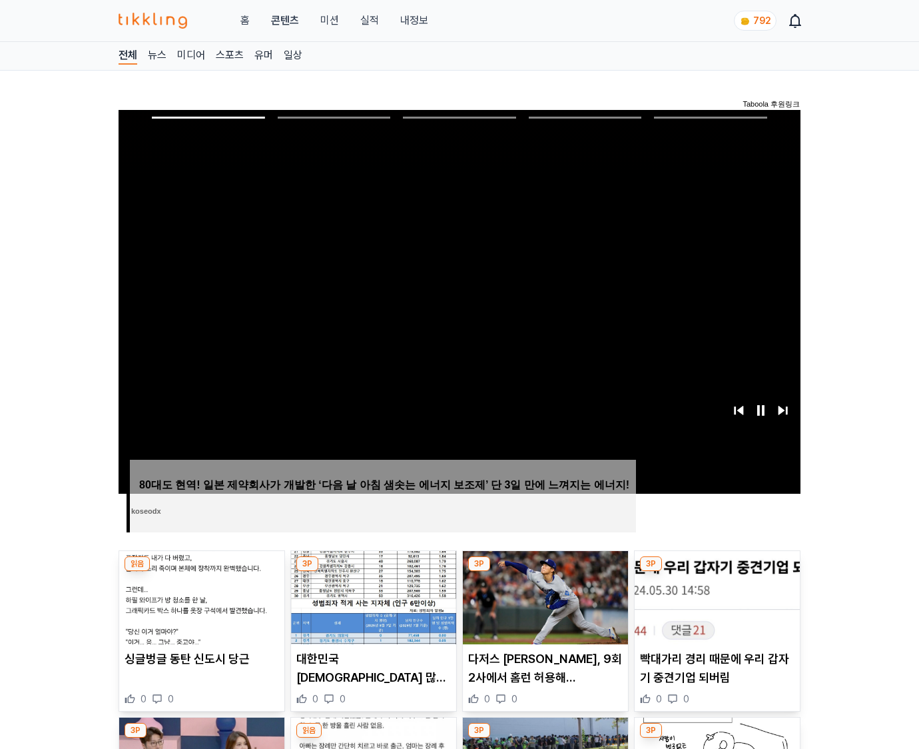
click at [717, 571] on img at bounding box center [717, 597] width 165 height 93
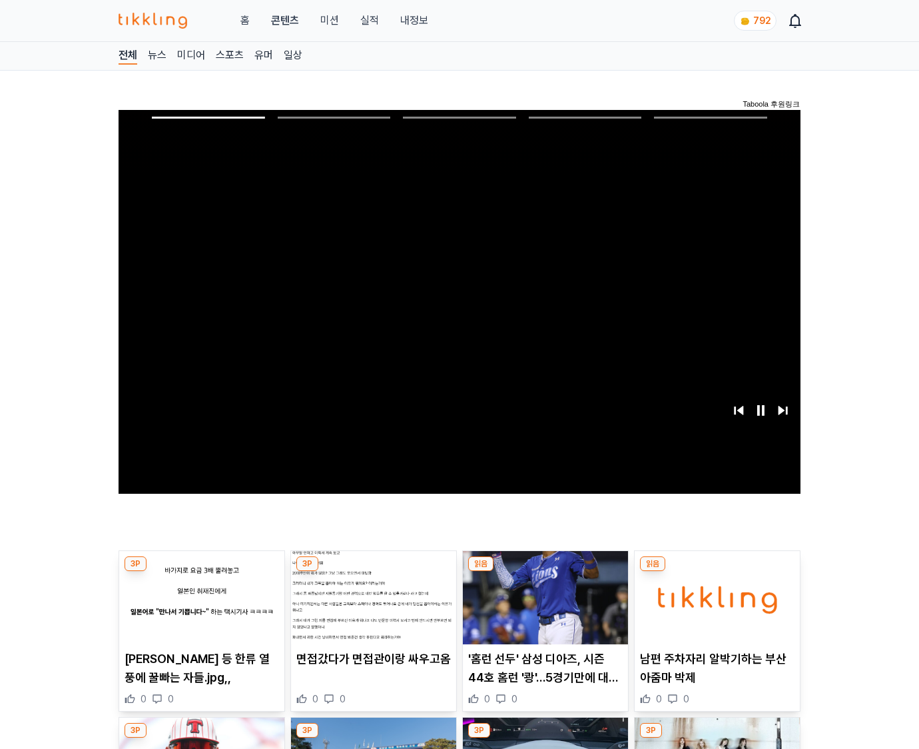
click at [717, 571] on img at bounding box center [717, 597] width 165 height 93
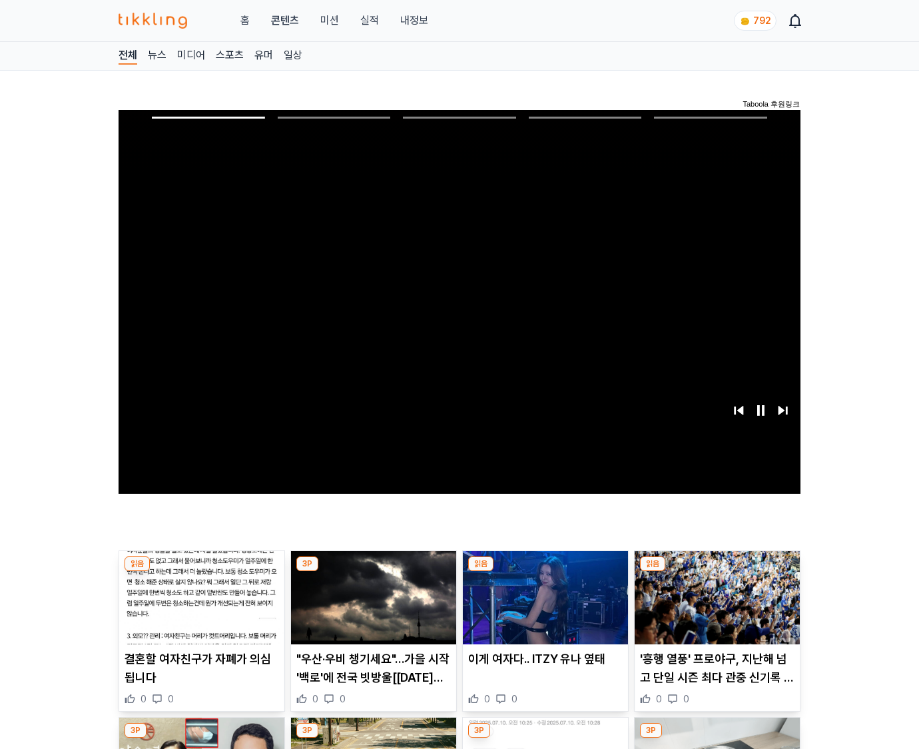
click at [717, 571] on img at bounding box center [717, 597] width 165 height 93
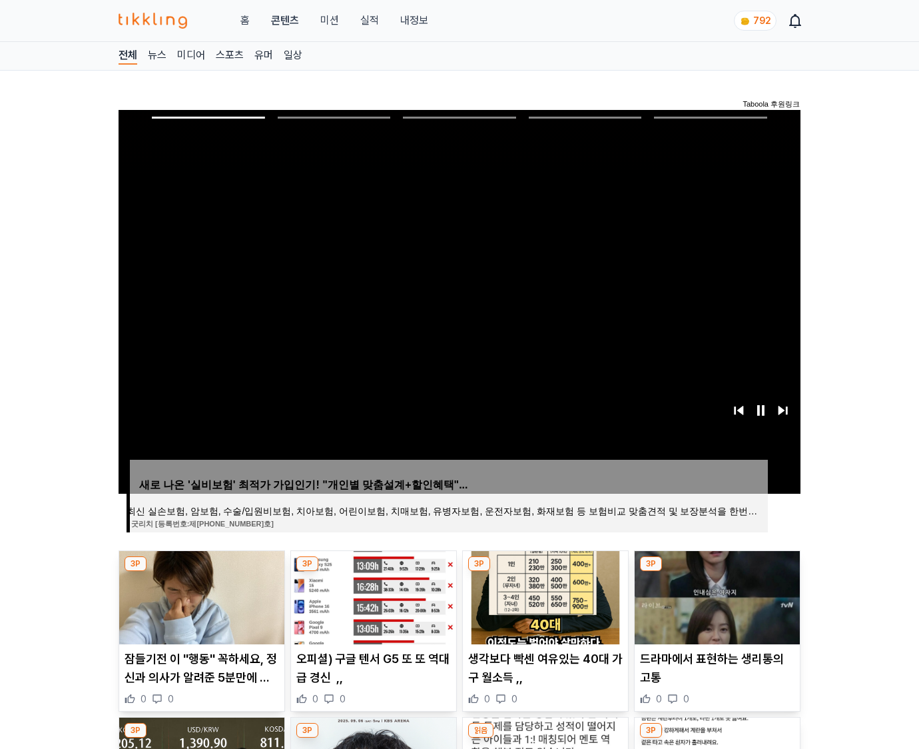
click at [717, 571] on img at bounding box center [717, 597] width 165 height 93
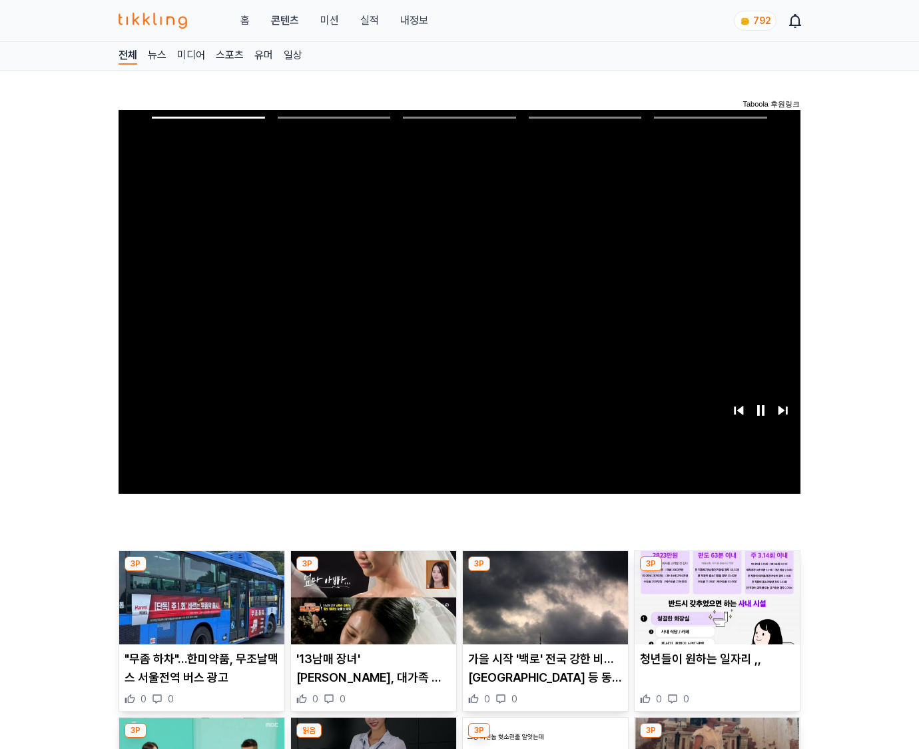
click at [717, 571] on img at bounding box center [717, 597] width 165 height 93
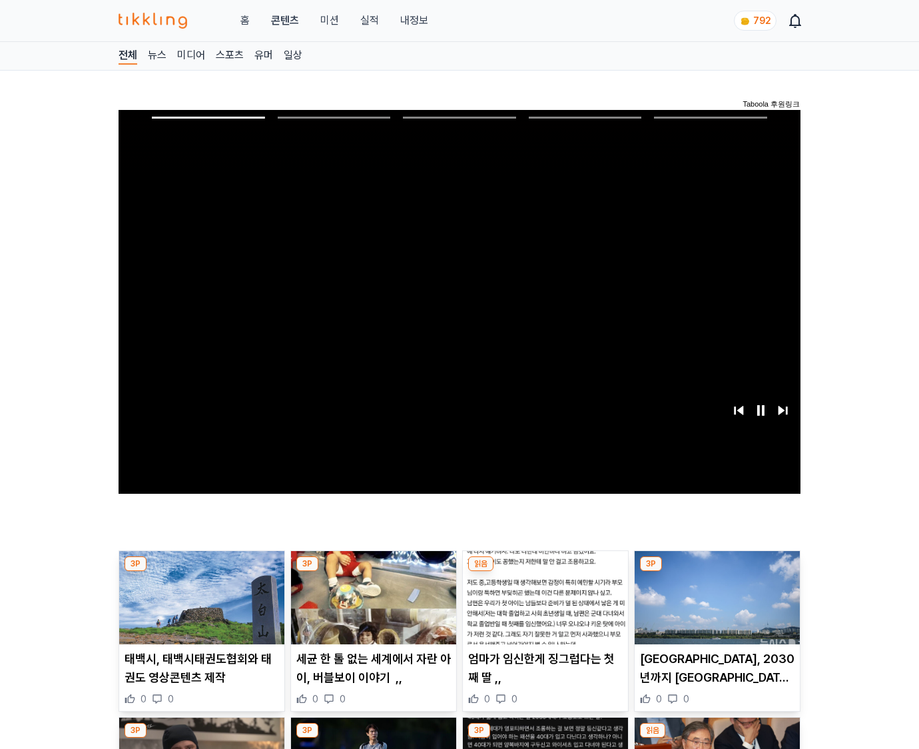
click at [717, 571] on img at bounding box center [717, 597] width 165 height 93
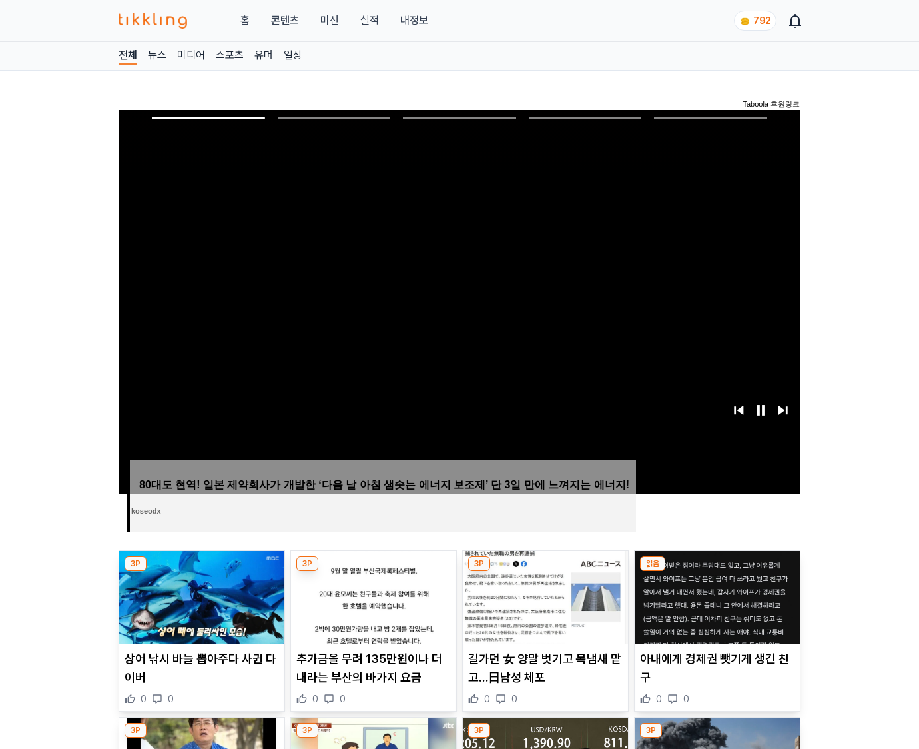
click at [717, 571] on img at bounding box center [717, 597] width 165 height 93
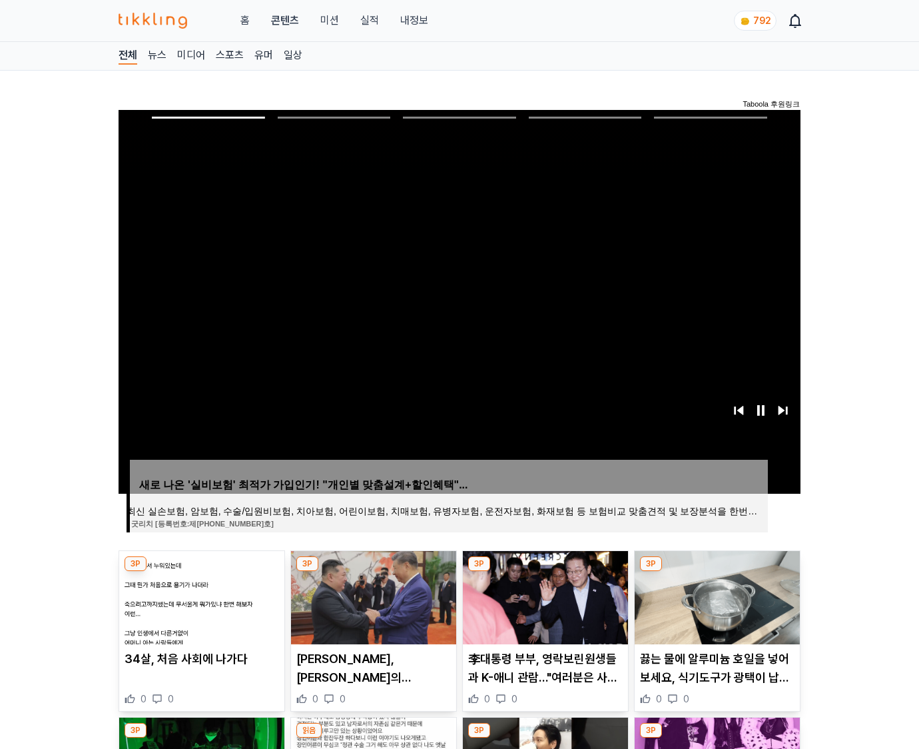
click at [717, 571] on img at bounding box center [717, 597] width 165 height 93
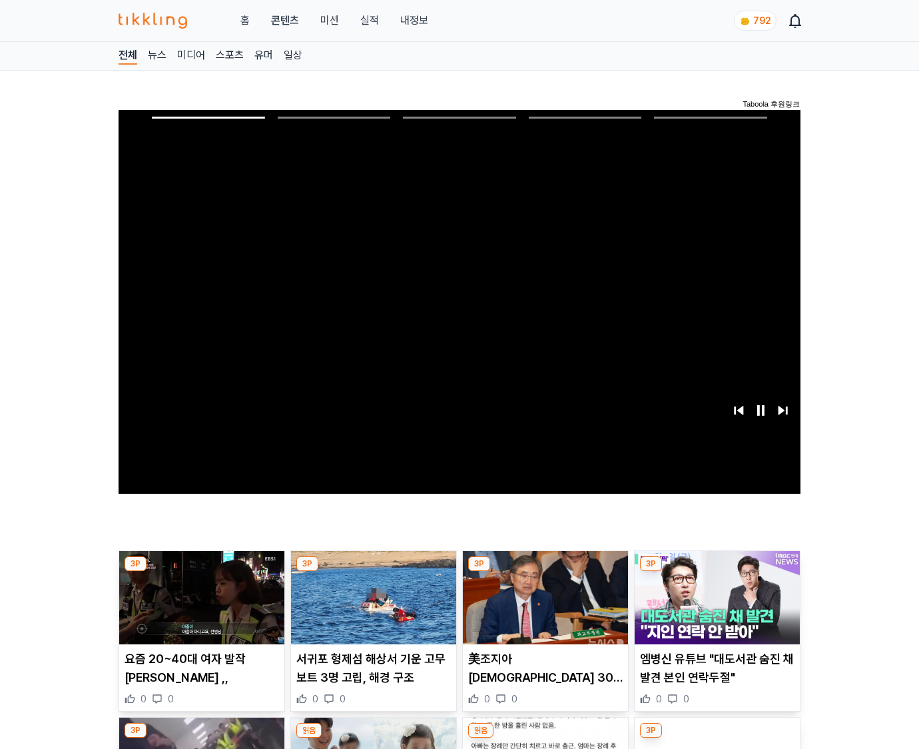
click at [717, 571] on img at bounding box center [717, 597] width 165 height 93
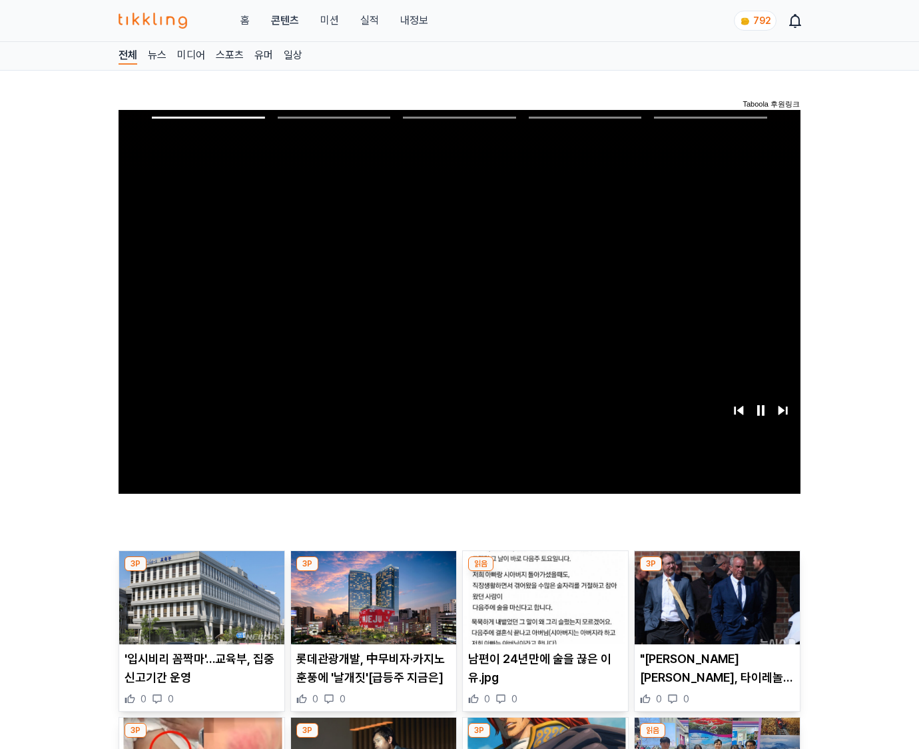
click at [717, 571] on img at bounding box center [717, 597] width 165 height 93
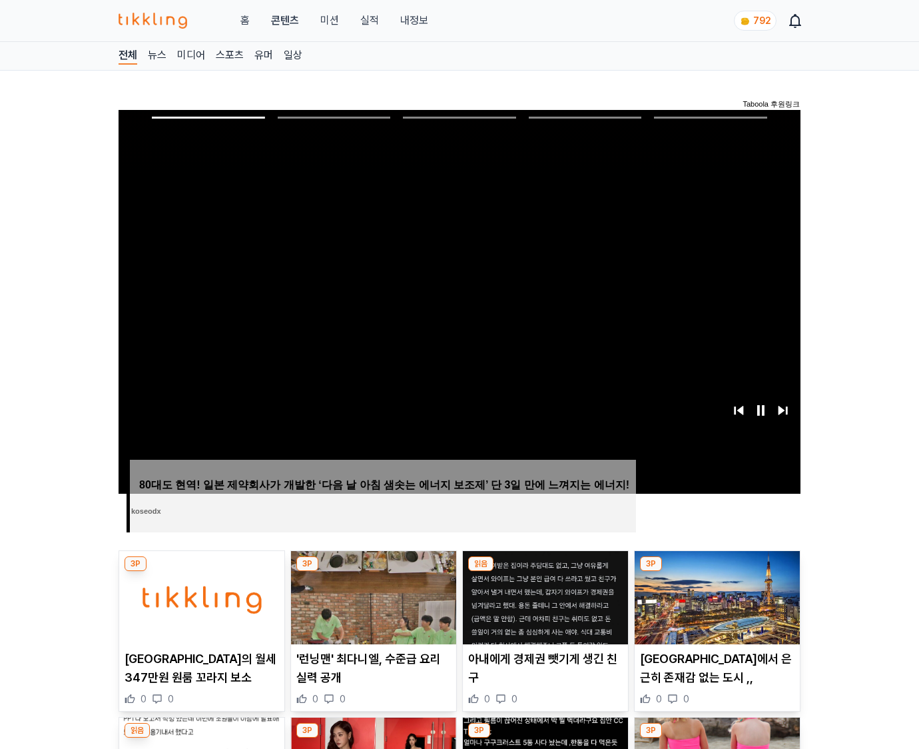
click at [717, 571] on img at bounding box center [717, 597] width 165 height 93
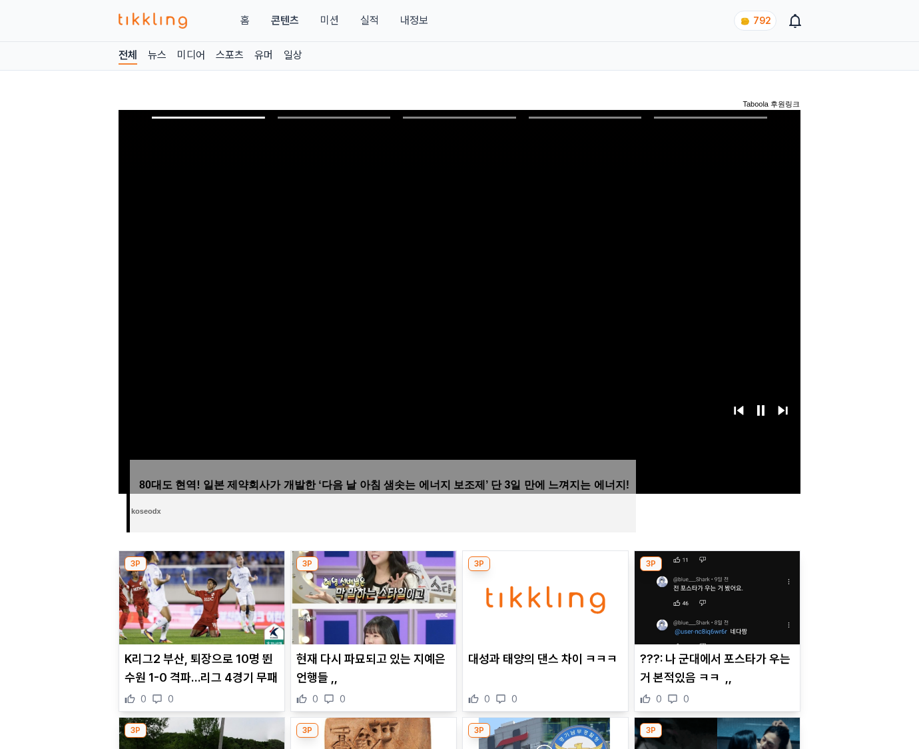
click at [717, 571] on img at bounding box center [717, 597] width 165 height 93
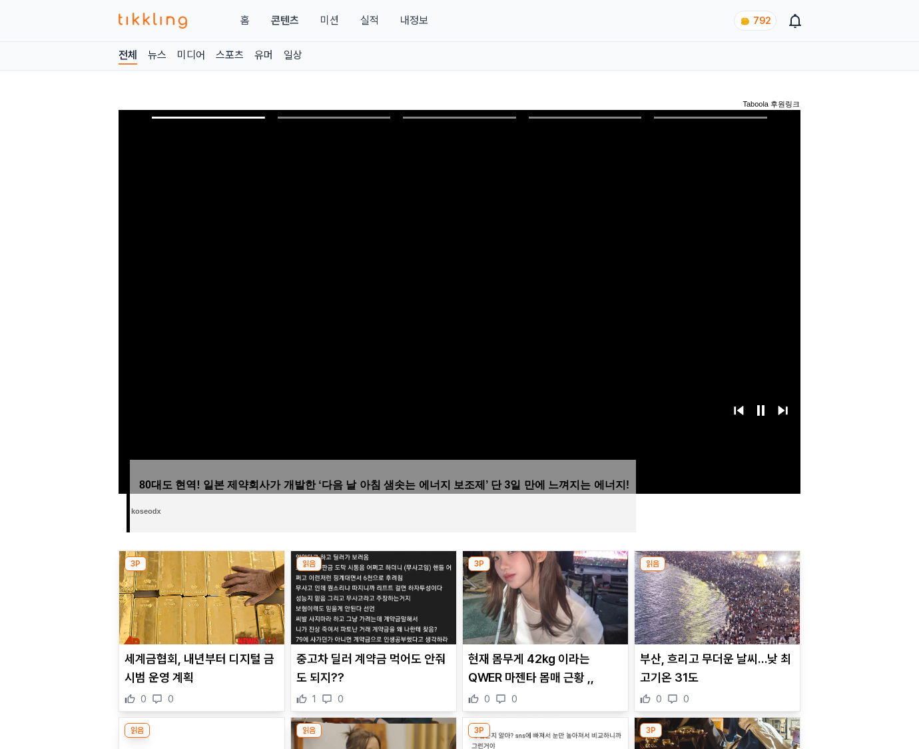
click at [717, 571] on img at bounding box center [717, 597] width 165 height 93
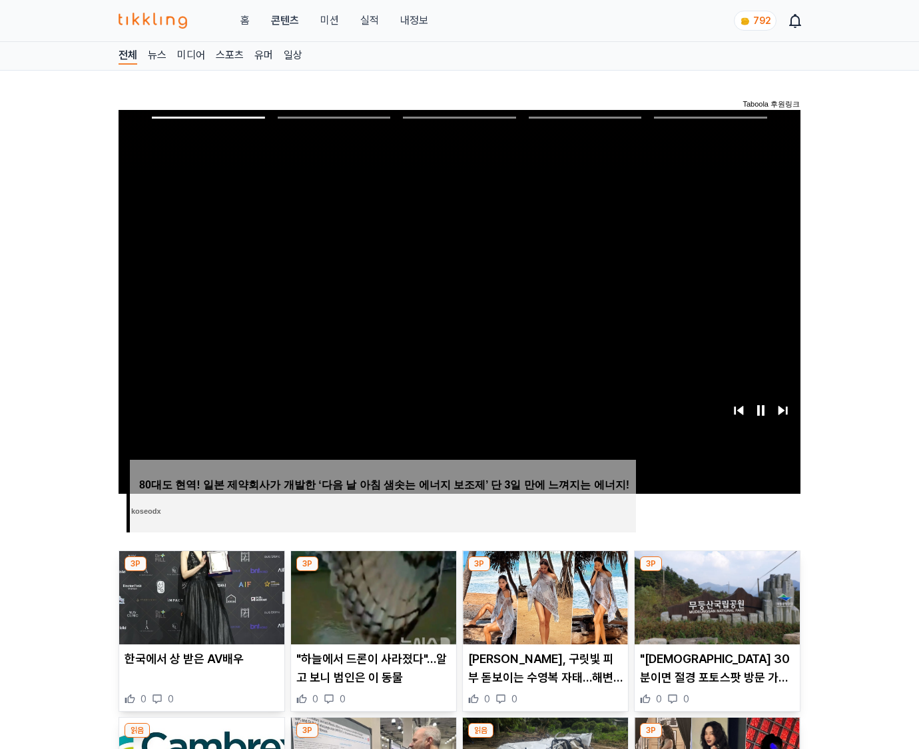
click at [717, 571] on img at bounding box center [717, 597] width 165 height 93
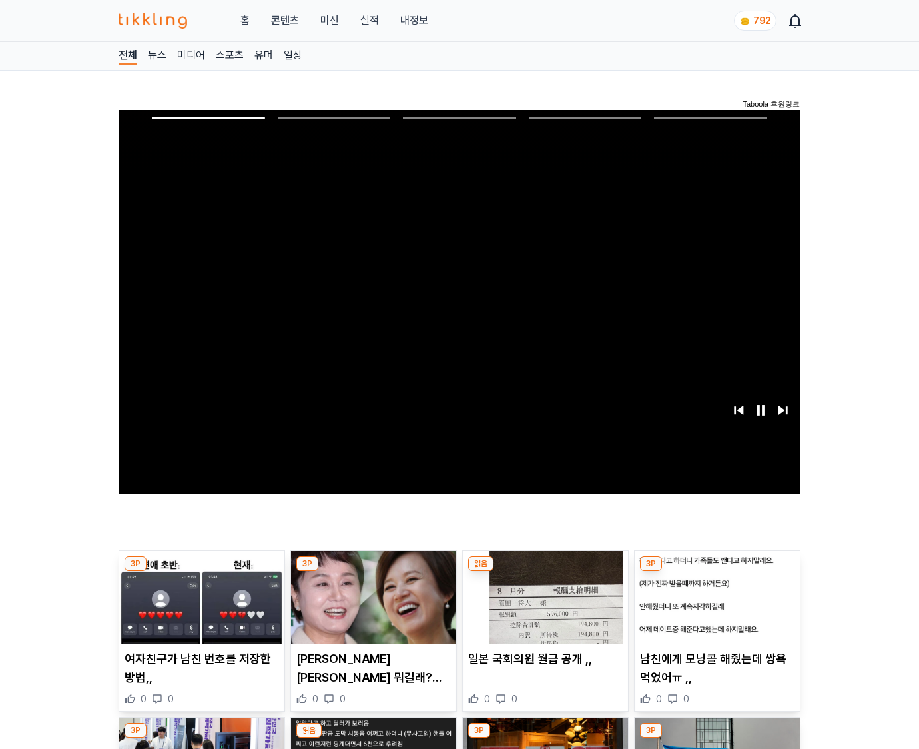
click at [717, 571] on img at bounding box center [717, 597] width 165 height 93
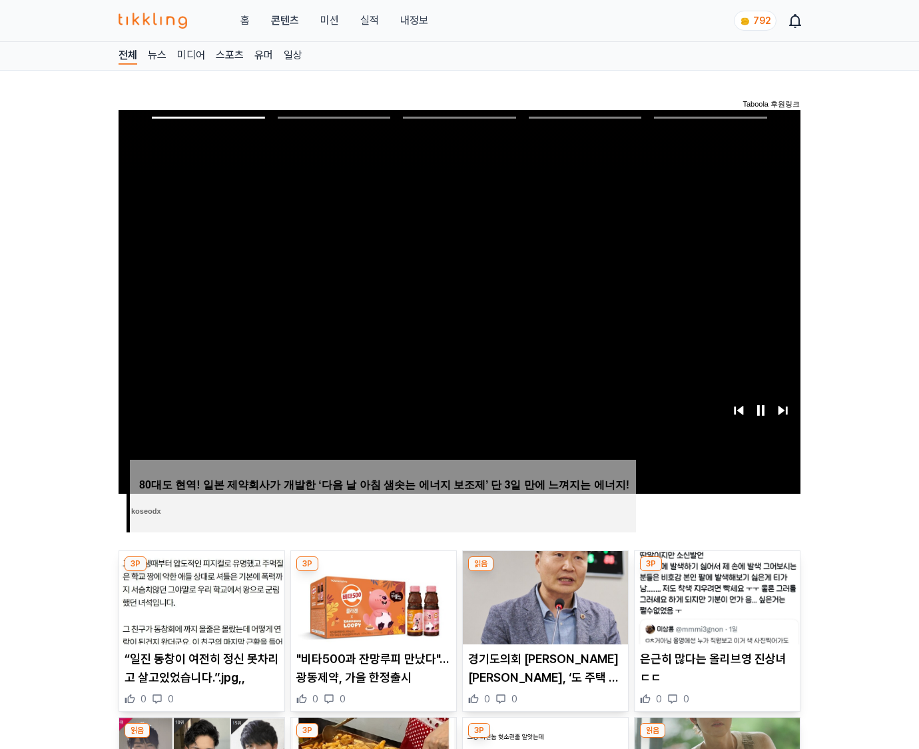
click at [717, 571] on img at bounding box center [717, 597] width 165 height 93
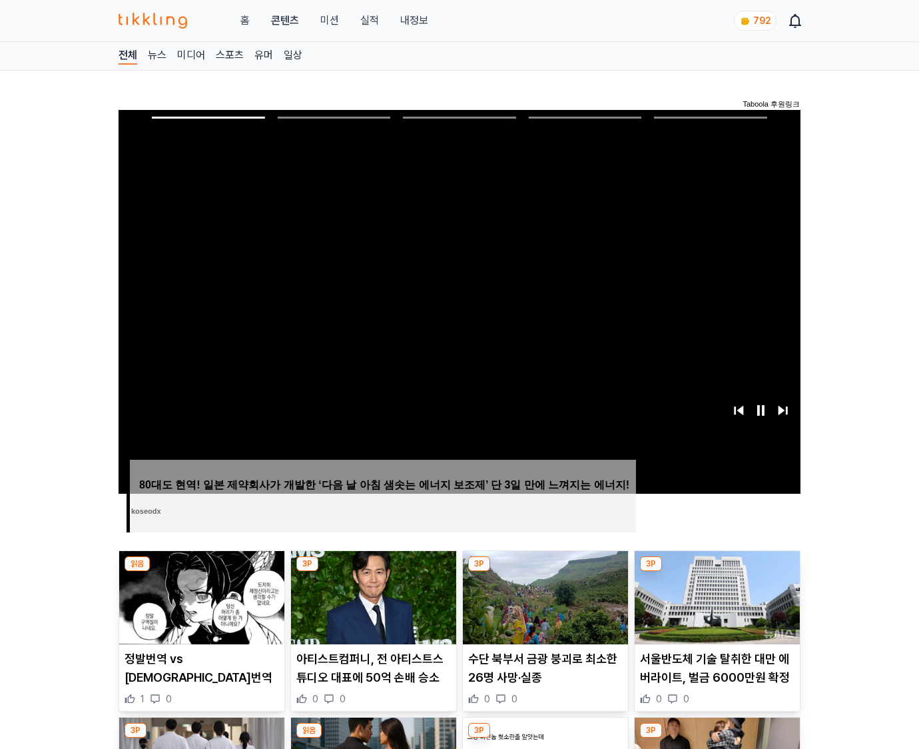
click at [717, 571] on img at bounding box center [717, 597] width 165 height 93
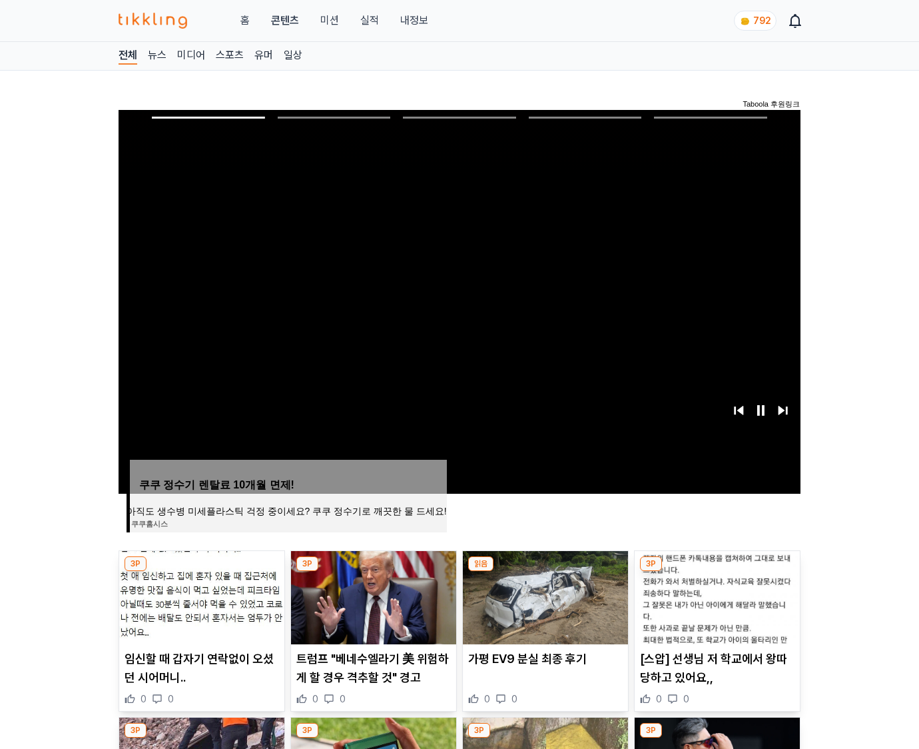
click at [717, 571] on img at bounding box center [717, 597] width 165 height 93
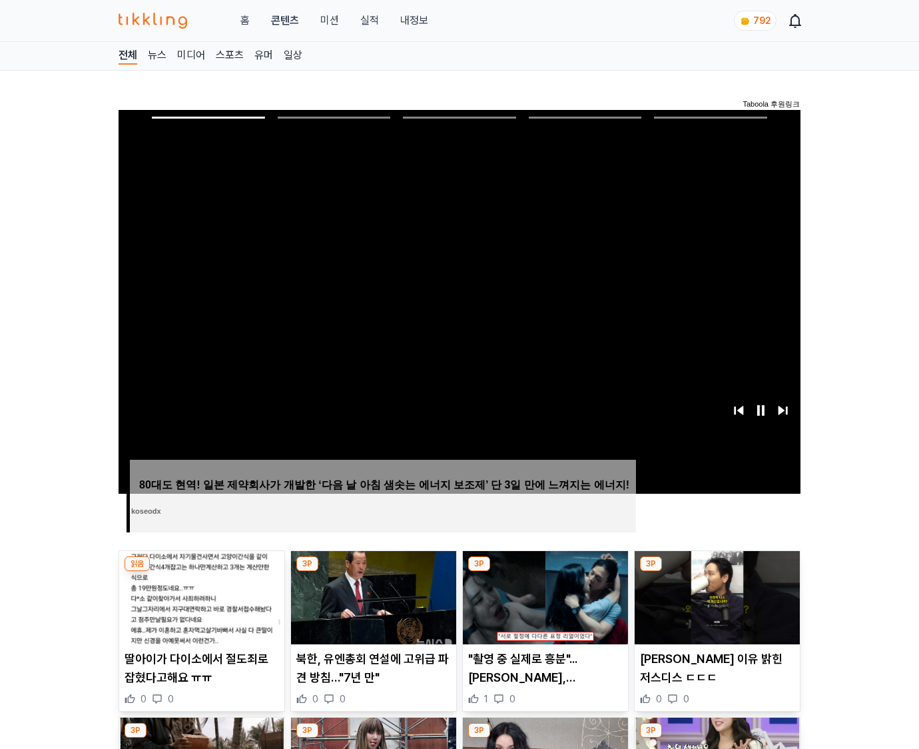
click at [717, 571] on img at bounding box center [717, 597] width 165 height 93
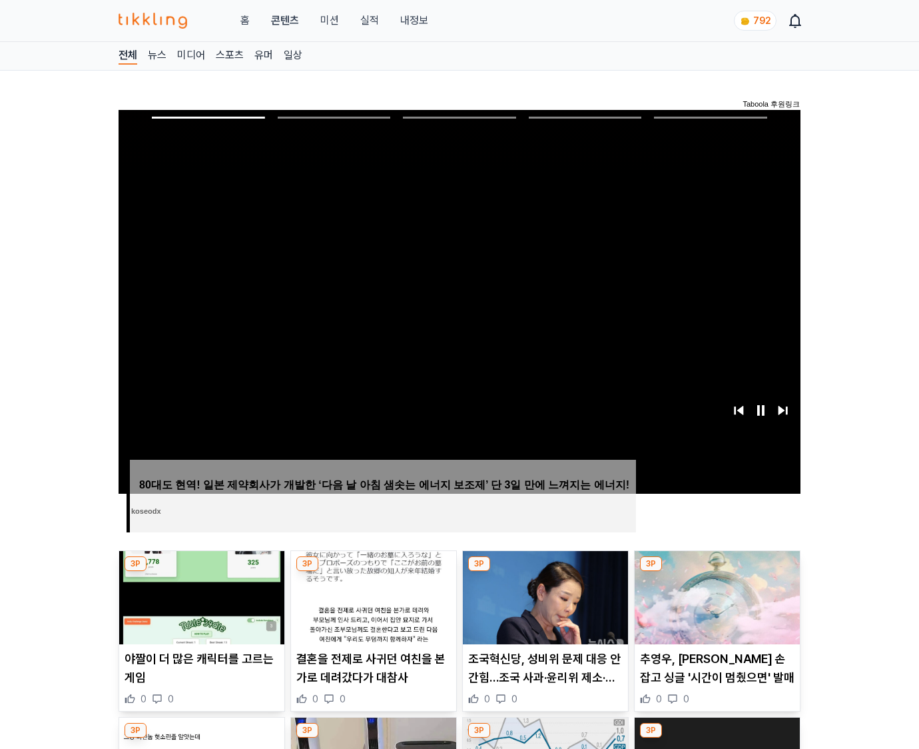
click at [717, 571] on img at bounding box center [717, 597] width 165 height 93
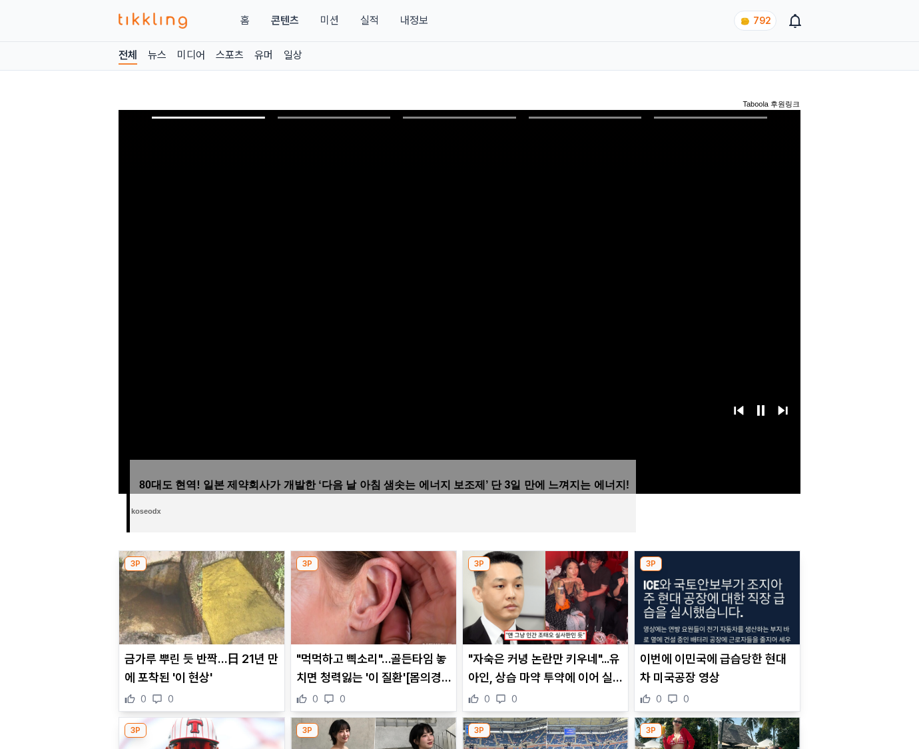
click at [717, 571] on img at bounding box center [717, 597] width 165 height 93
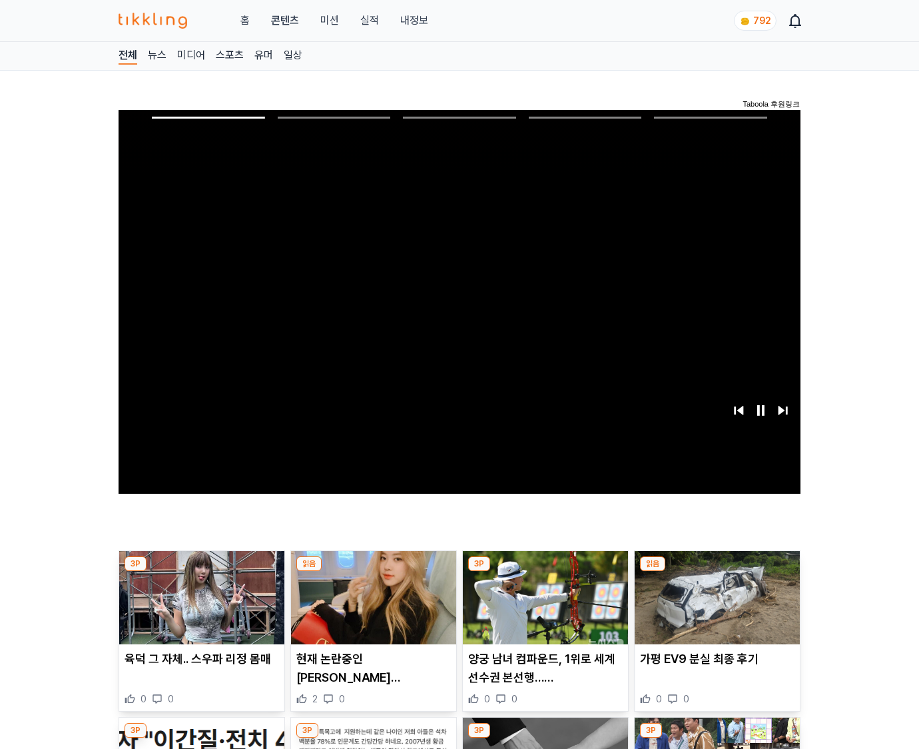
click at [717, 571] on img at bounding box center [717, 597] width 165 height 93
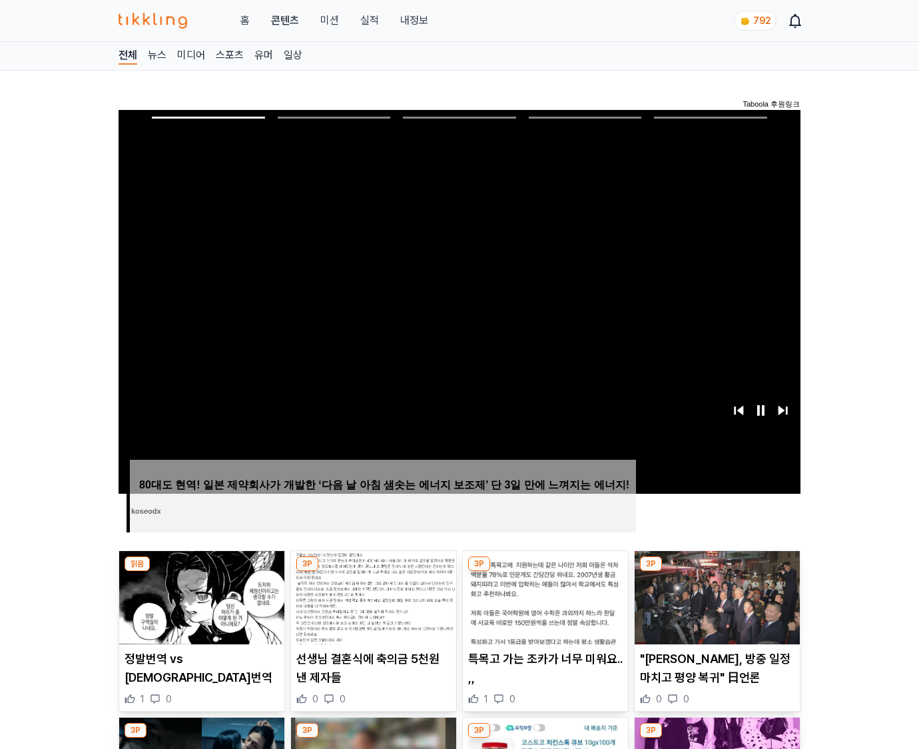
click at [717, 571] on img at bounding box center [717, 597] width 165 height 93
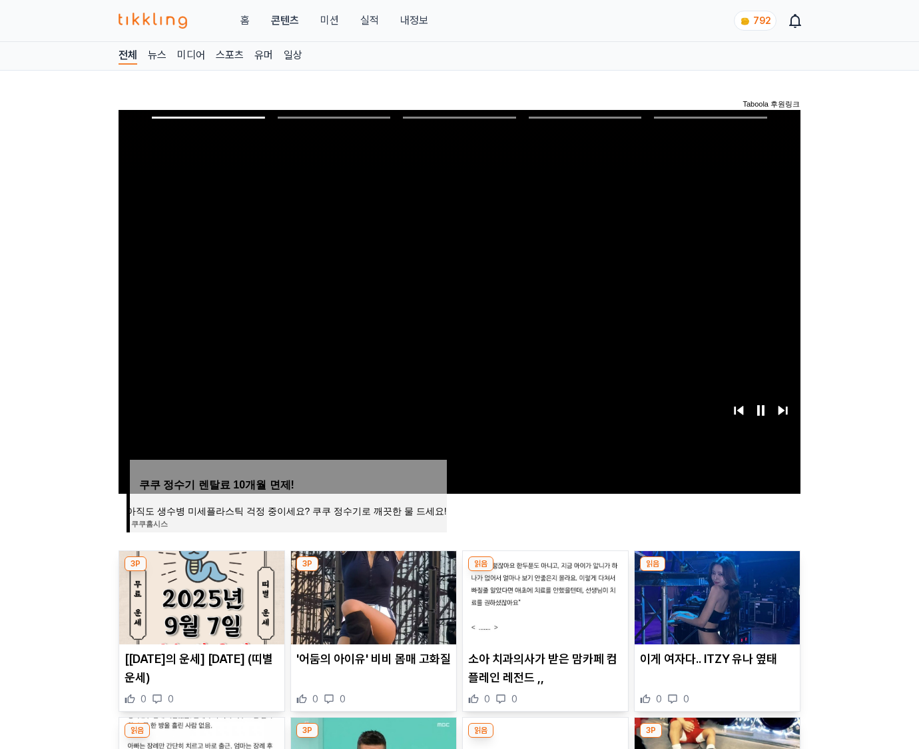
click at [717, 571] on img at bounding box center [717, 597] width 165 height 93
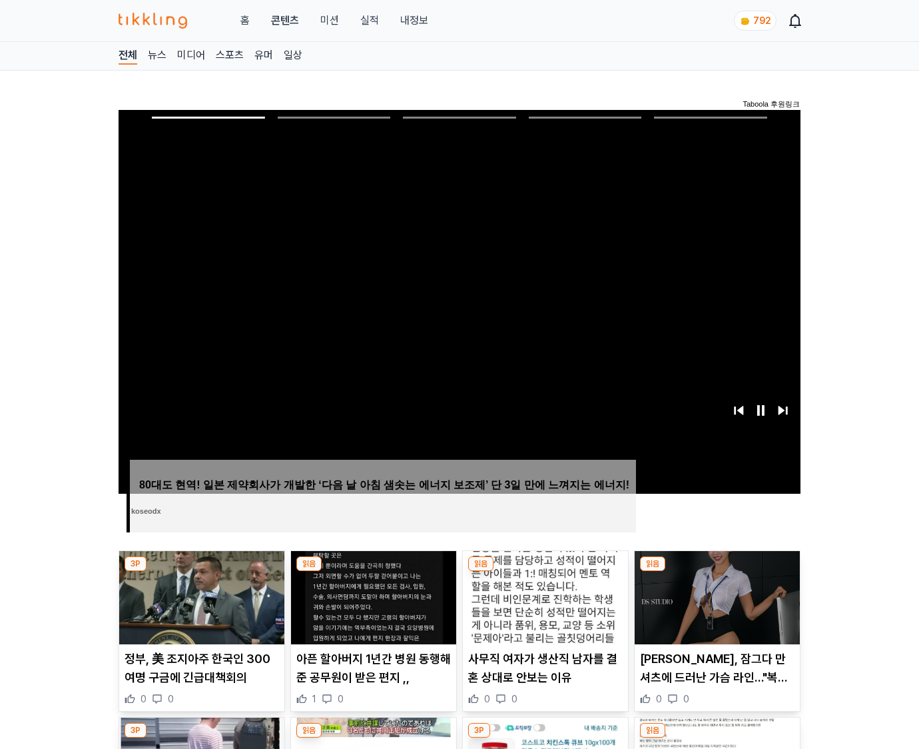
click at [717, 571] on img at bounding box center [717, 597] width 165 height 93
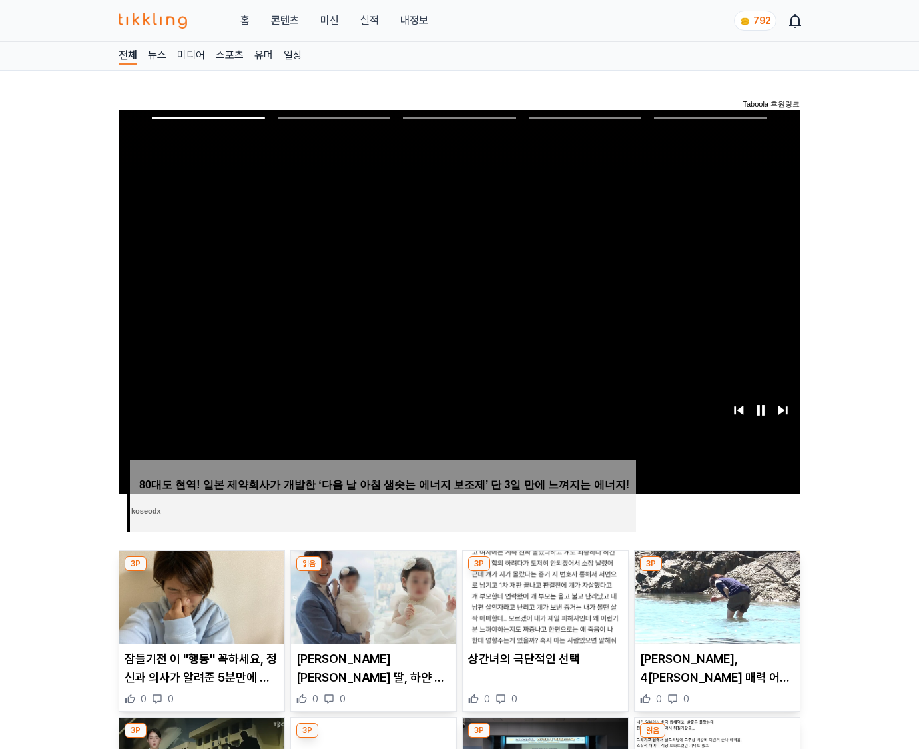
click at [717, 571] on img at bounding box center [717, 597] width 165 height 93
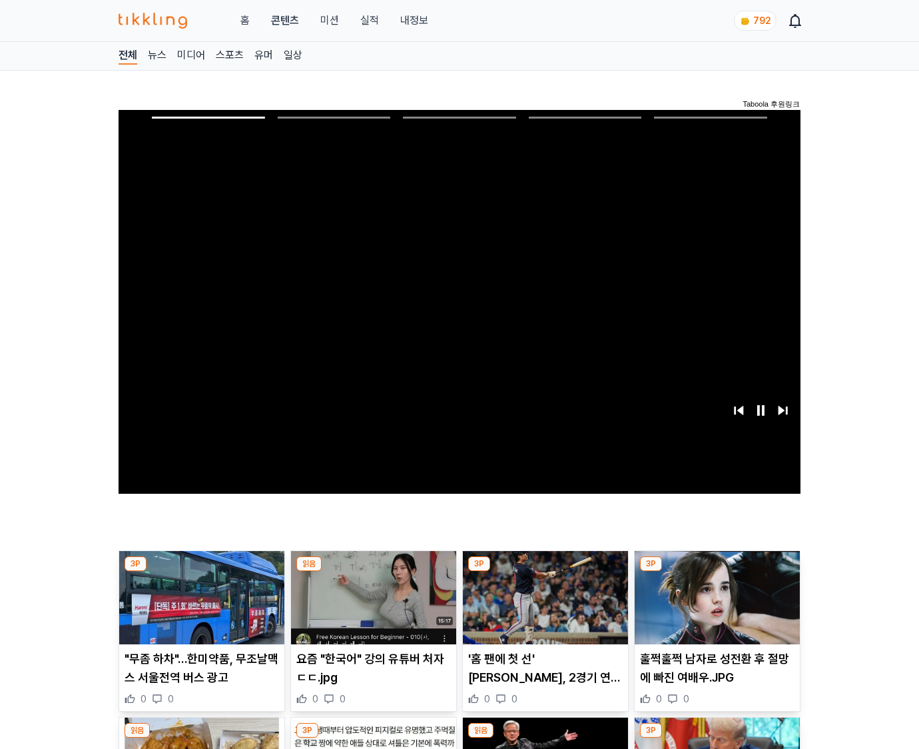
click at [717, 571] on img at bounding box center [717, 597] width 165 height 93
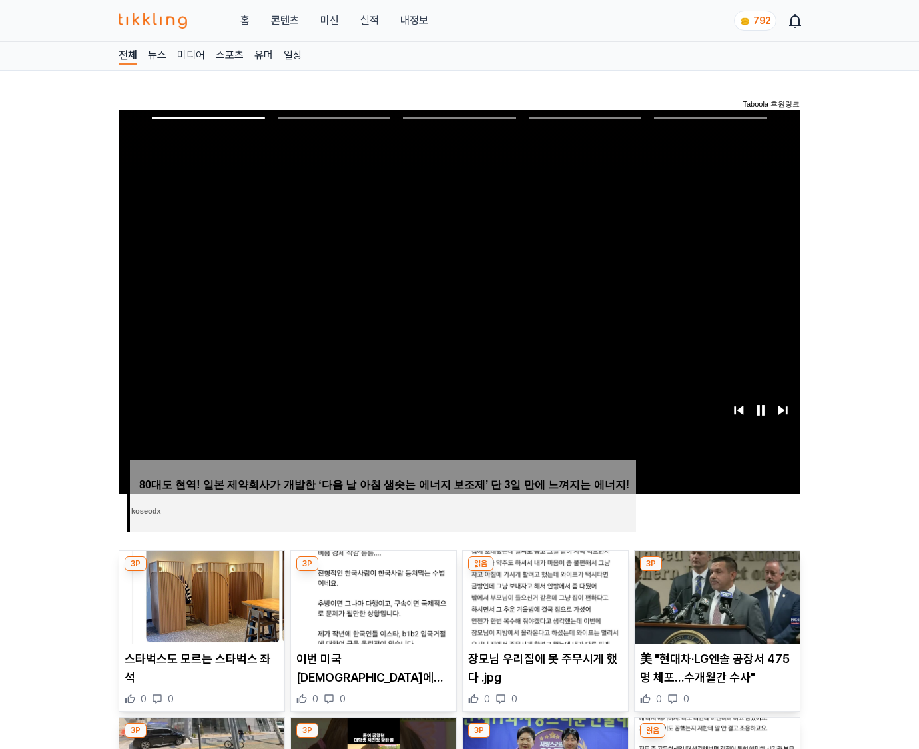
click at [717, 571] on img at bounding box center [717, 597] width 165 height 93
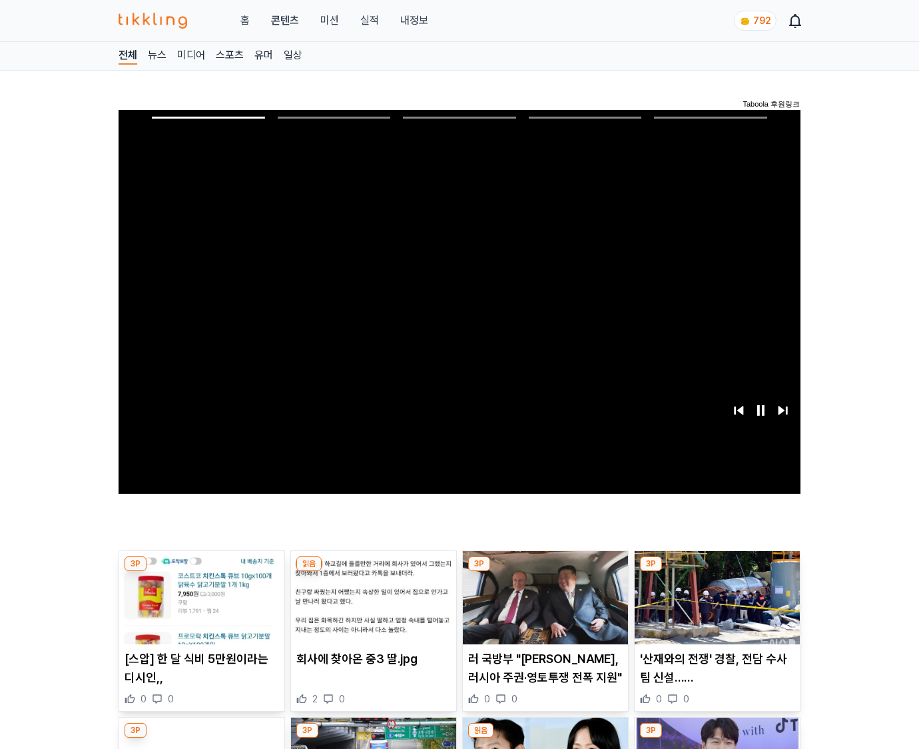
click at [717, 571] on img at bounding box center [717, 597] width 165 height 93
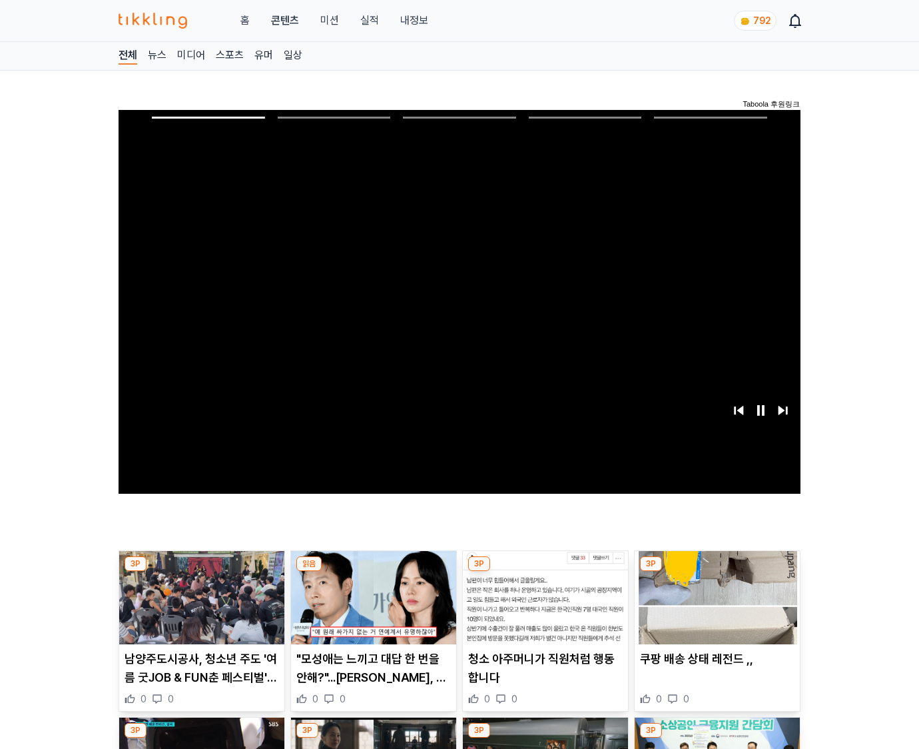
click at [717, 571] on img at bounding box center [717, 597] width 165 height 93
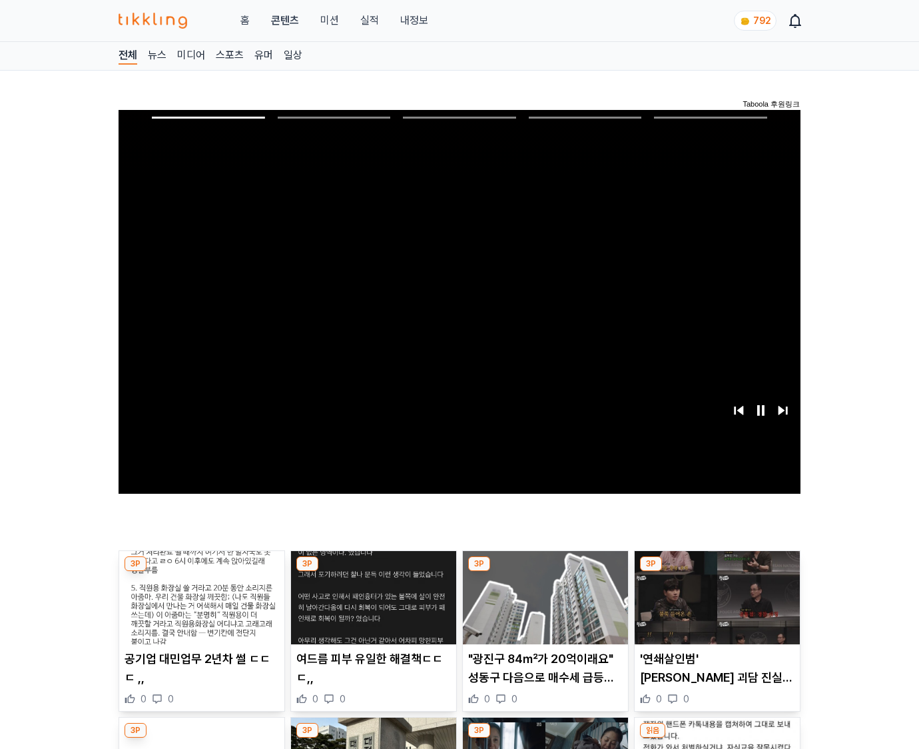
click at [717, 571] on img at bounding box center [717, 597] width 165 height 93
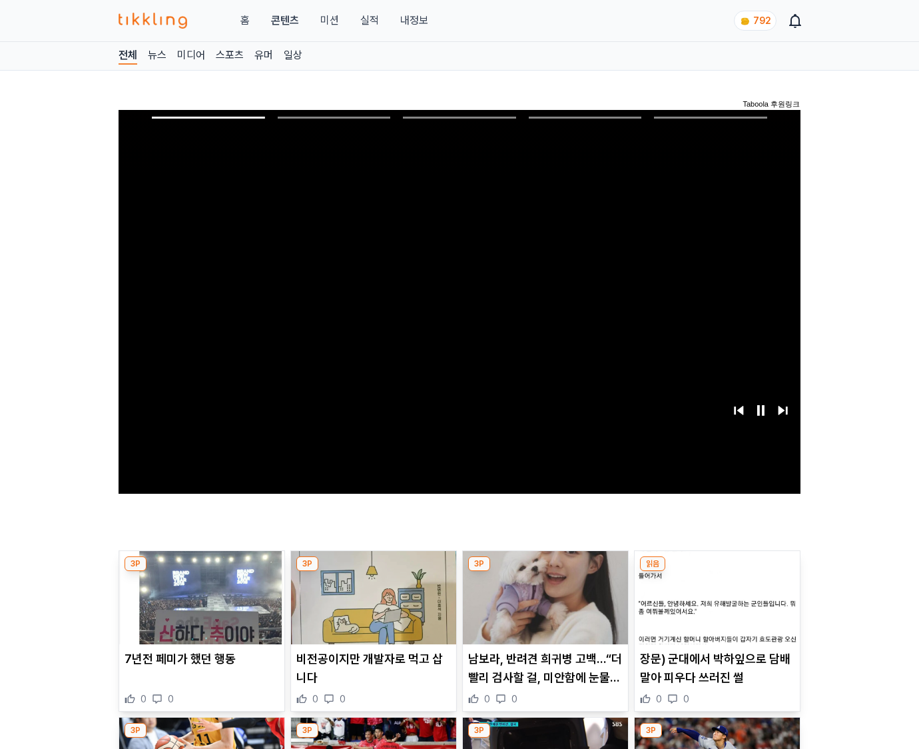
click at [717, 571] on img at bounding box center [717, 597] width 165 height 93
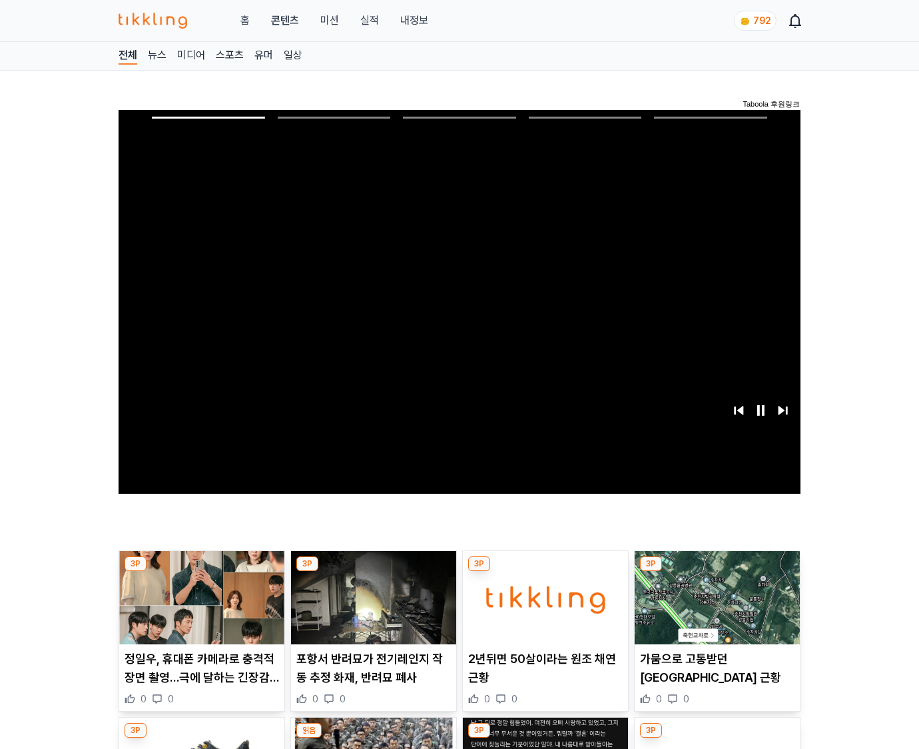
click at [717, 571] on img at bounding box center [717, 597] width 165 height 93
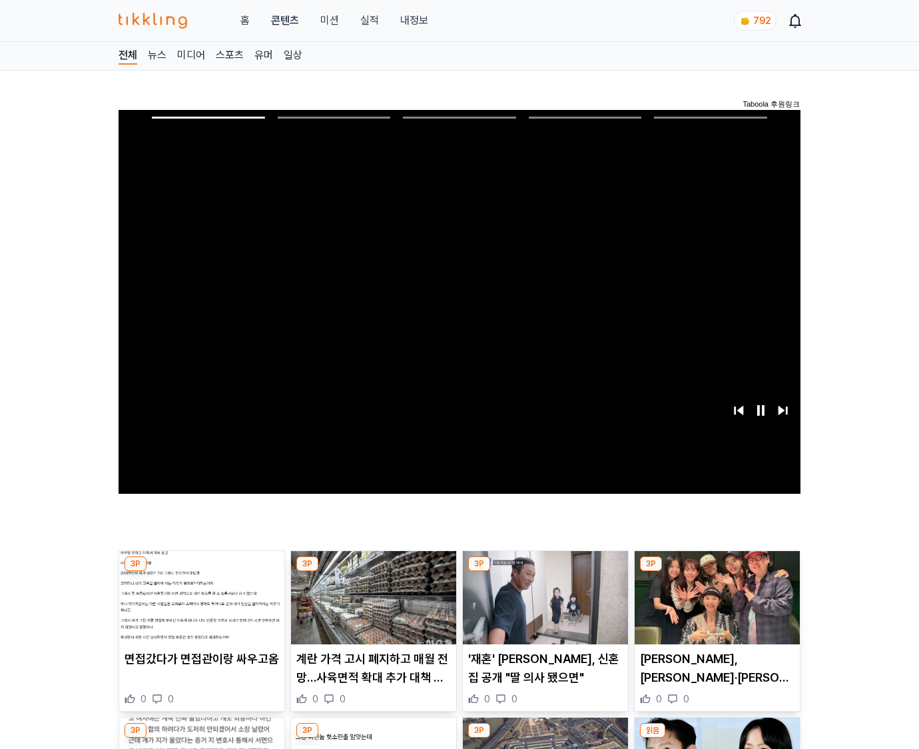
click at [717, 571] on img at bounding box center [717, 597] width 165 height 93
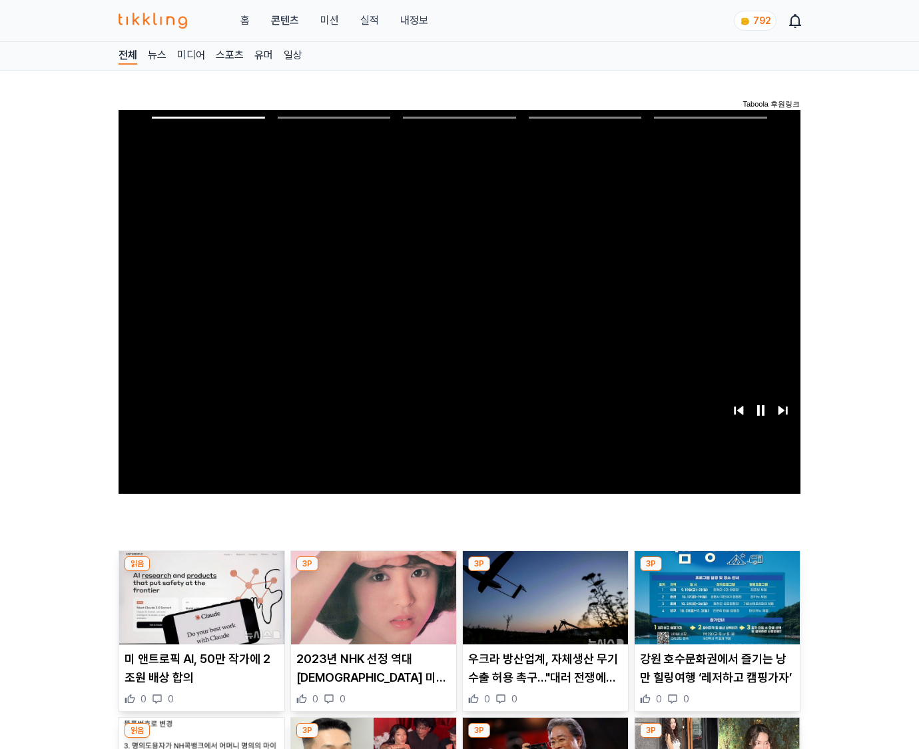
click at [717, 571] on img at bounding box center [717, 597] width 165 height 93
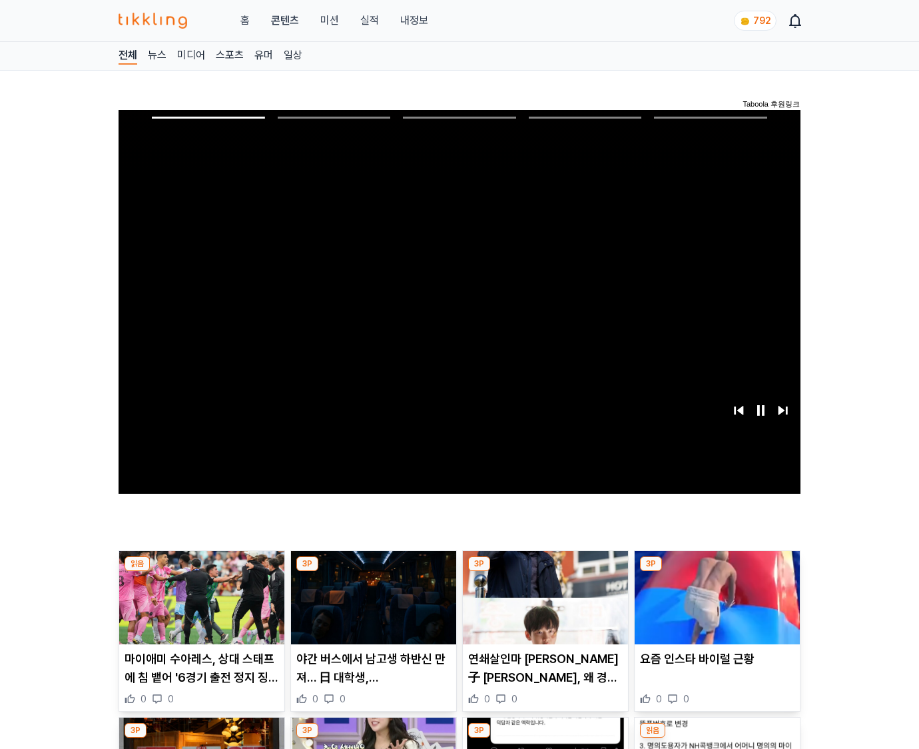
click at [717, 571] on img at bounding box center [717, 597] width 165 height 93
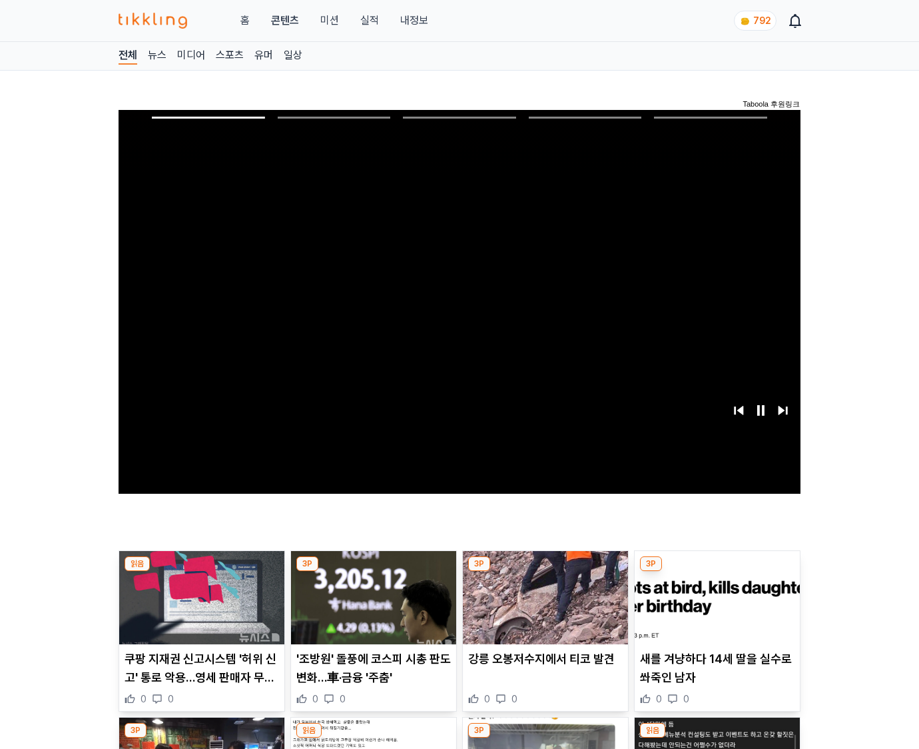
click at [717, 571] on img at bounding box center [717, 597] width 165 height 93
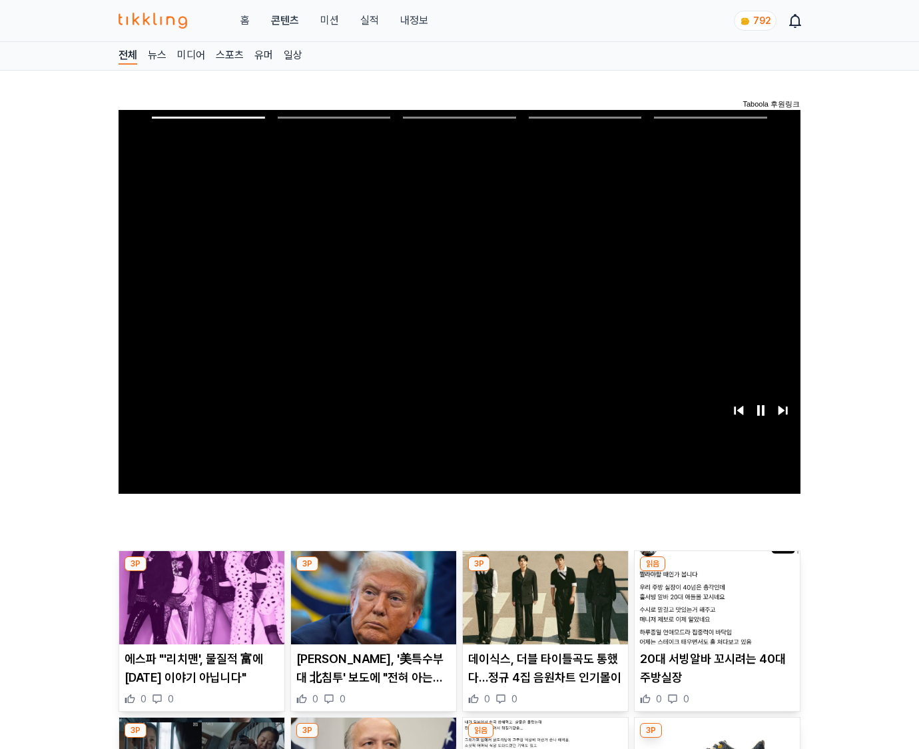
click at [717, 571] on img at bounding box center [717, 597] width 165 height 93
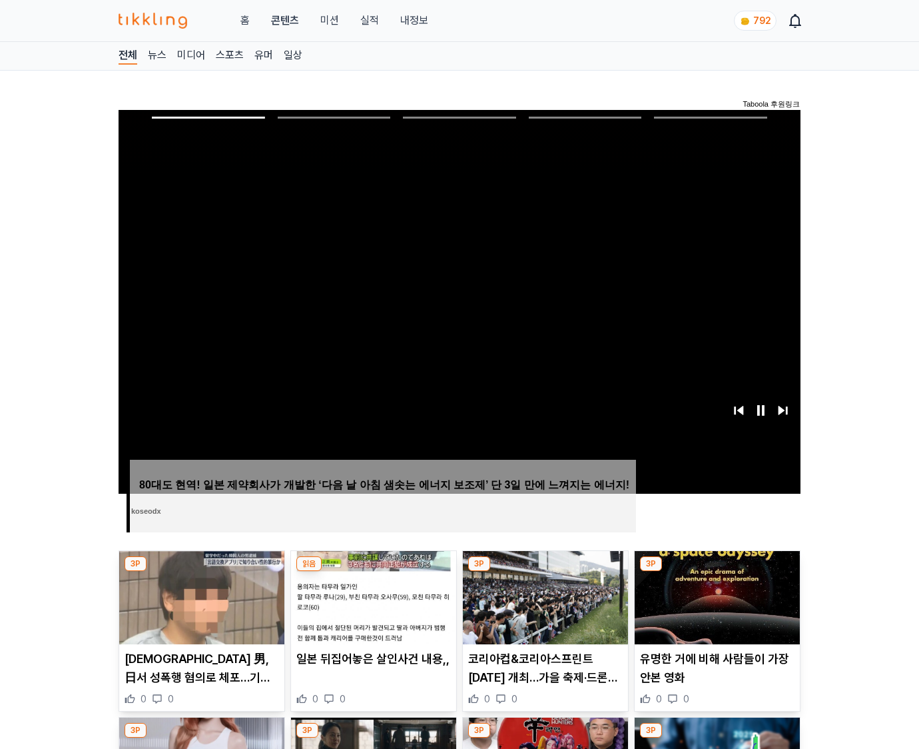
click at [717, 571] on img at bounding box center [717, 597] width 165 height 93
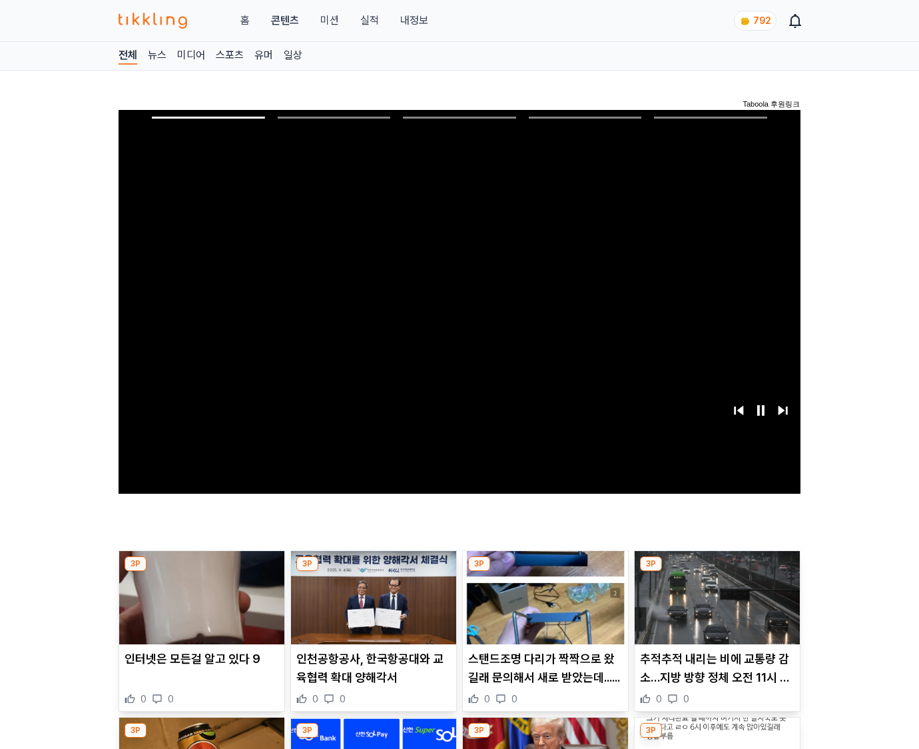
click at [717, 571] on img at bounding box center [717, 597] width 165 height 93
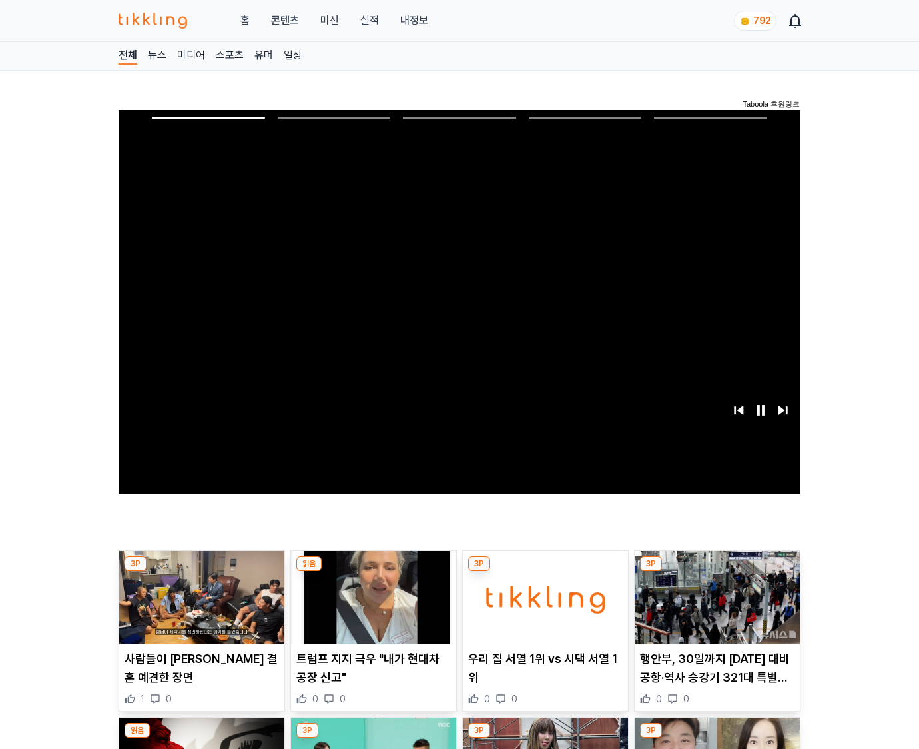
click at [717, 571] on img at bounding box center [717, 597] width 165 height 93
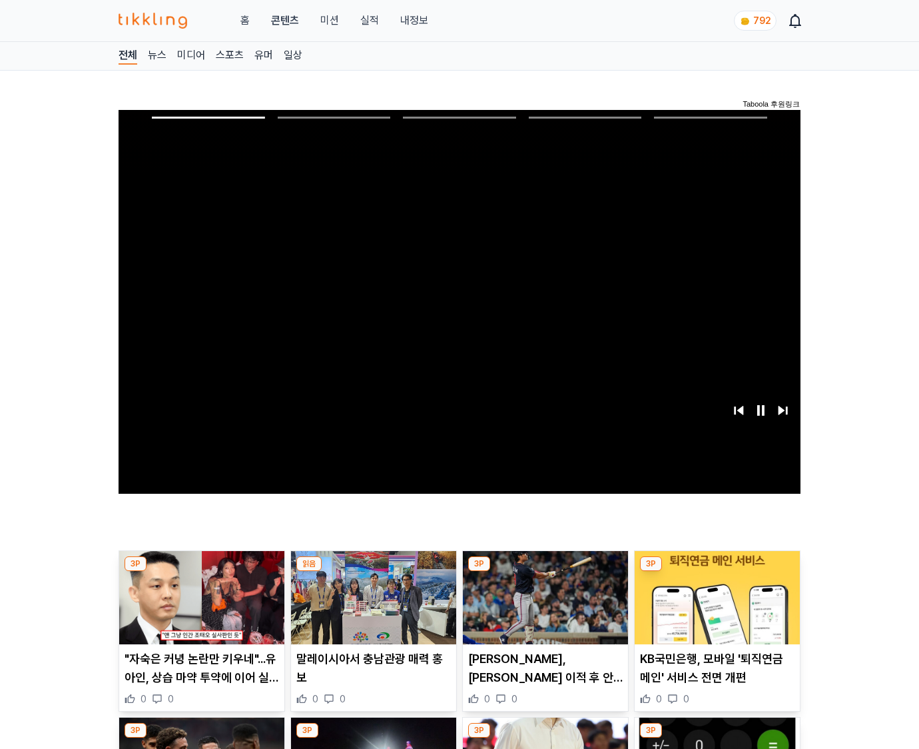
click at [717, 571] on img at bounding box center [717, 597] width 165 height 93
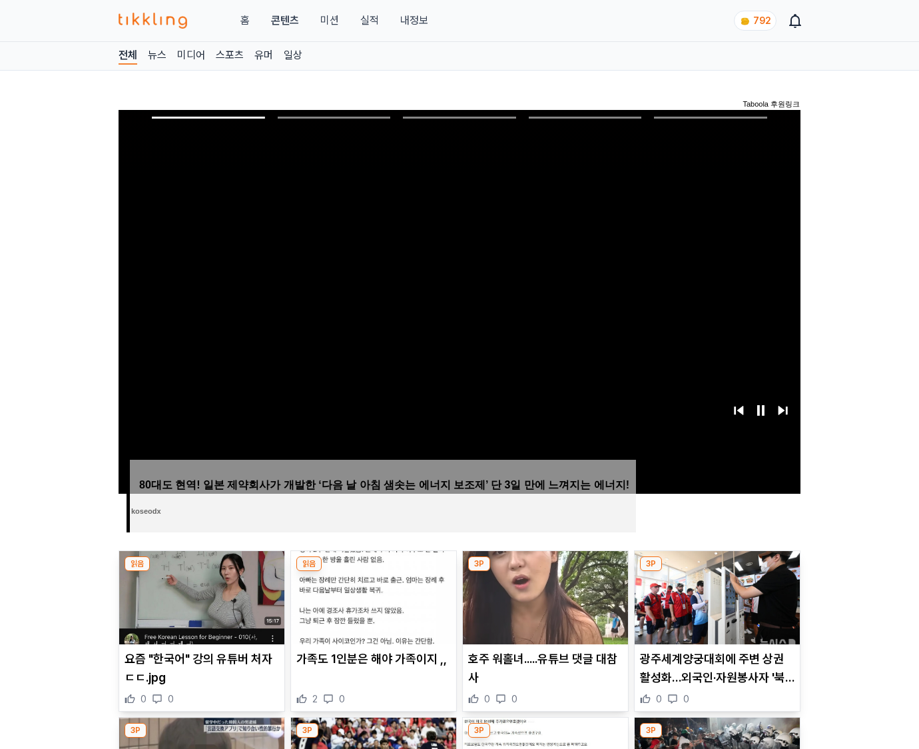
click at [717, 571] on img at bounding box center [717, 597] width 165 height 93
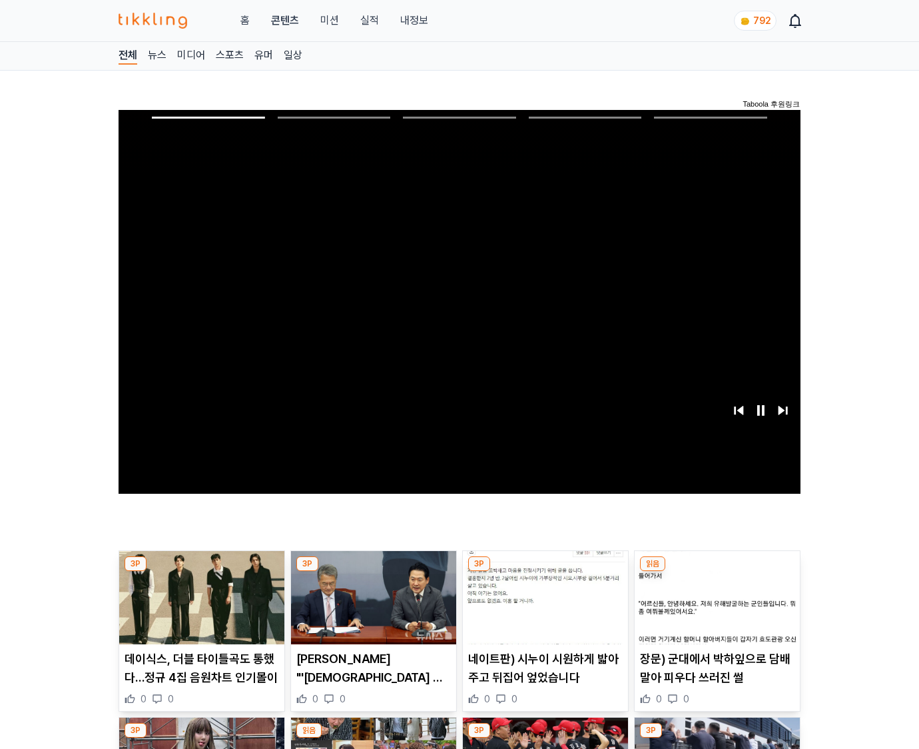
click at [717, 571] on img at bounding box center [717, 597] width 165 height 93
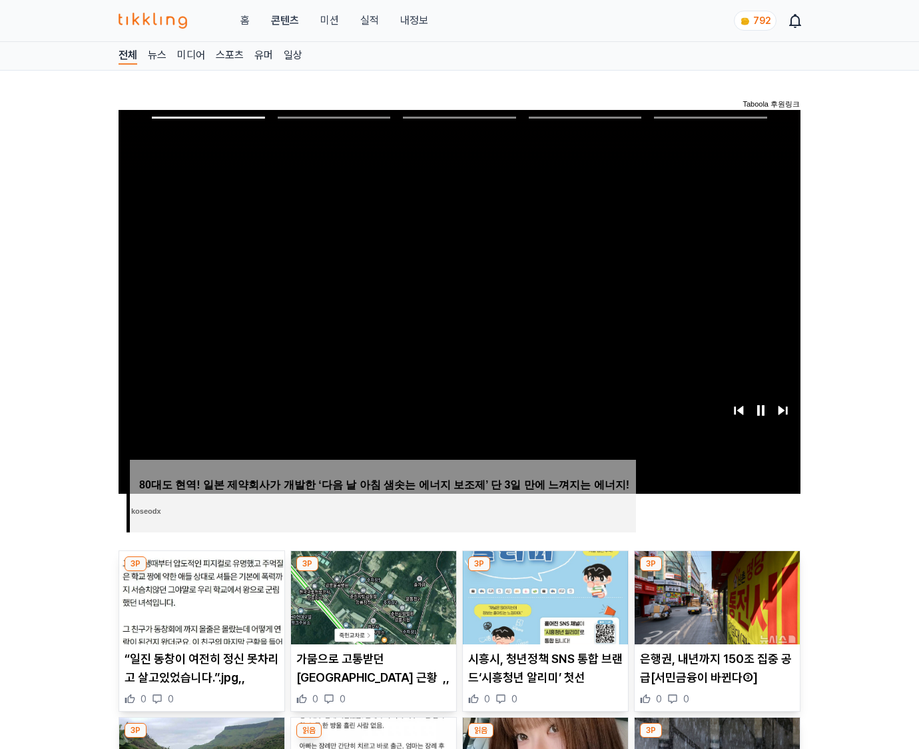
click at [717, 571] on img at bounding box center [717, 597] width 165 height 93
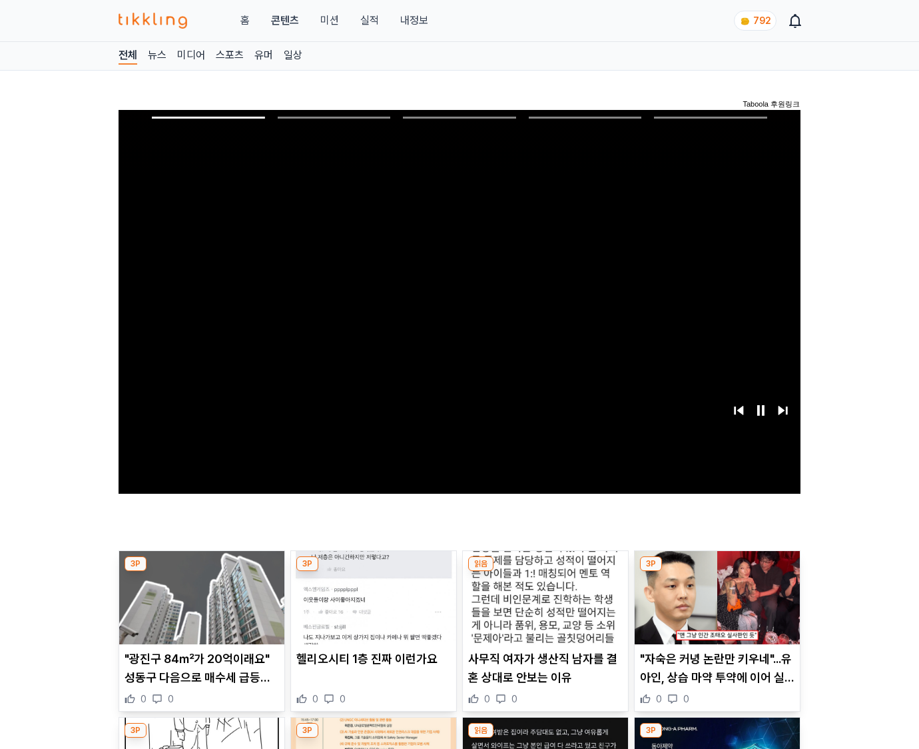
click at [717, 571] on img at bounding box center [717, 597] width 165 height 93
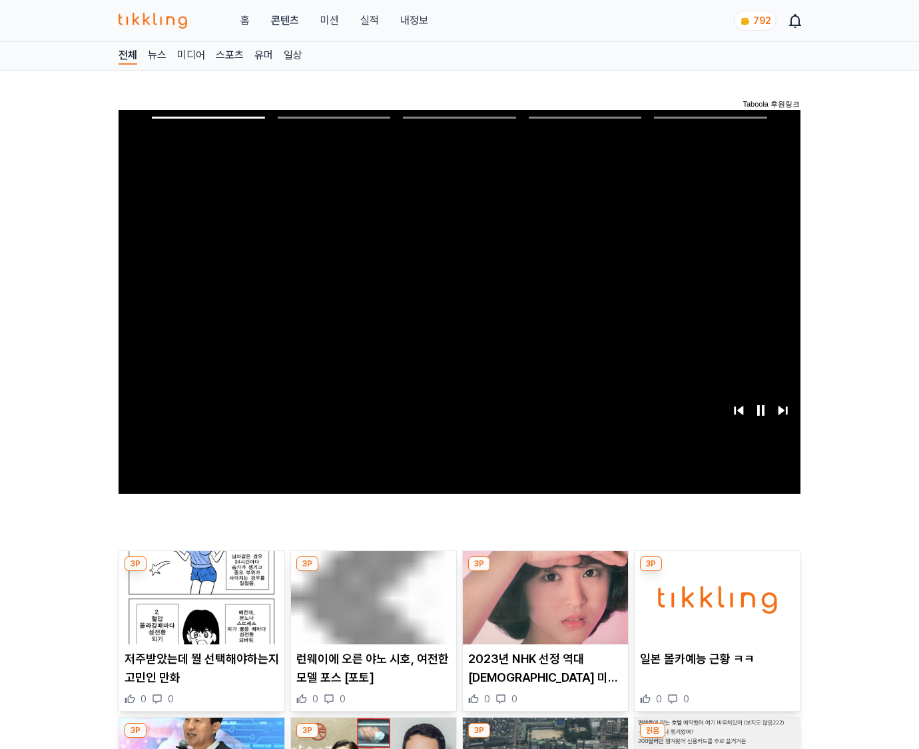
click at [717, 571] on img at bounding box center [717, 597] width 165 height 93
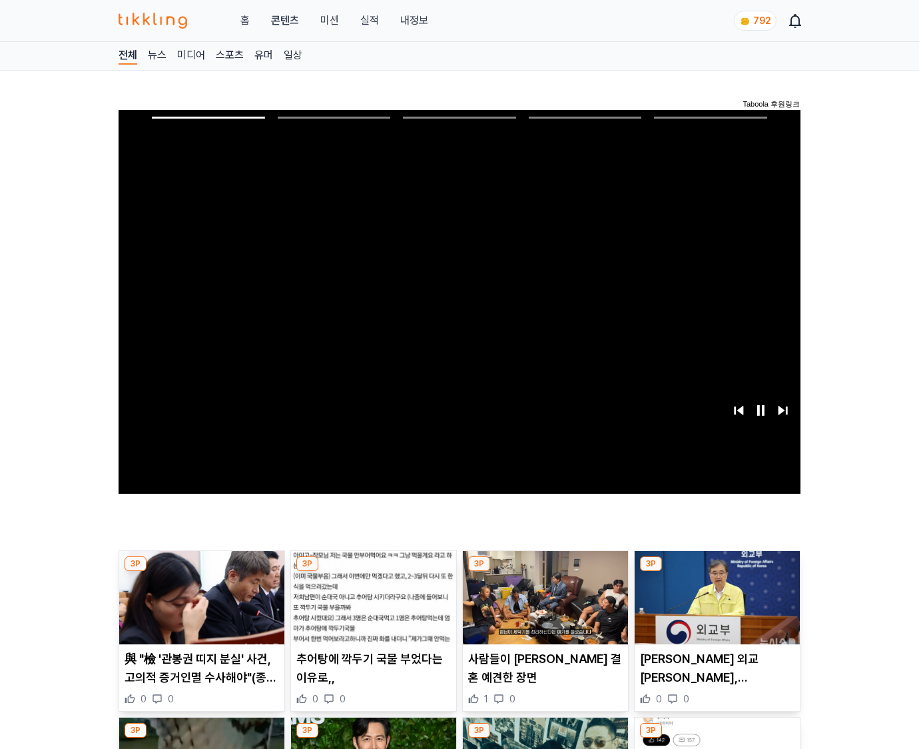
click at [717, 571] on img at bounding box center [717, 597] width 165 height 93
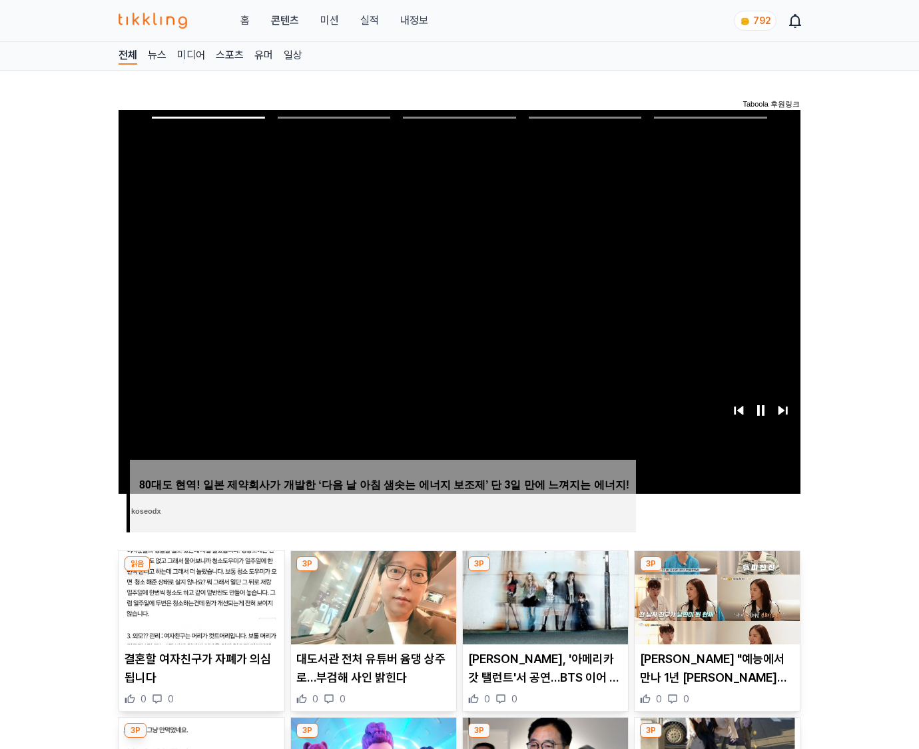
click at [717, 571] on img at bounding box center [717, 597] width 165 height 93
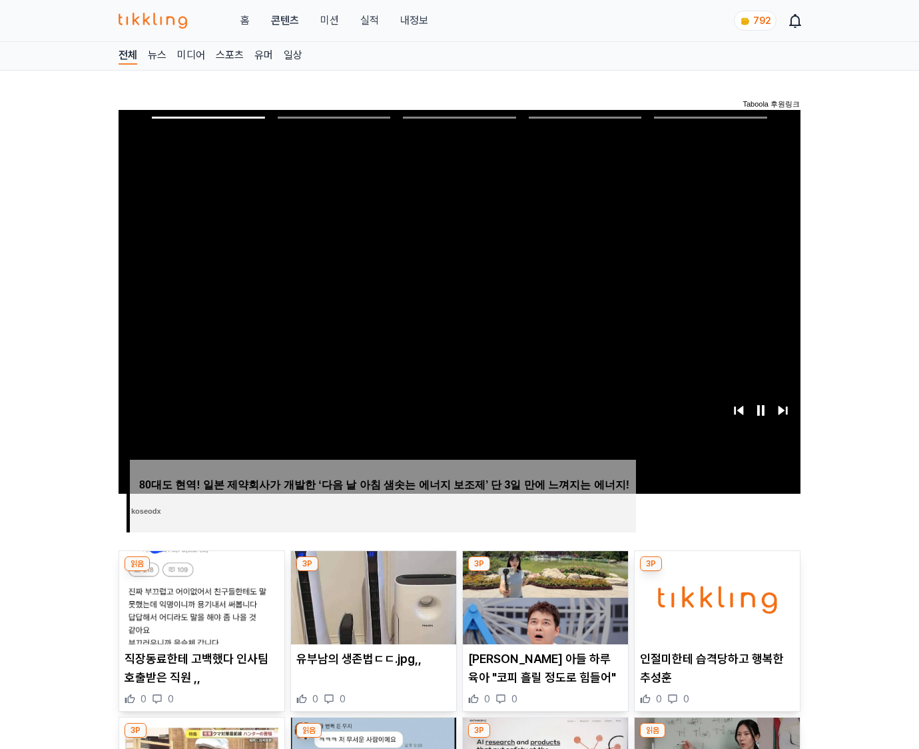
click at [717, 571] on img at bounding box center [717, 597] width 165 height 93
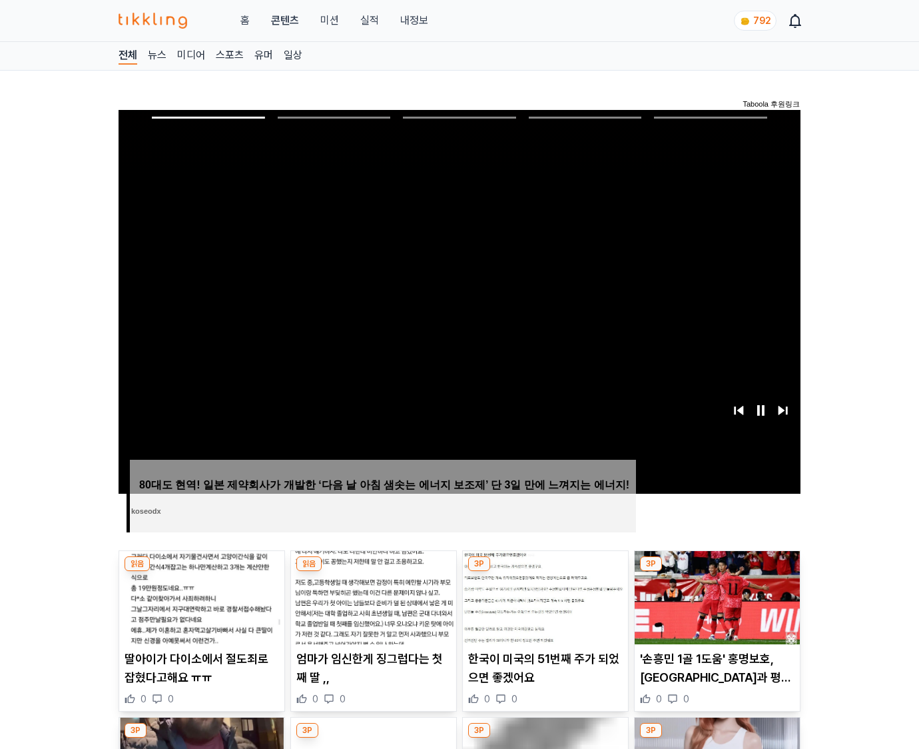
click at [717, 571] on img at bounding box center [717, 597] width 165 height 93
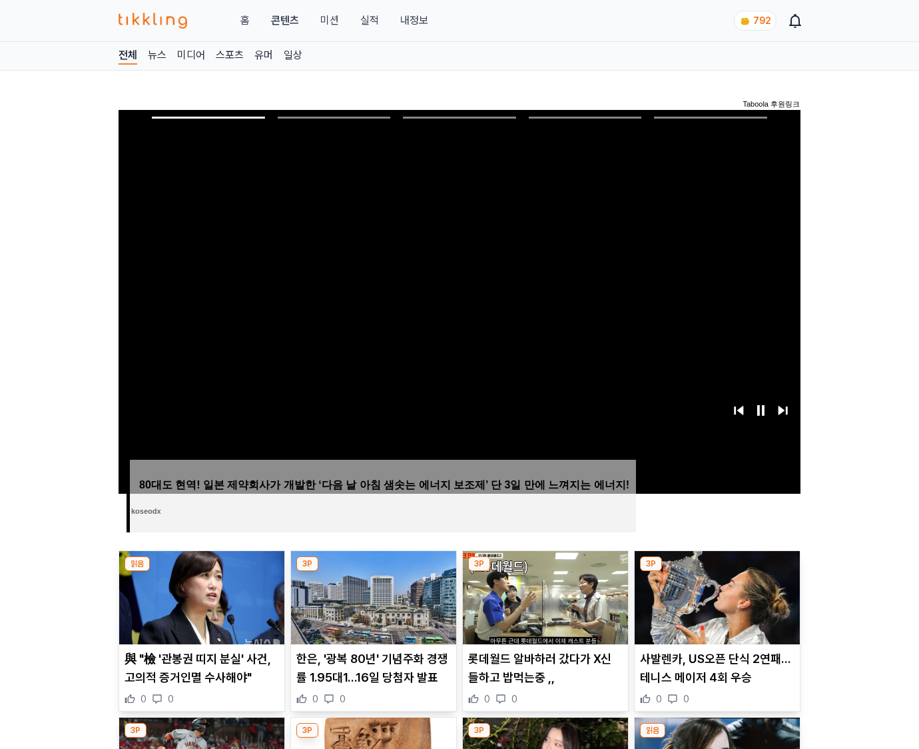
click at [717, 571] on img at bounding box center [717, 597] width 165 height 93
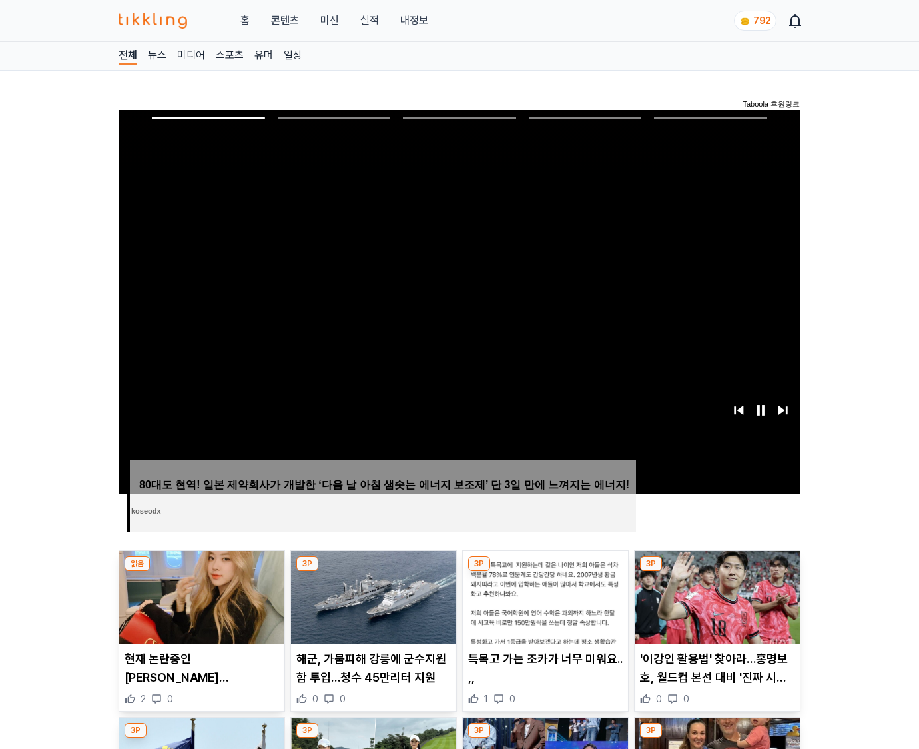
click at [717, 571] on img at bounding box center [717, 597] width 165 height 93
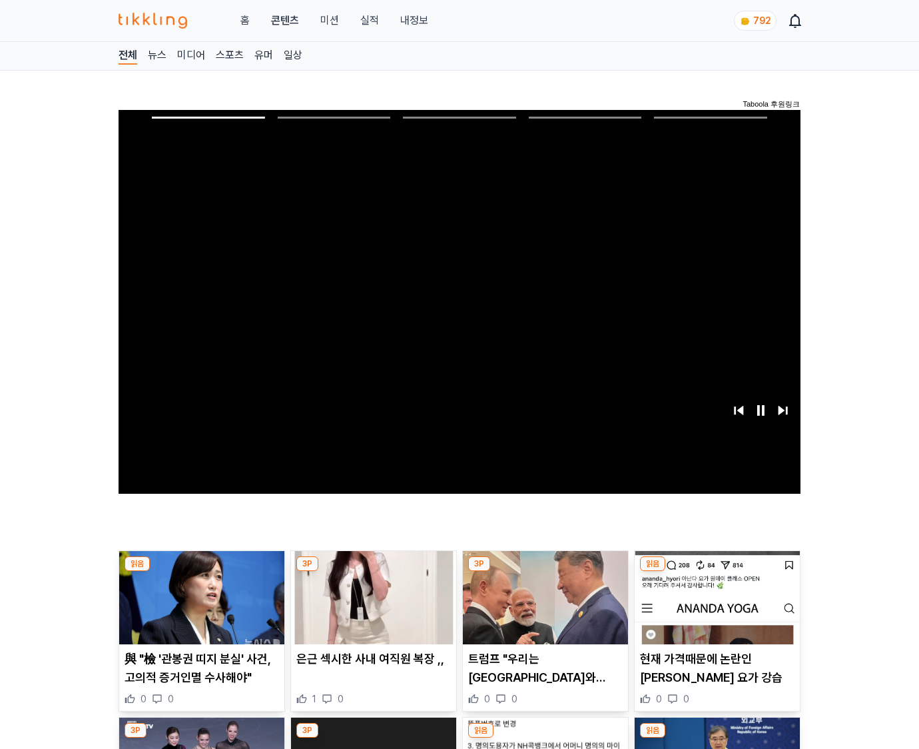
click at [717, 571] on img at bounding box center [717, 597] width 165 height 93
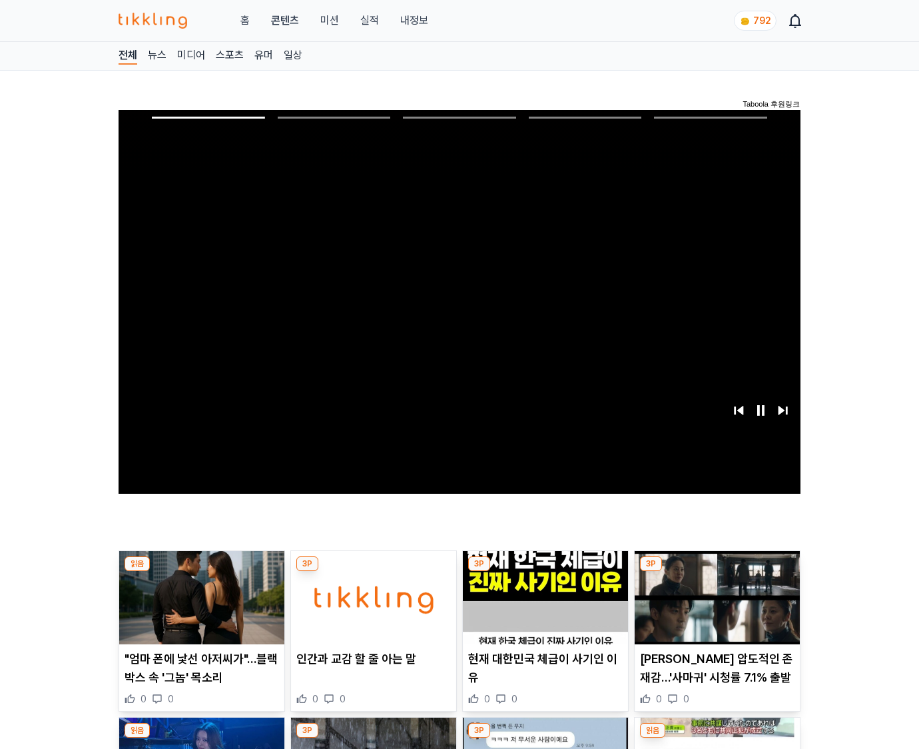
click at [717, 571] on img at bounding box center [717, 597] width 165 height 93
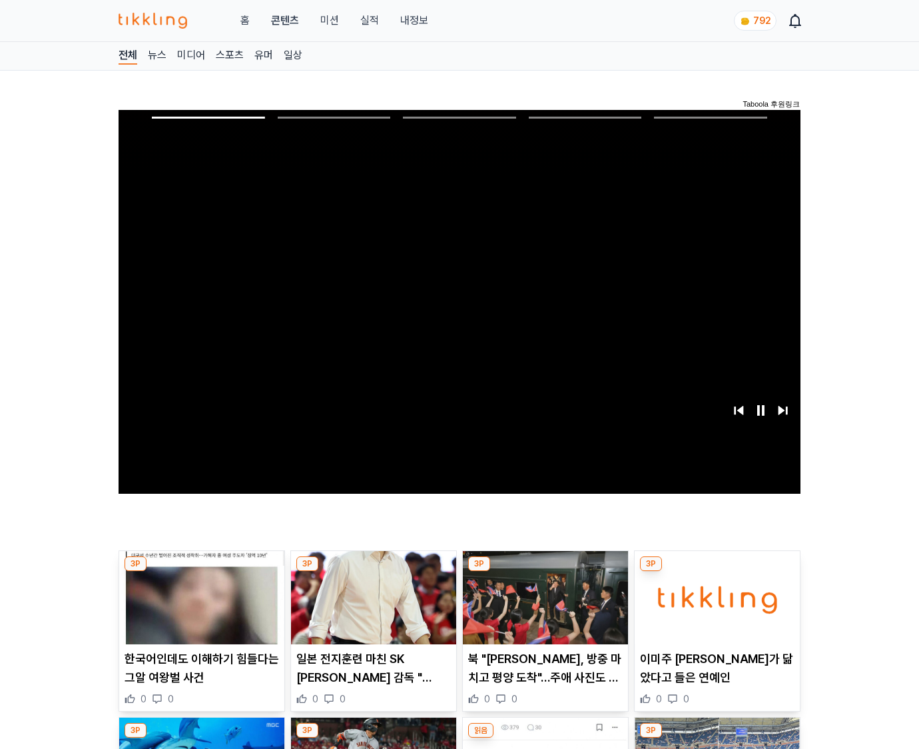
click at [717, 571] on img at bounding box center [717, 597] width 165 height 93
